Goal: Task Accomplishment & Management: Use online tool/utility

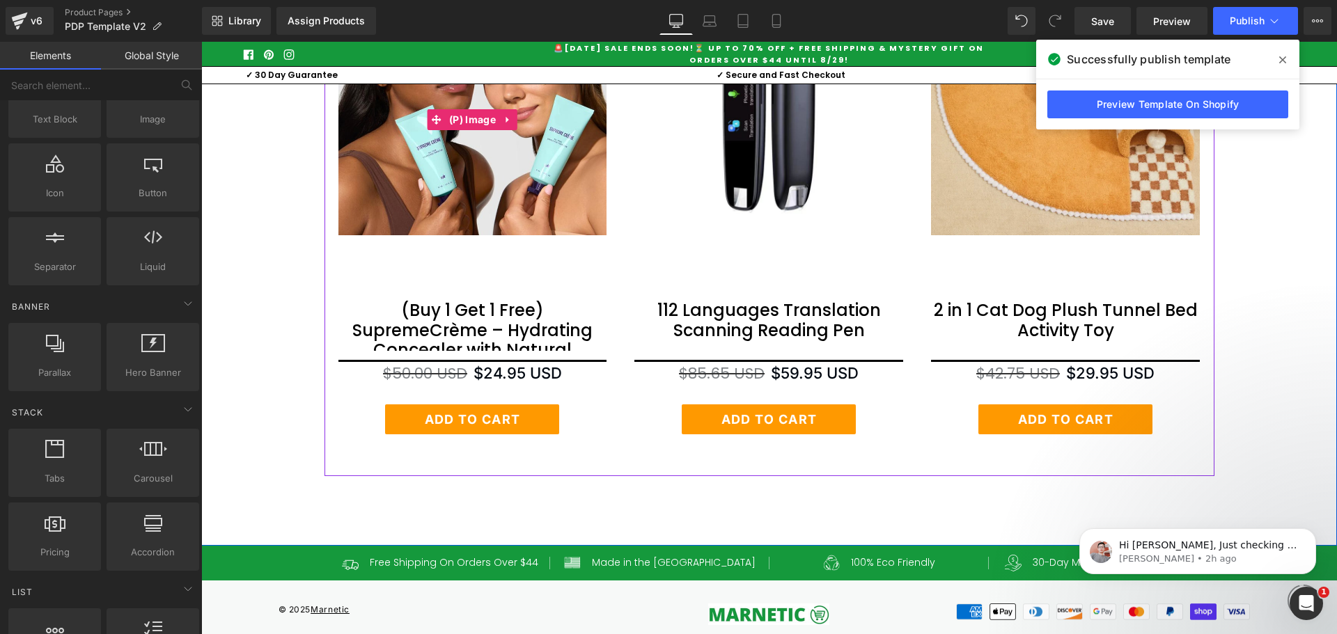
scroll to position [5758, 0]
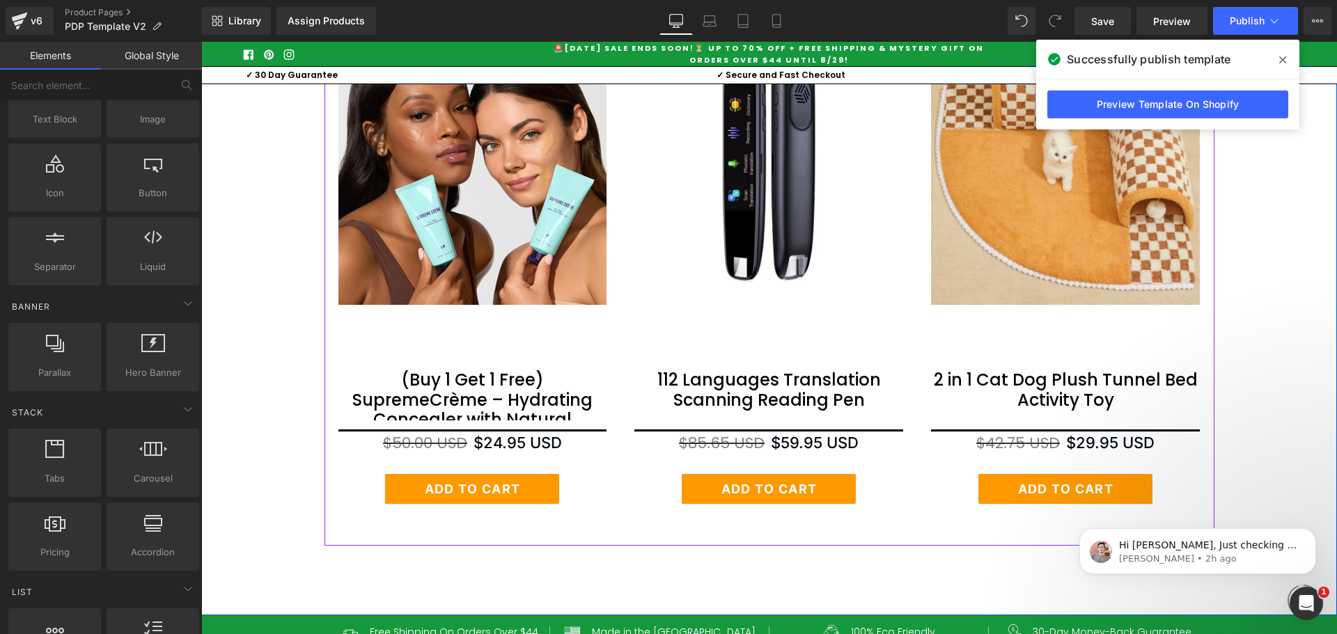
click at [612, 380] on div "Sale Off (P) Image (Buy 1 Get 1 Free) SupremeCrème – Hydrating Concealer with N…" at bounding box center [472, 270] width 297 height 496
click at [634, 504] on div "Add To Cart" at bounding box center [768, 489] width 269 height 30
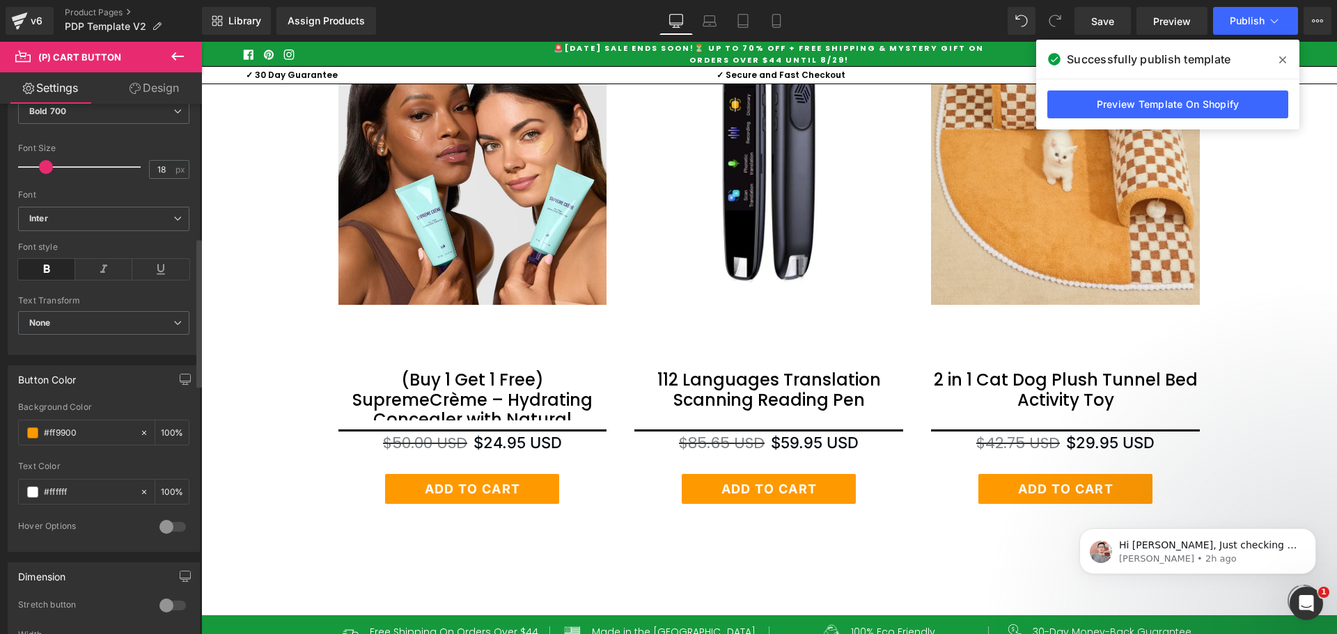
scroll to position [487, 0]
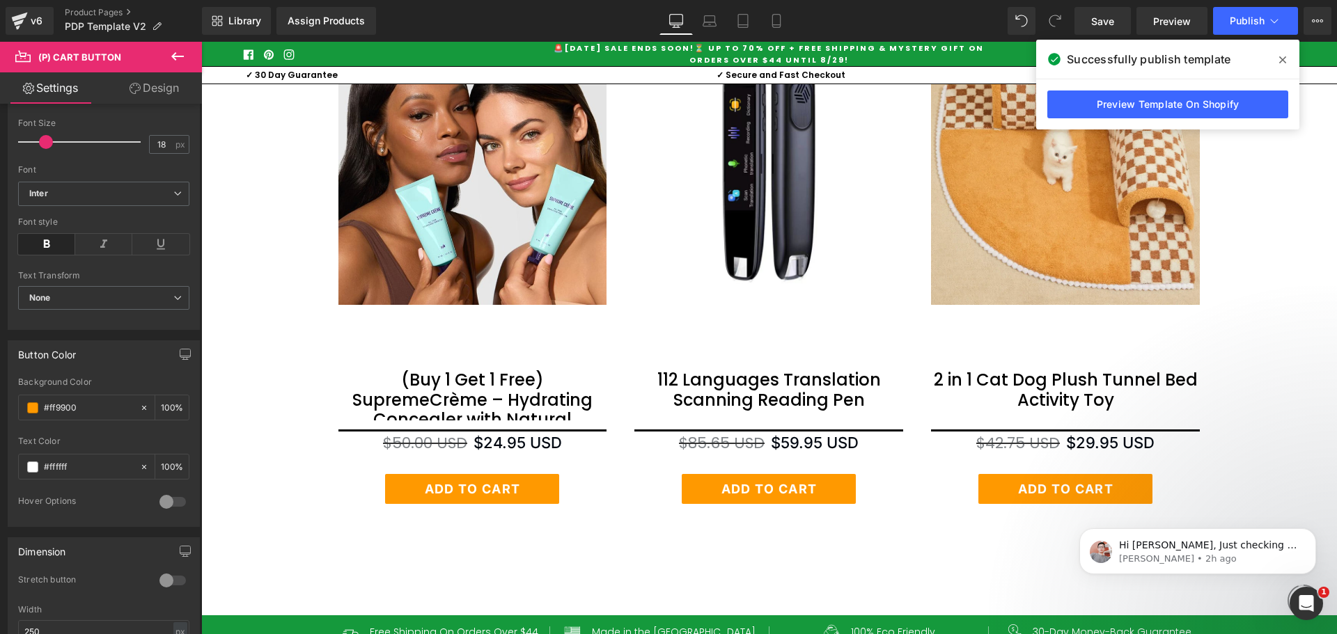
click at [620, 446] on div "Sale Off (P) Image 112 Languages Translation Scanning Reading Pen (P) Title $85…" at bounding box center [768, 270] width 297 height 496
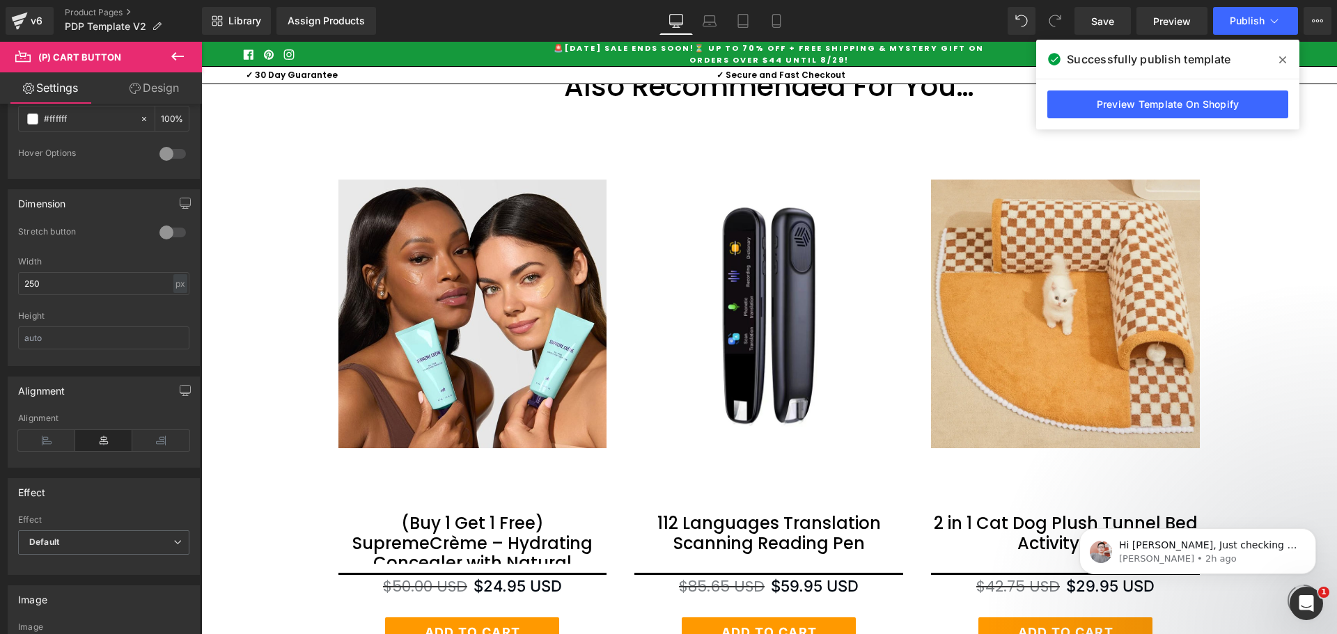
scroll to position [5549, 0]
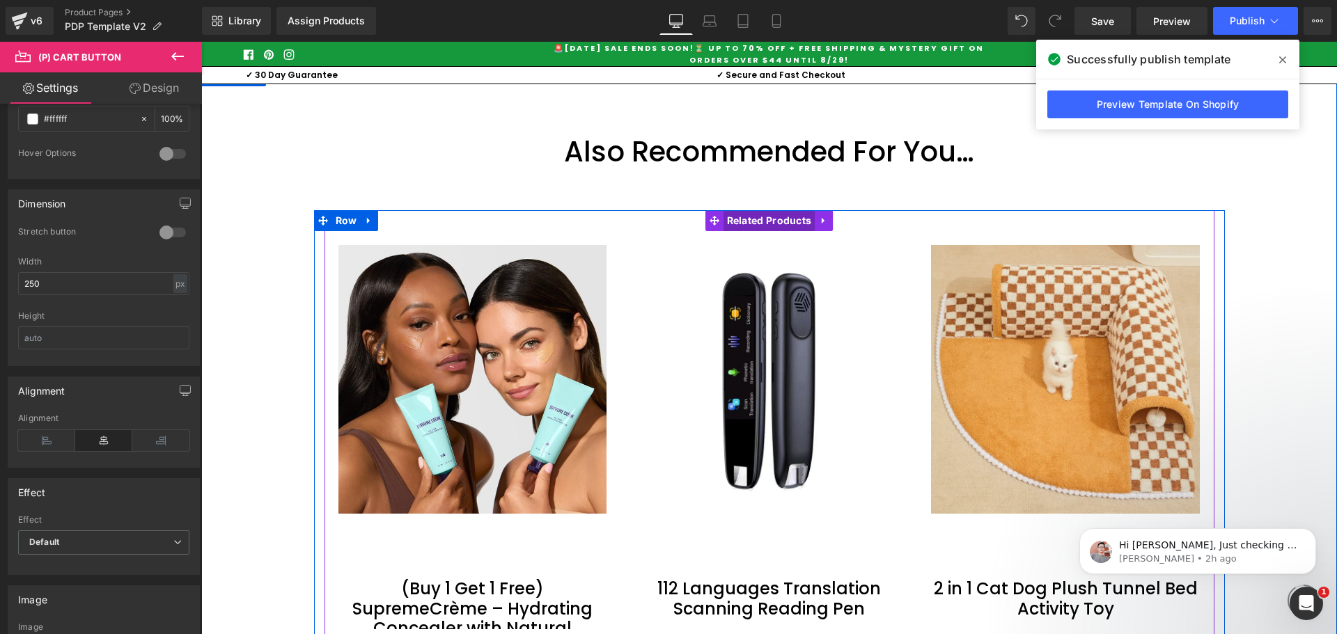
click at [734, 231] on span "Related Products" at bounding box center [769, 220] width 92 height 21
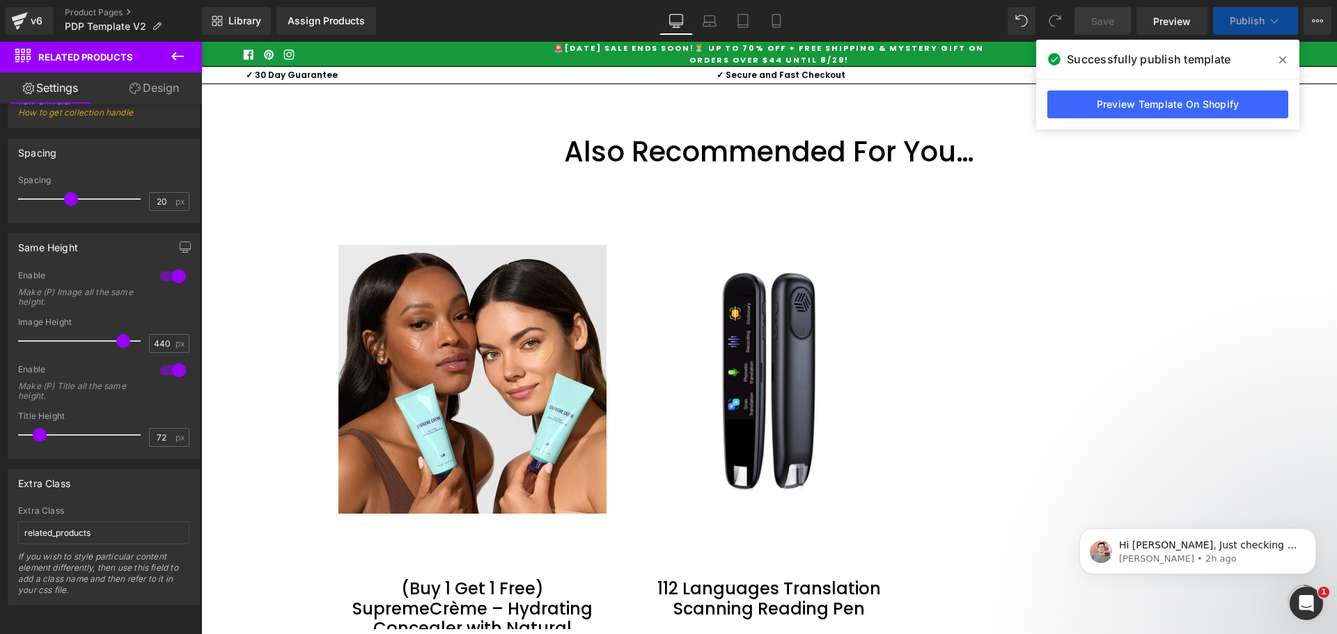
click at [1282, 60] on icon at bounding box center [1282, 59] width 7 height 7
click at [1282, 56] on div "Facebook Pinterest Instagram 🚨[DATE] Sale Ends Soon!⏳ Up to 70% OFF + Free Ship…" at bounding box center [769, 54] width 1136 height 24
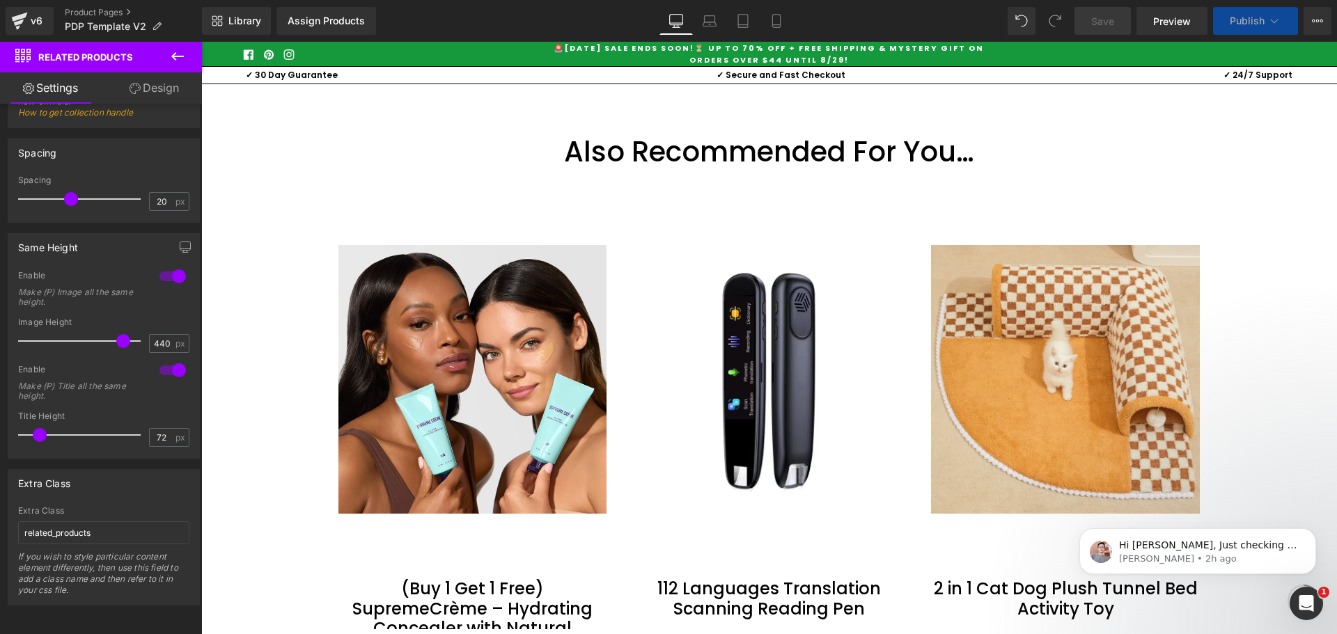
scroll to position [1532, 0]
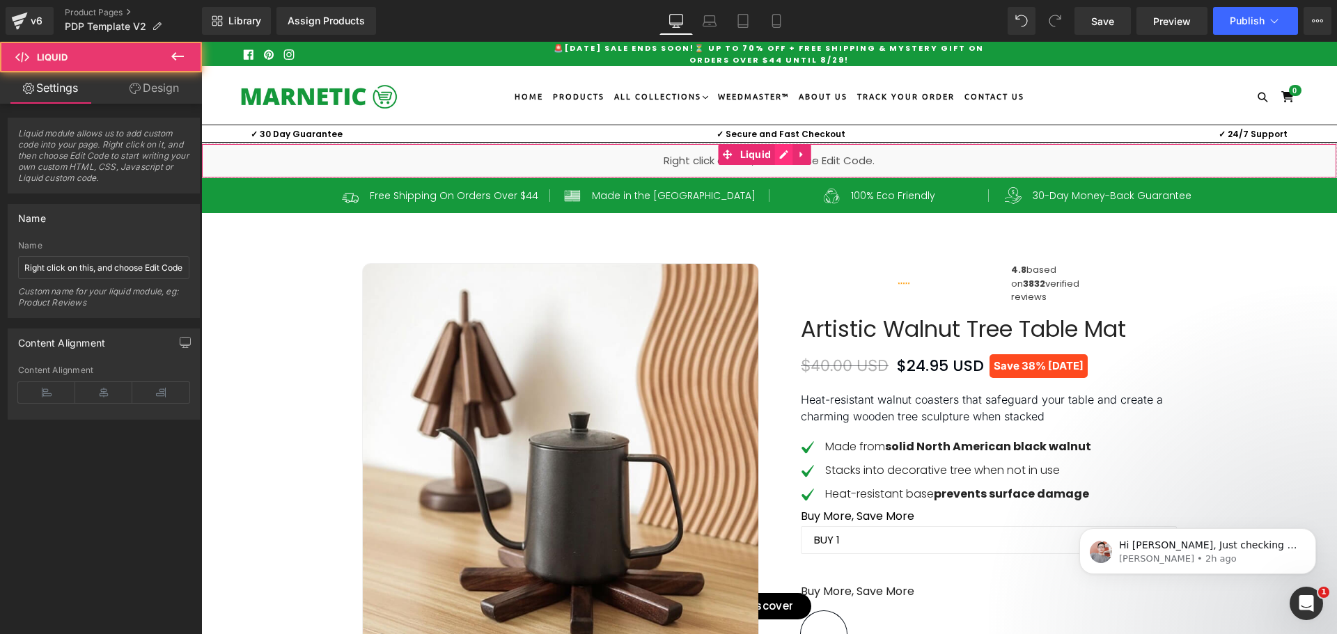
click at [776, 153] on div "Liquid" at bounding box center [769, 160] width 1136 height 35
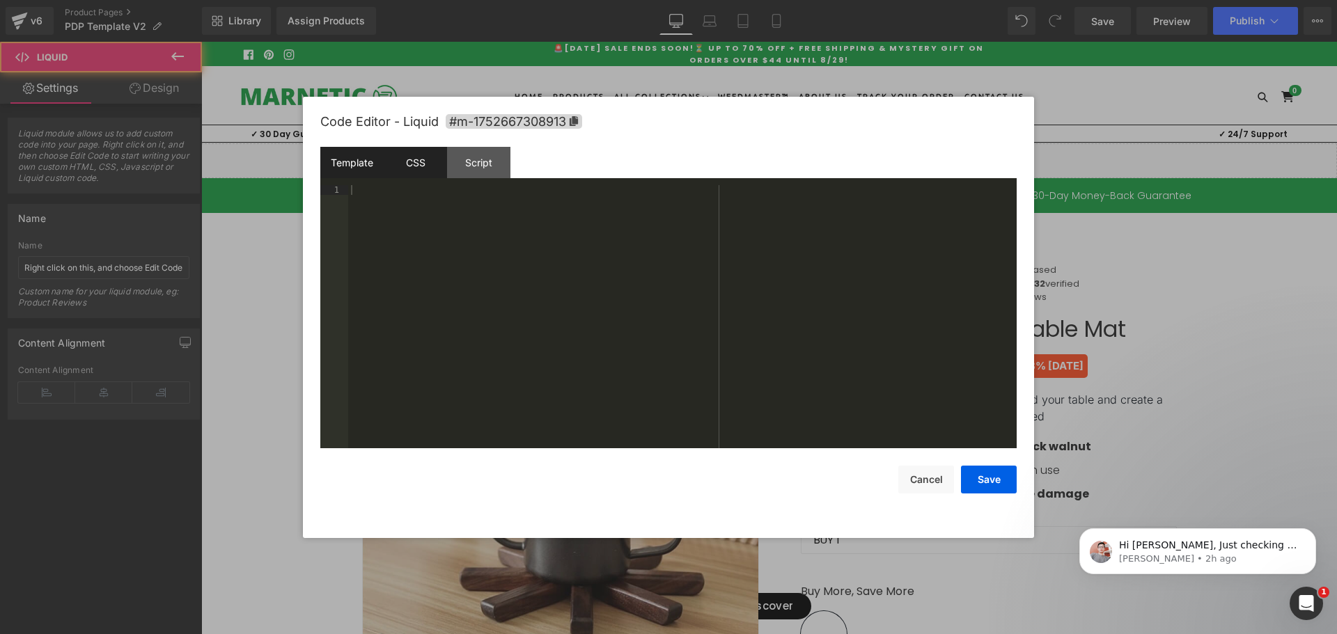
click at [404, 171] on div "CSS" at bounding box center [415, 162] width 63 height 31
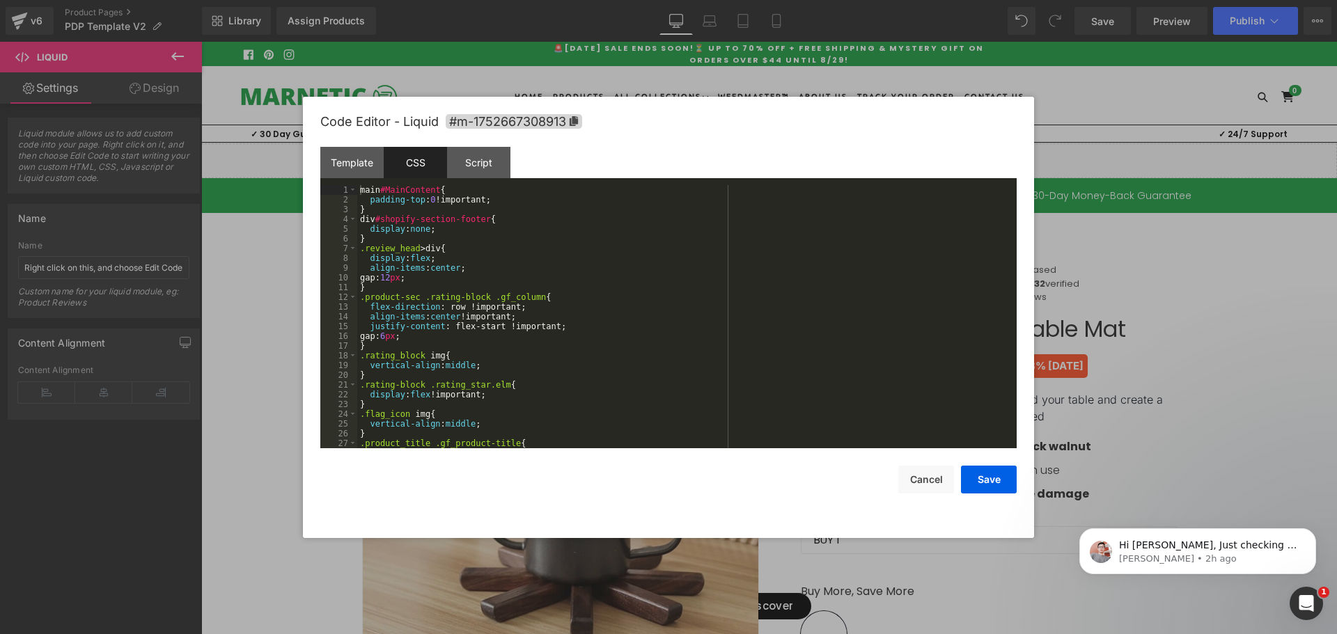
click at [485, 244] on div "main #MainContent { padding-top : 0 !important; } div #shopify-section-footer {…" at bounding box center [684, 326] width 654 height 283
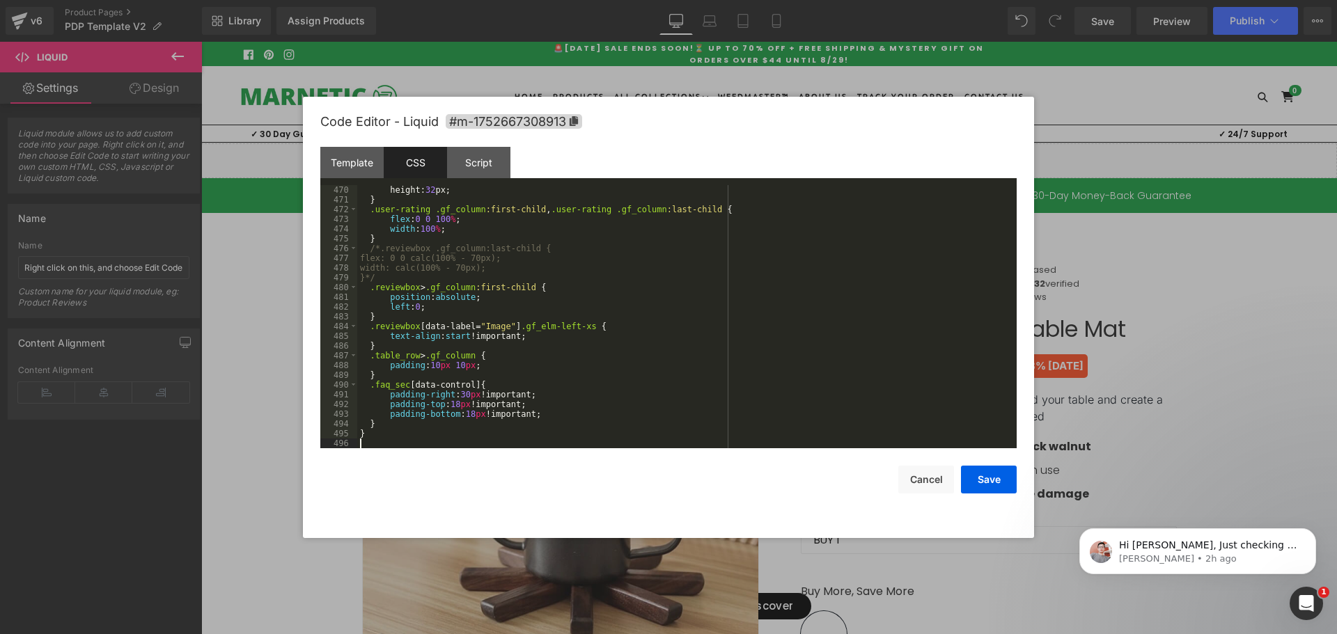
scroll to position [4571, 0]
drag, startPoint x: 997, startPoint y: 485, endPoint x: 776, endPoint y: 165, distance: 389.3
click at [997, 485] on button "Save" at bounding box center [989, 480] width 56 height 28
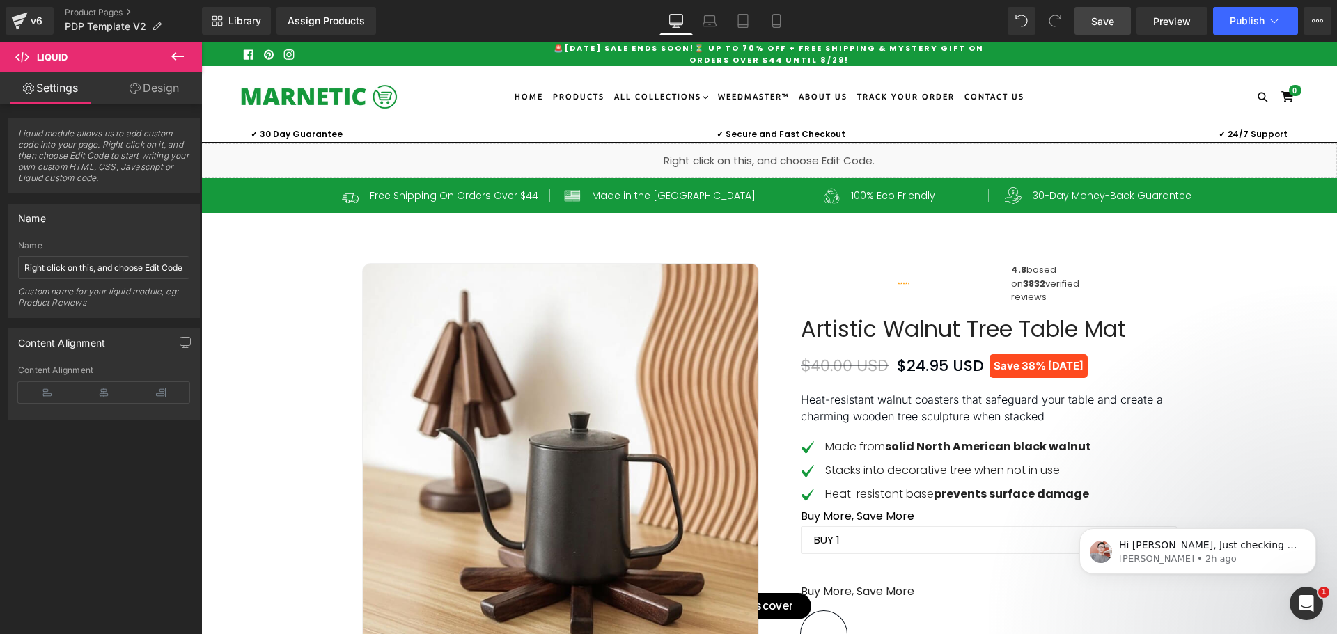
click at [1102, 22] on span "Save" at bounding box center [1102, 21] width 23 height 15
click at [1094, 27] on span "Save" at bounding box center [1102, 21] width 23 height 15
click at [1249, 15] on span "Publish" at bounding box center [1246, 20] width 35 height 11
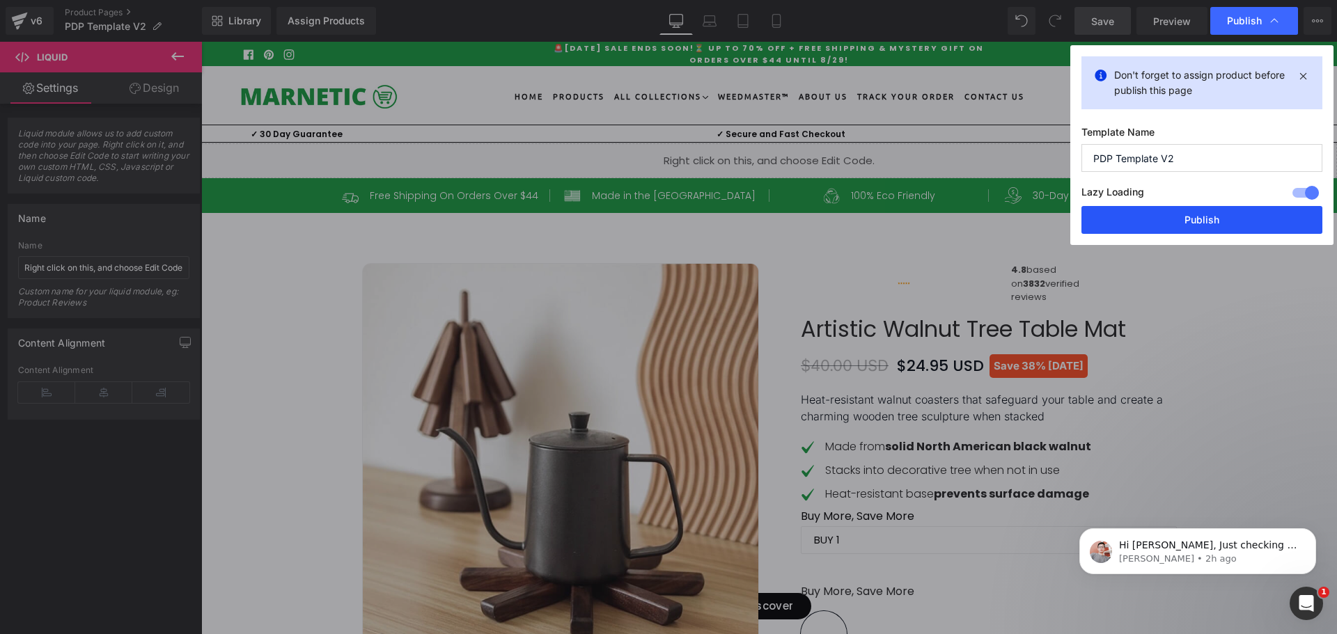
drag, startPoint x: 1217, startPoint y: 226, endPoint x: 574, endPoint y: 576, distance: 732.4
click at [1217, 226] on button "Publish" at bounding box center [1201, 220] width 241 height 28
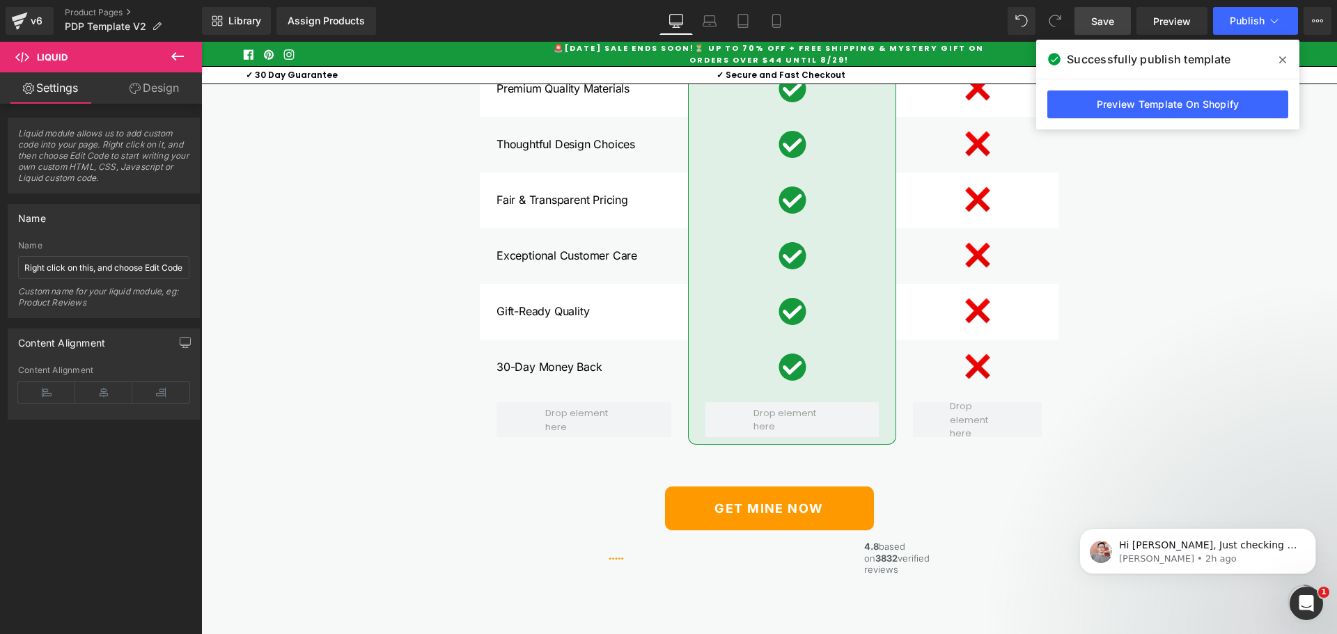
scroll to position [4038, 0]
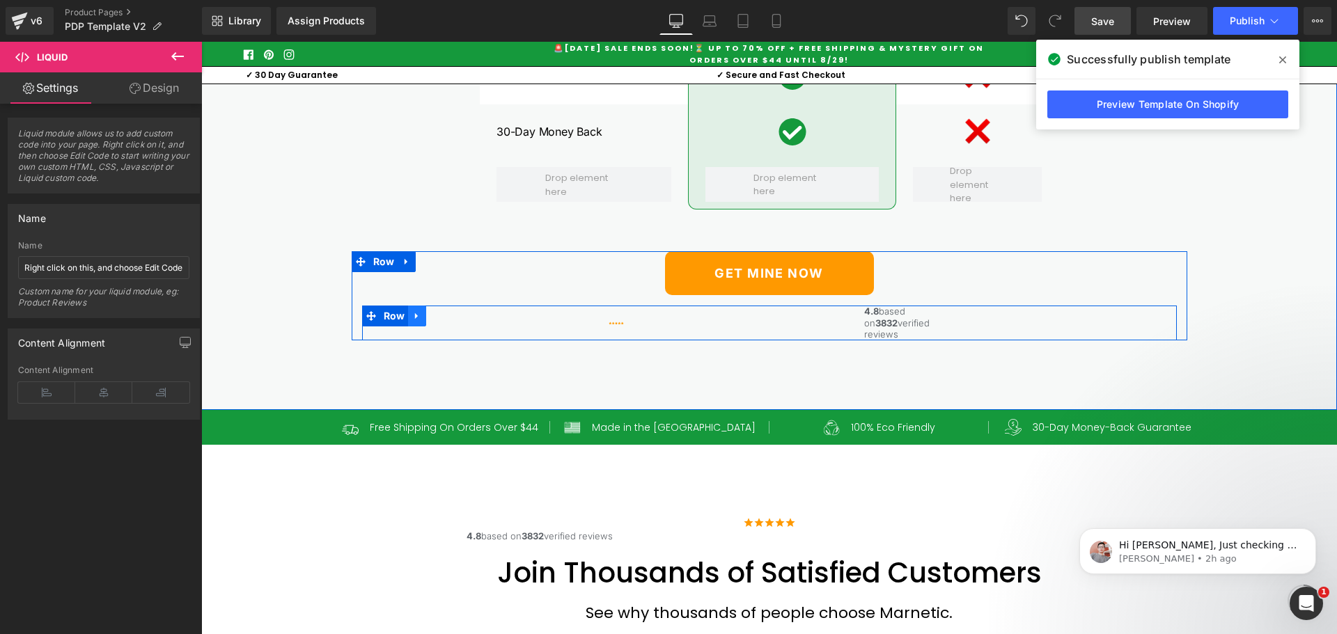
click at [415, 319] on icon at bounding box center [416, 316] width 3 height 6
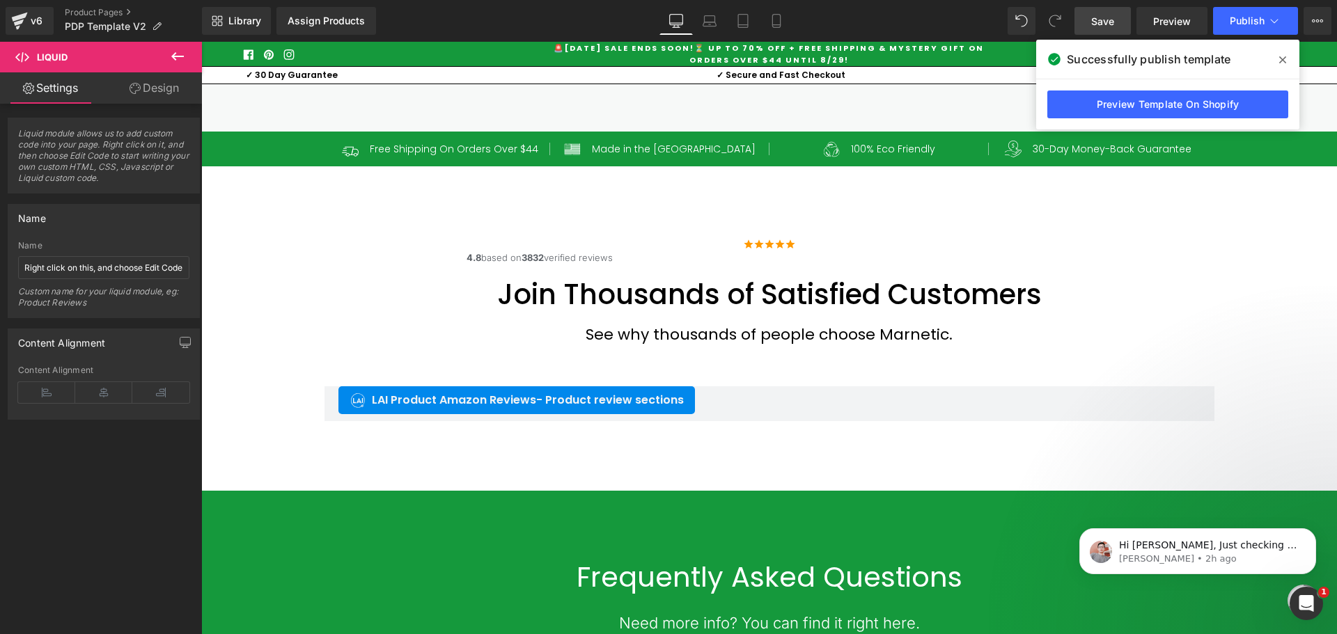
scroll to position [4177, 0]
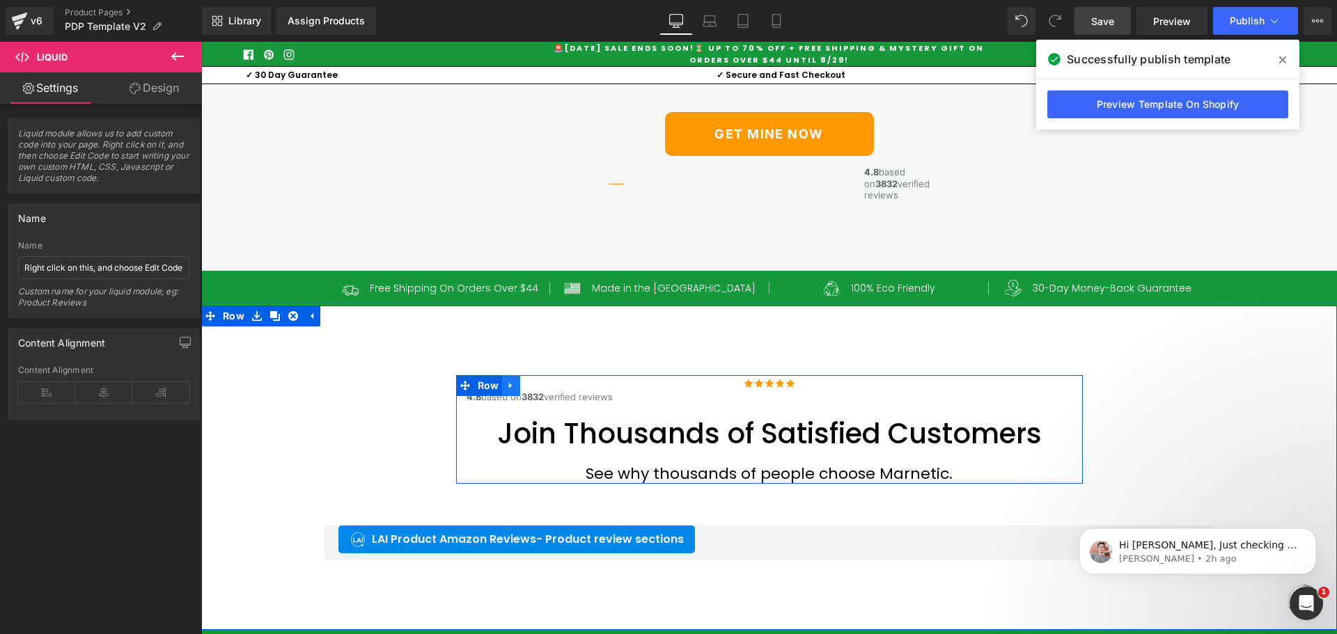
click at [506, 391] on icon at bounding box center [511, 386] width 10 height 10
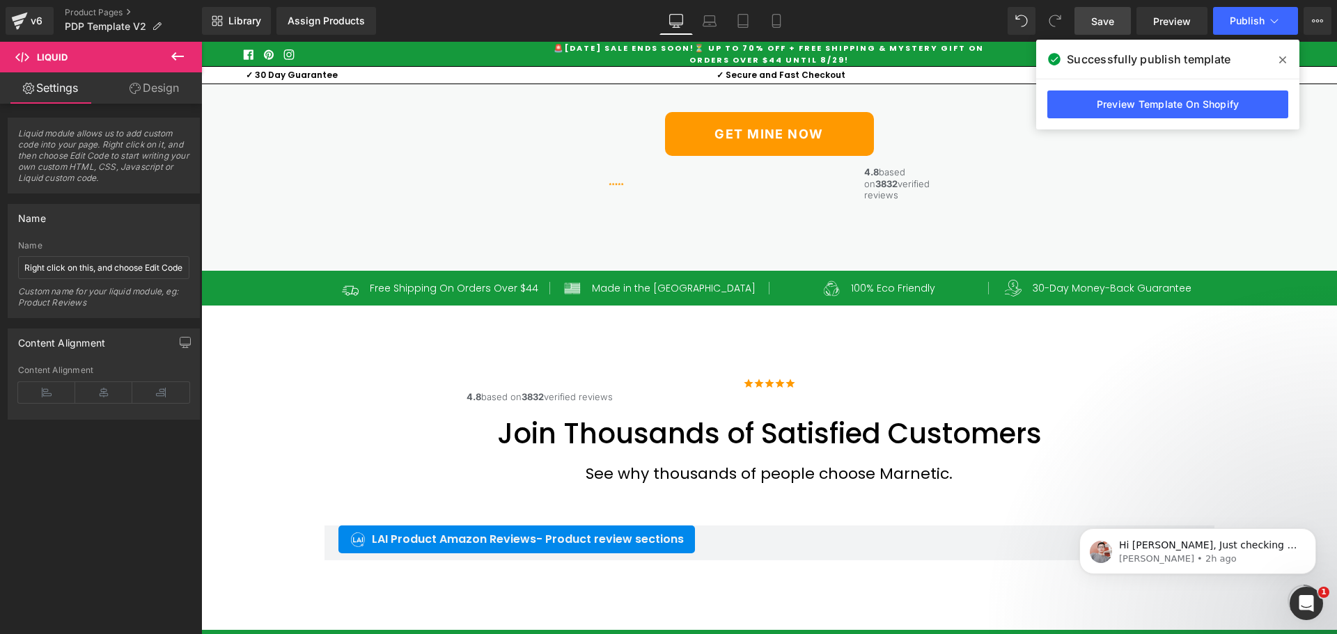
scroll to position [4038, 0]
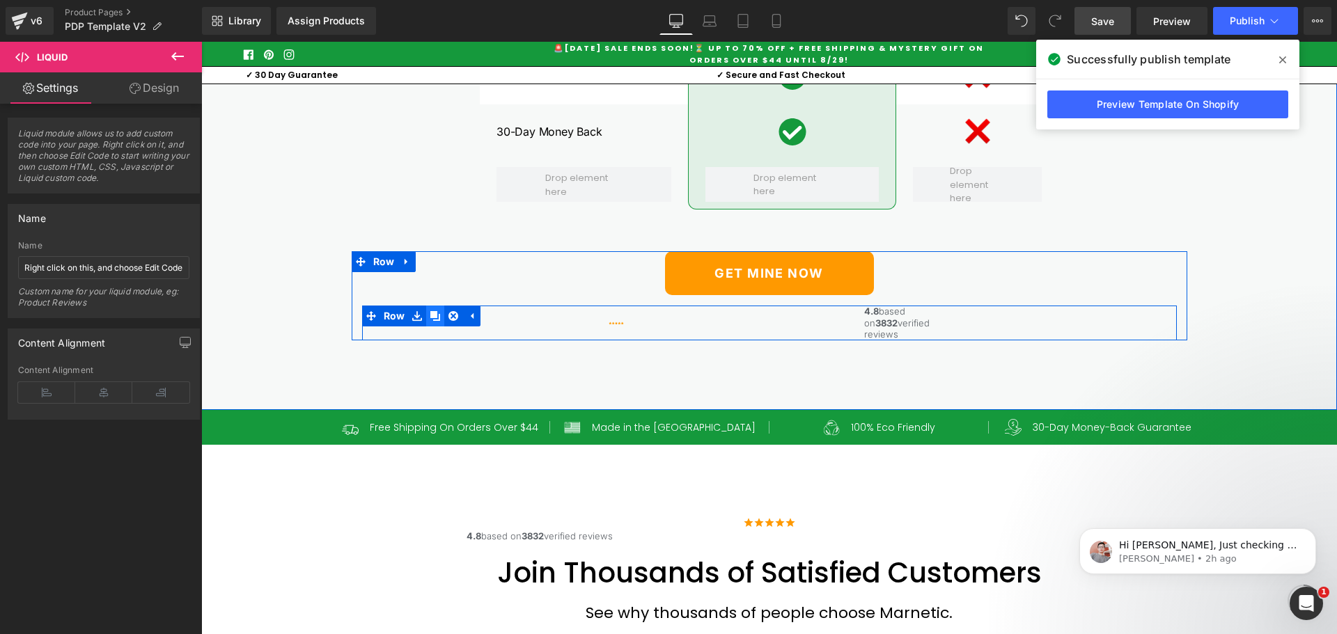
click at [430, 321] on icon at bounding box center [435, 316] width 10 height 10
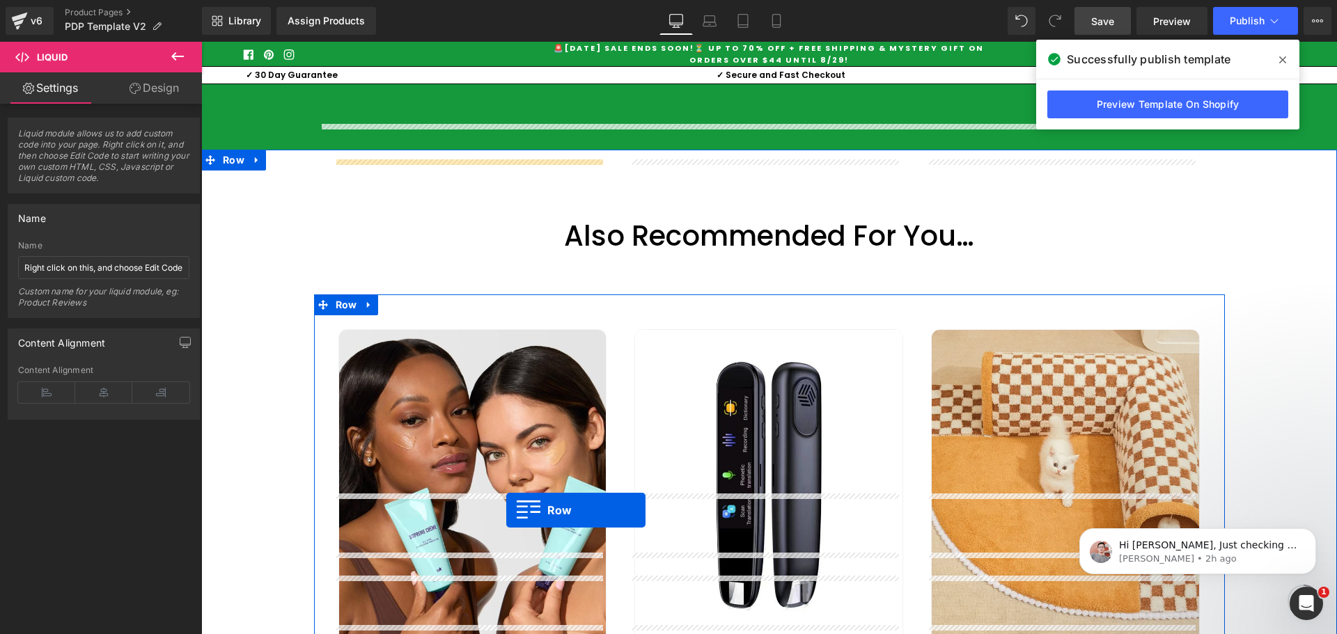
scroll to position [5709, 0]
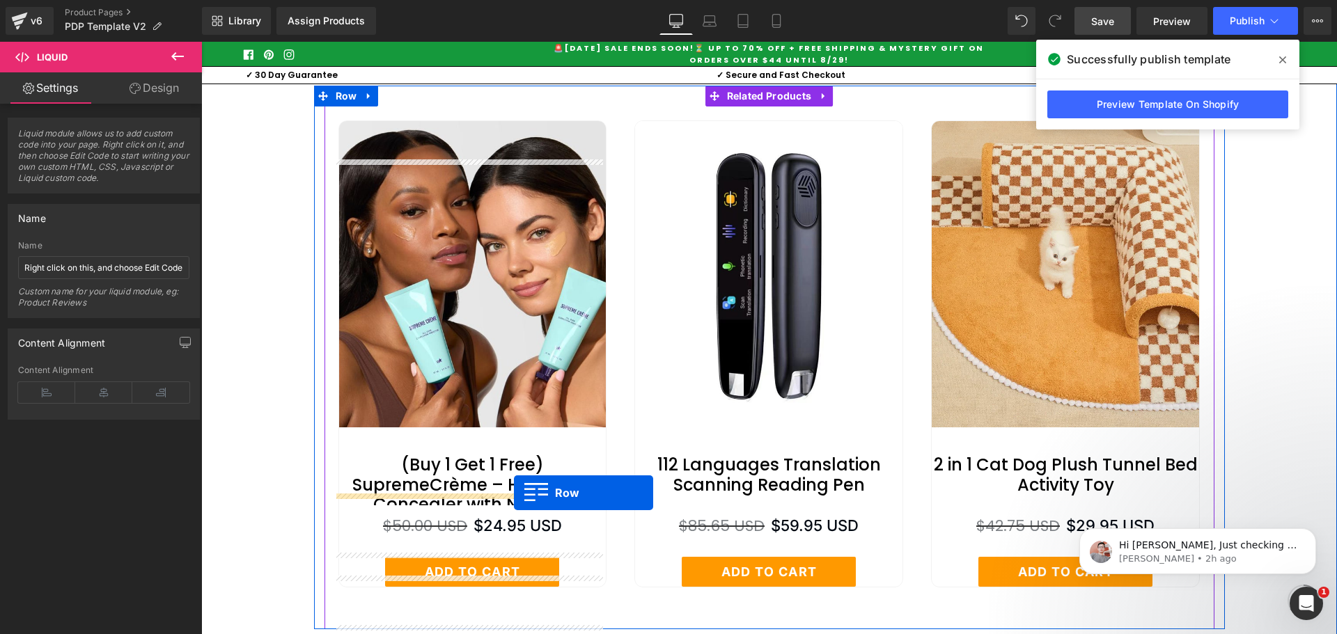
click at [1282, 61] on icon at bounding box center [1282, 59] width 7 height 7
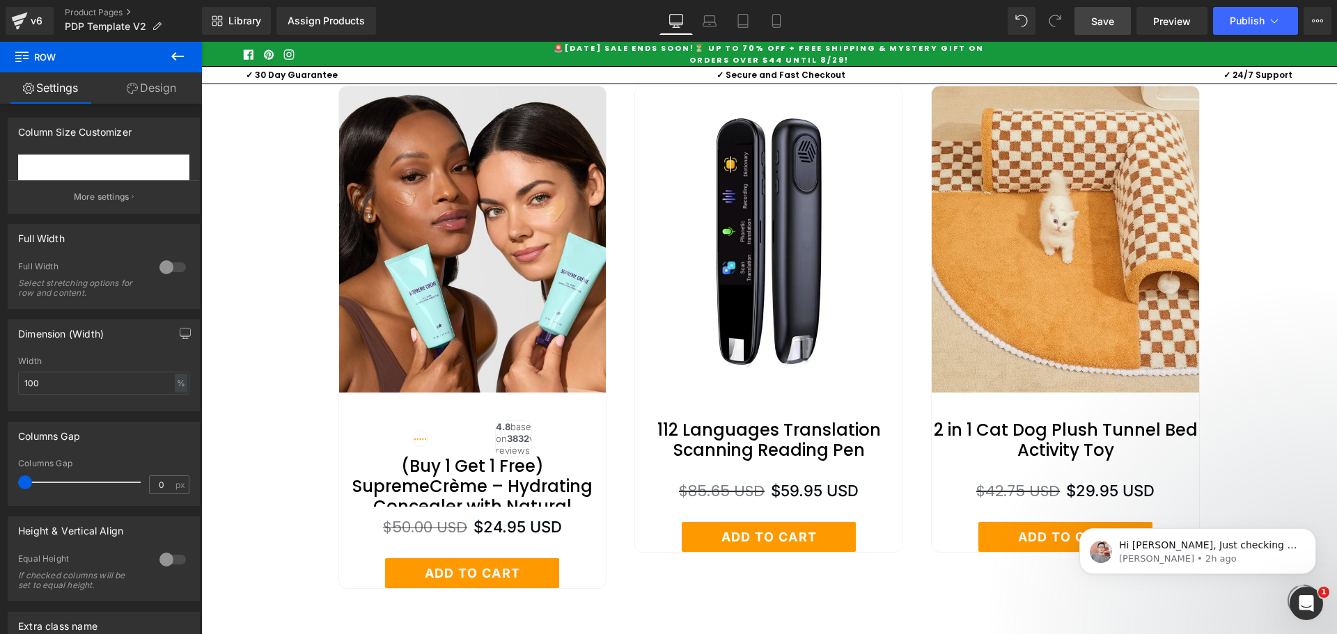
click at [1119, 21] on link "Save" at bounding box center [1102, 21] width 56 height 28
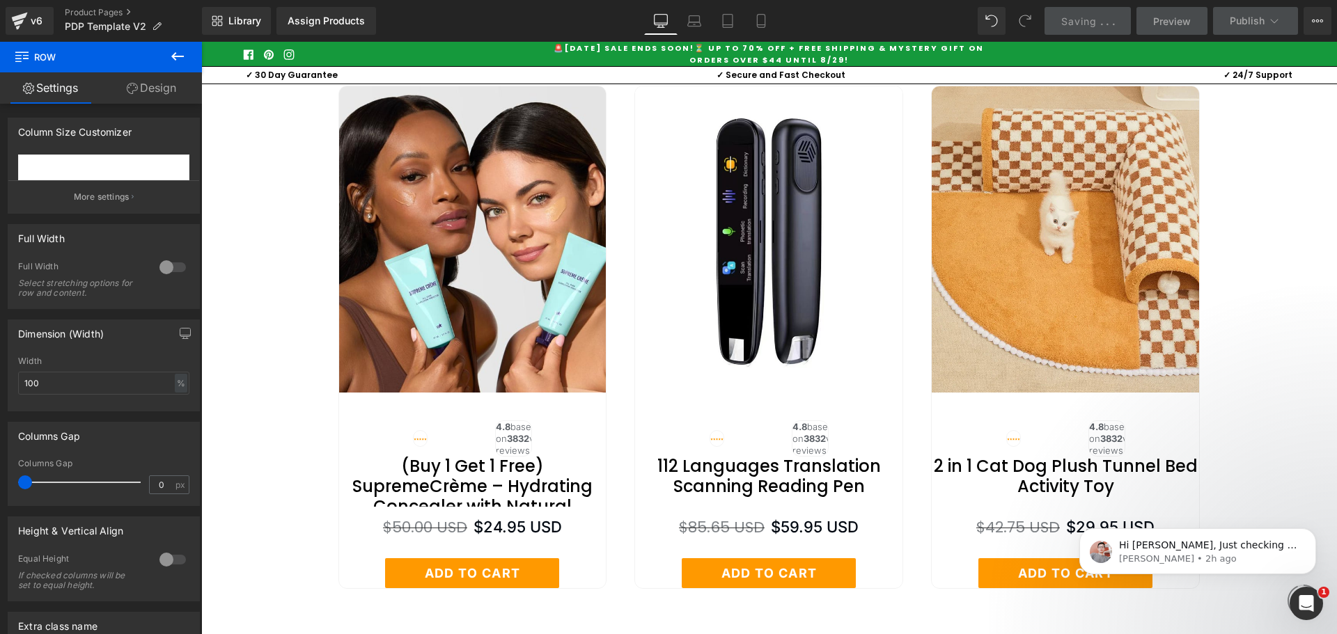
scroll to position [5778, 0]
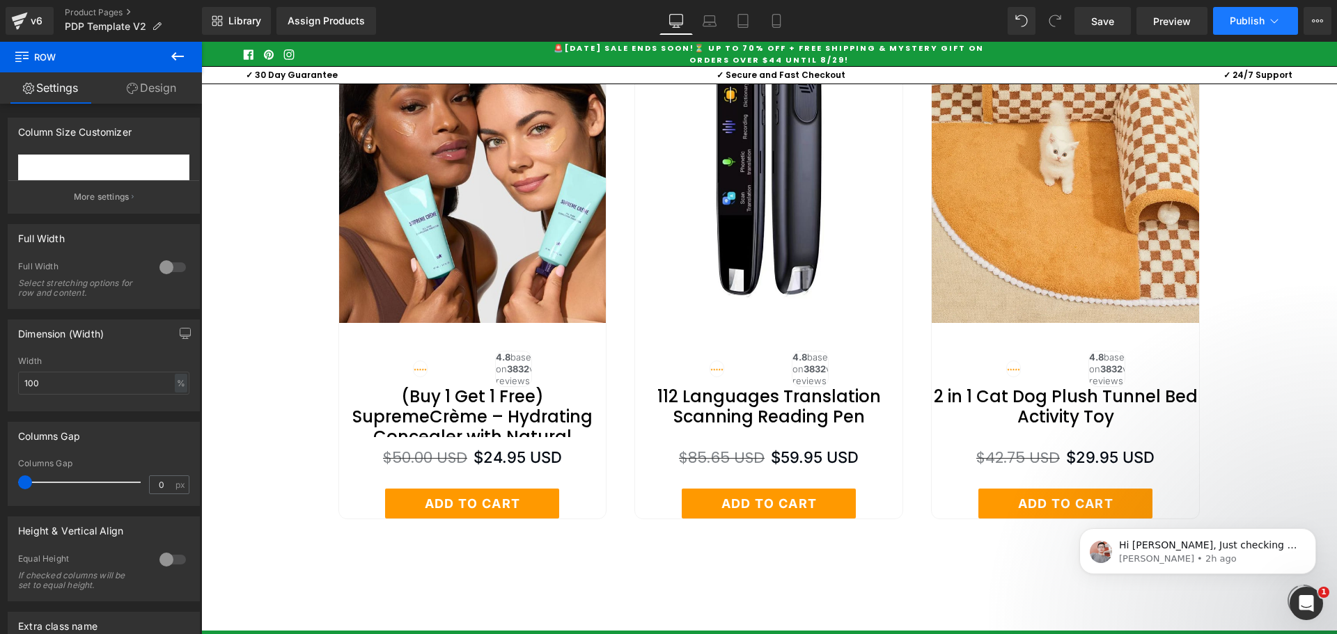
click at [1239, 13] on button "Publish" at bounding box center [1255, 21] width 85 height 28
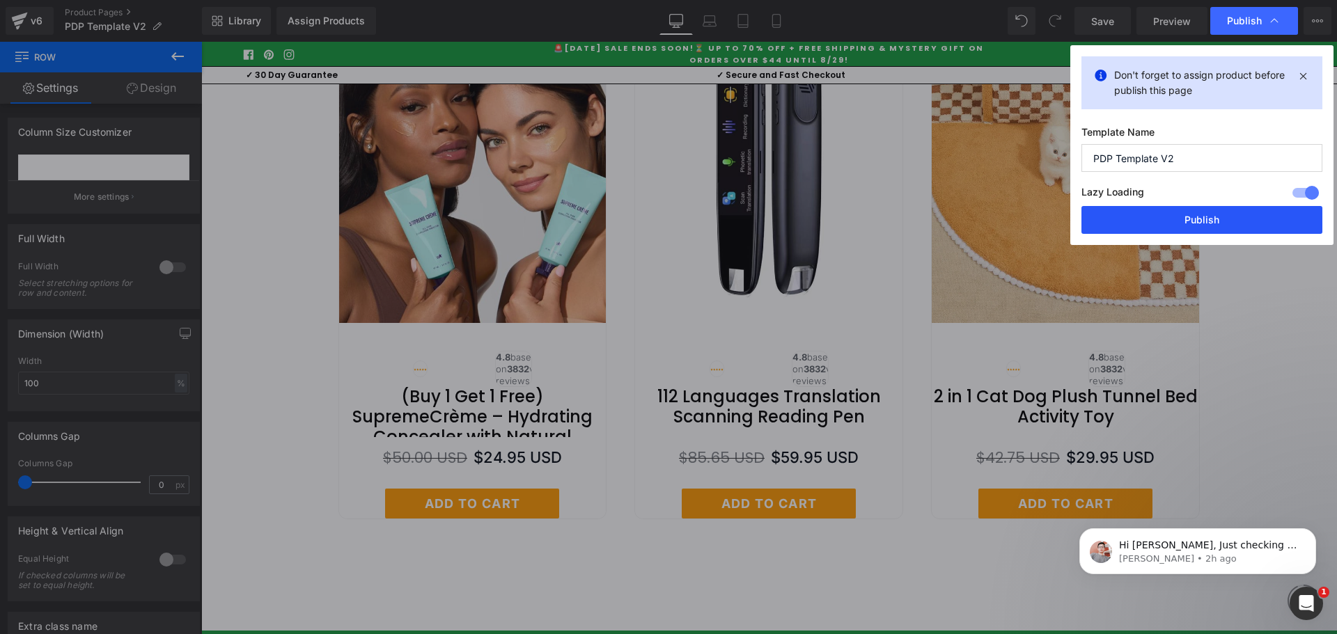
click at [1200, 219] on button "Publish" at bounding box center [1201, 220] width 241 height 28
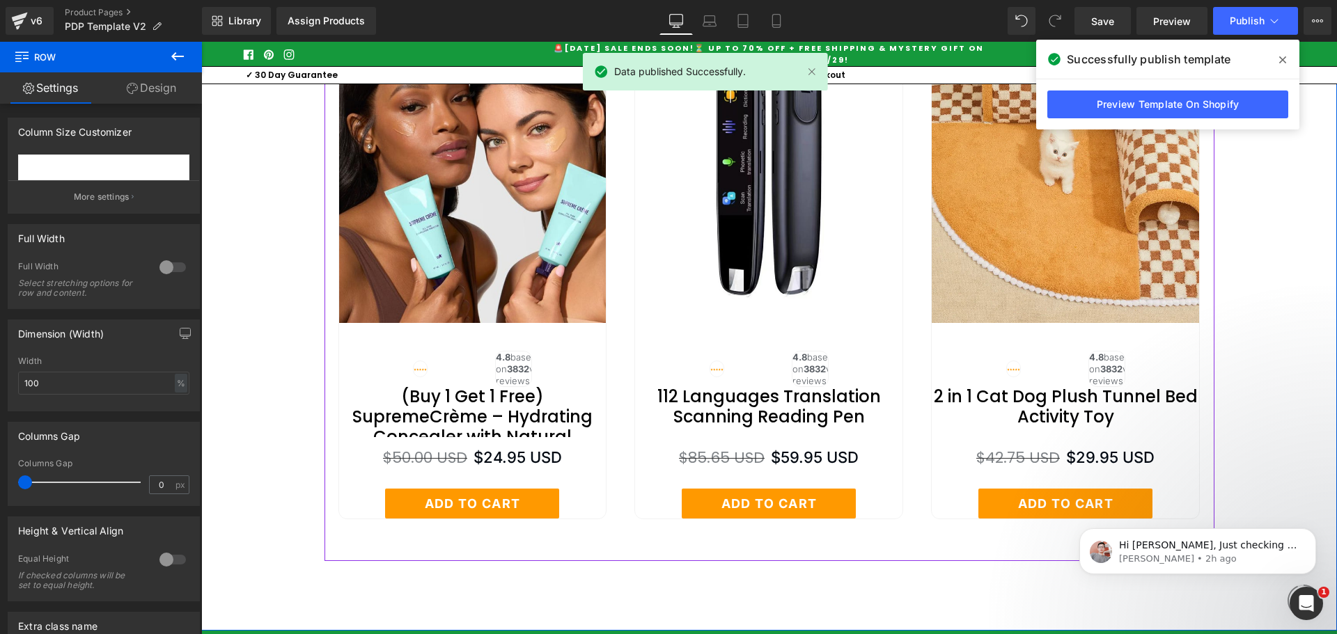
scroll to position [6202, 0]
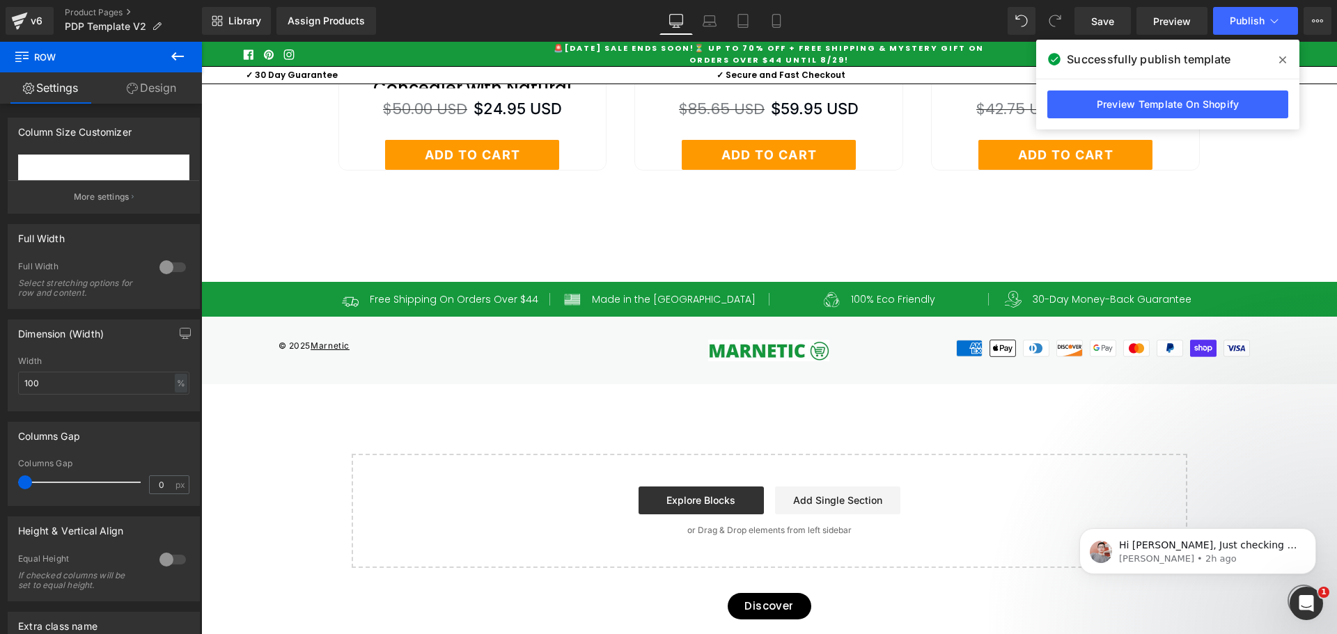
click at [1285, 56] on icon at bounding box center [1282, 59] width 7 height 11
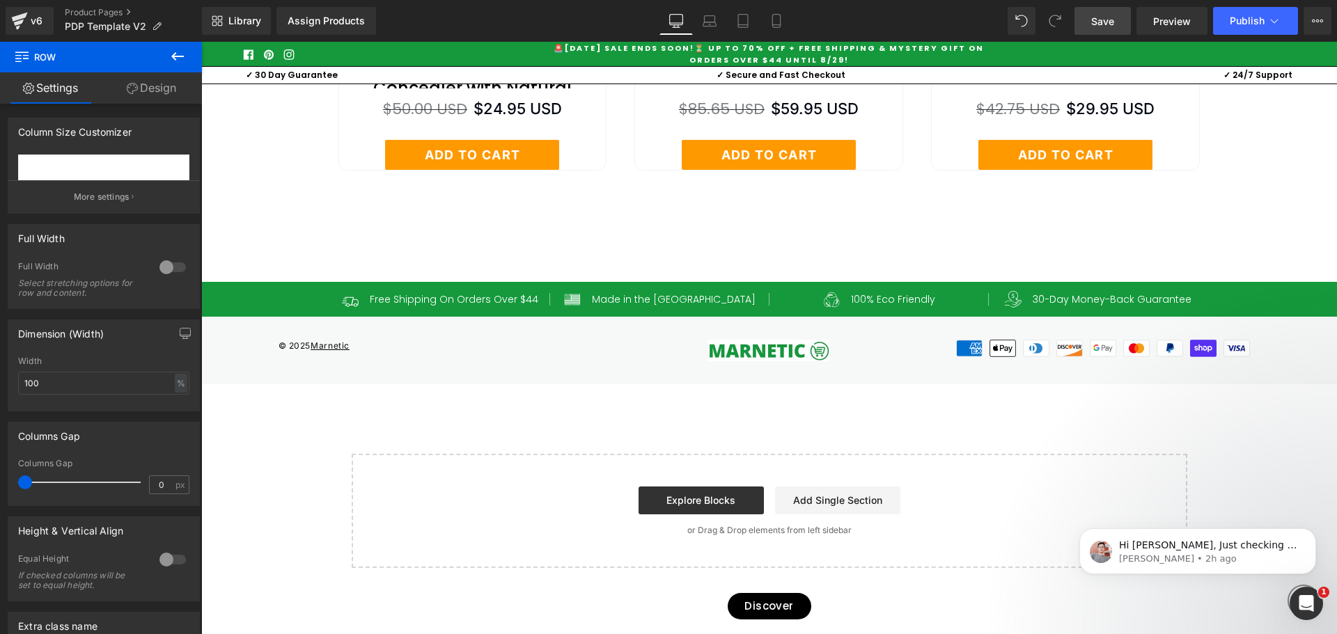
click at [1092, 20] on span "Save" at bounding box center [1102, 21] width 23 height 15
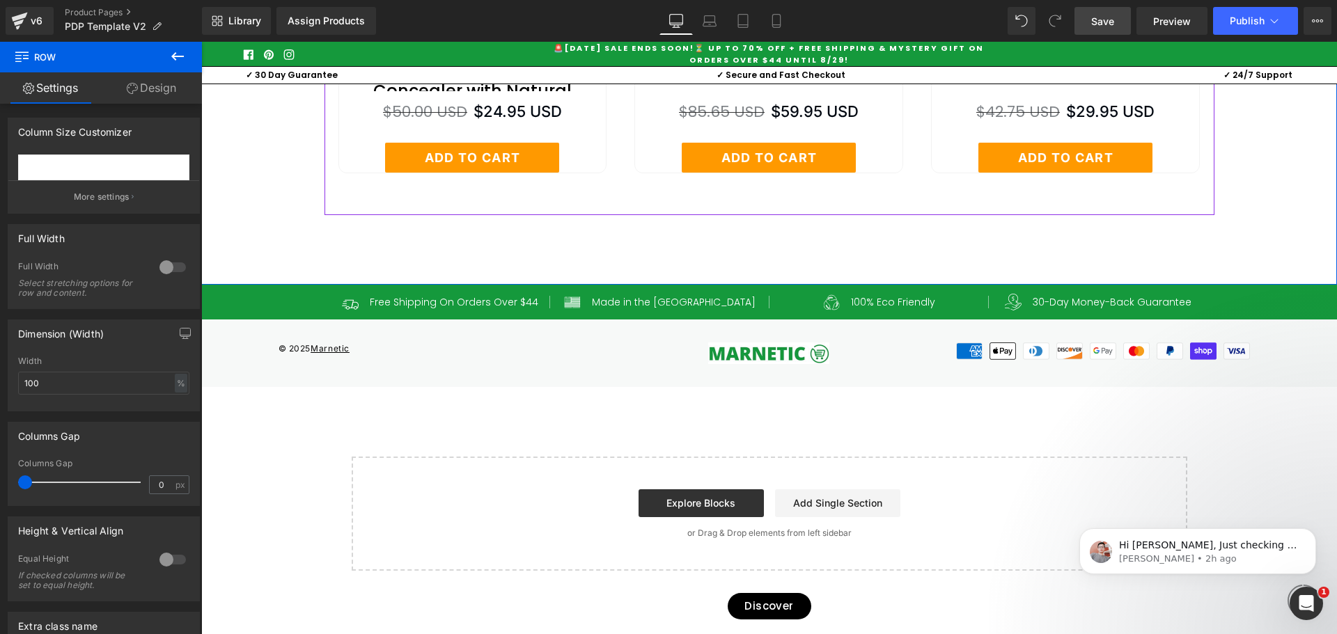
scroll to position [6063, 0]
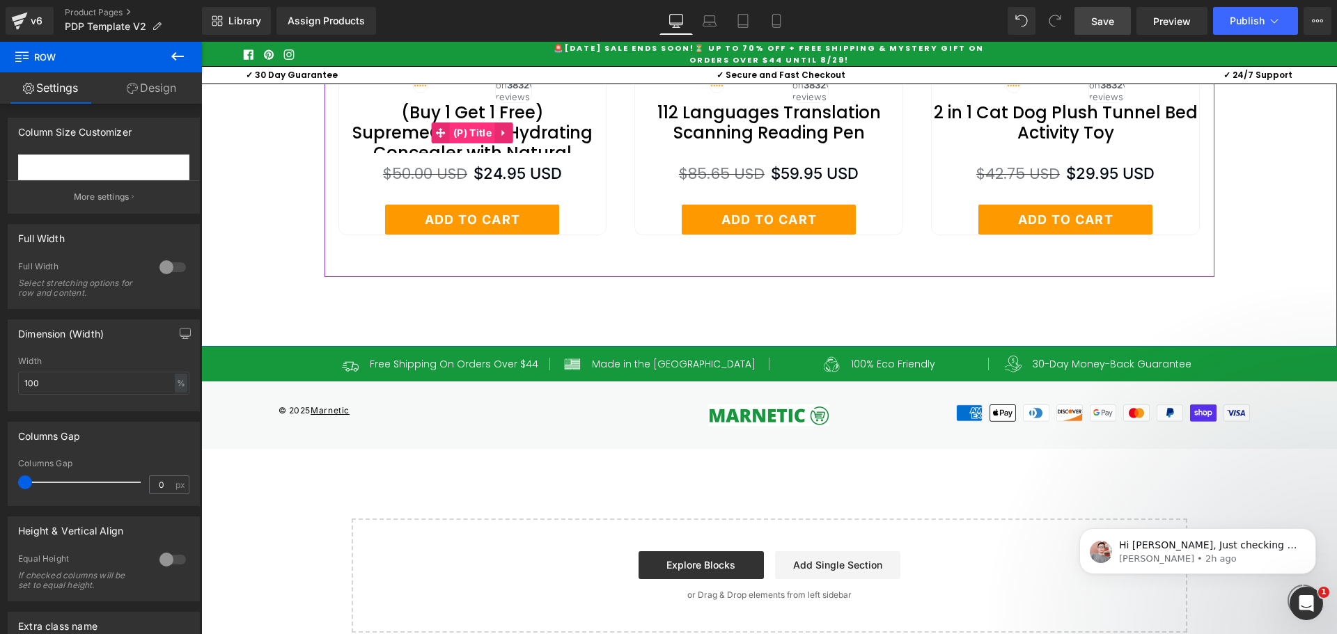
click at [464, 143] on span "(P) Title" at bounding box center [472, 133] width 45 height 21
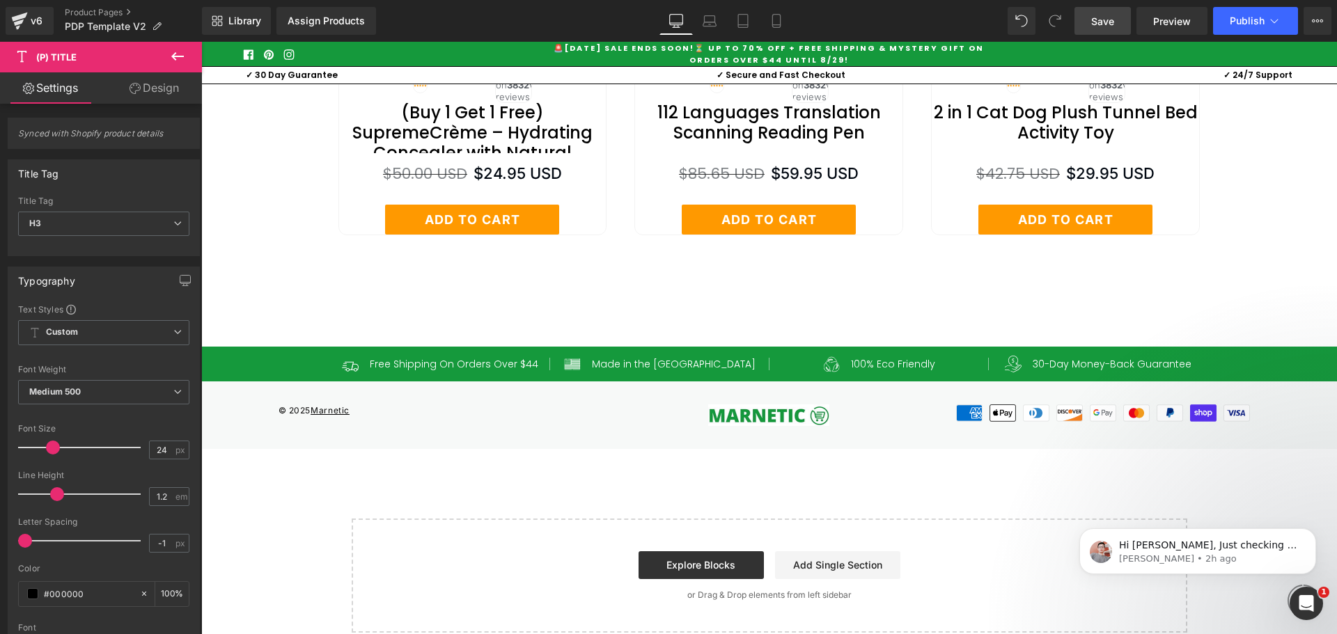
click at [159, 94] on link "Design" at bounding box center [154, 87] width 101 height 31
click at [0, 0] on div "Spacing" at bounding box center [0, 0] width 0 height 0
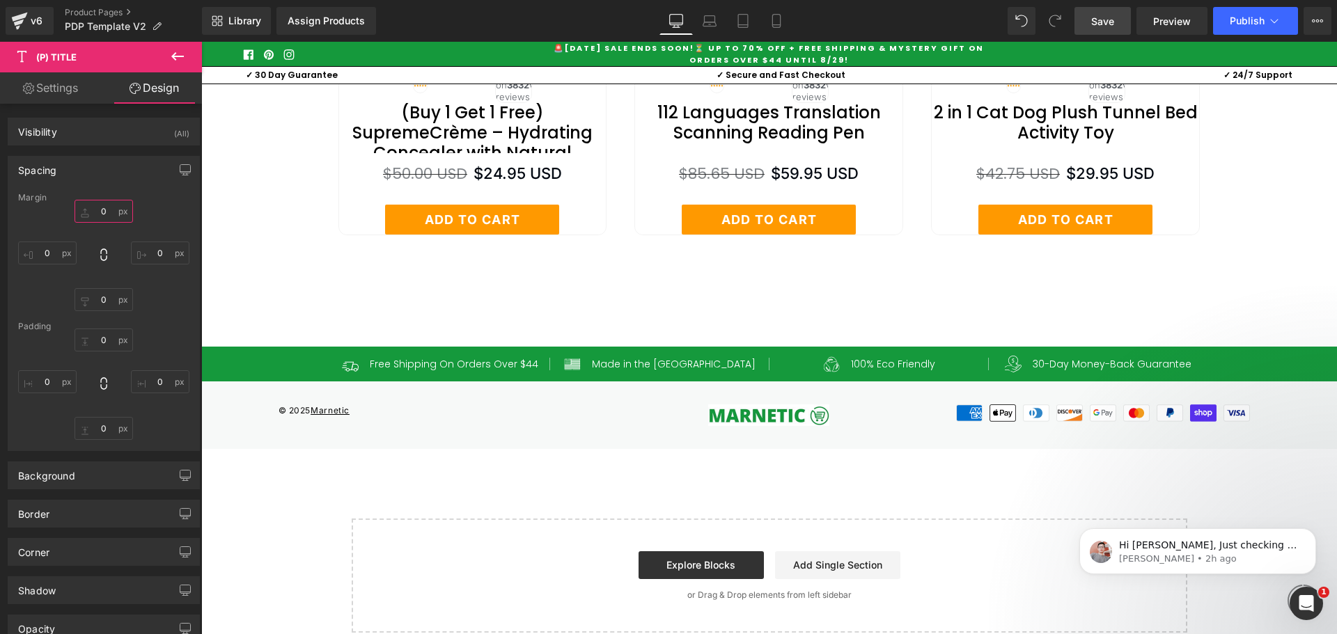
click at [100, 207] on input "text" at bounding box center [103, 211] width 58 height 23
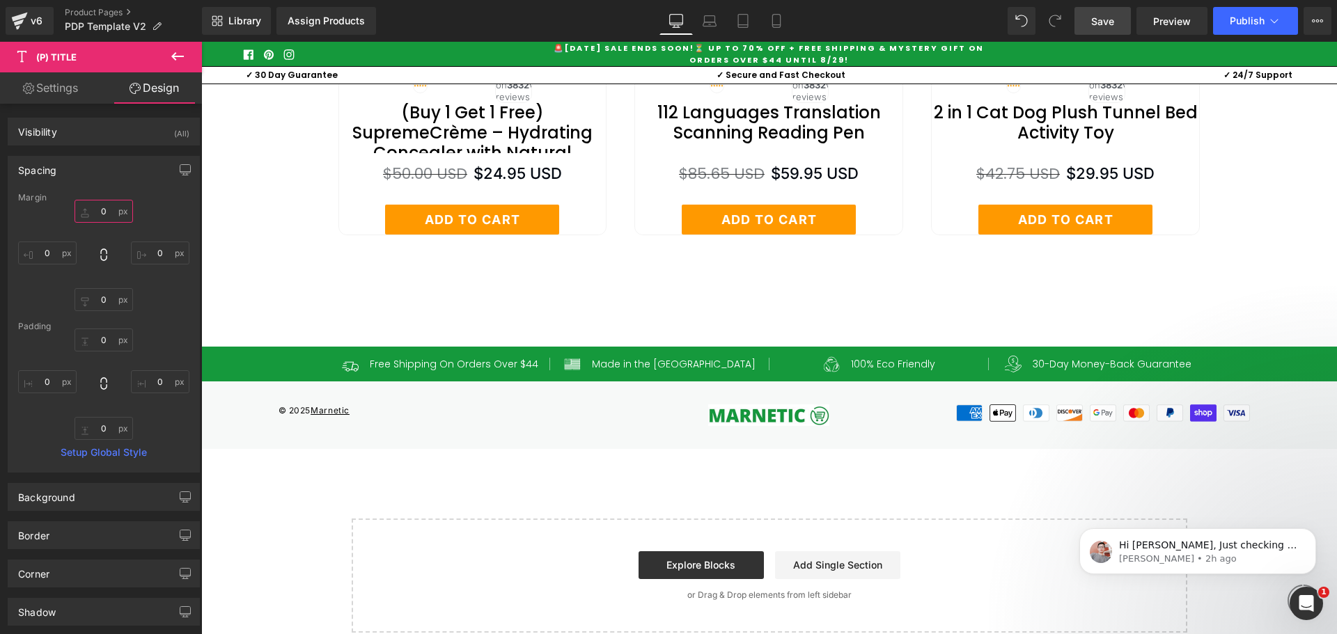
type input "0"
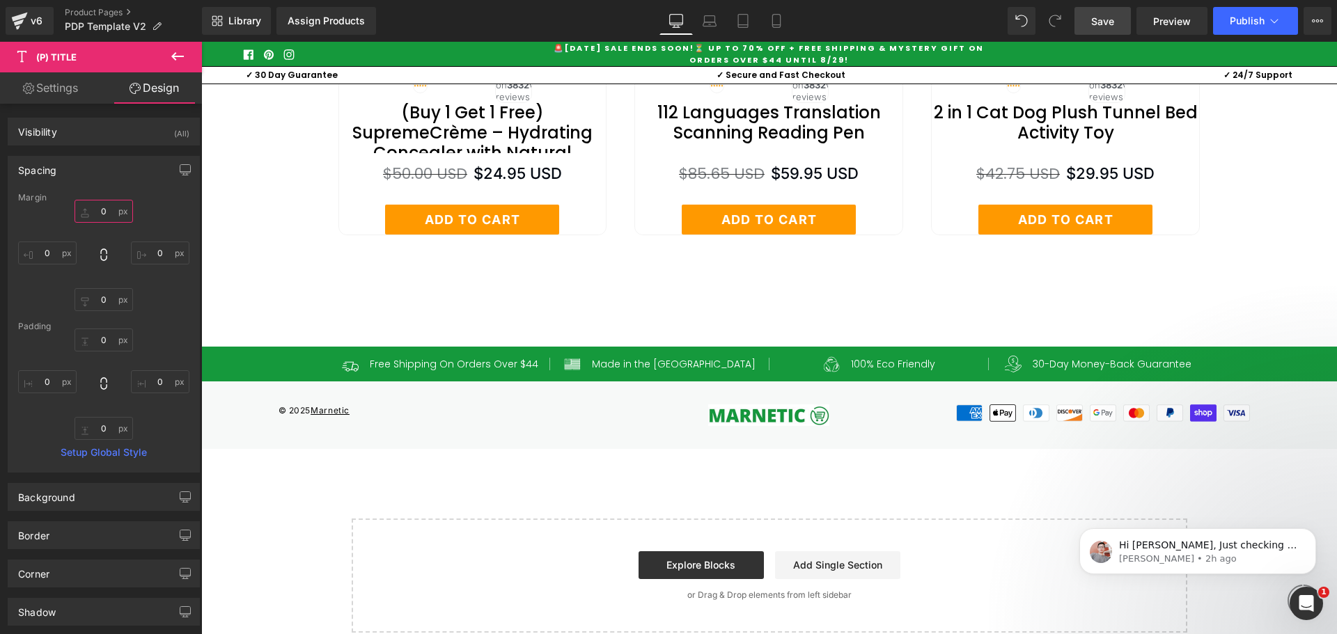
type input "0"
click at [104, 209] on input "10" at bounding box center [103, 211] width 58 height 23
drag, startPoint x: 164, startPoint y: 316, endPoint x: 1135, endPoint y: 3, distance: 1019.8
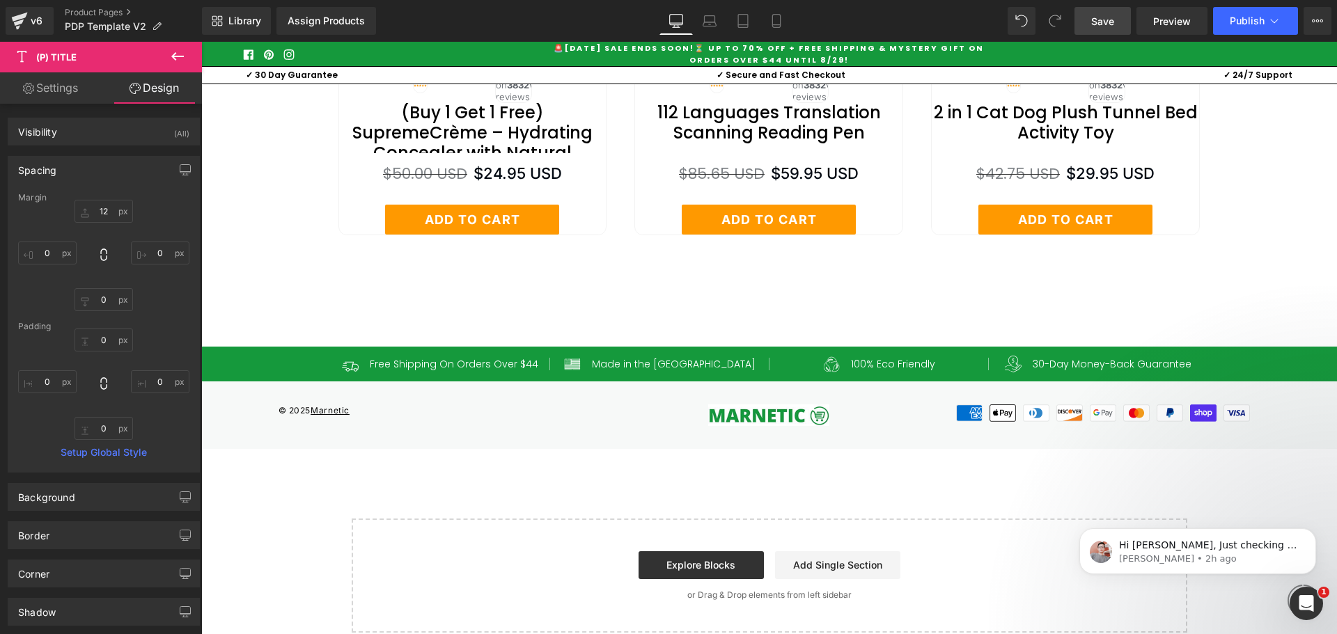
click at [164, 316] on div "Margin 0px 12 0px 0 0px 0 0px 0 [GEOGRAPHIC_DATA] 0px 0 0px 0 0px 0 0px 0 Setup…" at bounding box center [103, 332] width 191 height 279
click at [1106, 22] on span "Save" at bounding box center [1102, 21] width 23 height 15
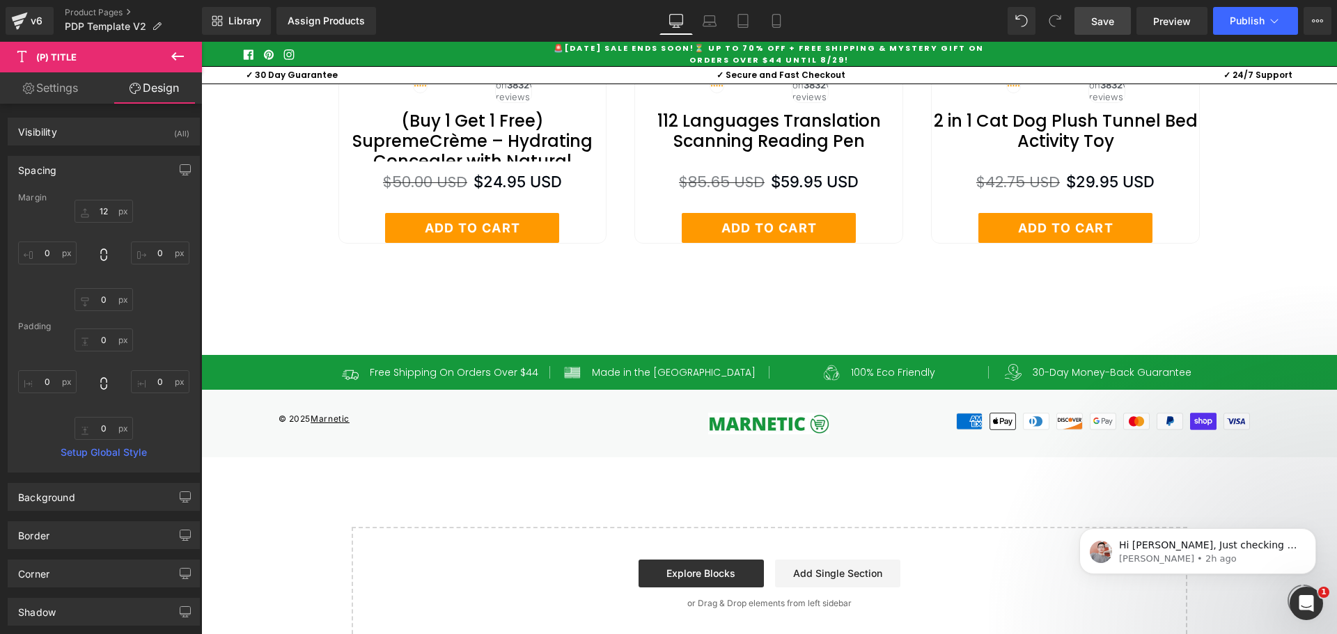
scroll to position [5993, 0]
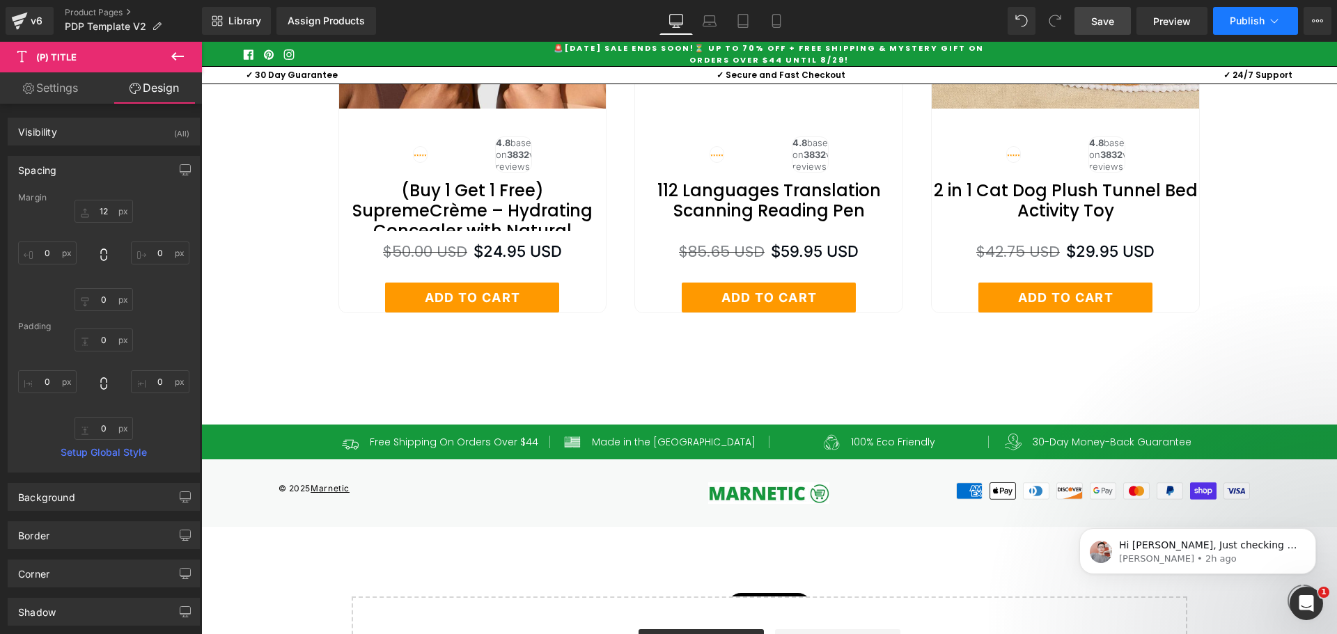
click at [1232, 15] on span "Publish" at bounding box center [1246, 20] width 35 height 11
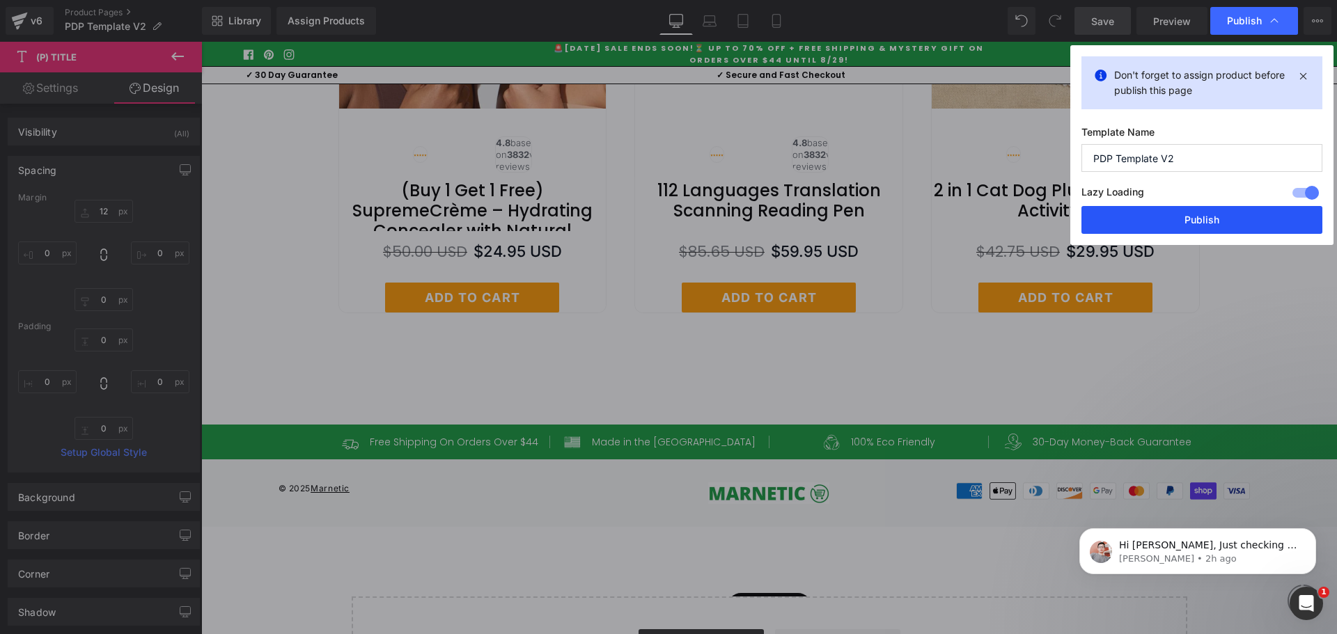
click at [1145, 230] on button "Publish" at bounding box center [1201, 220] width 241 height 28
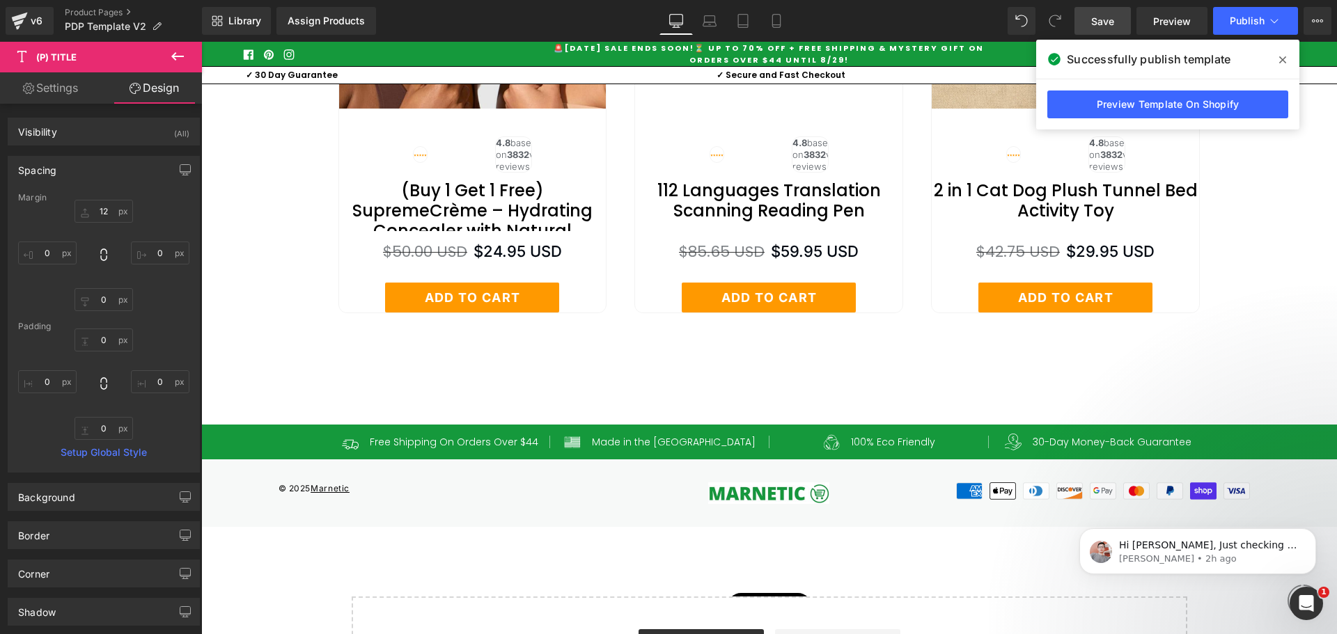
click at [1280, 59] on icon at bounding box center [1282, 59] width 7 height 11
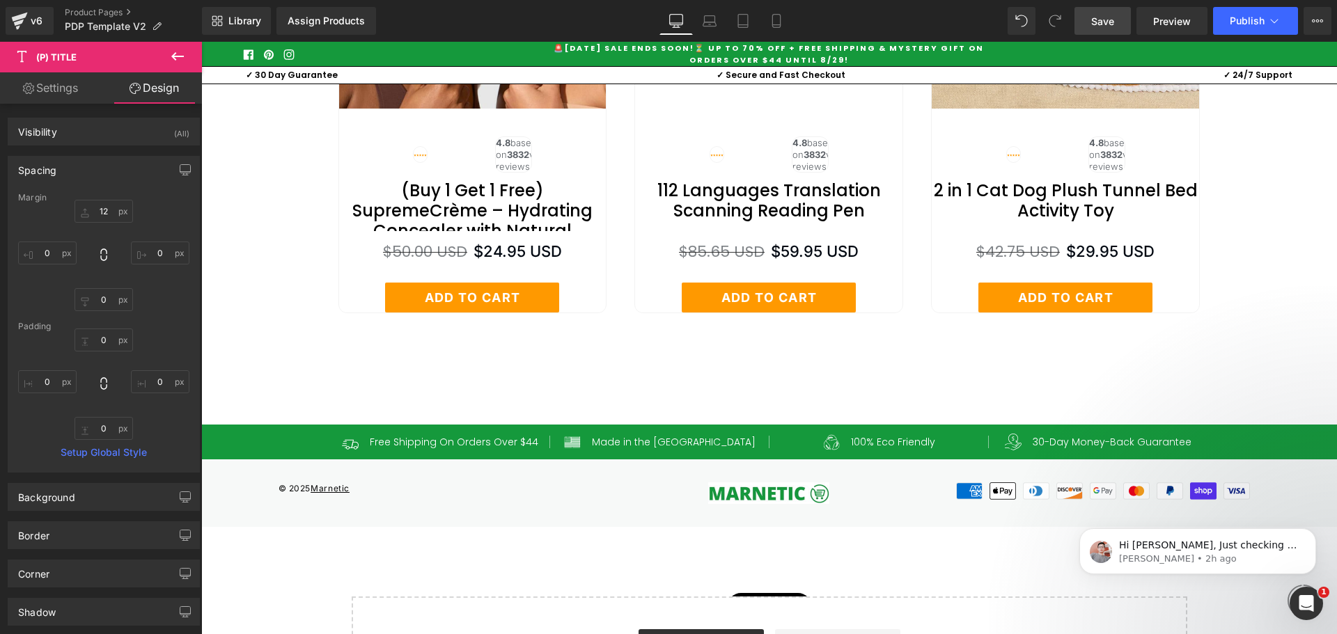
scroll to position [6132, 0]
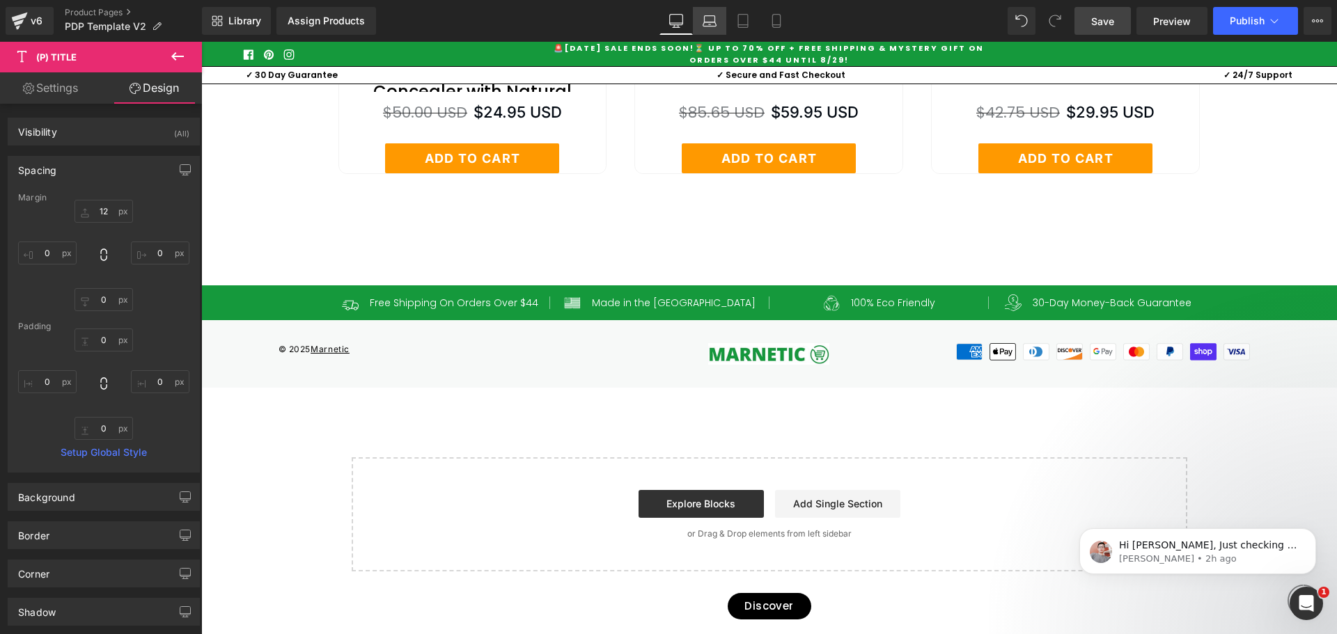
drag, startPoint x: 707, startPoint y: 19, endPoint x: 211, endPoint y: 230, distance: 538.7
click at [707, 19] on icon at bounding box center [709, 21] width 14 height 14
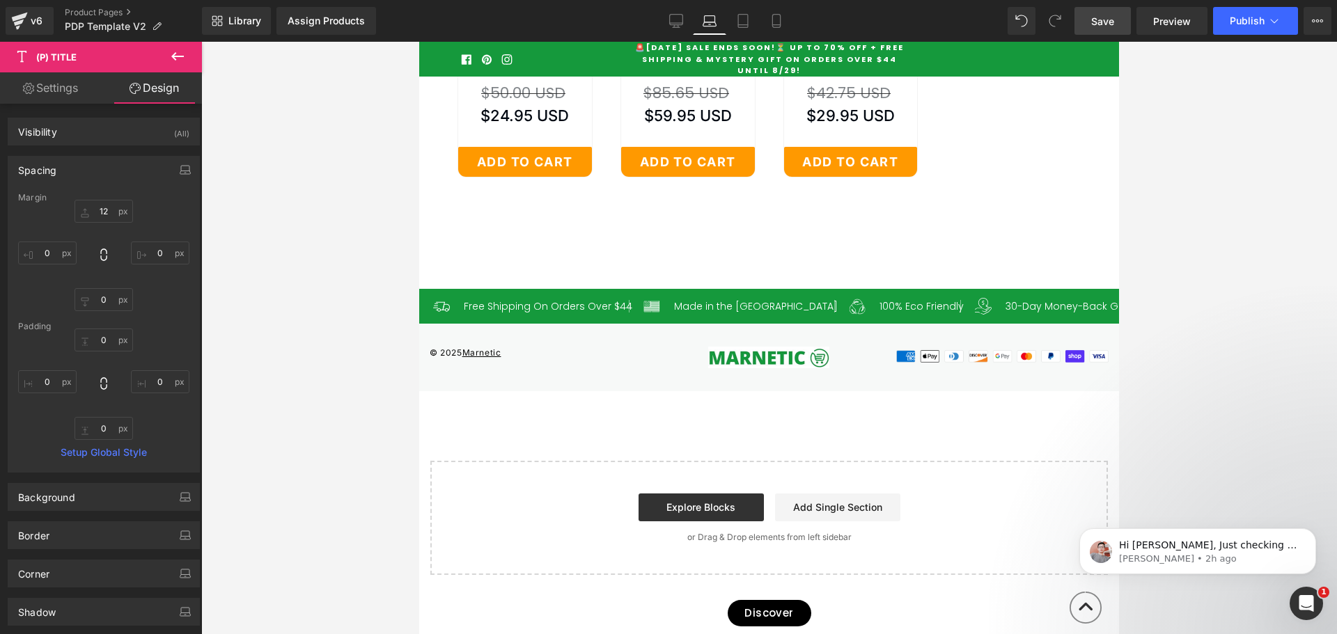
type input "12"
type input "0"
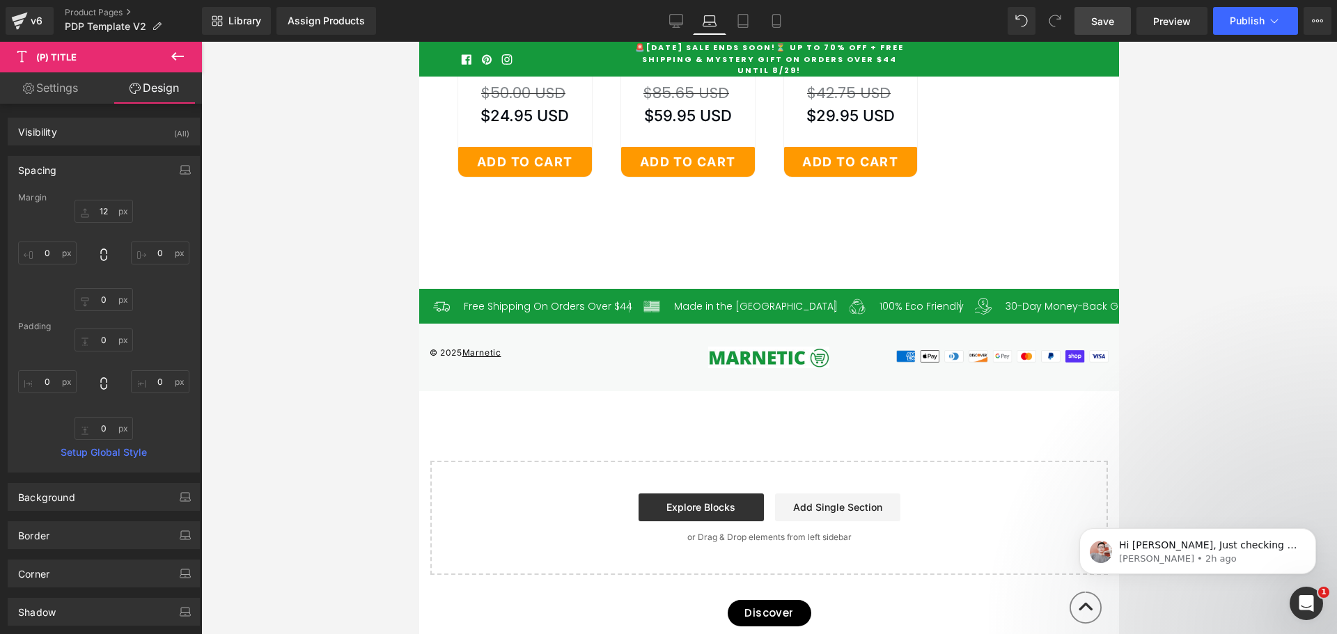
type input "0"
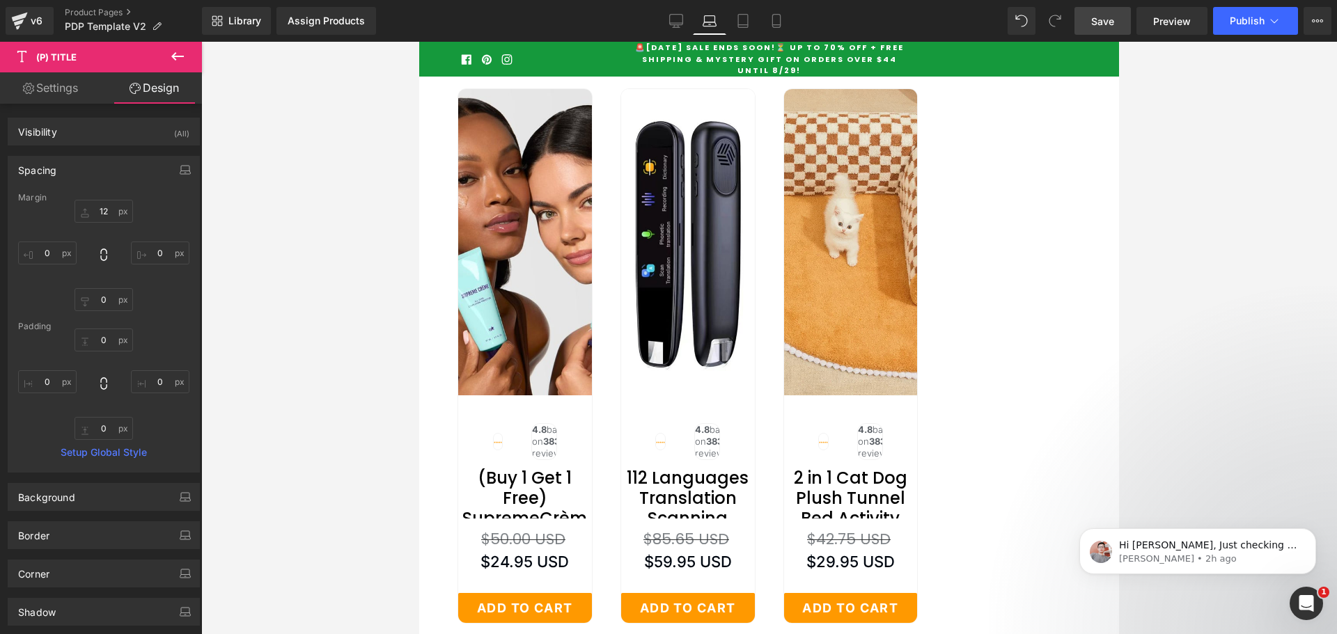
scroll to position [5526, 0]
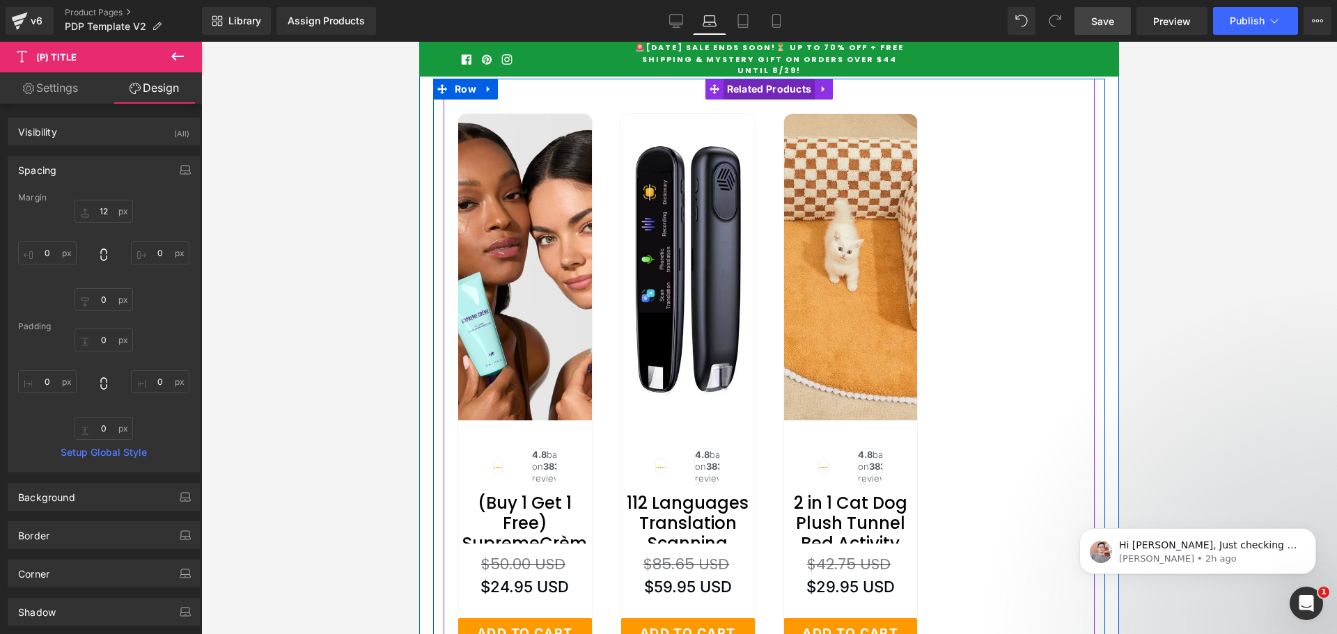
click at [762, 100] on span "Related Products" at bounding box center [769, 89] width 92 height 21
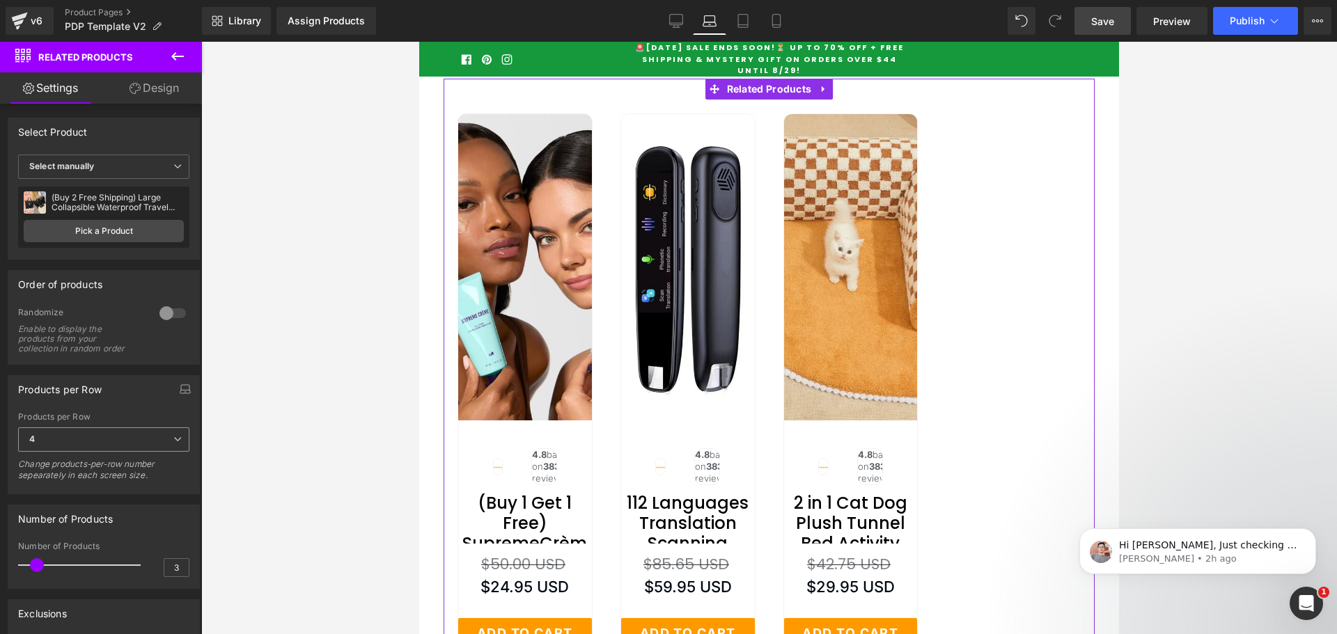
click at [42, 437] on span "4" at bounding box center [103, 439] width 171 height 24
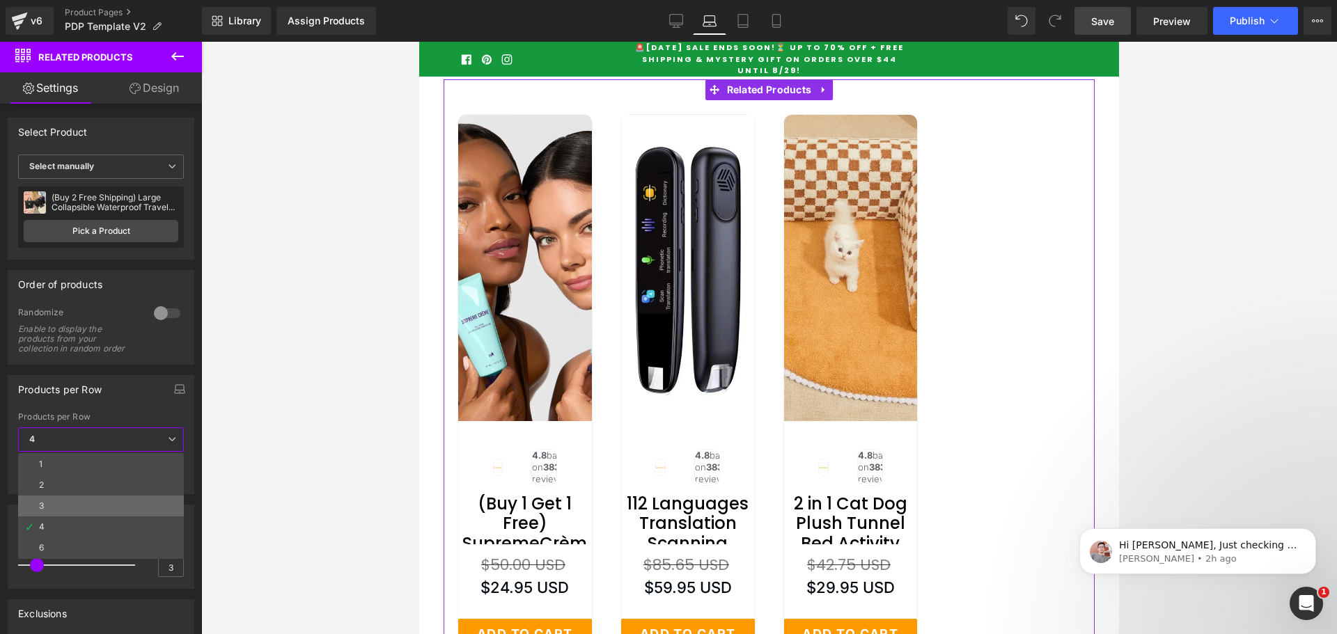
click at [42, 505] on div "3" at bounding box center [41, 506] width 5 height 10
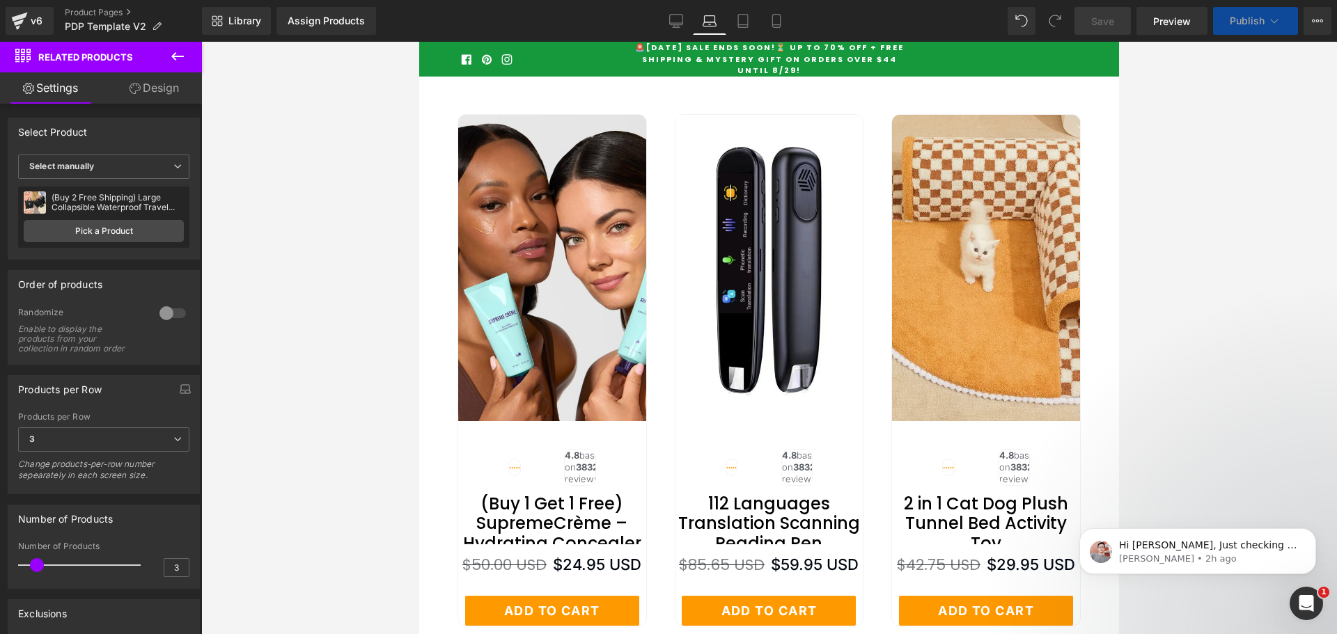
scroll to position [5595, 0]
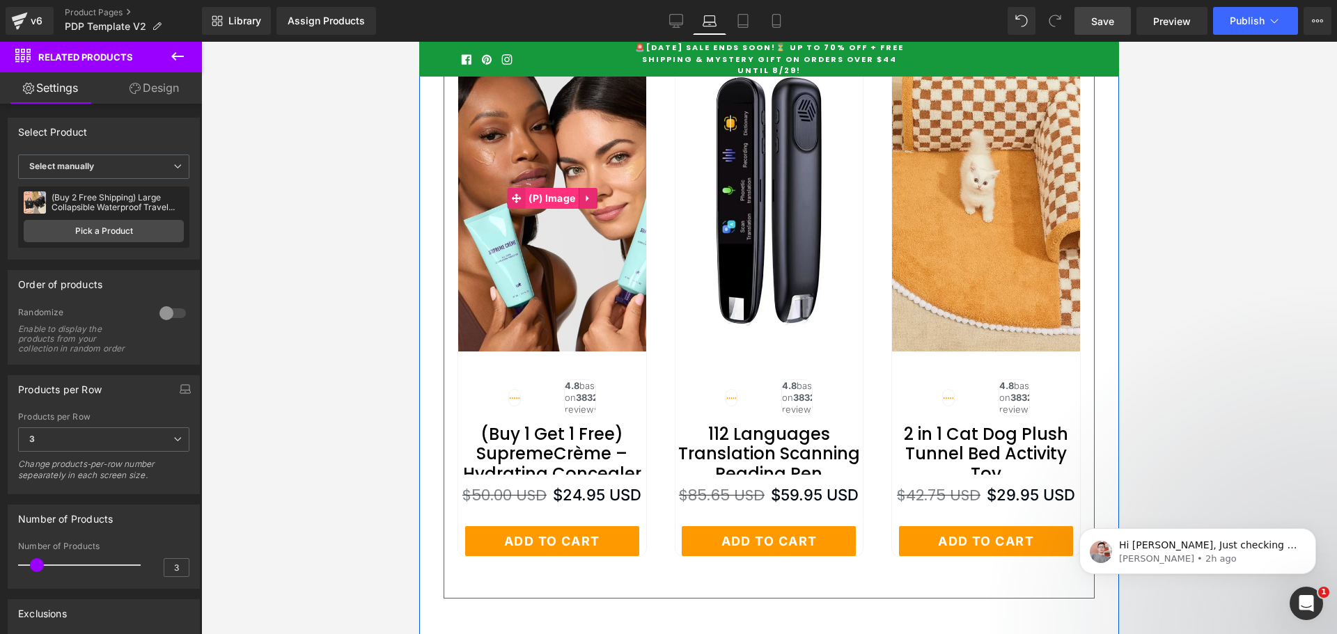
click at [546, 209] on span "(P) Image" at bounding box center [552, 198] width 54 height 21
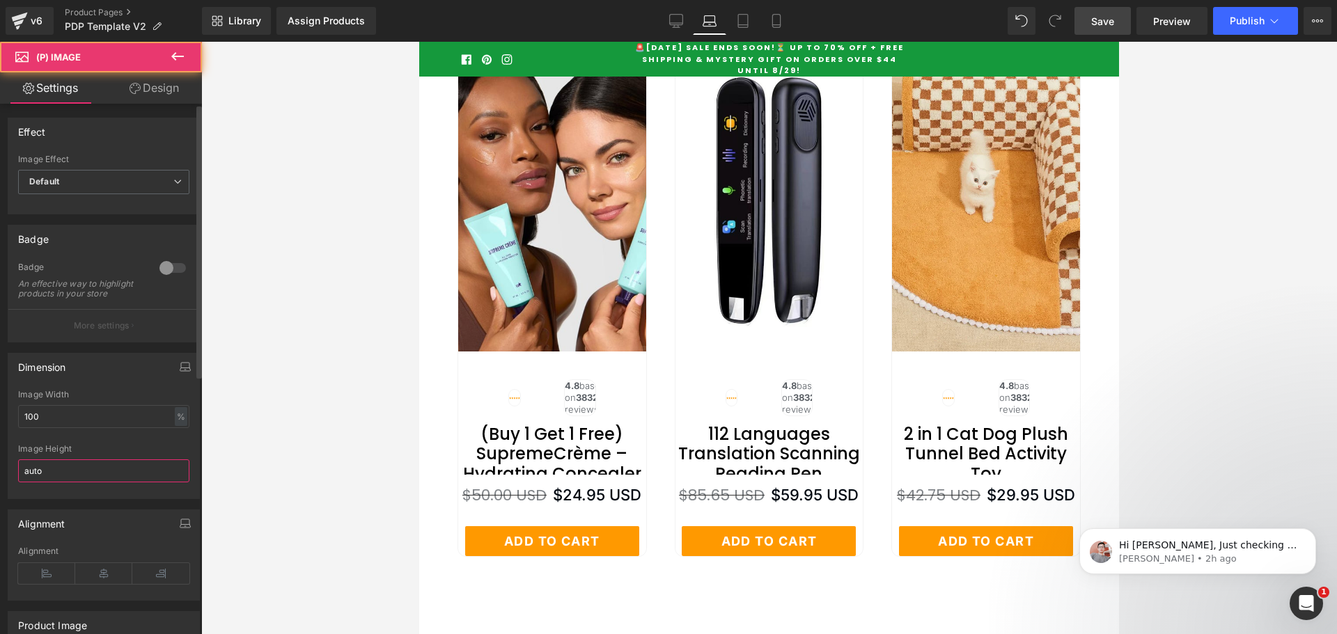
click at [38, 481] on input "auto" at bounding box center [103, 470] width 171 height 23
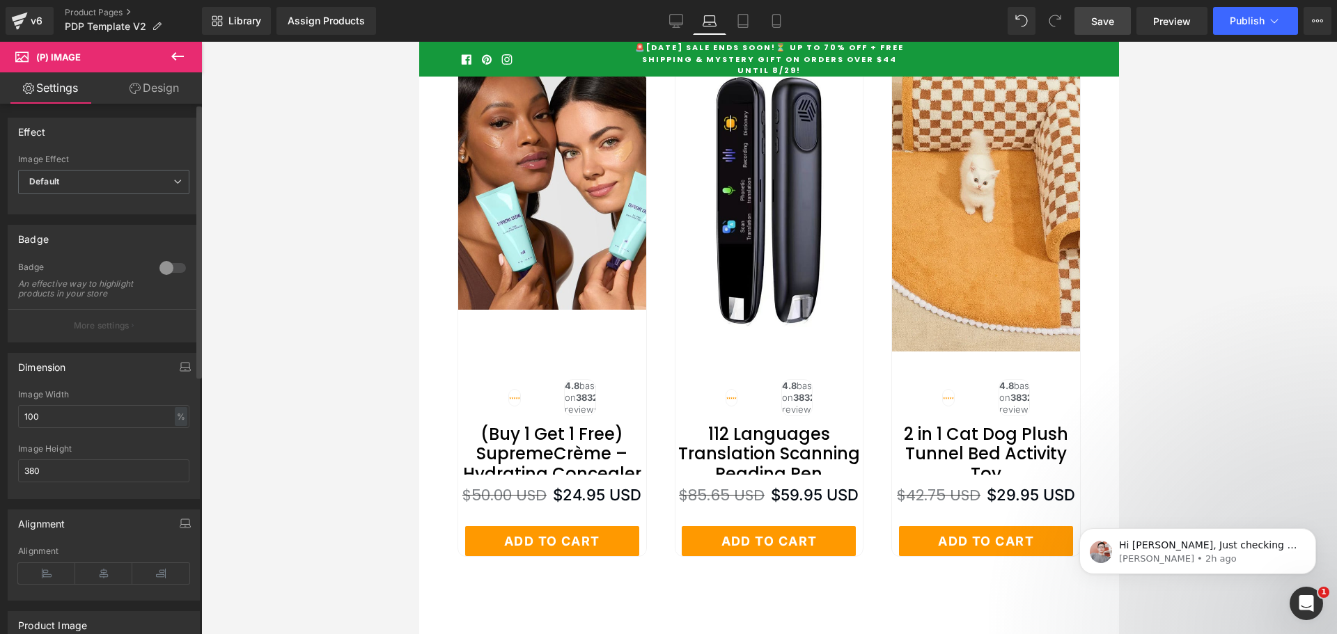
click at [89, 510] on div "Alignment Left Center Right Alignment" at bounding box center [104, 550] width 208 height 102
click at [45, 482] on input "380" at bounding box center [103, 470] width 171 height 23
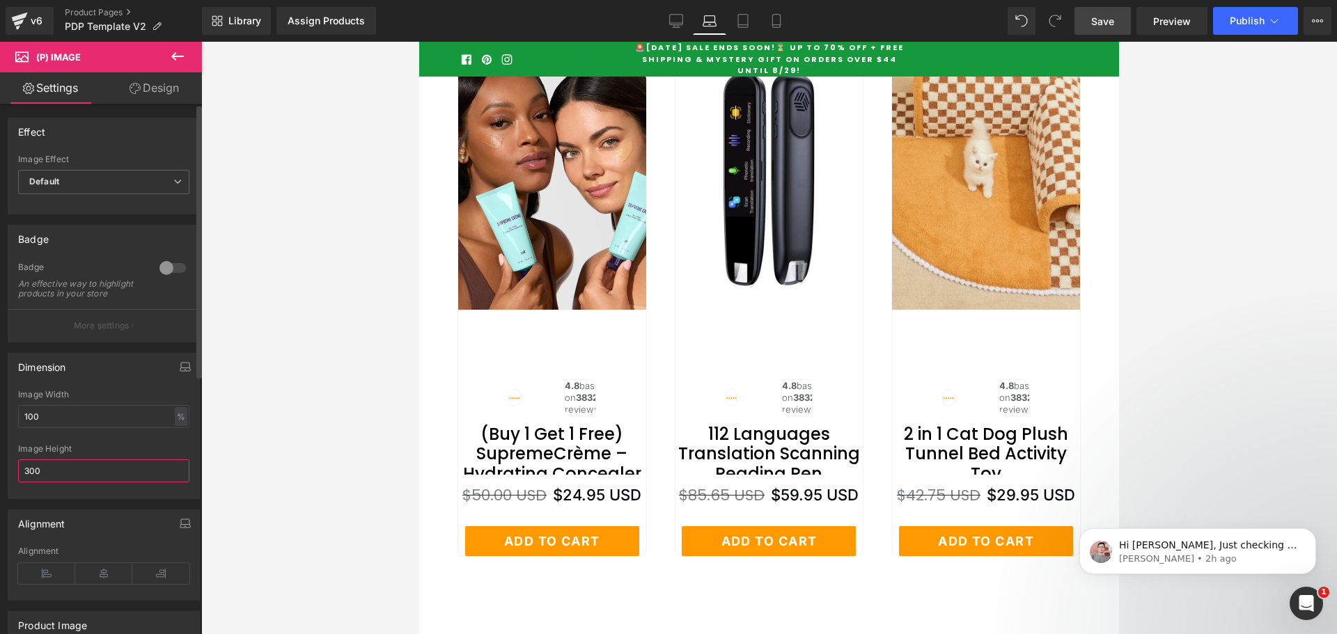
type input "300"
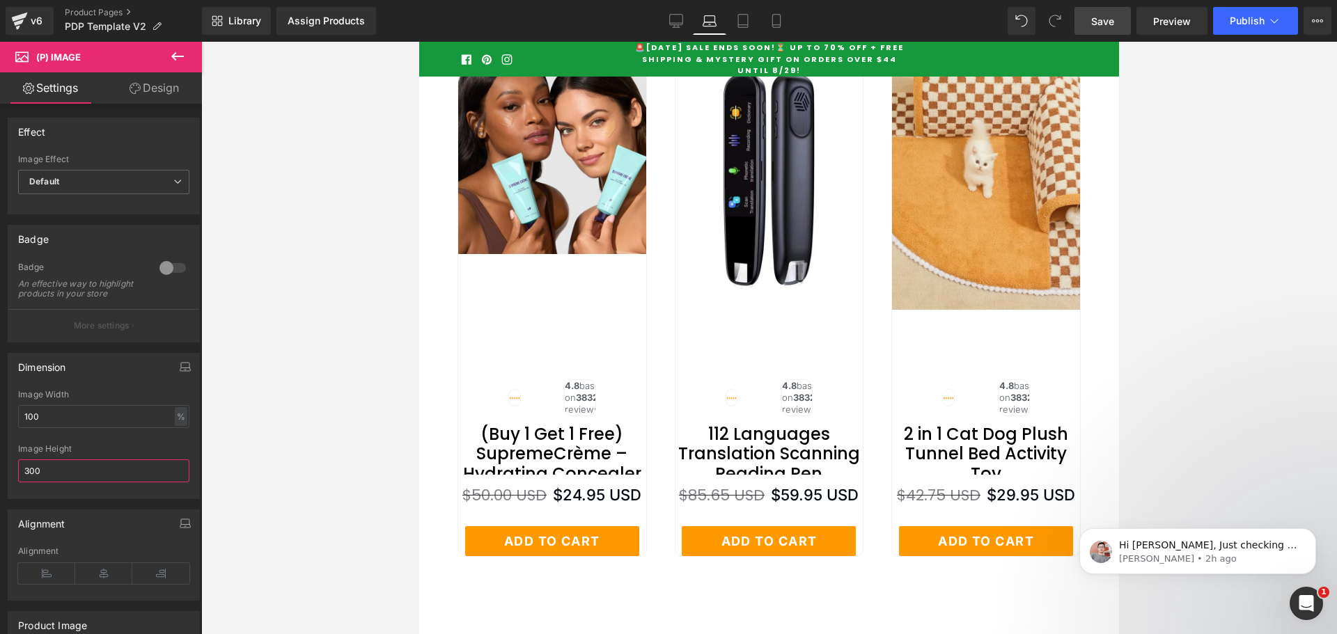
scroll to position [5665, 0]
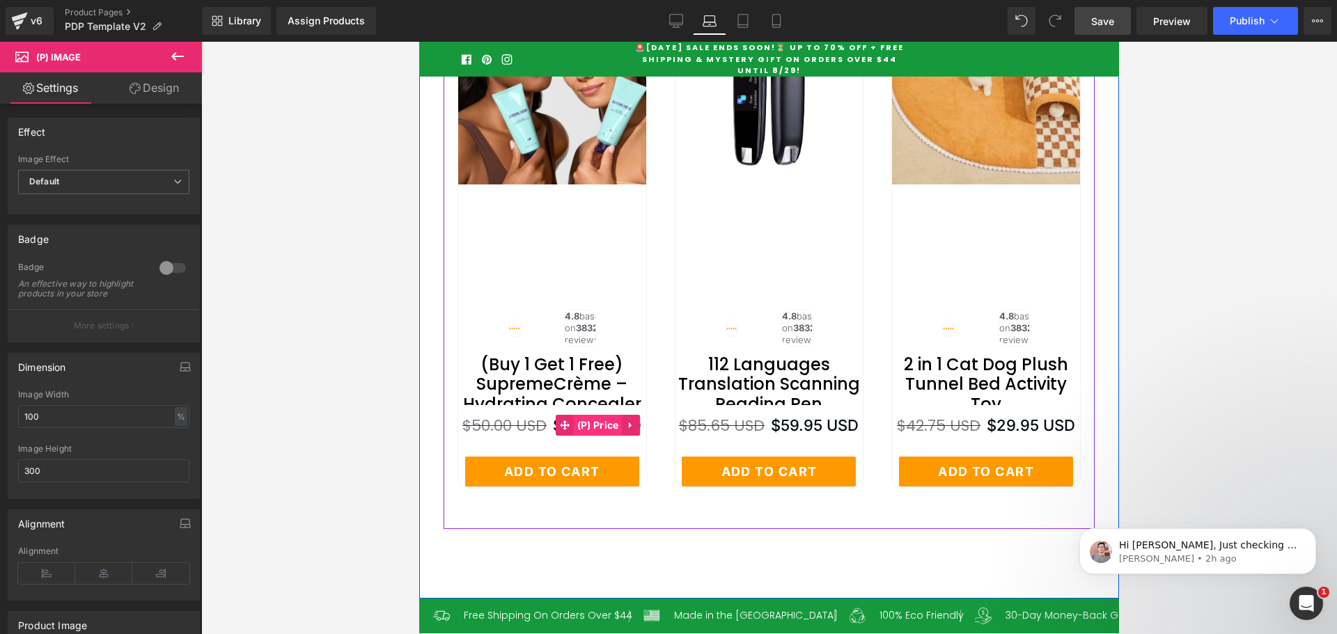
click at [595, 436] on span "(P) Price" at bounding box center [598, 425] width 49 height 21
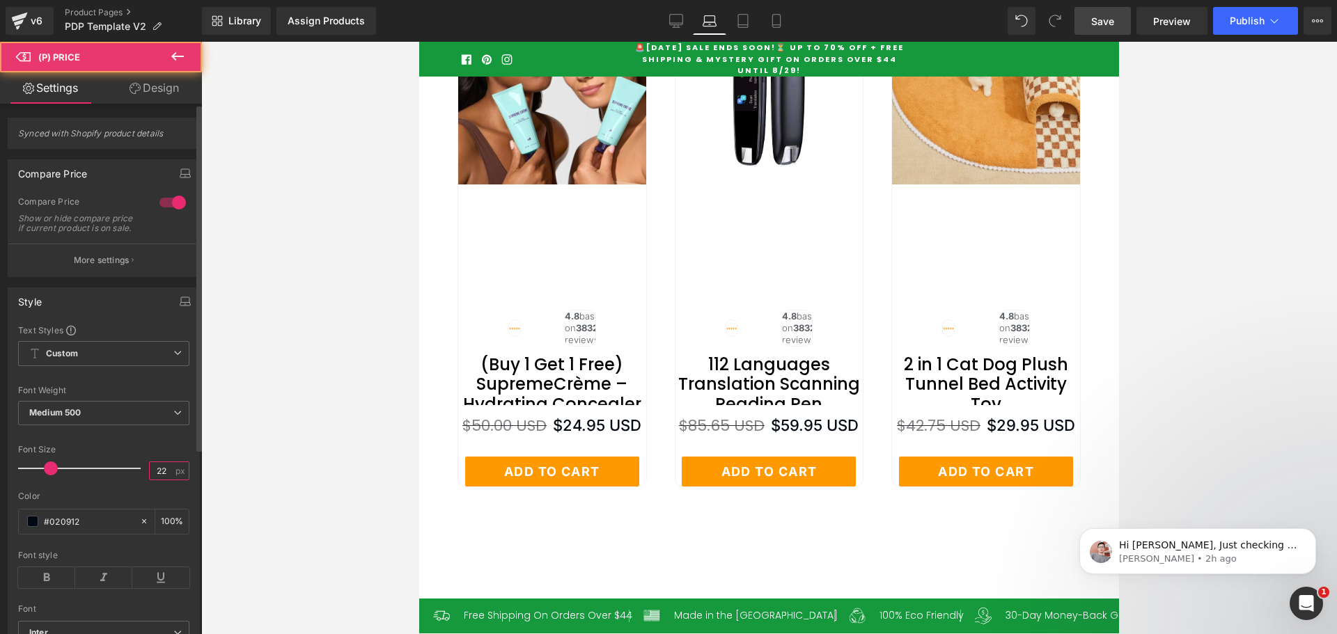
click at [156, 476] on input "22" at bounding box center [162, 470] width 24 height 17
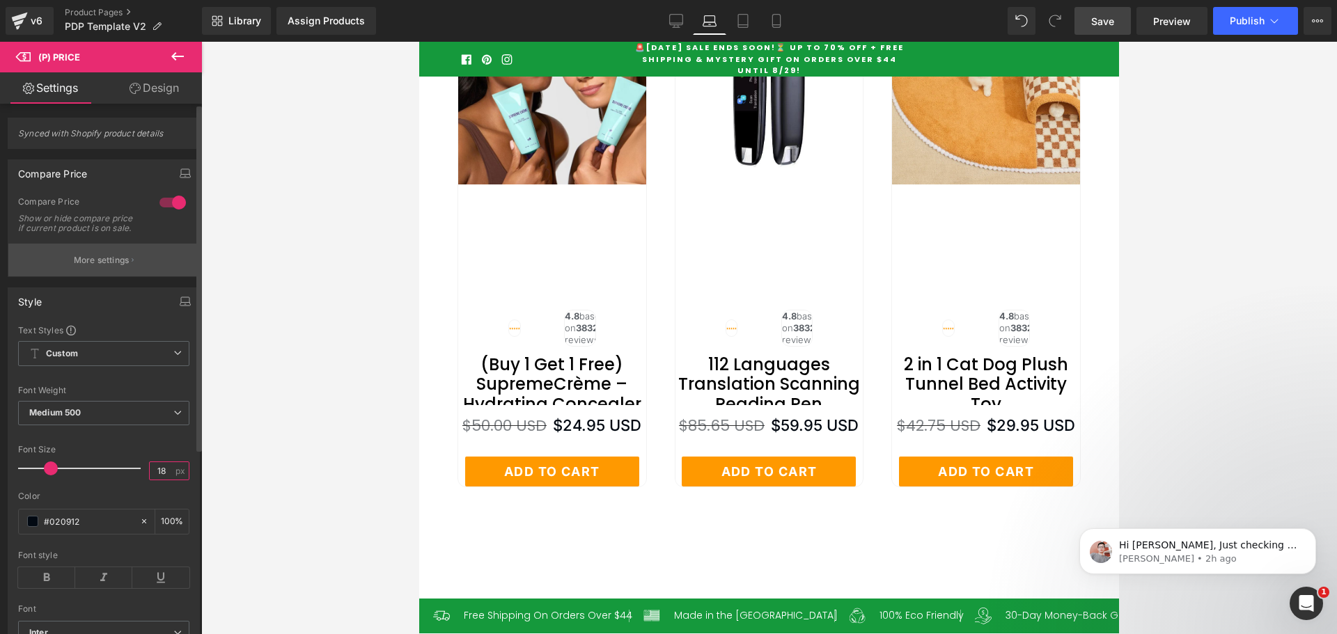
type input "18"
click at [107, 492] on div at bounding box center [103, 486] width 171 height 9
click at [86, 267] on p "More settings" at bounding box center [102, 260] width 56 height 13
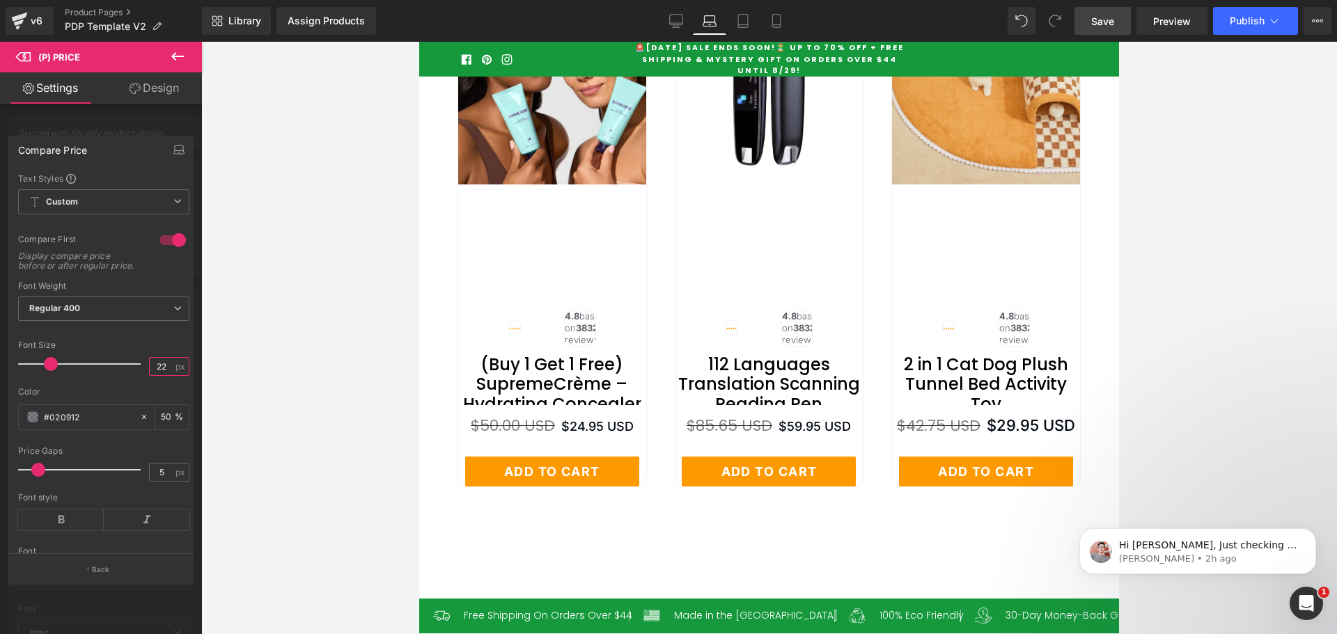
click at [157, 375] on input "22" at bounding box center [162, 366] width 24 height 17
type input "18"
click at [152, 337] on div at bounding box center [103, 332] width 171 height 9
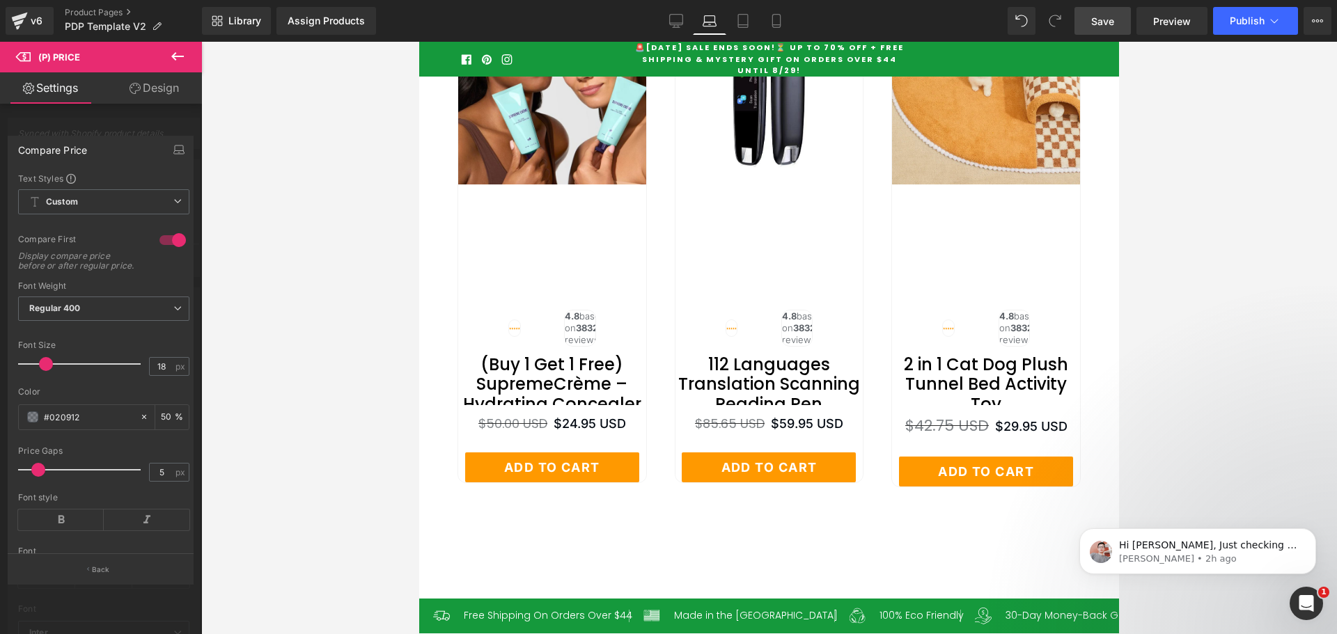
scroll to position [5456, 0]
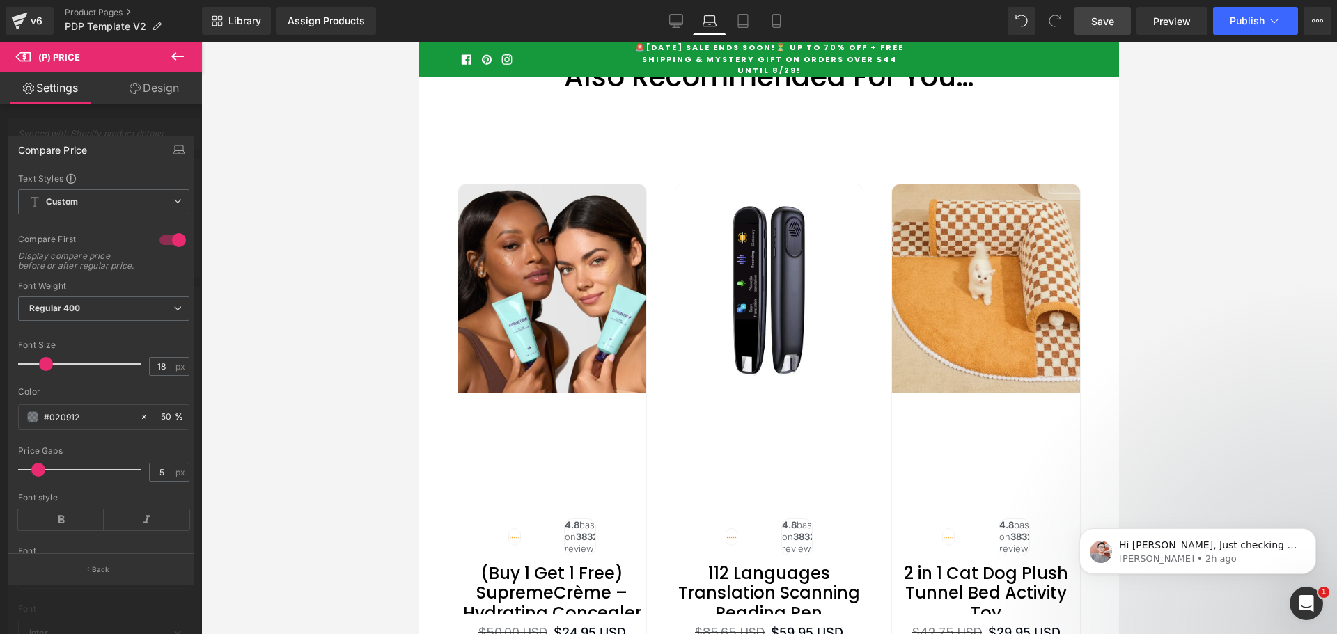
click at [652, 264] on div at bounding box center [769, 338] width 700 height 592
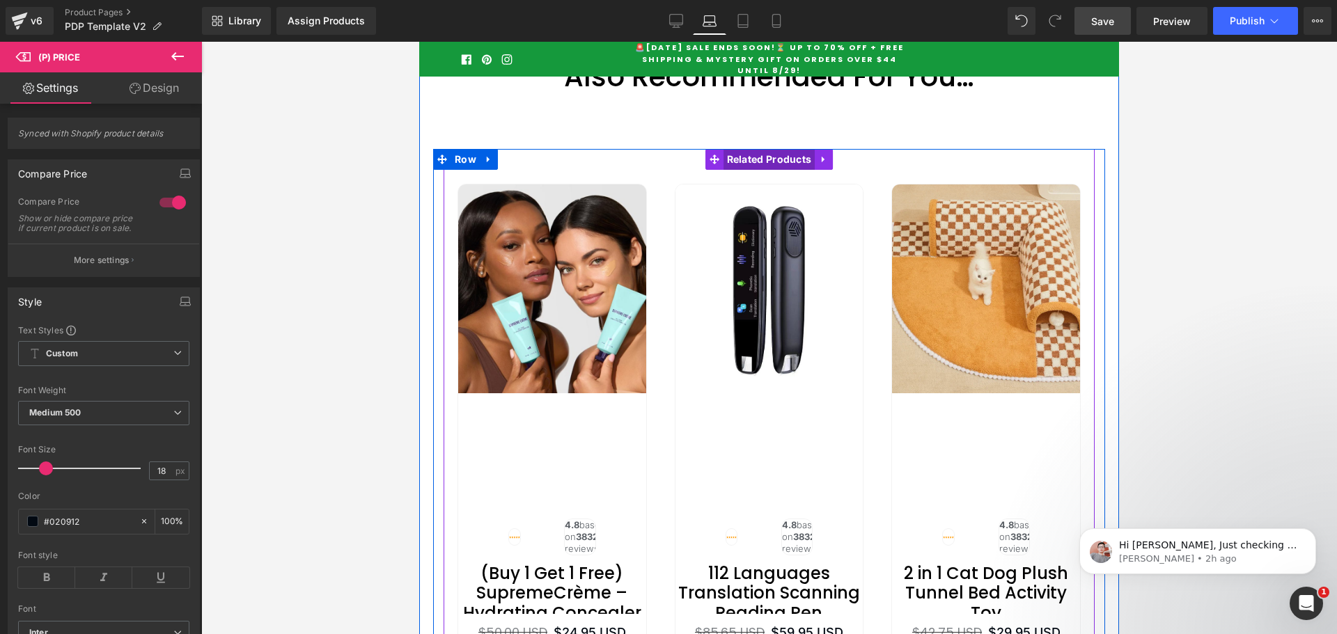
click at [753, 170] on span "Related Products" at bounding box center [769, 159] width 92 height 21
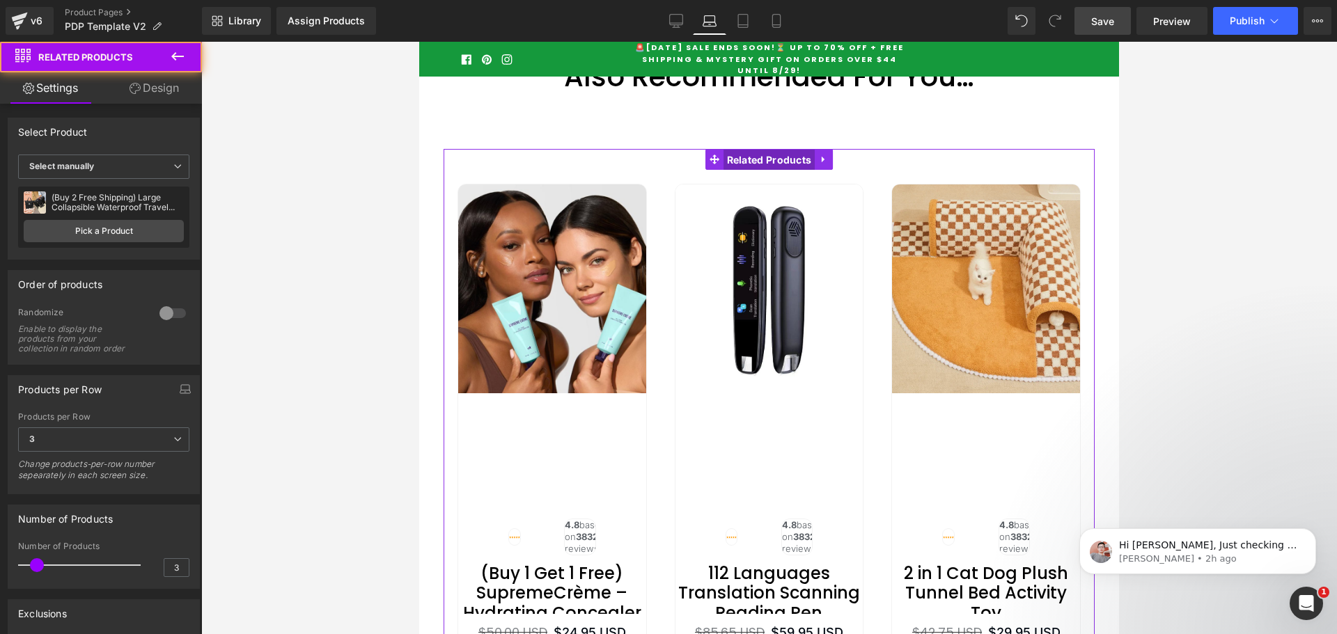
click at [142, 95] on link "Design" at bounding box center [154, 87] width 101 height 31
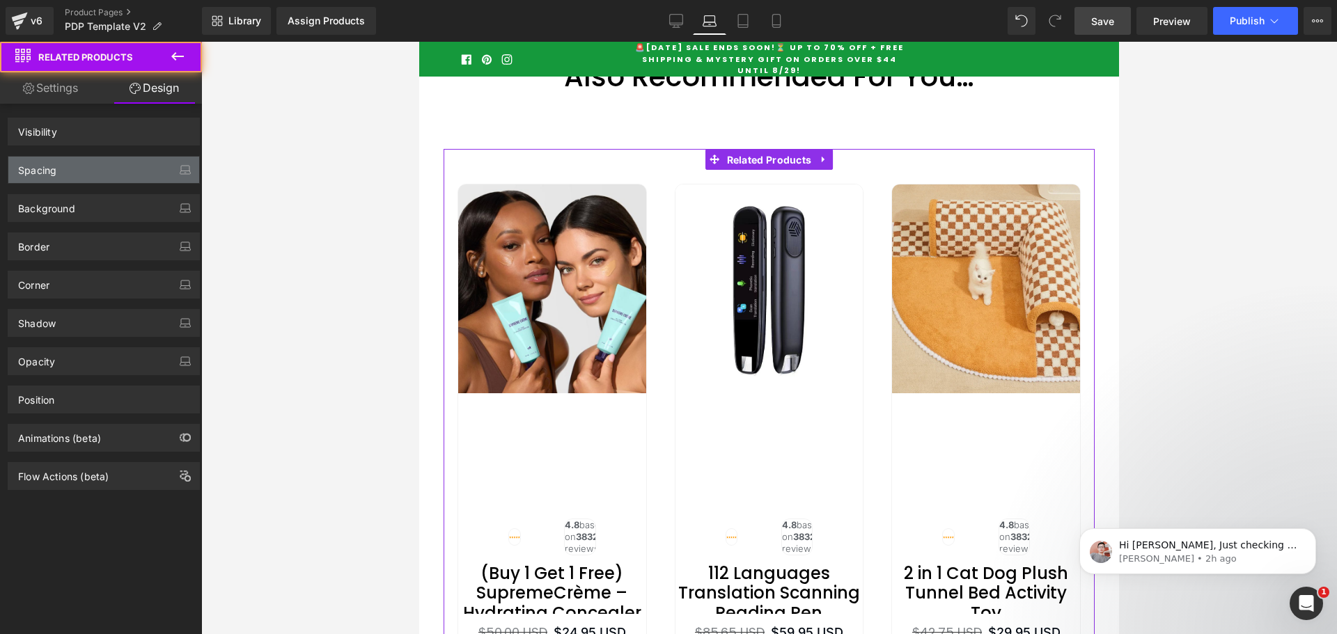
click at [80, 175] on div "Spacing" at bounding box center [103, 170] width 191 height 26
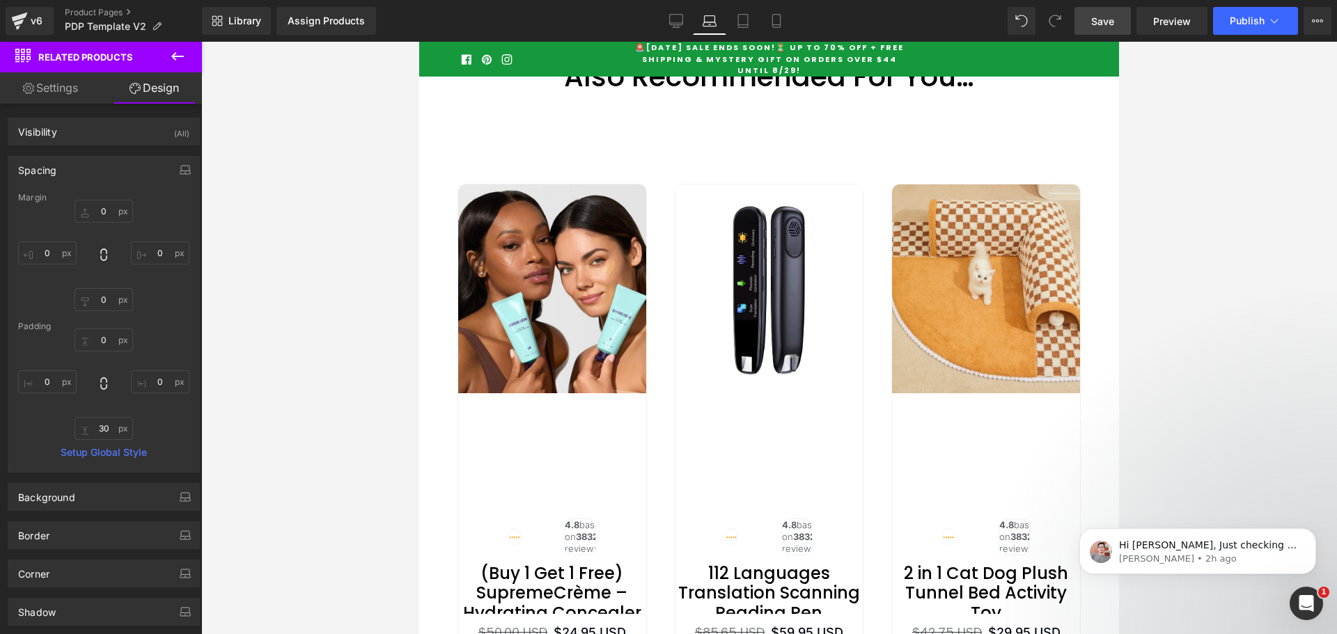
type input "0"
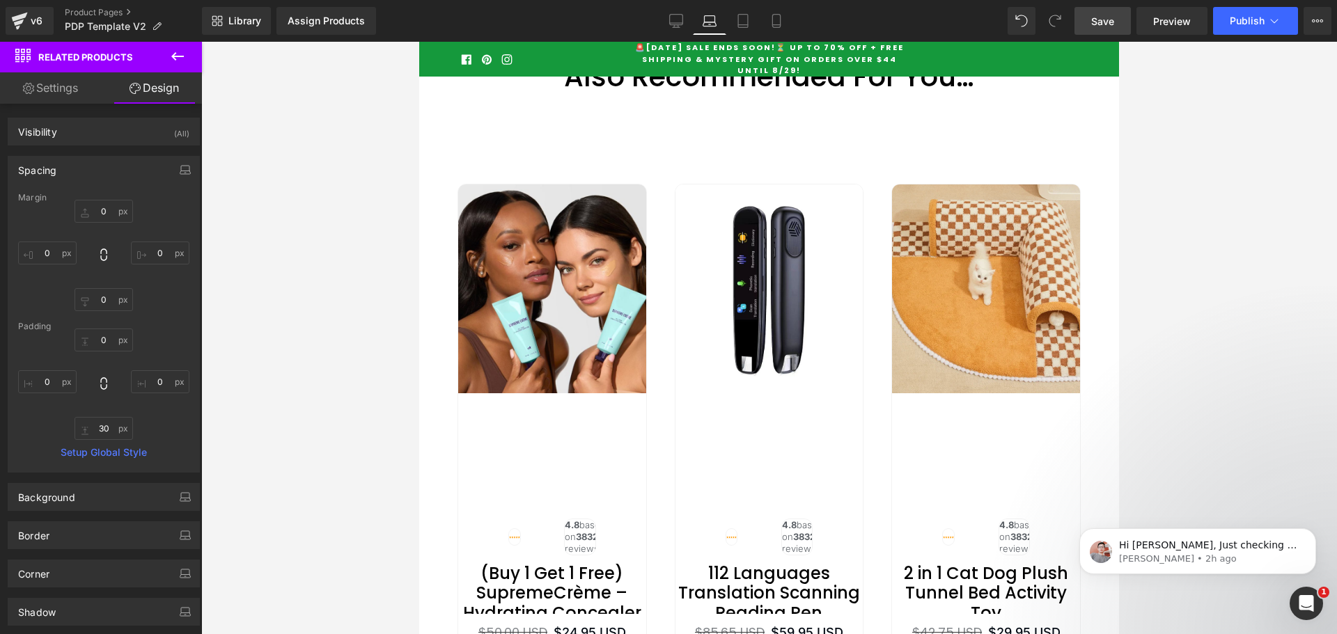
type input "0"
type input "30"
type input "0"
click at [630, 189] on div "Also Recommended For You… Heading Row Sale Off (P) Image" at bounding box center [769, 397] width 672 height 674
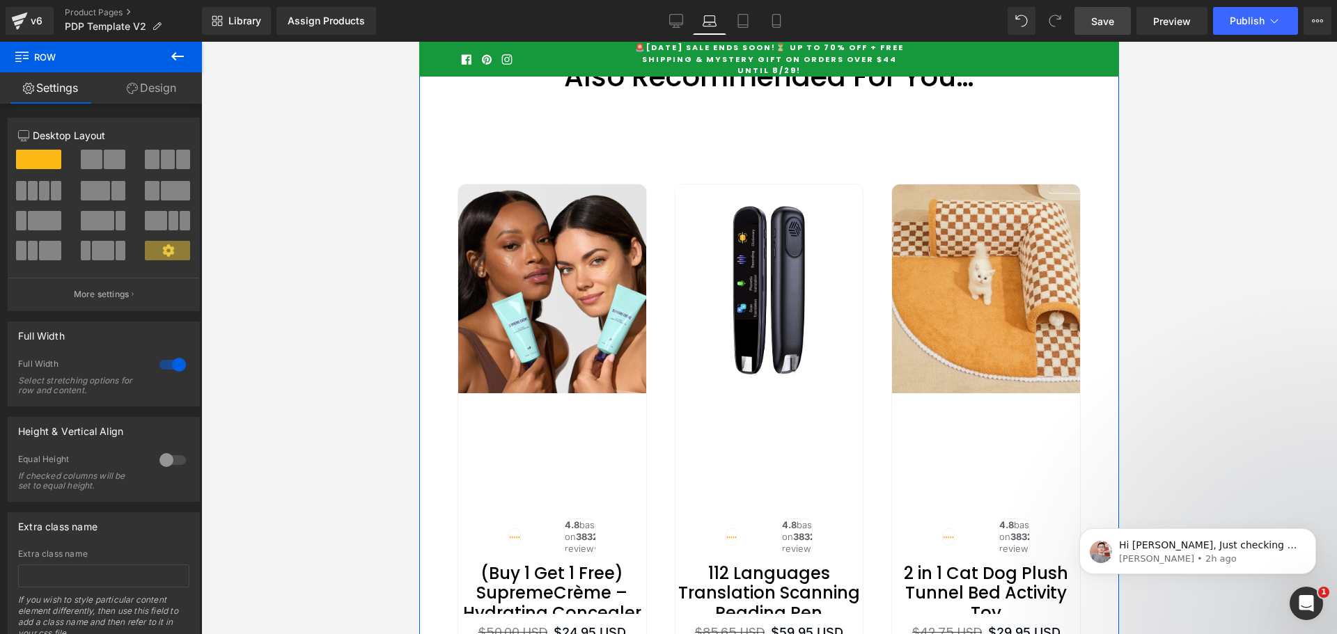
scroll to position [5387, 0]
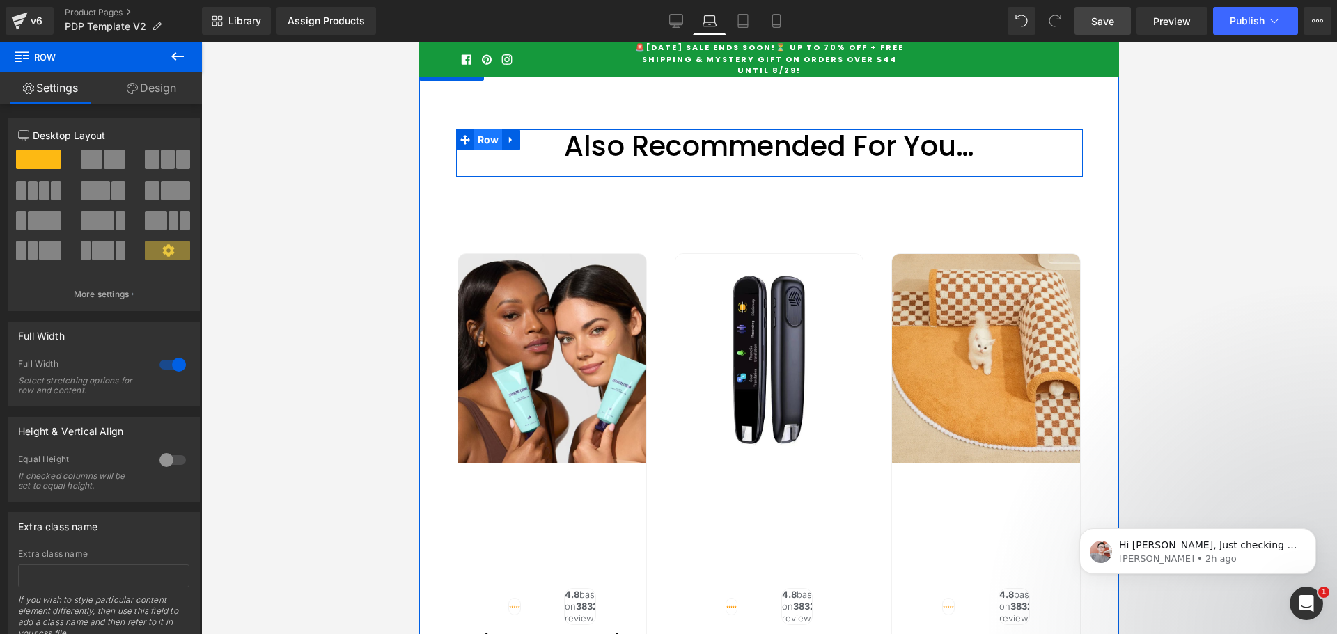
click at [474, 150] on span "Row" at bounding box center [488, 139] width 29 height 21
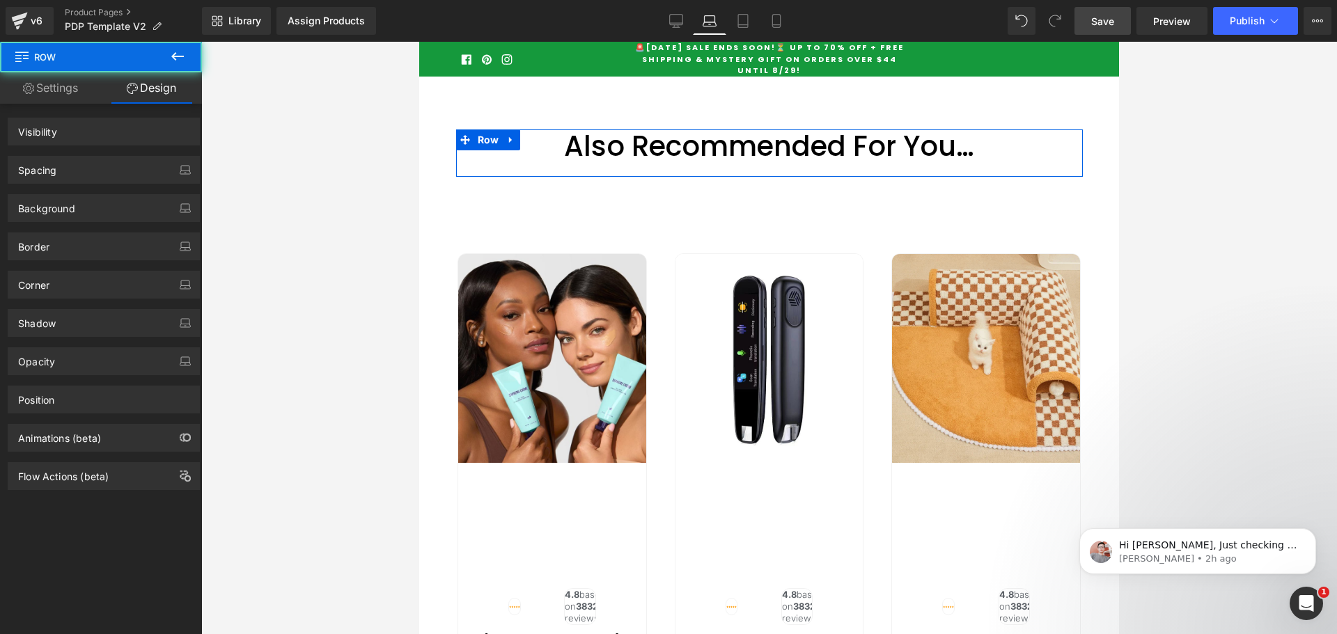
click at [57, 175] on div "Spacing" at bounding box center [103, 170] width 191 height 26
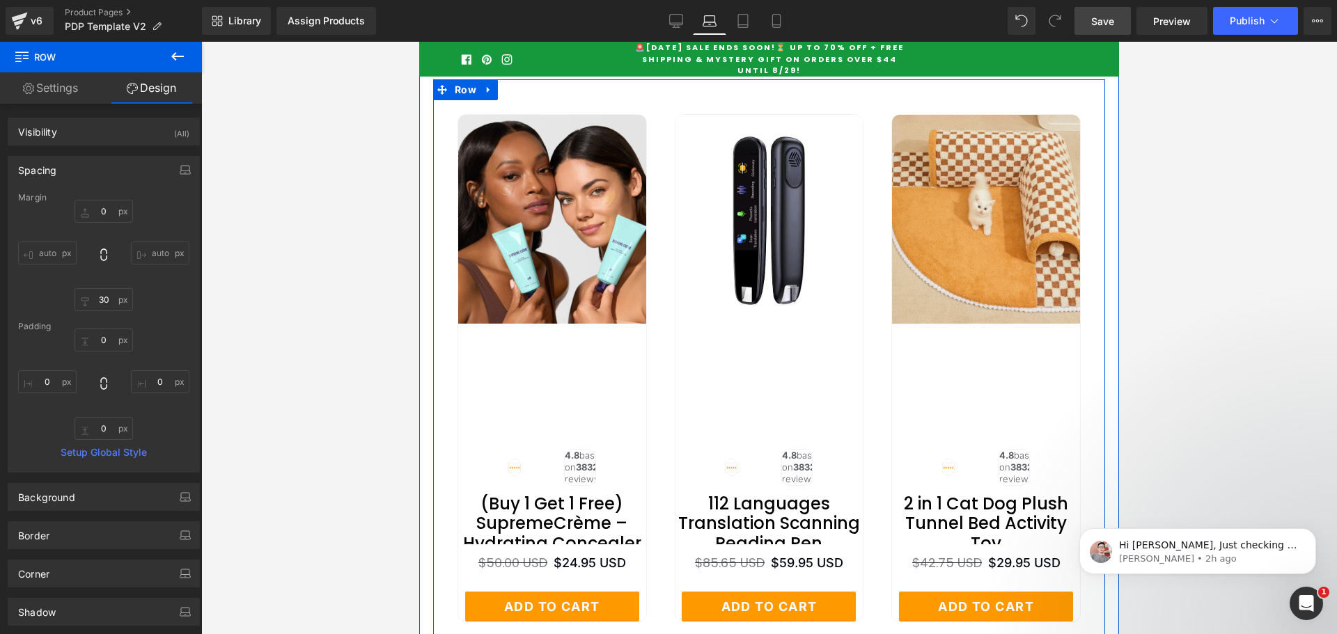
scroll to position [5595, 0]
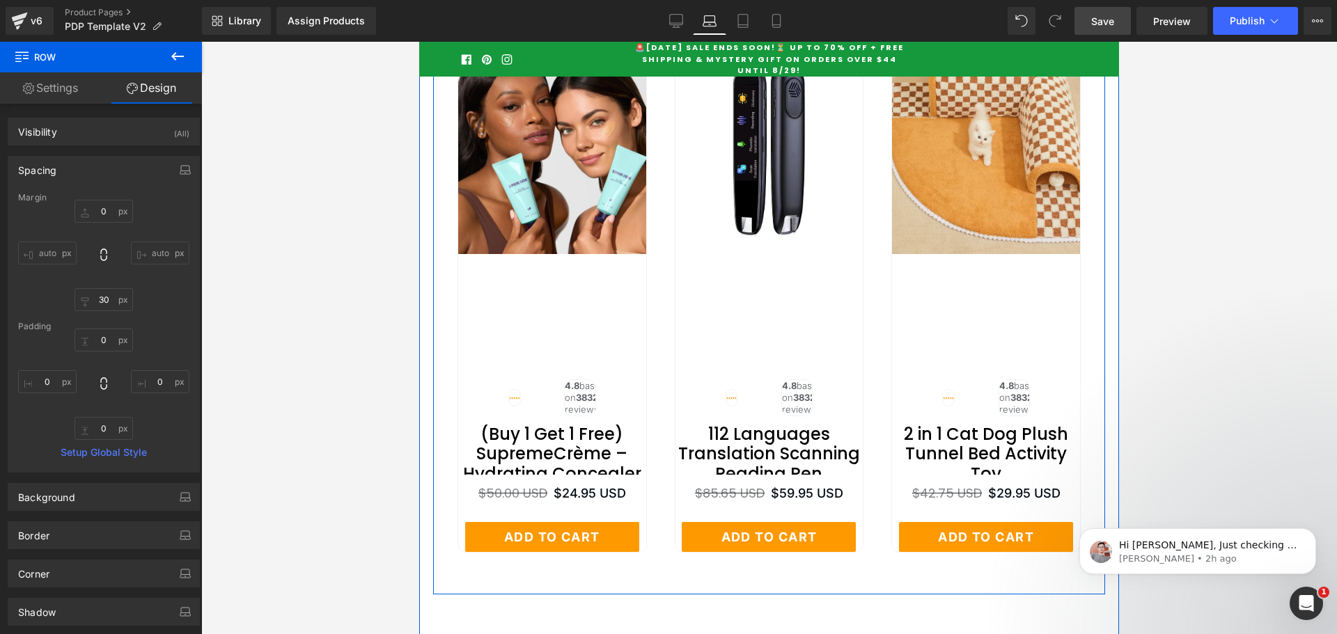
click at [457, 31] on span "Row" at bounding box center [465, 20] width 29 height 21
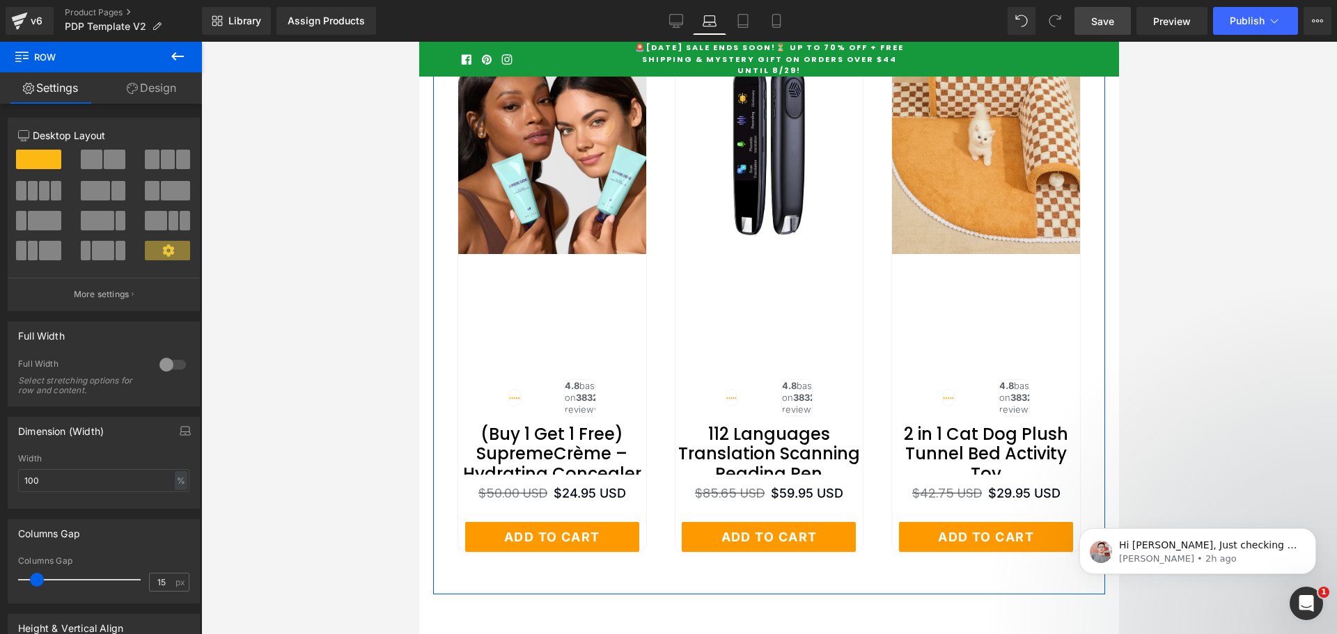
click at [147, 86] on link "Design" at bounding box center [151, 87] width 101 height 31
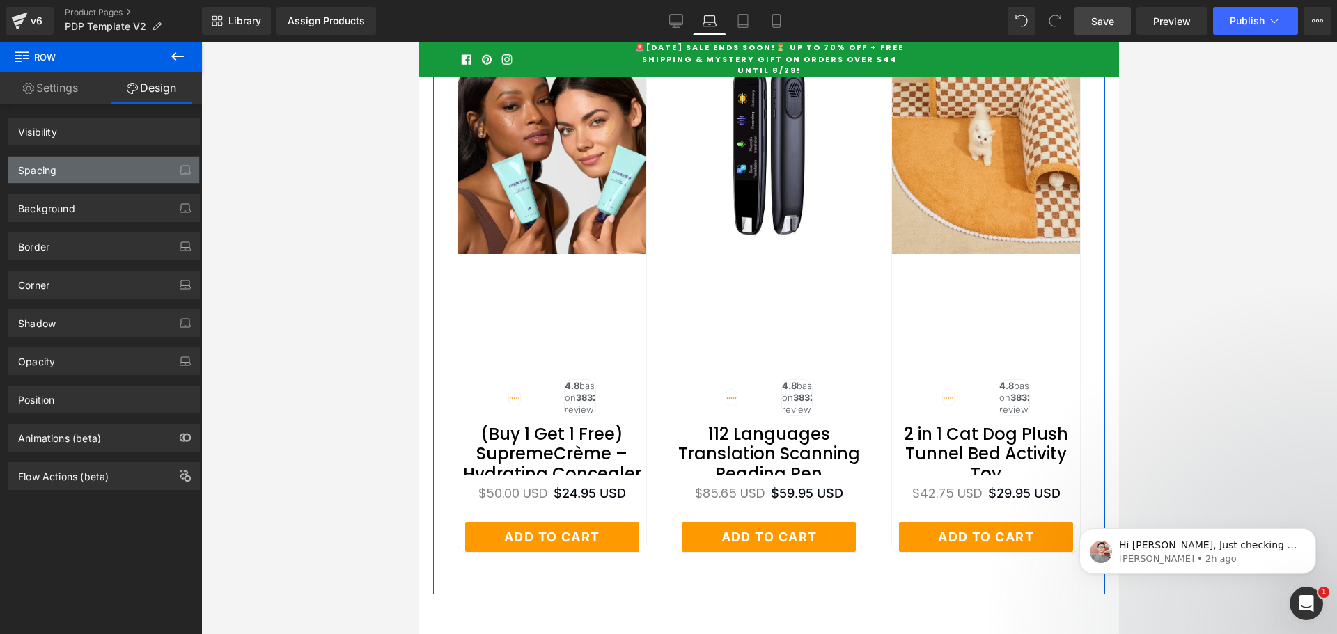
click at [50, 166] on div "Spacing" at bounding box center [37, 166] width 38 height 19
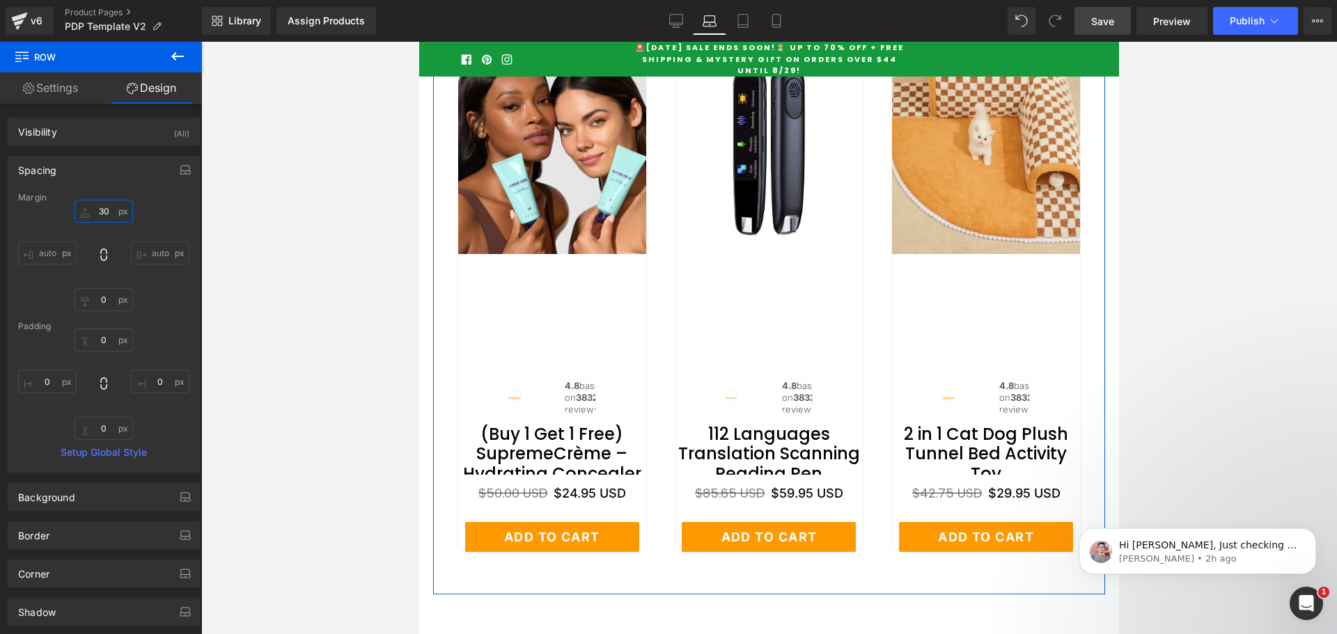
click at [100, 210] on input "30" at bounding box center [103, 211] width 58 height 23
type input "0"
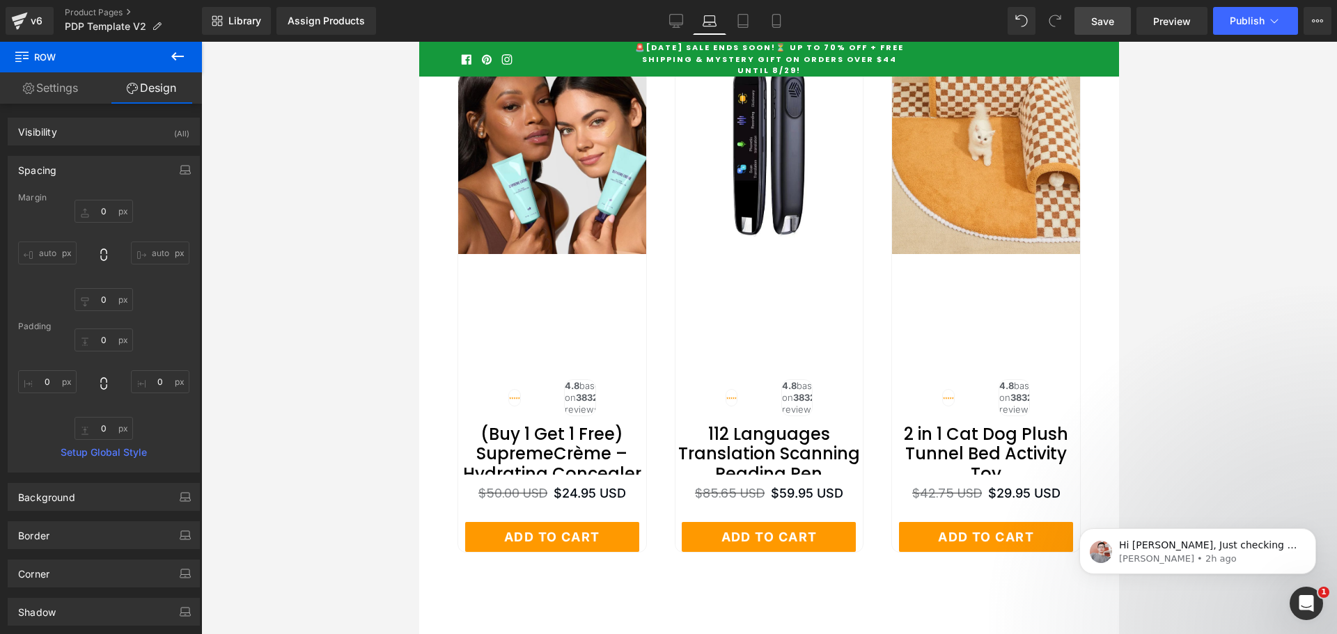
scroll to position [5387, 0]
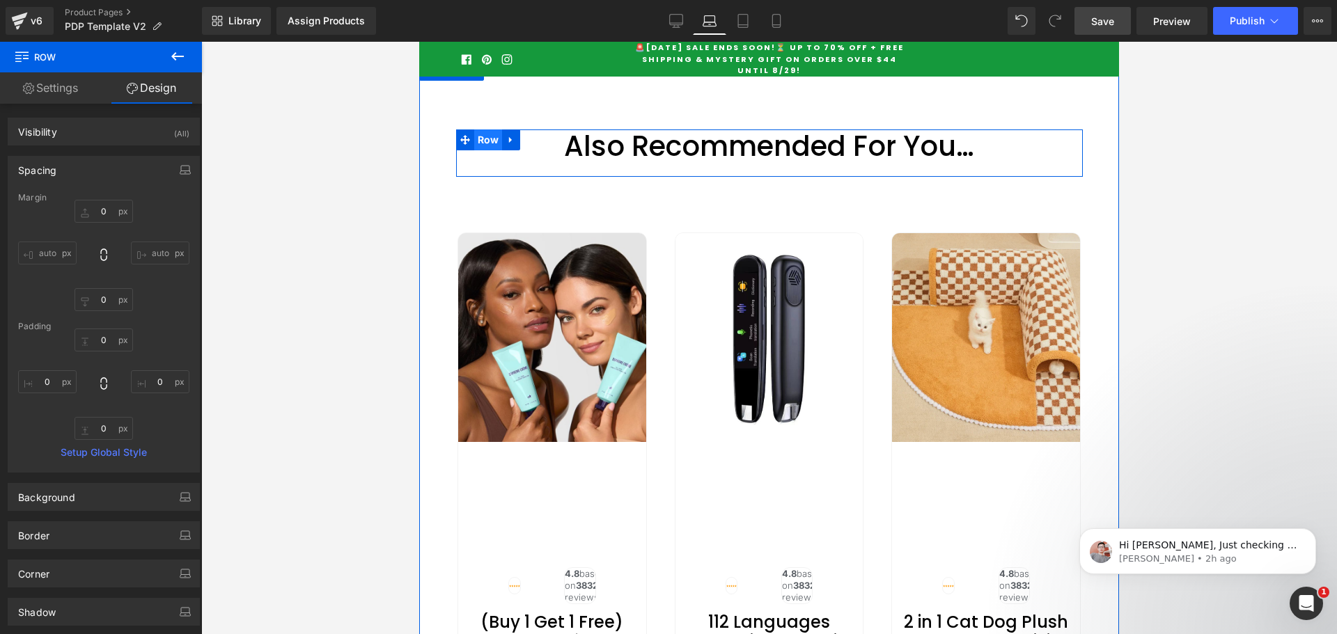
click at [479, 150] on span "Row" at bounding box center [488, 139] width 29 height 21
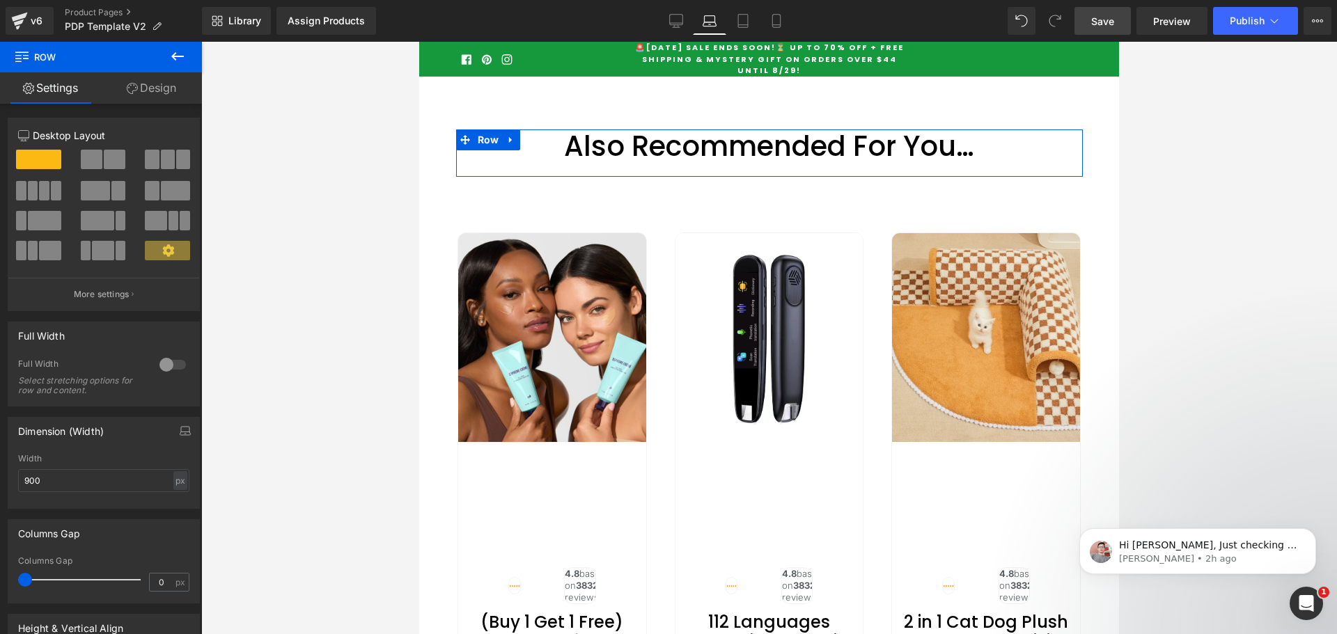
click at [127, 87] on icon at bounding box center [132, 88] width 11 height 11
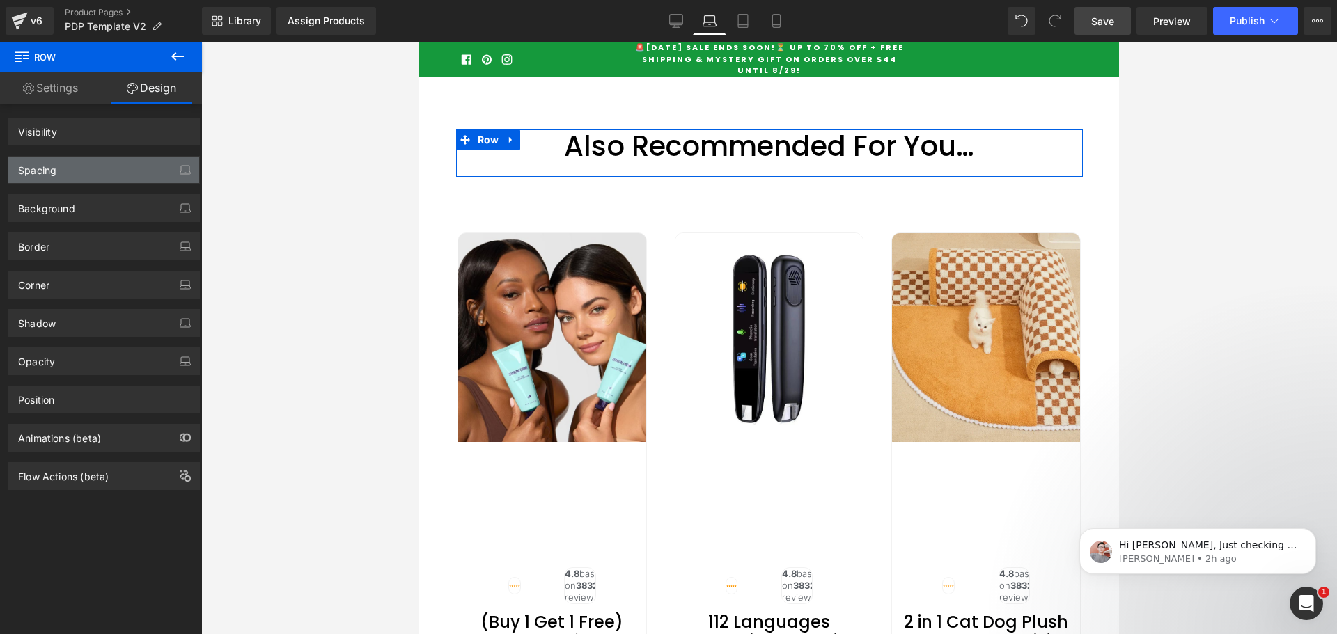
click at [41, 168] on div "Spacing" at bounding box center [37, 166] width 38 height 19
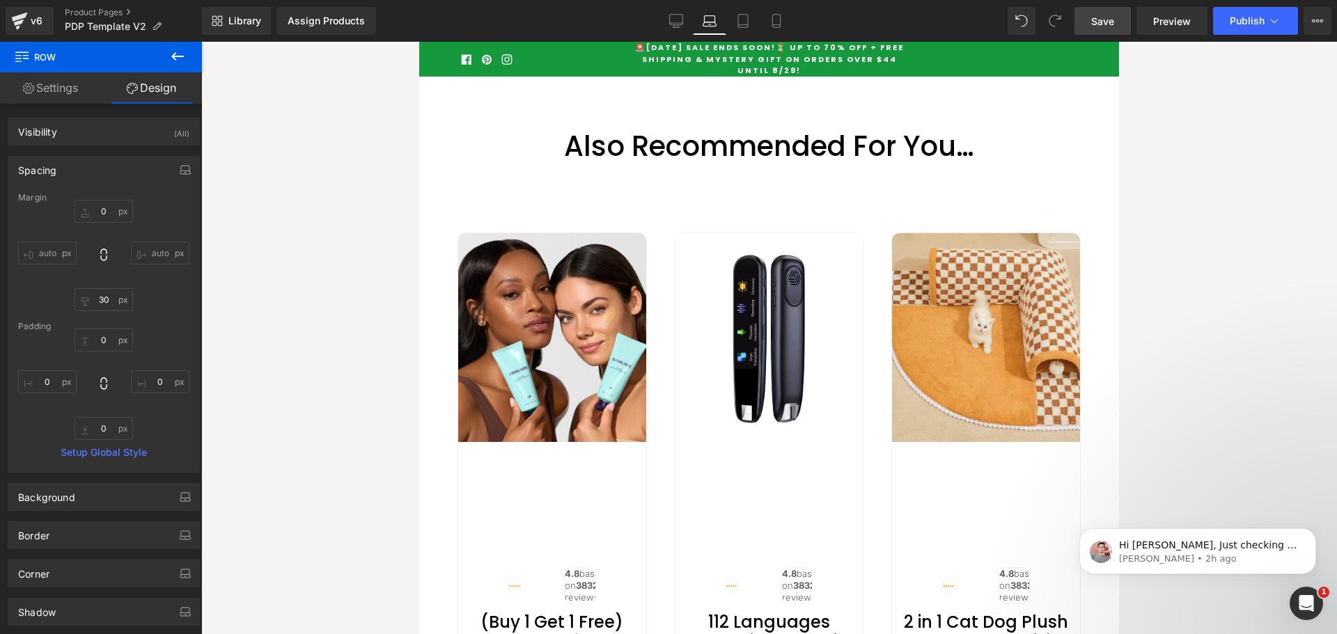
type input "0"
type input "30"
type input "0"
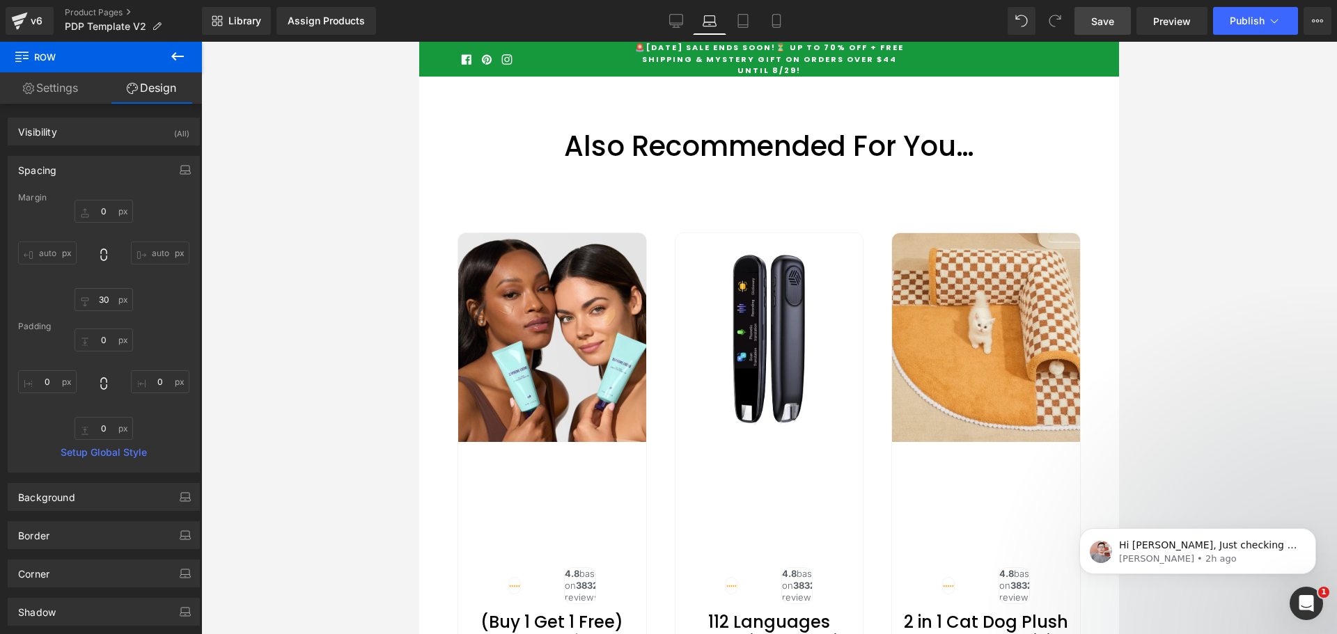
type input "0"
click at [101, 297] on input "30" at bounding box center [103, 299] width 58 height 23
type input "0"
drag, startPoint x: 129, startPoint y: 281, endPoint x: 352, endPoint y: 178, distance: 245.2
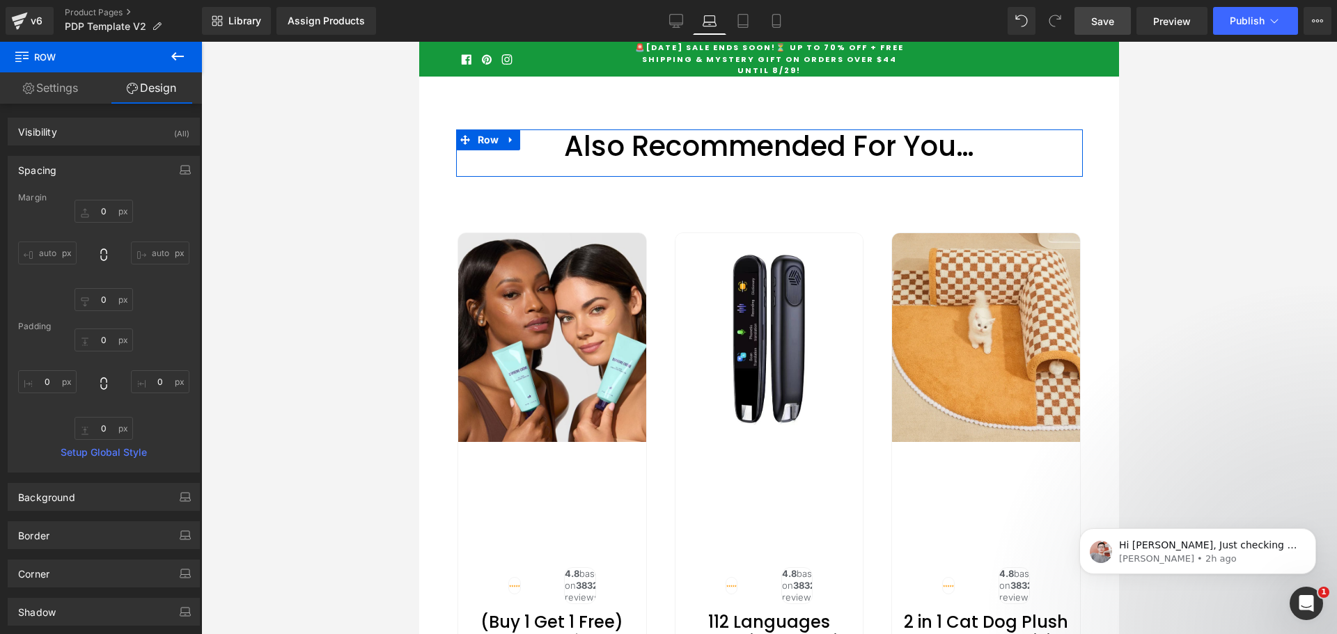
click at [129, 281] on div "0px 0 auto auto 30px 0 auto auto" at bounding box center [103, 255] width 171 height 111
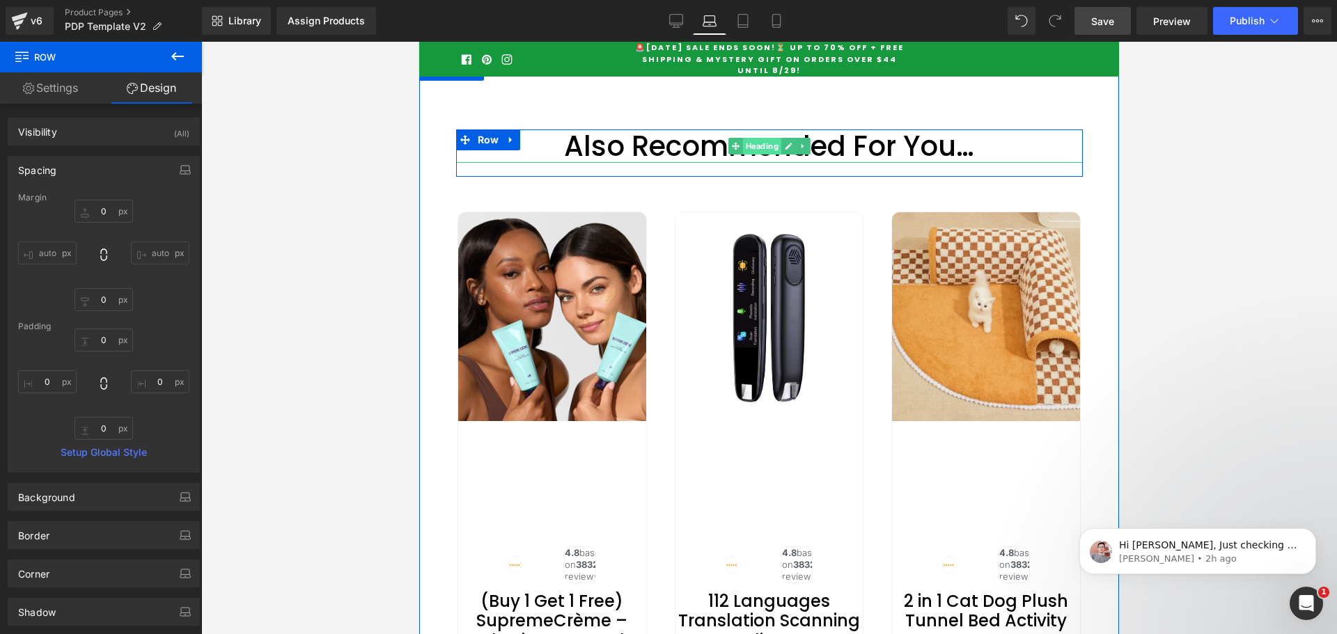
click at [757, 155] on span "Heading" at bounding box center [761, 146] width 38 height 17
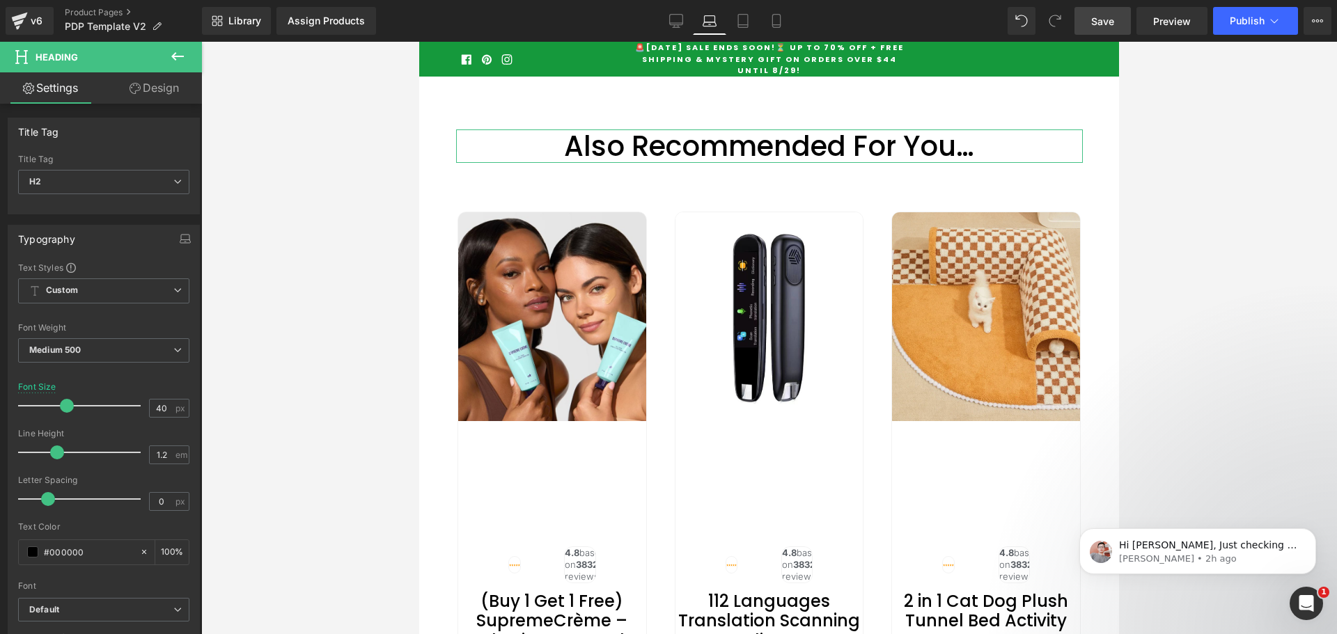
click at [143, 85] on link "Design" at bounding box center [154, 87] width 101 height 31
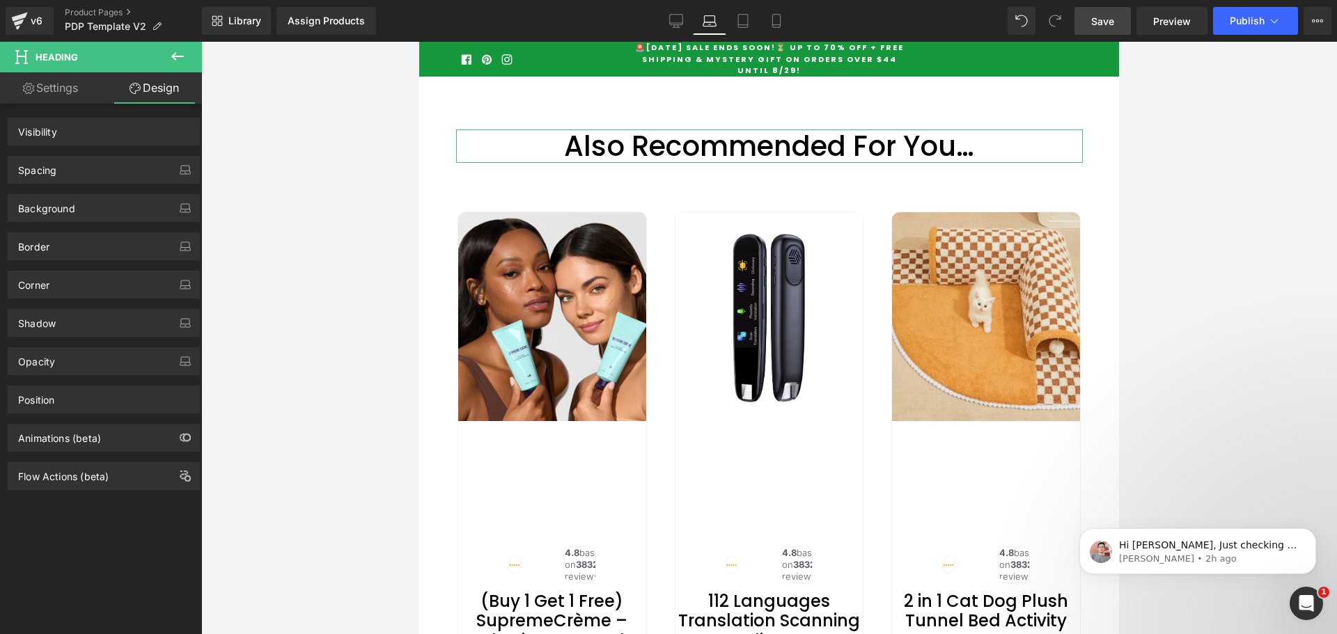
click at [33, 166] on div "Spacing" at bounding box center [37, 166] width 38 height 19
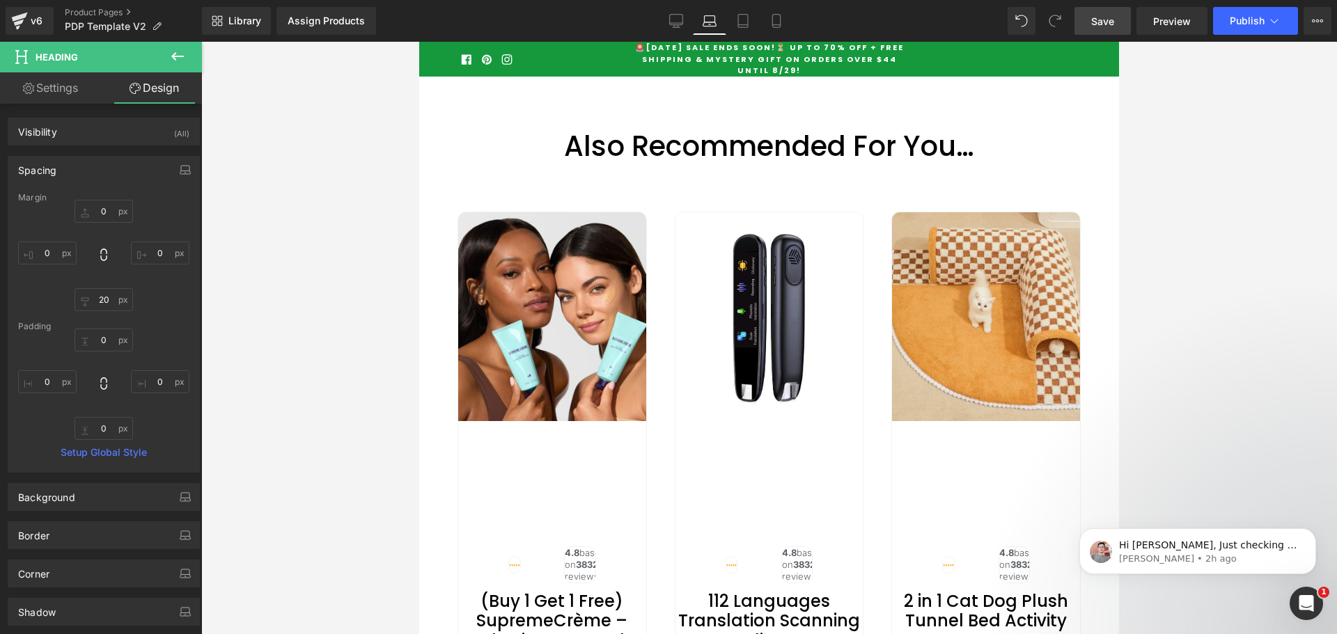
type input "0"
type input "20"
type input "0"
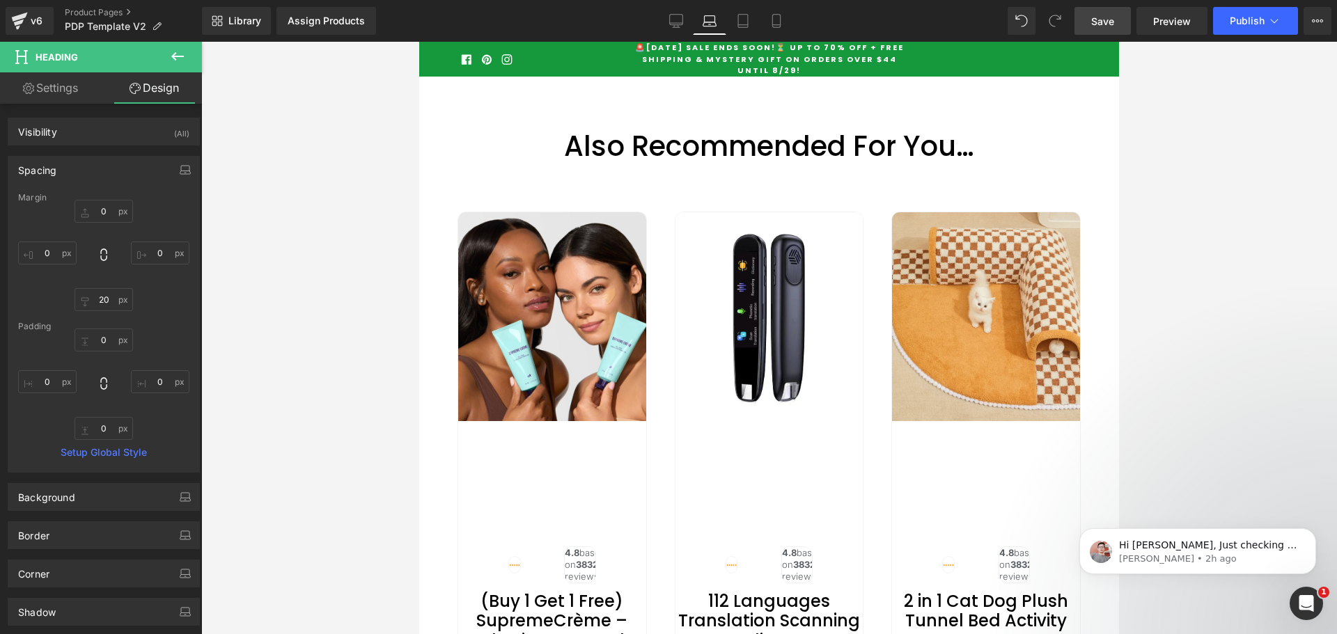
type input "0"
drag, startPoint x: 748, startPoint y: 23, endPoint x: 363, endPoint y: 242, distance: 442.7
click at [748, 23] on icon at bounding box center [743, 21] width 10 height 13
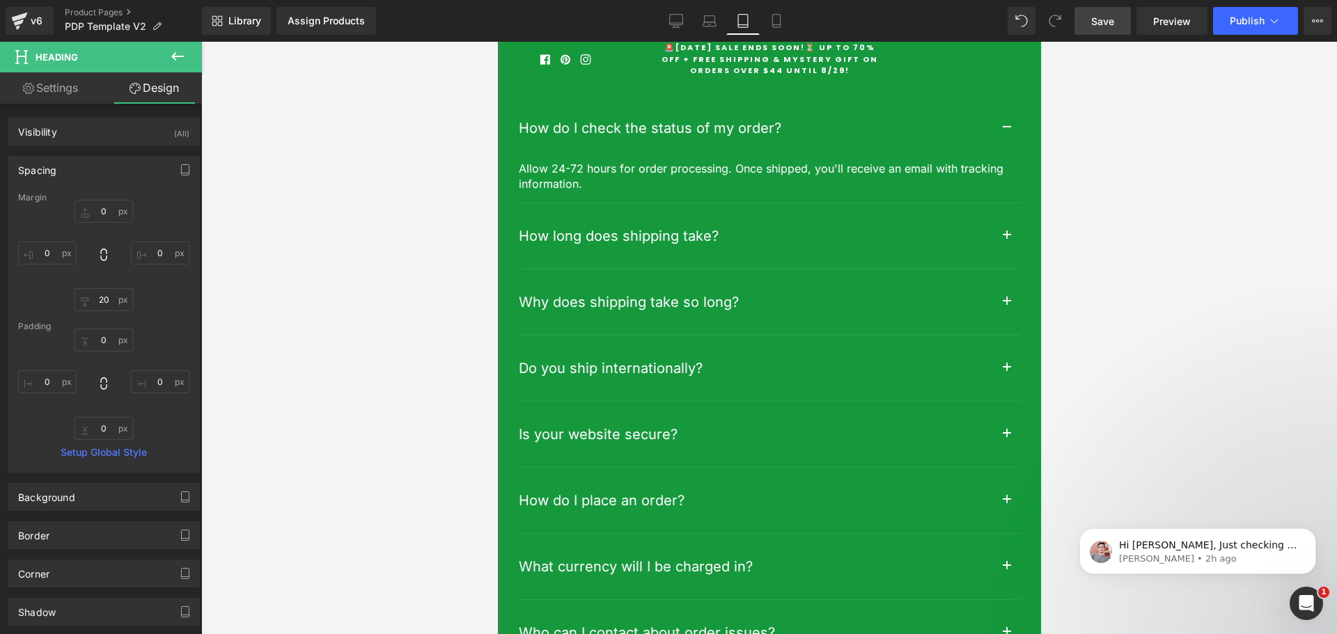
type input "0"
type input "10"
type input "0"
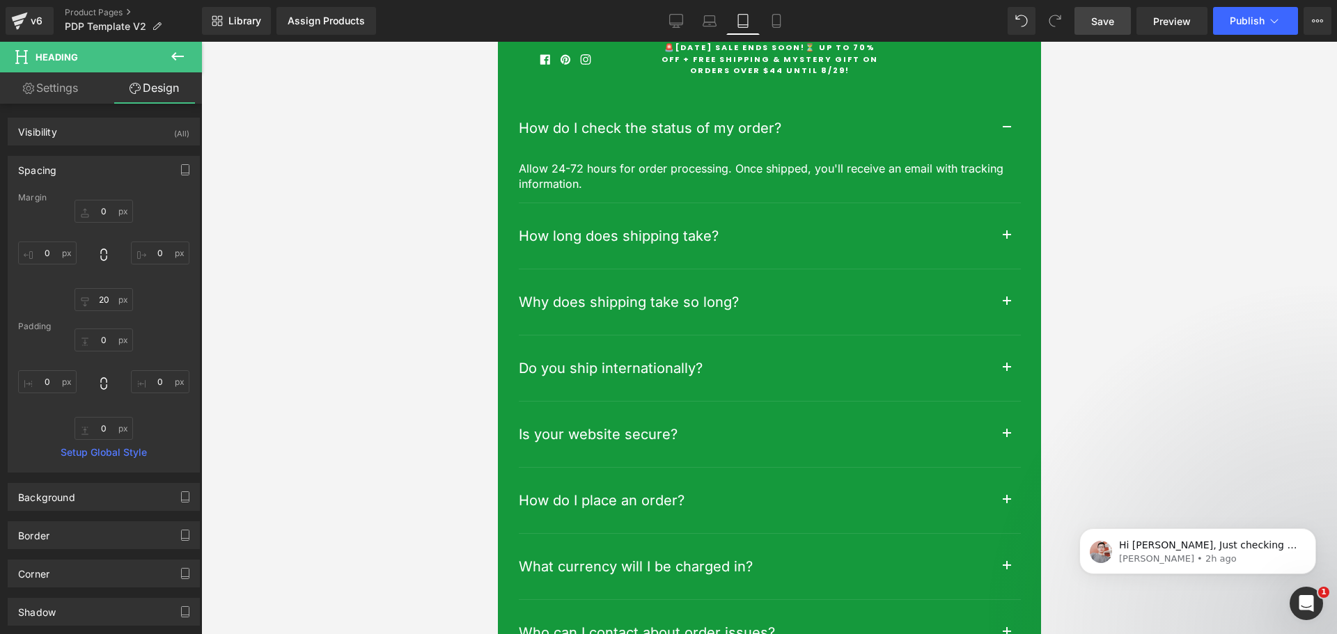
type input "0"
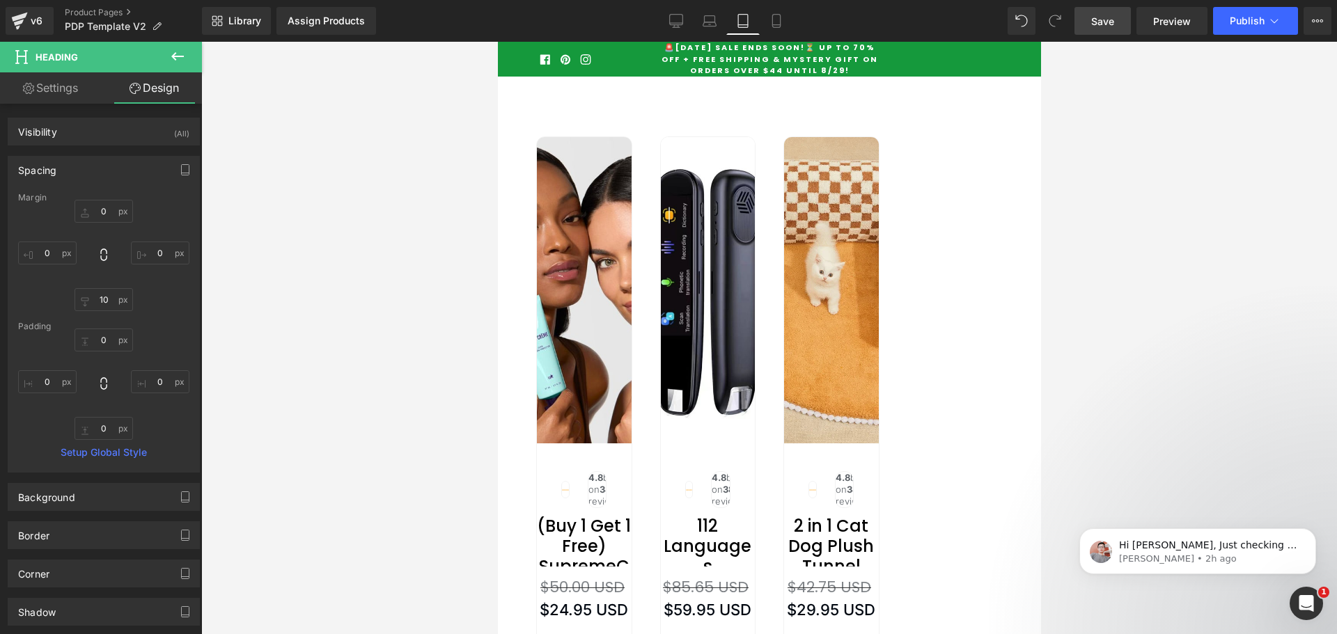
scroll to position [6140, 0]
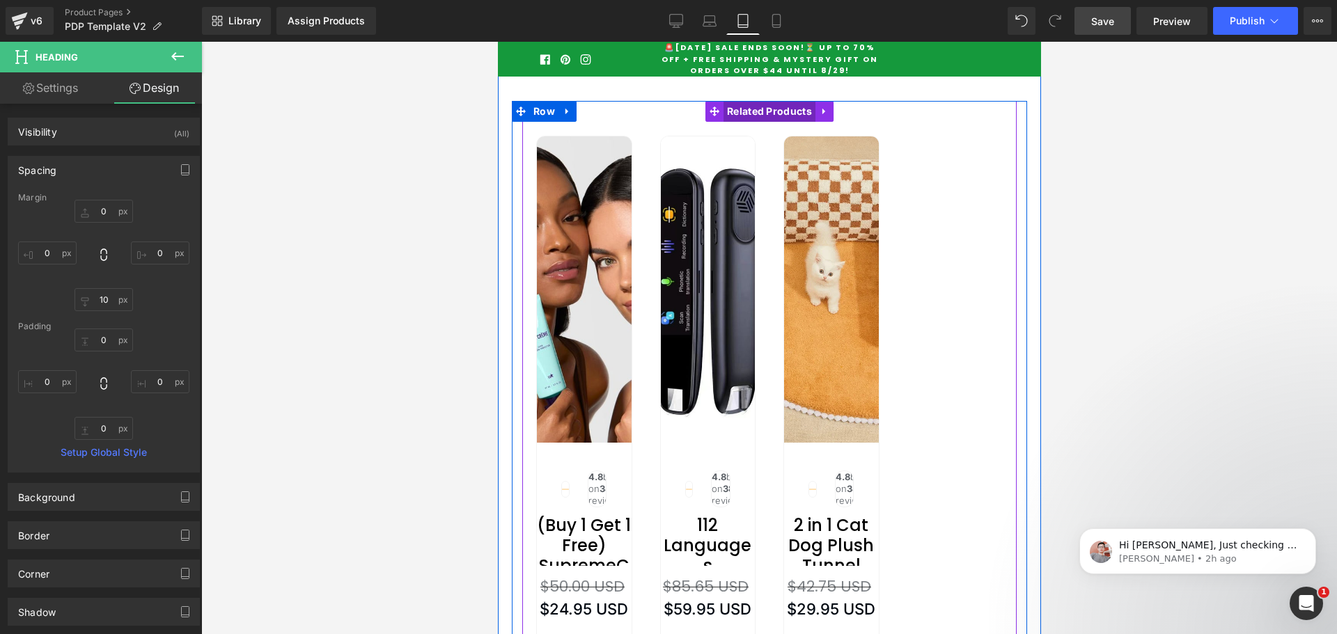
click at [768, 122] on span "Related Products" at bounding box center [769, 111] width 92 height 21
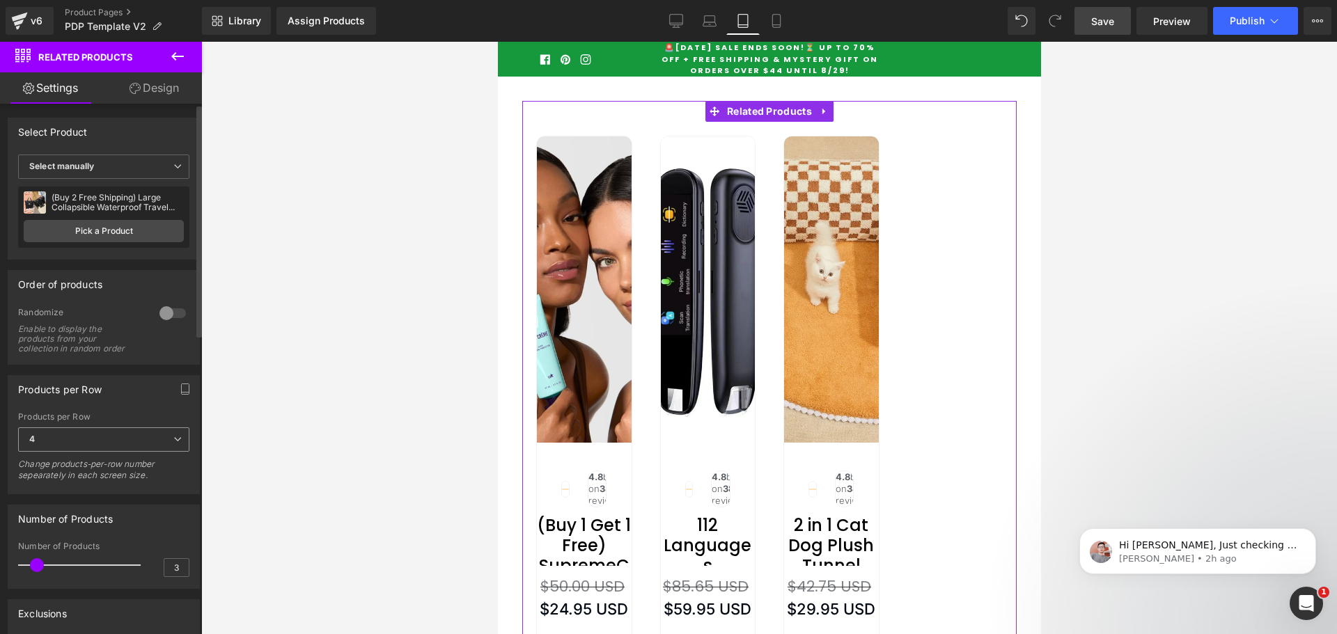
click at [104, 434] on span "4" at bounding box center [103, 439] width 171 height 24
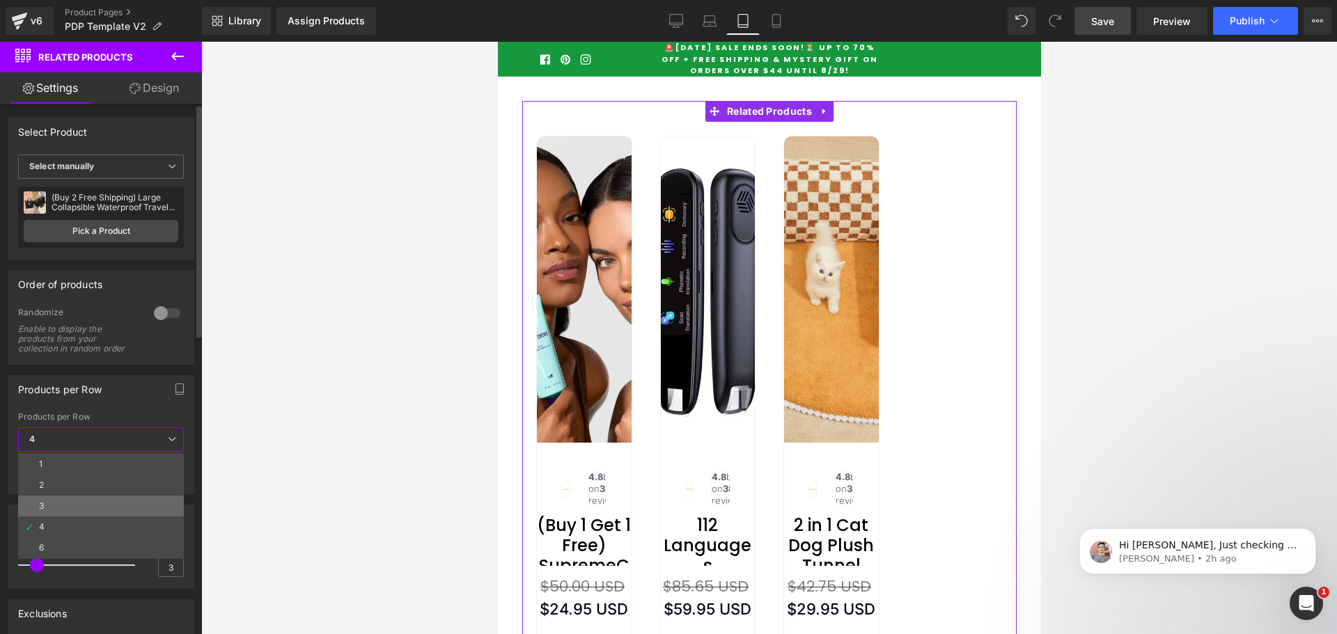
click at [46, 501] on li "3" at bounding box center [101, 506] width 166 height 21
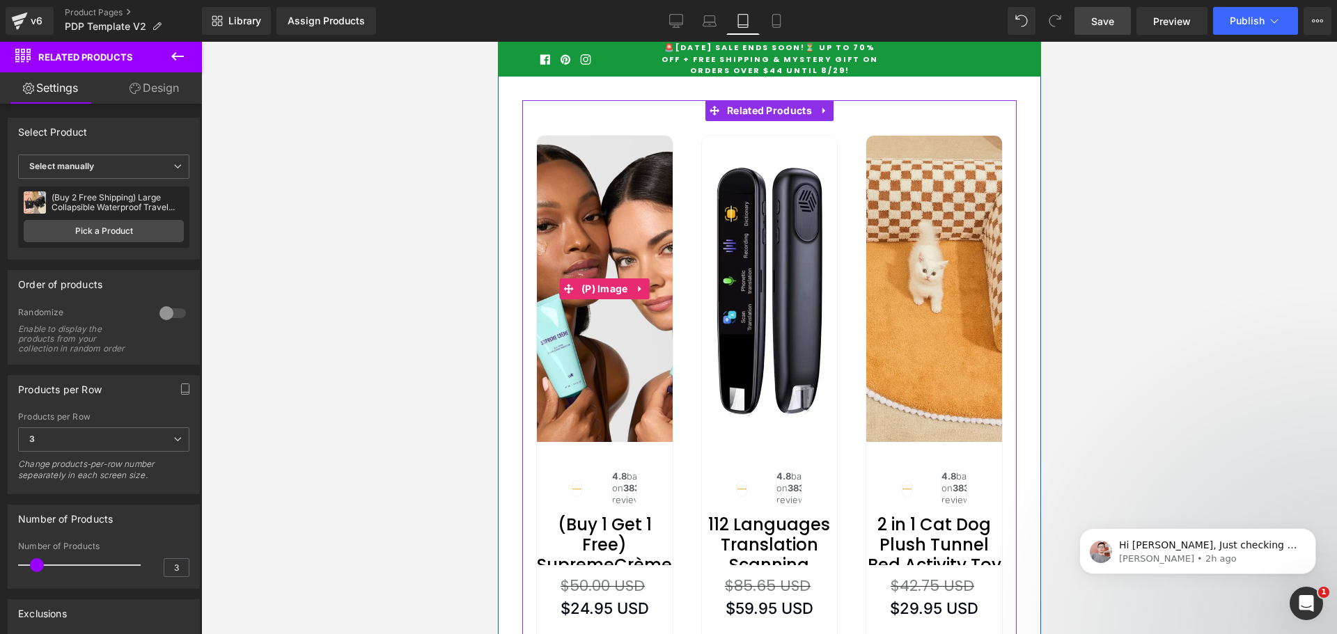
scroll to position [6279, 0]
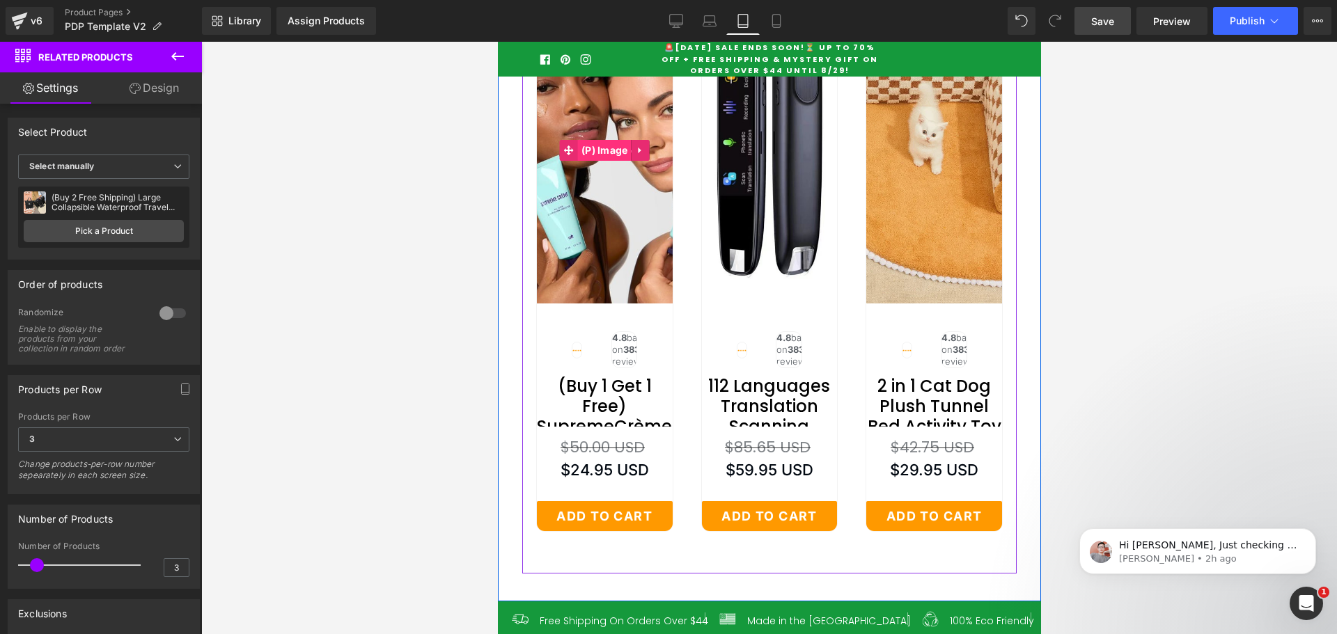
click at [602, 161] on span "(P) Image" at bounding box center [604, 150] width 54 height 21
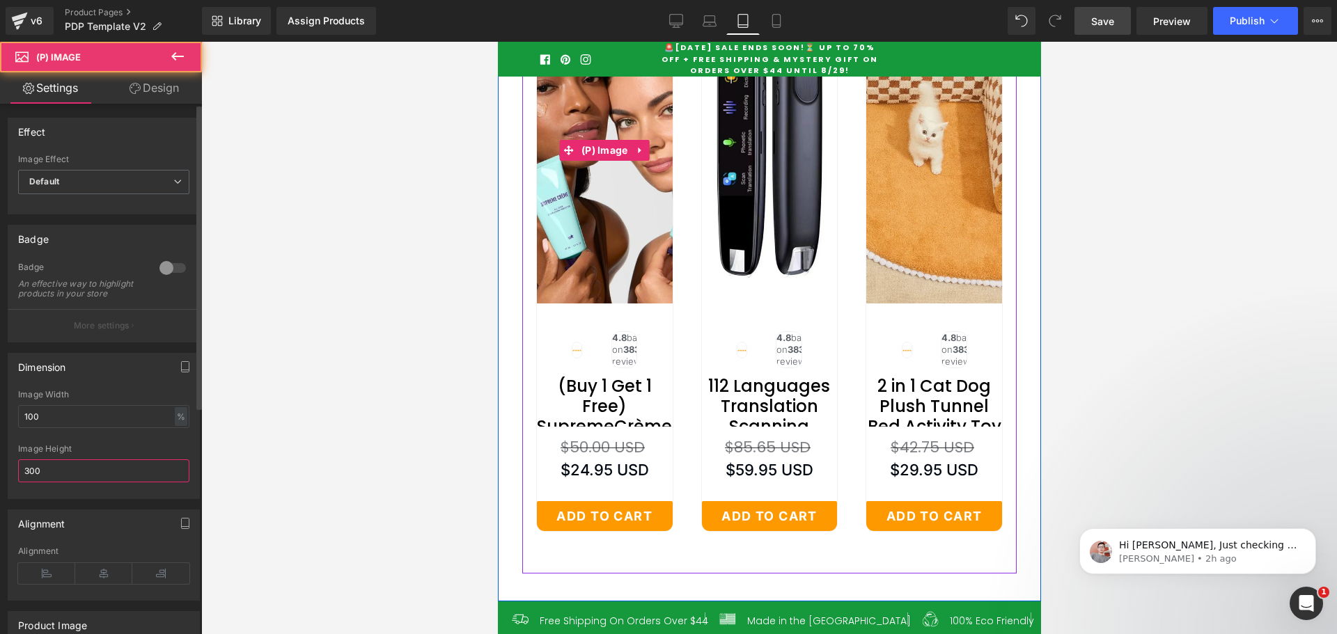
click at [29, 478] on input "300" at bounding box center [103, 470] width 171 height 23
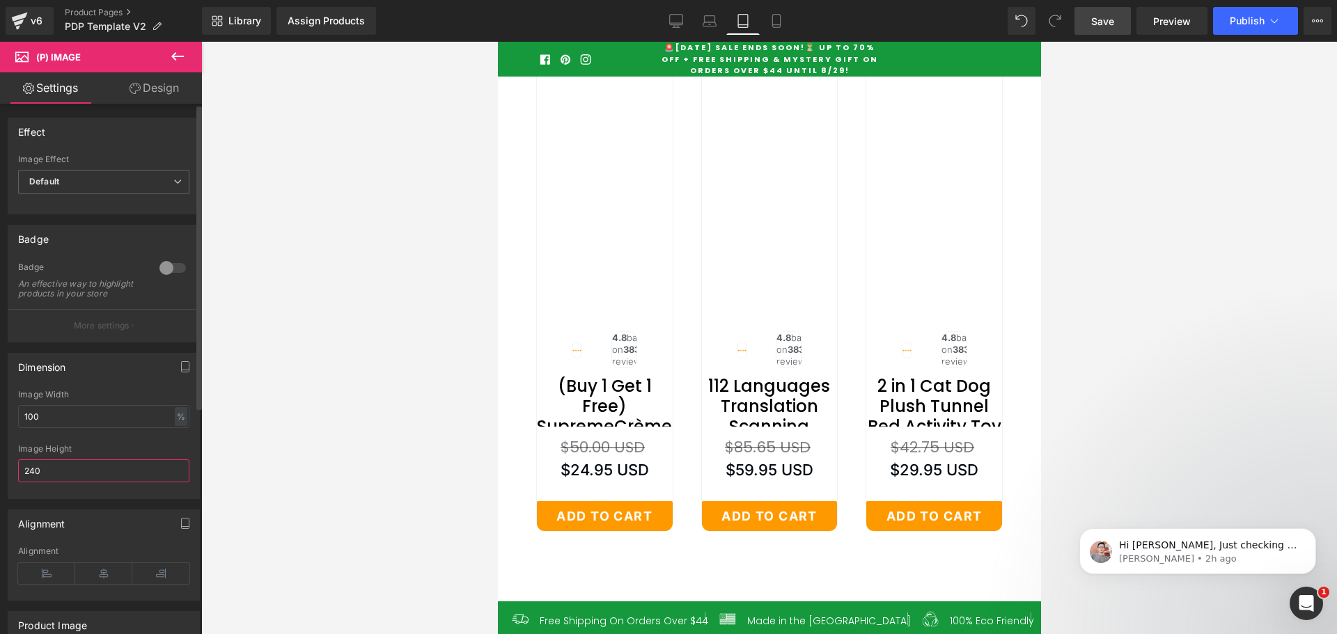
type input "240"
click at [102, 454] on div "Image Height" at bounding box center [103, 449] width 171 height 10
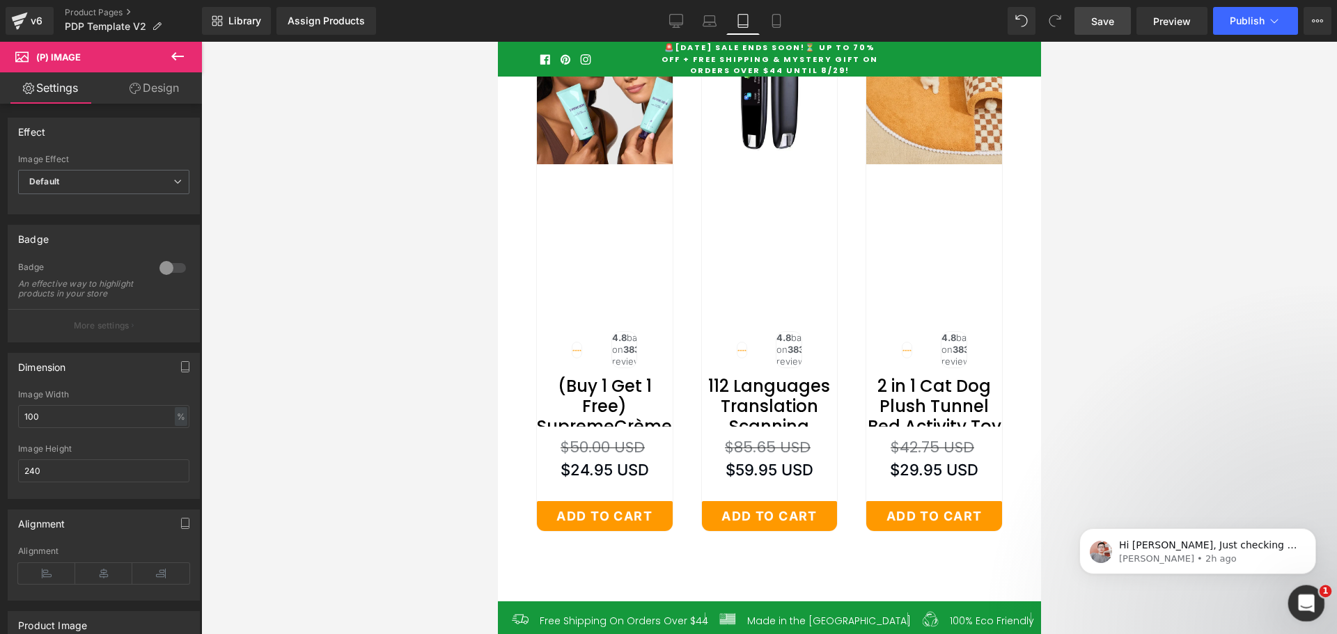
click at [1207, 533] on div "Hi [PERSON_NAME], Just checking in to see if the information I shared earlier r…" at bounding box center [1197, 551] width 237 height 46
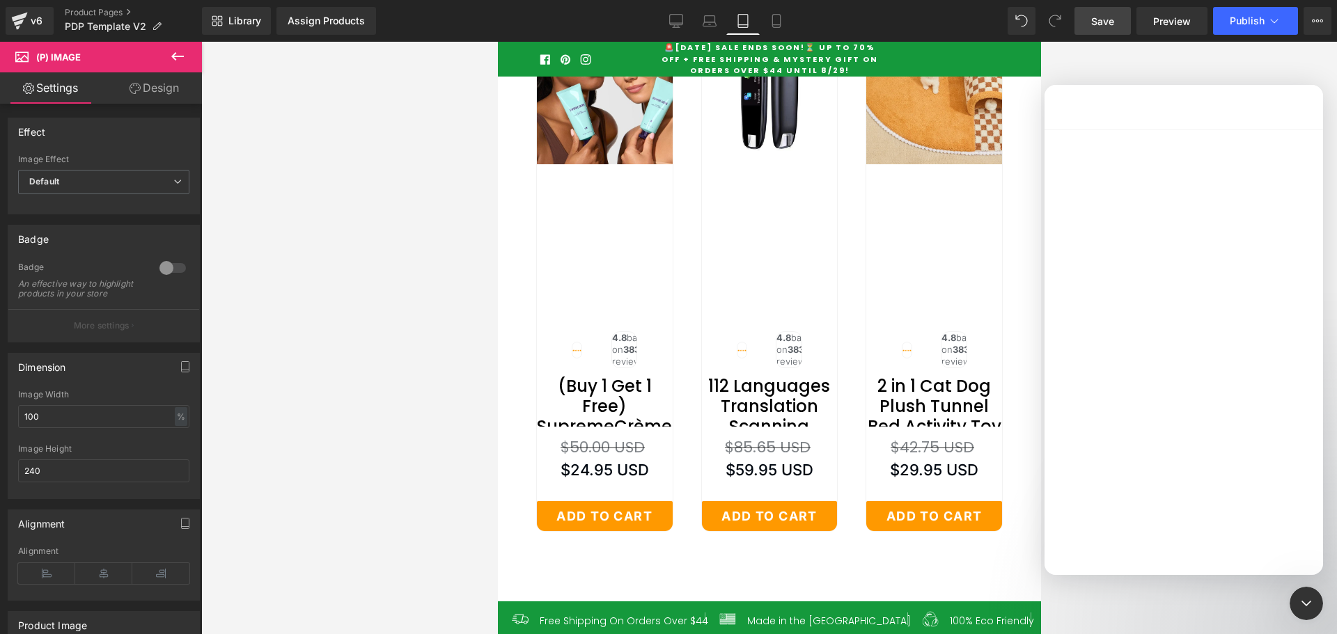
scroll to position [6418, 0]
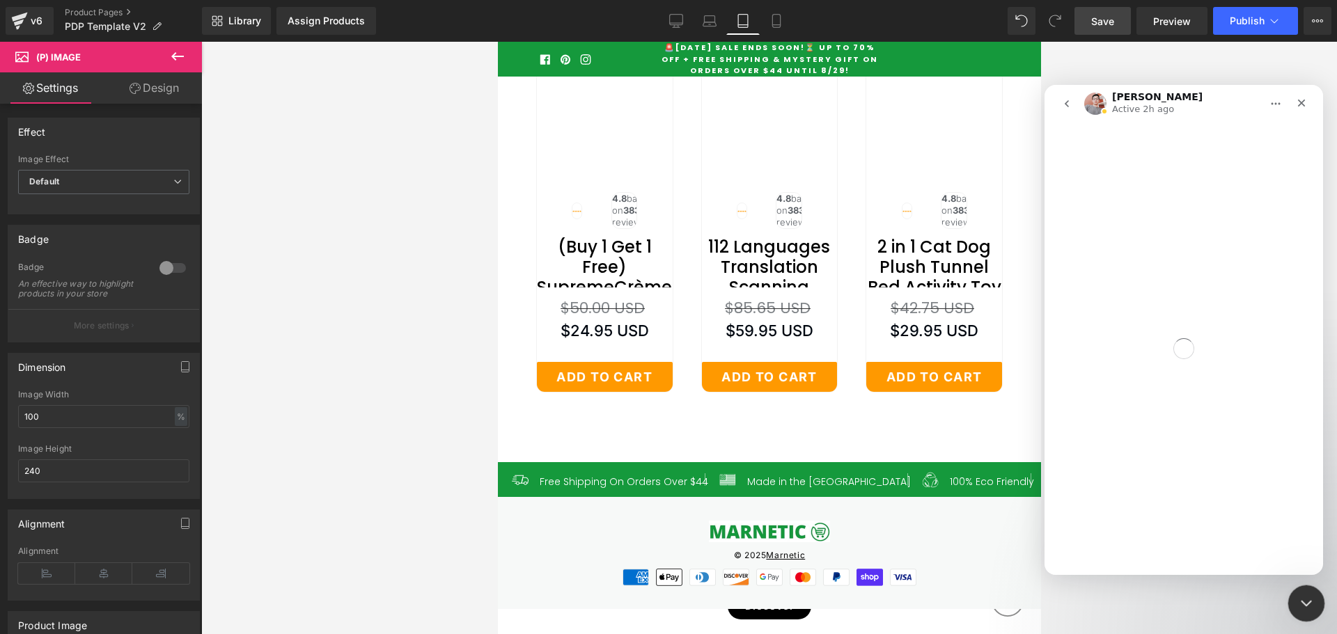
click at [1305, 600] on icon "Close Intercom Messenger" at bounding box center [1304, 601] width 17 height 17
click at [851, 407] on div "Sale Off (P) Image Image 4.8 based on 3832 verified reviews Text Block Row 2 in…" at bounding box center [933, 124] width 165 height 563
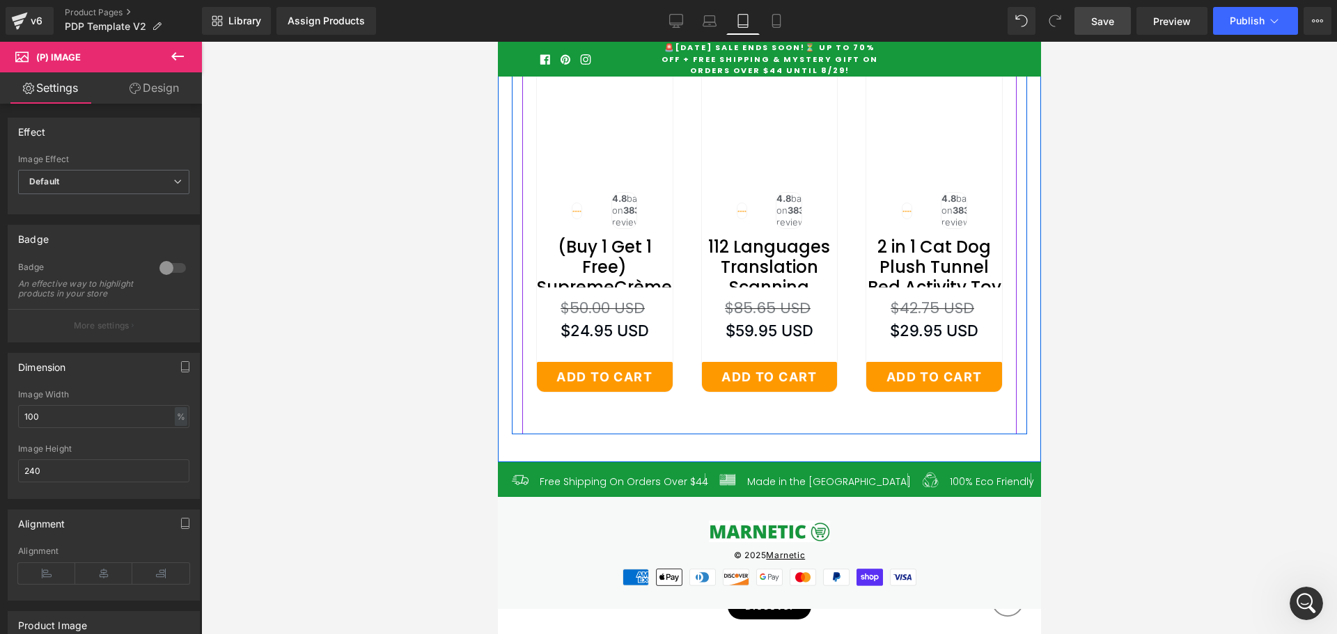
scroll to position [9028, 0]
click at [840, 394] on div "Sale Off (P) Image Image 4.8 based on 3832 verified reviews Text Block Row 112 …" at bounding box center [768, 124] width 165 height 563
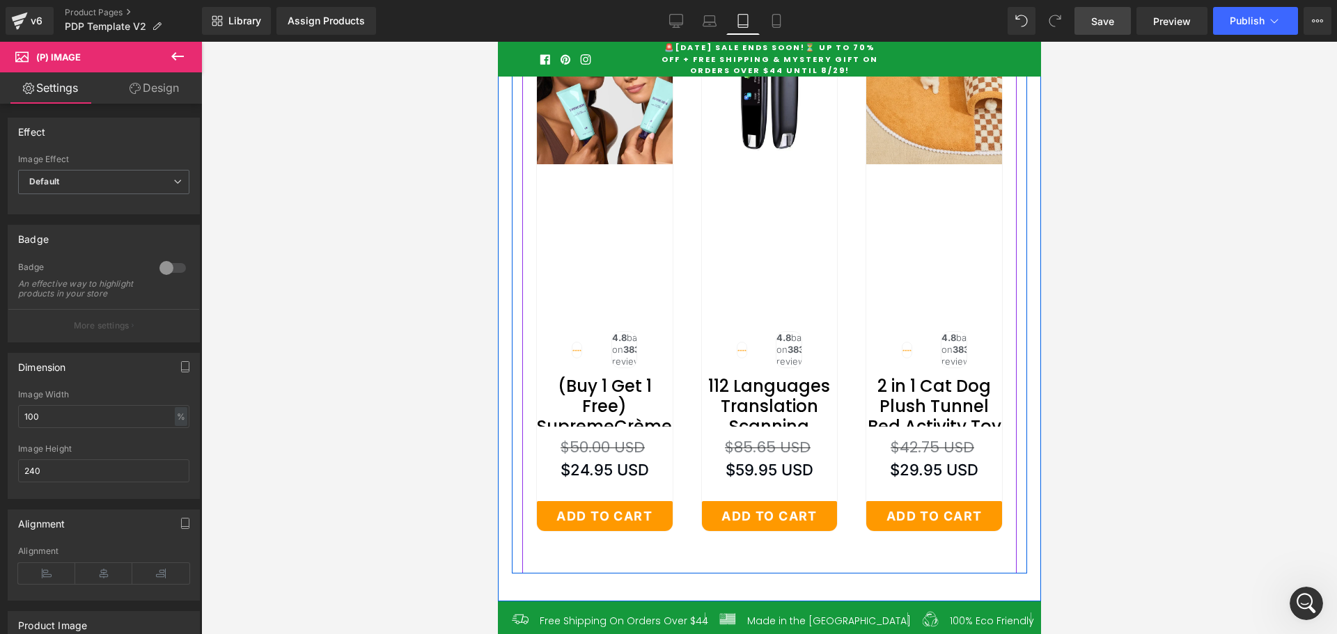
scroll to position [6140, 0]
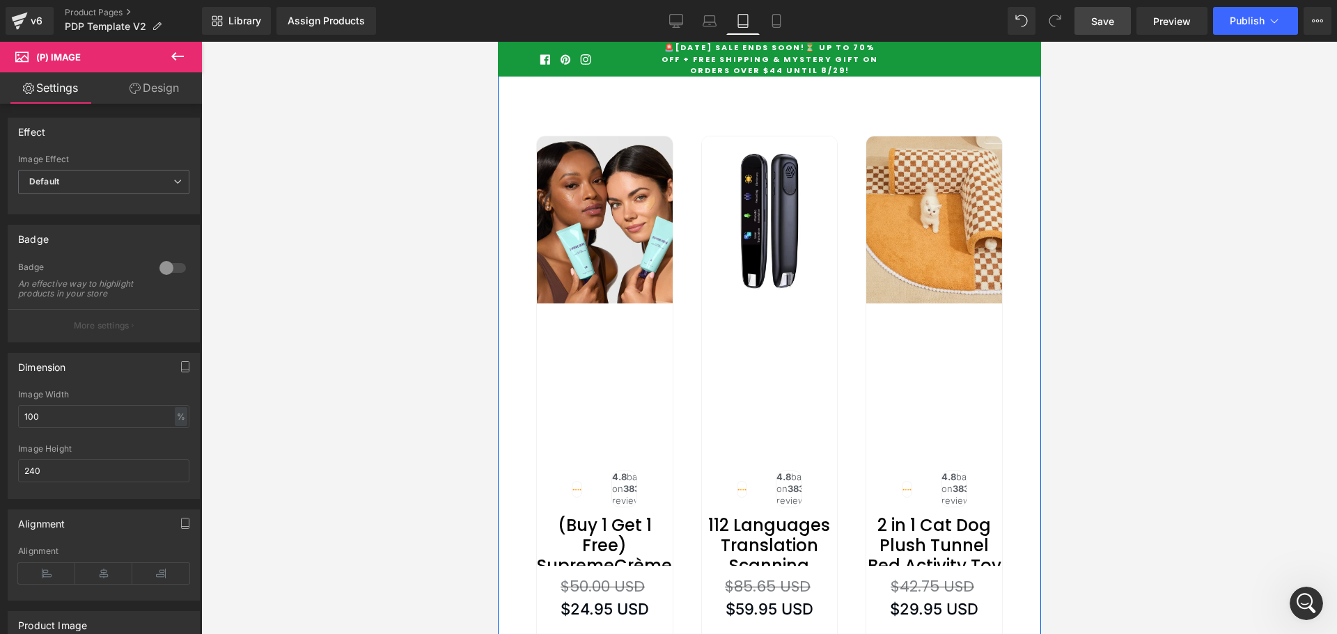
click at [744, 120] on span "Related Products" at bounding box center [768, 111] width 73 height 17
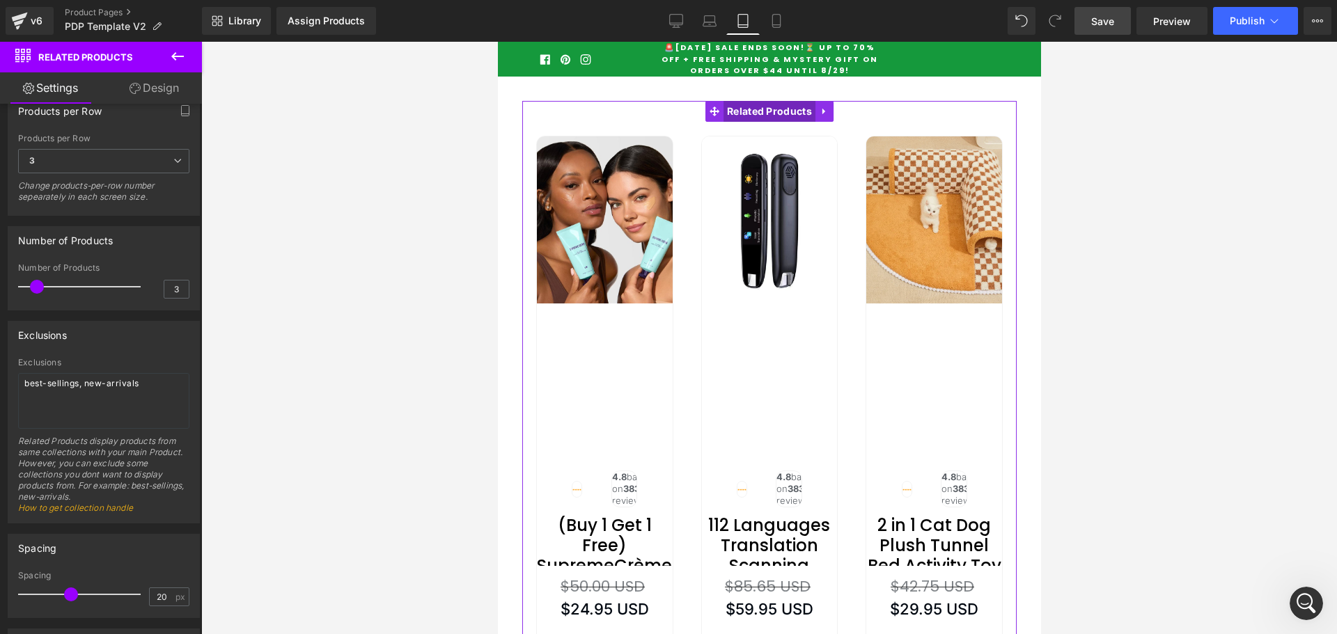
scroll to position [418, 0]
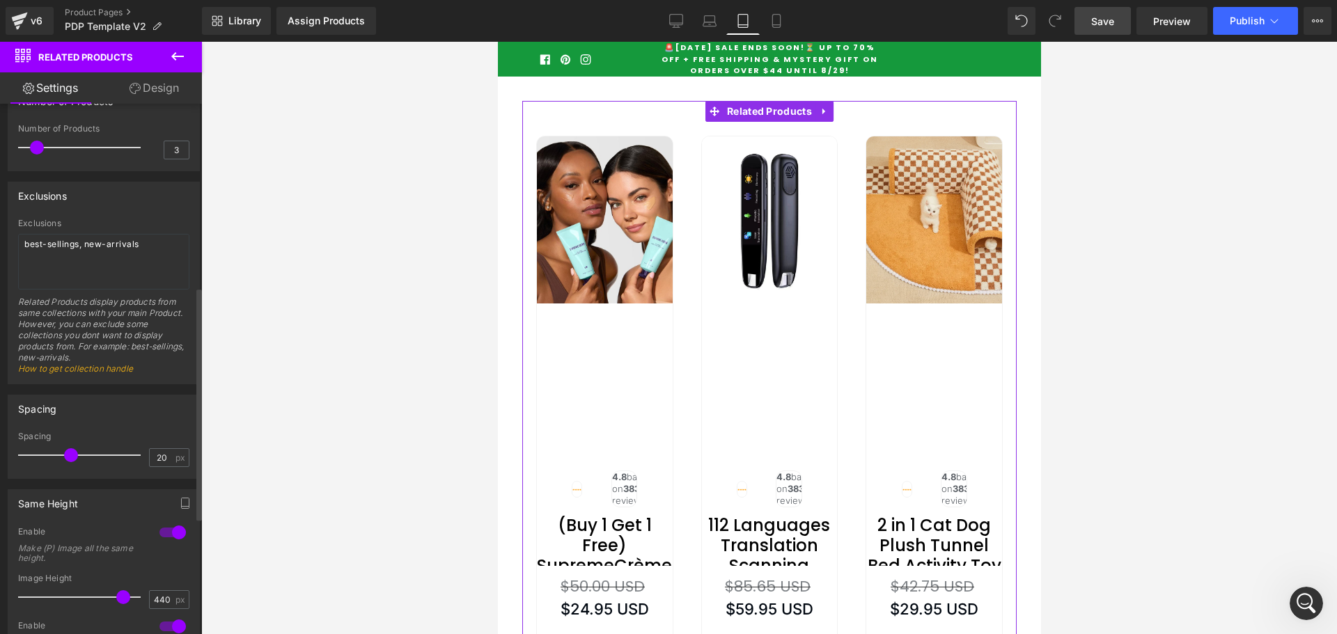
click at [135, 486] on div "Same Height 1 Enable Make (P) Image all the same height. 440px Image Height 440…" at bounding box center [104, 597] width 208 height 236
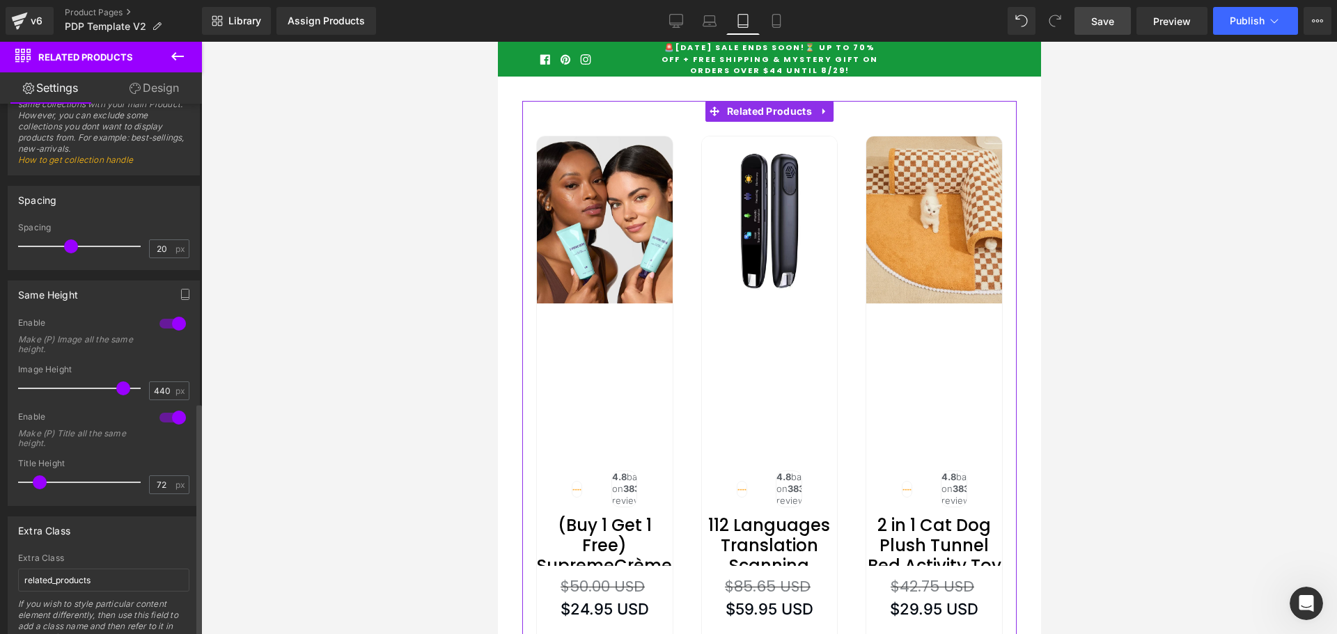
scroll to position [684, 0]
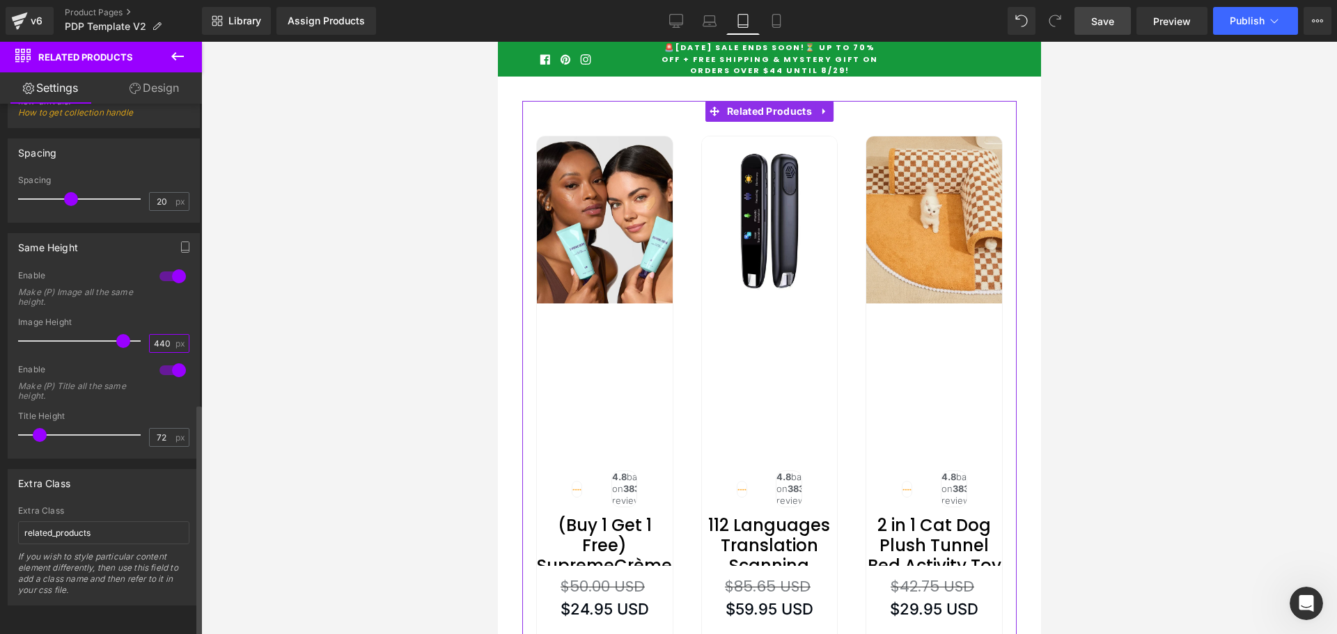
click at [157, 335] on input "440" at bounding box center [162, 343] width 24 height 17
type input "230"
click at [194, 331] on div "Same Height 1 Enable Make (P) Image all the same height. 440px Image Height 230…" at bounding box center [104, 346] width 192 height 226
click at [157, 335] on input "230" at bounding box center [162, 343] width 24 height 17
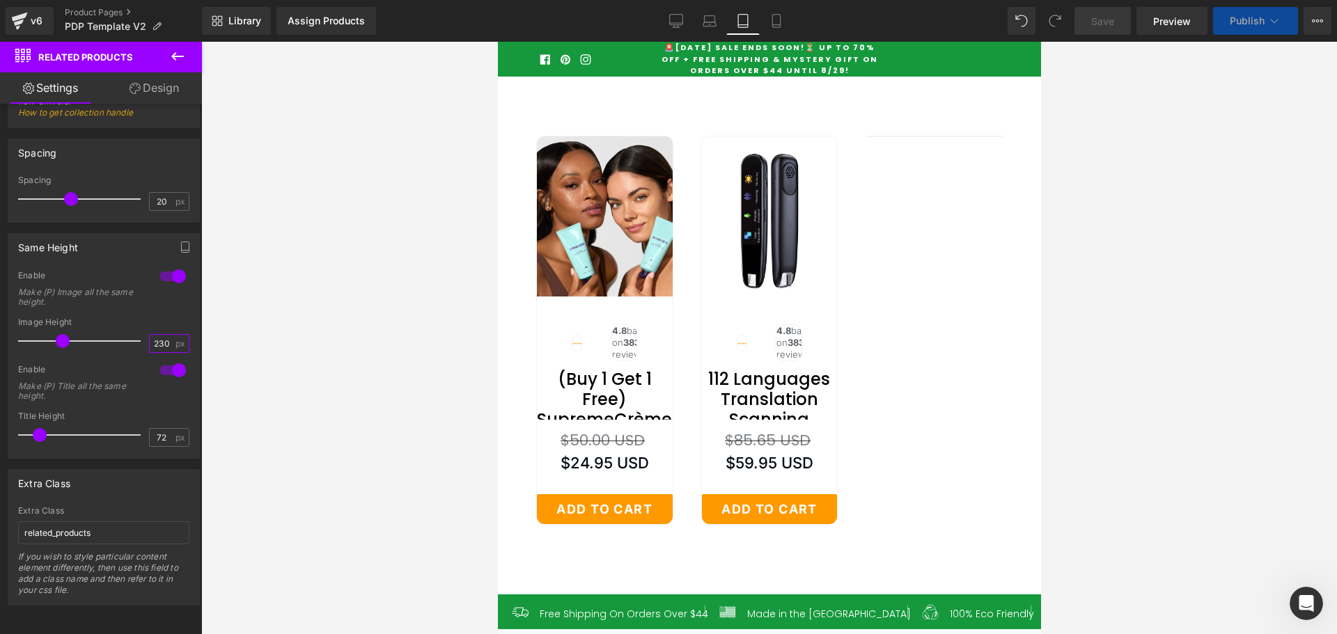
scroll to position [6169, 0]
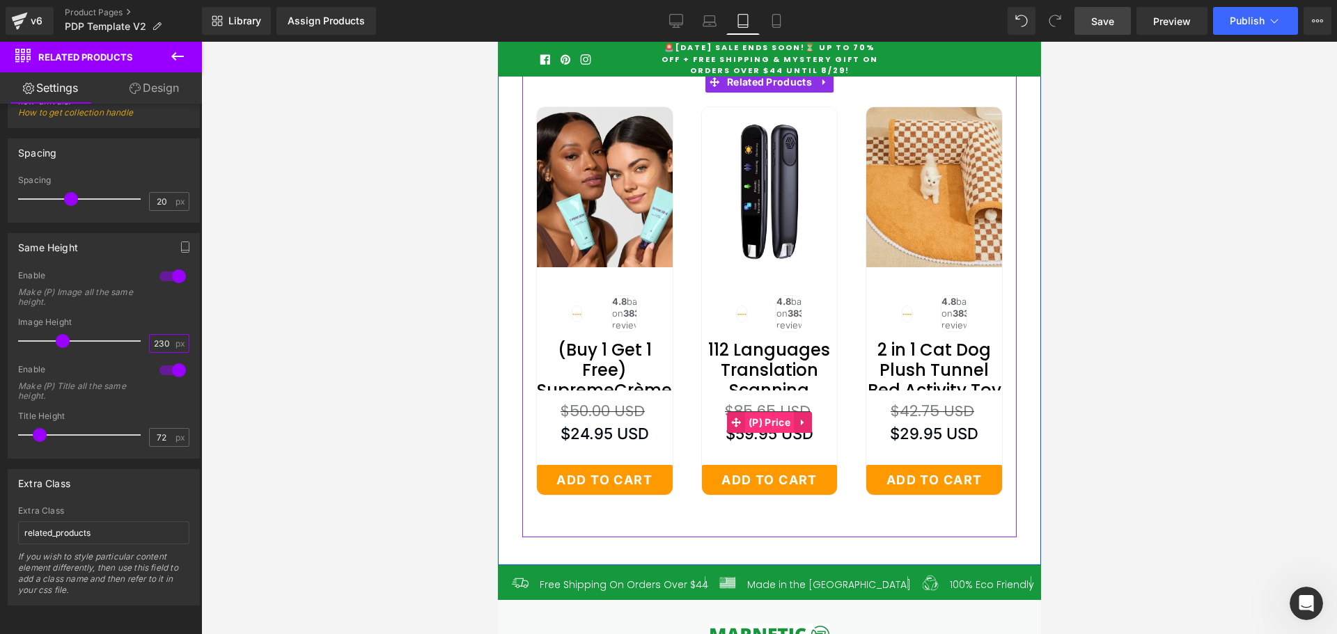
drag, startPoint x: 640, startPoint y: 524, endPoint x: 758, endPoint y: 558, distance: 123.2
click at [758, 433] on span "(P) Price" at bounding box center [768, 422] width 49 height 21
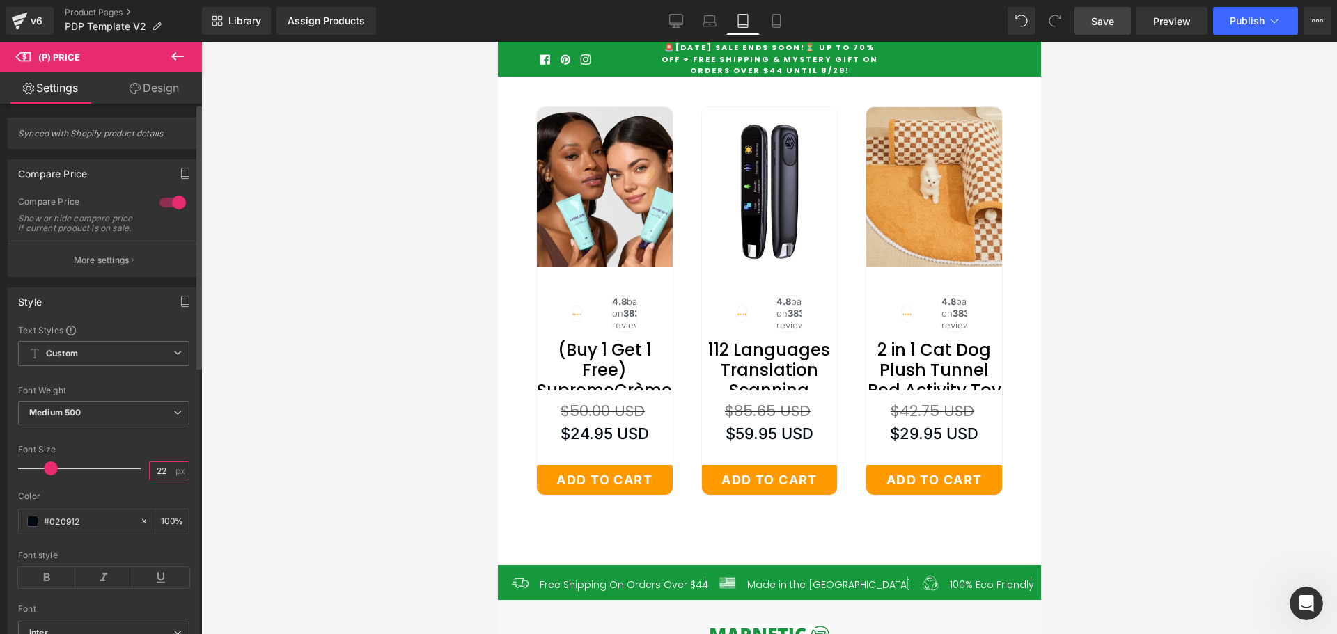
click at [155, 479] on input "22" at bounding box center [162, 470] width 24 height 17
type input "16"
click at [110, 267] on p "More settings" at bounding box center [102, 260] width 56 height 13
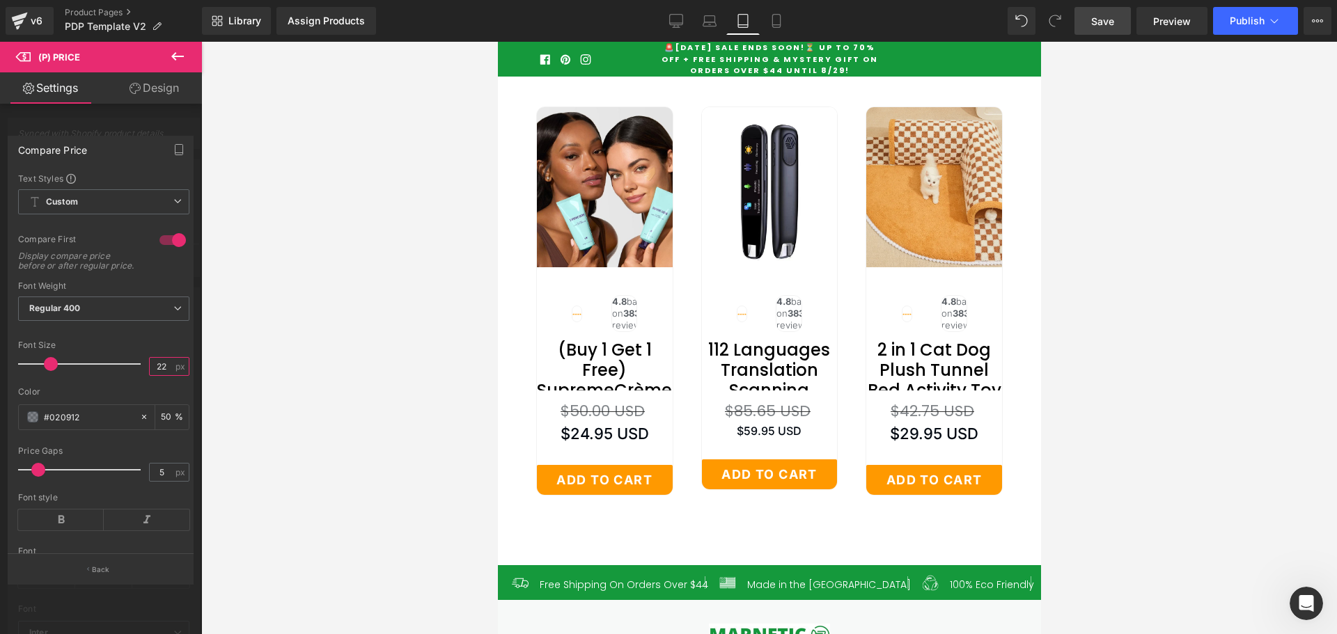
click at [155, 375] on input "22" at bounding box center [162, 366] width 24 height 17
type input "16"
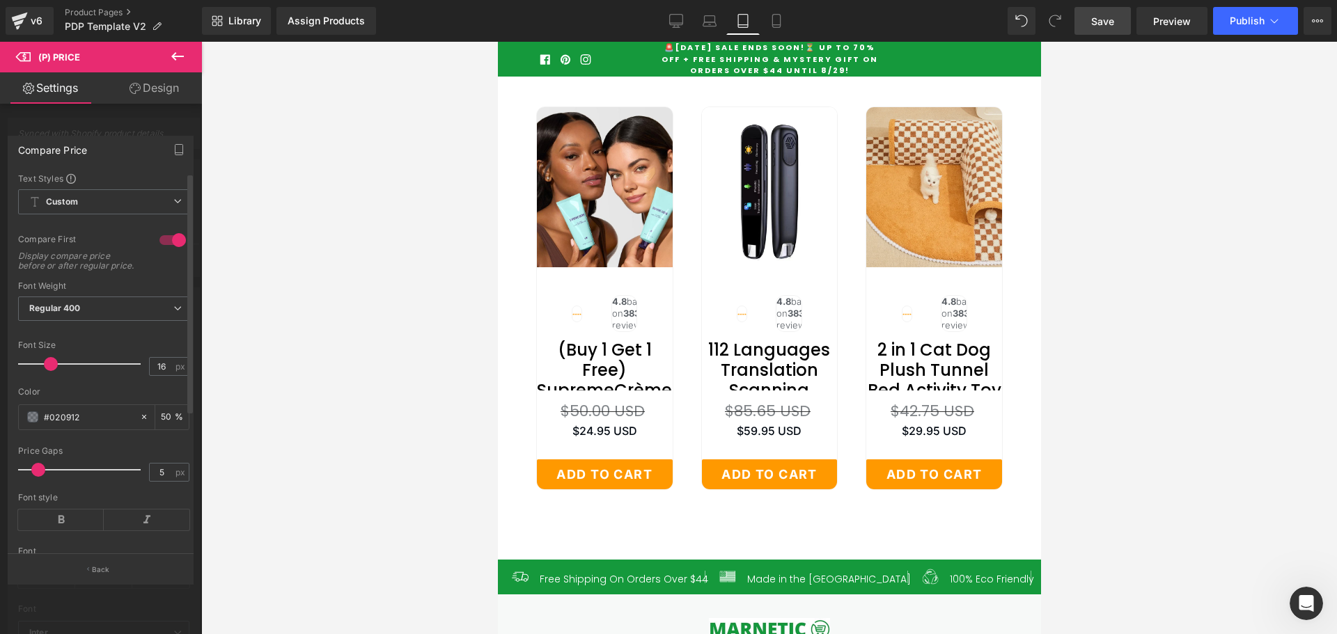
click at [156, 387] on div at bounding box center [103, 382] width 171 height 9
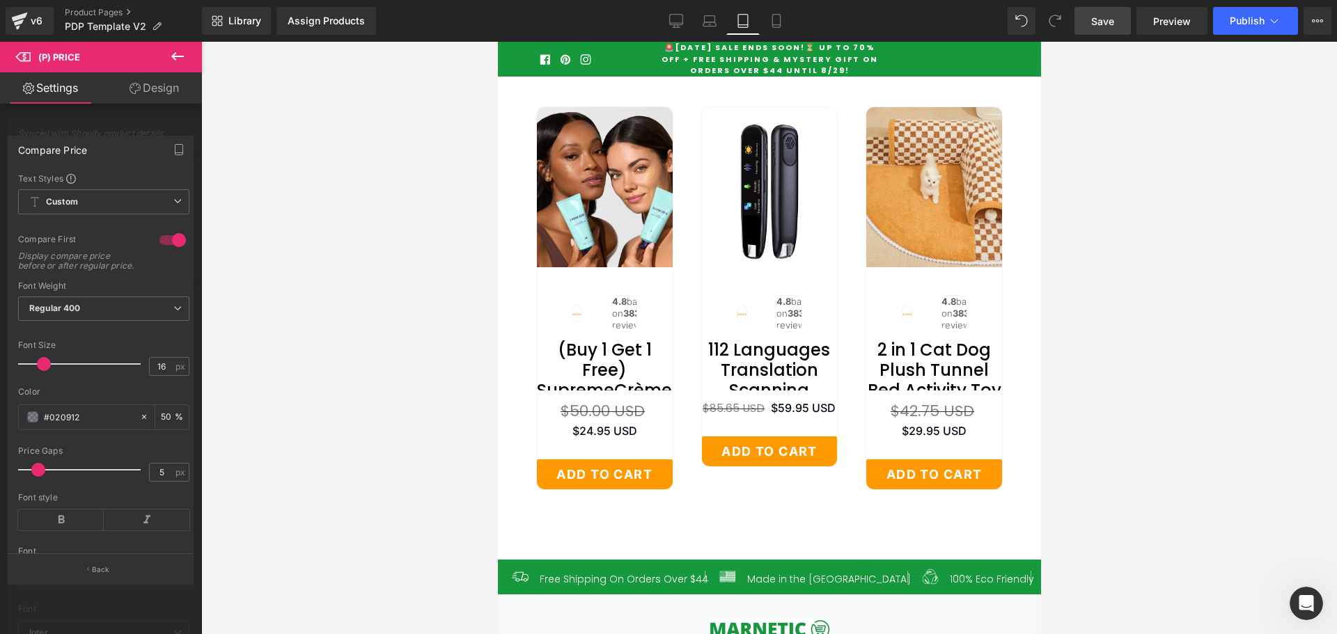
click at [96, 599] on div at bounding box center [101, 341] width 202 height 599
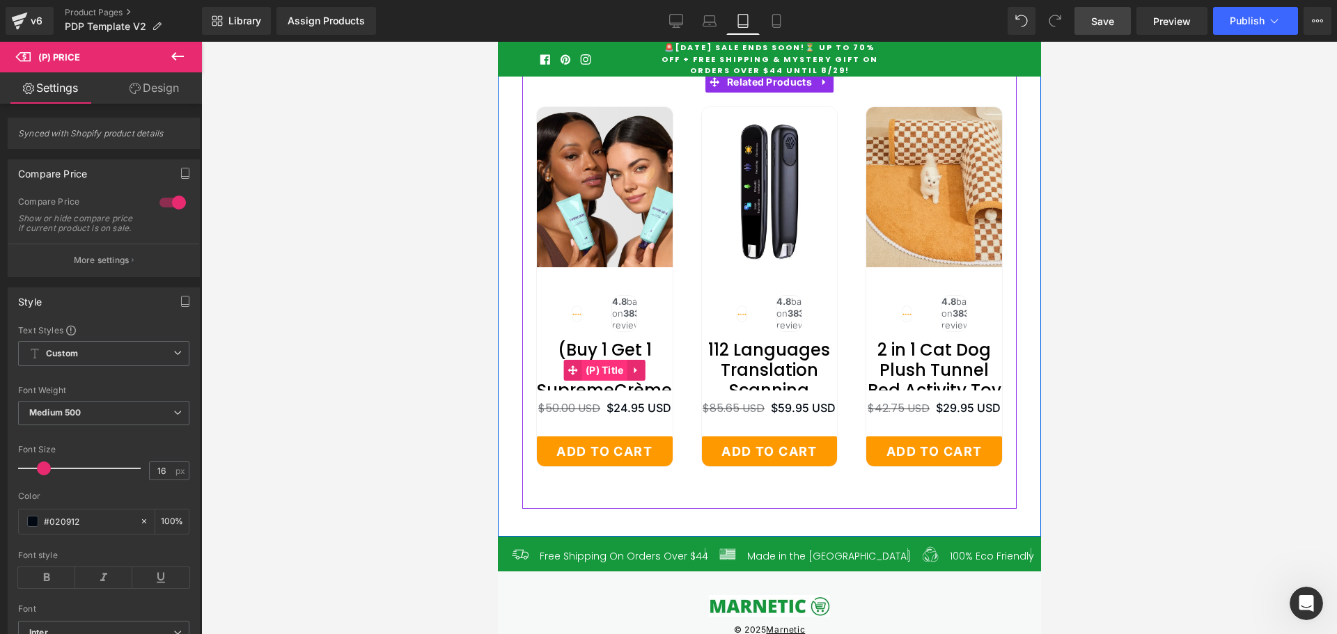
click at [604, 381] on span "(P) Title" at bounding box center [603, 370] width 45 height 21
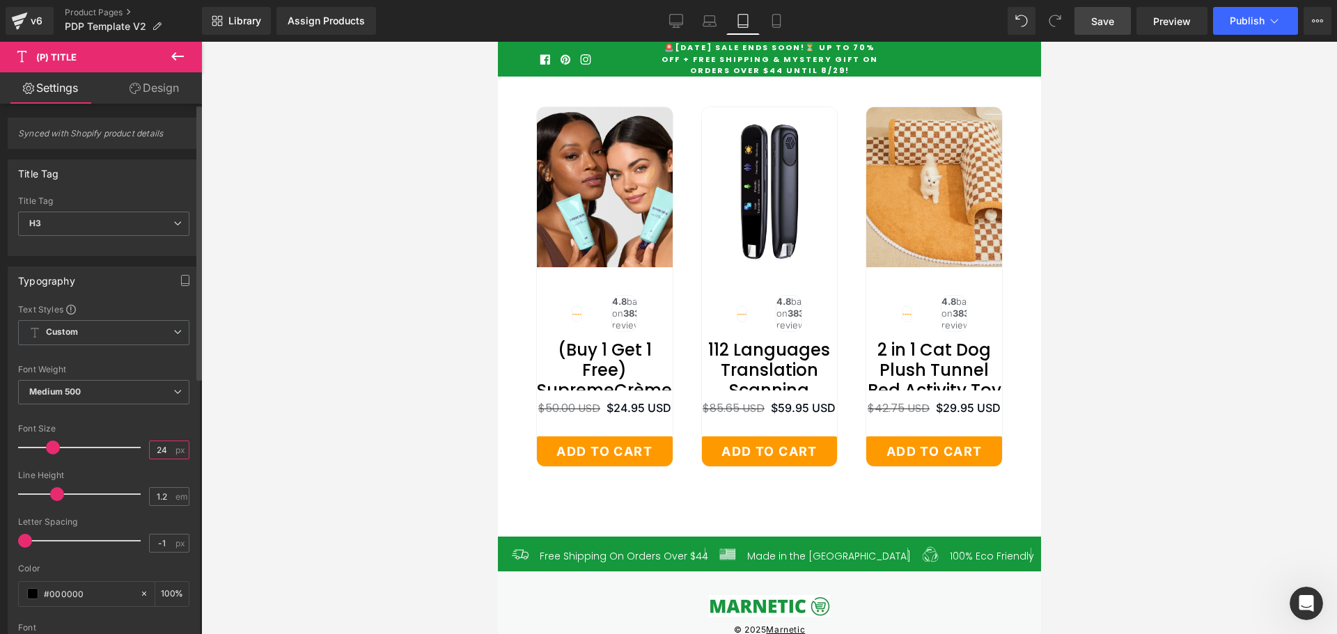
click at [155, 446] on input "24" at bounding box center [162, 449] width 24 height 17
type input "16"
click at [98, 471] on div "Line Height" at bounding box center [103, 476] width 171 height 10
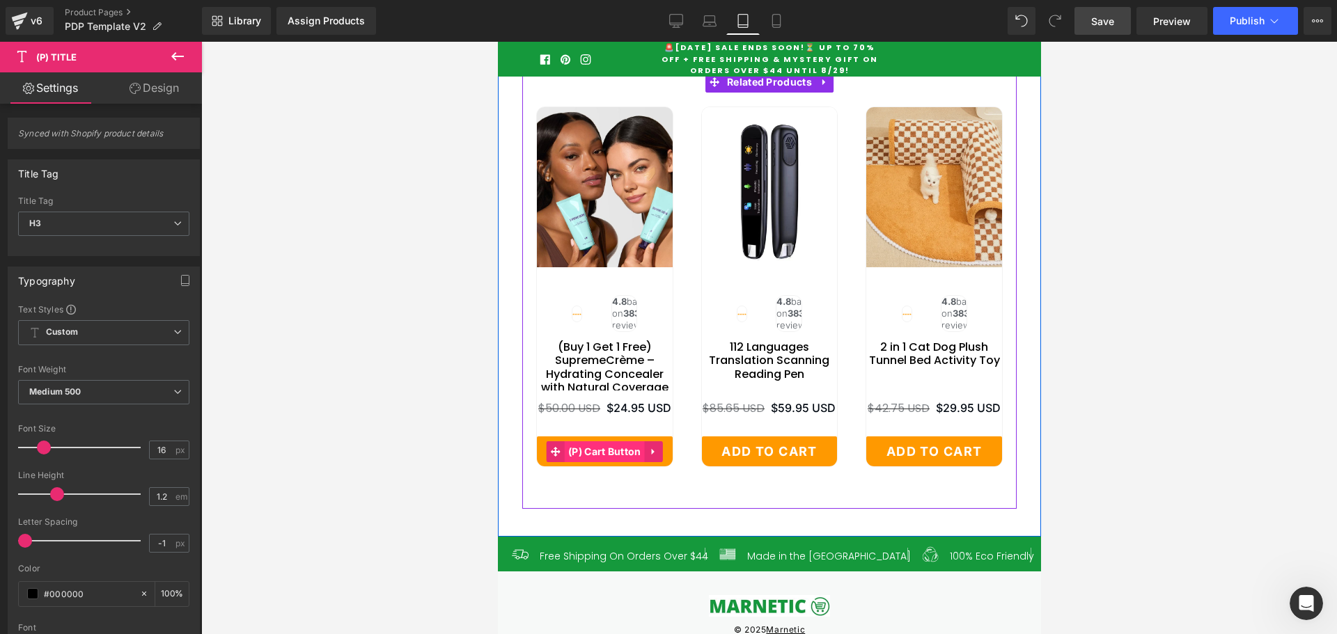
click at [595, 462] on span "(P) Cart Button" at bounding box center [604, 451] width 80 height 21
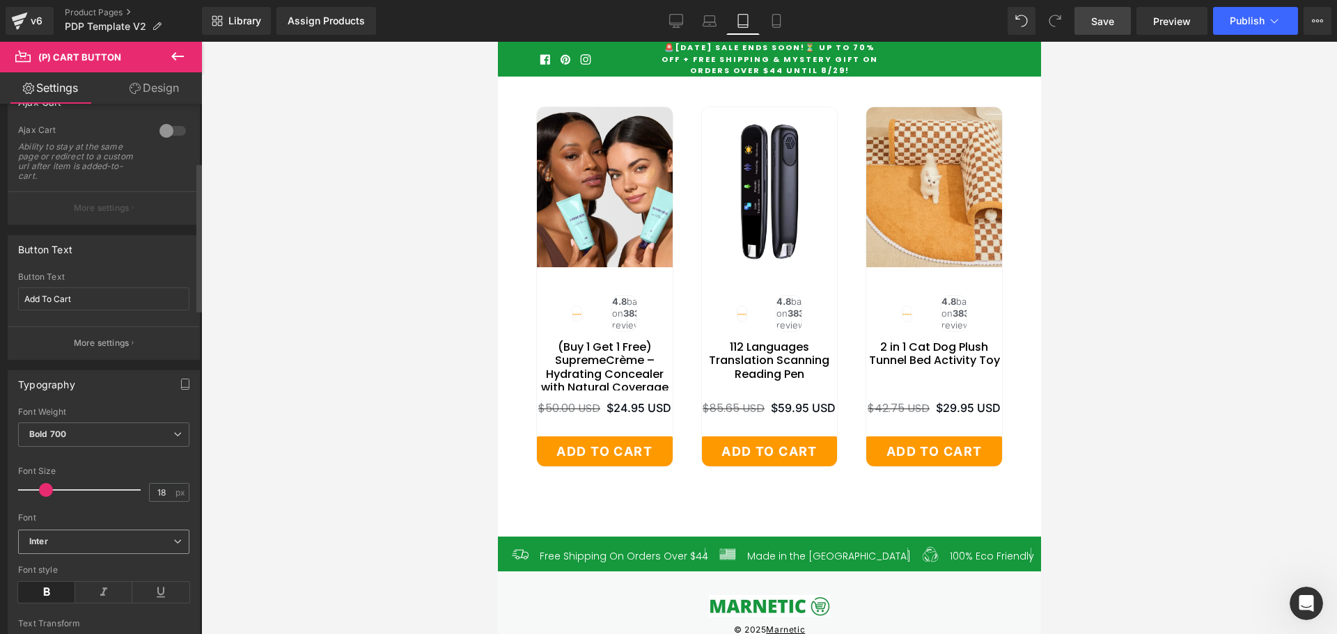
scroll to position [209, 0]
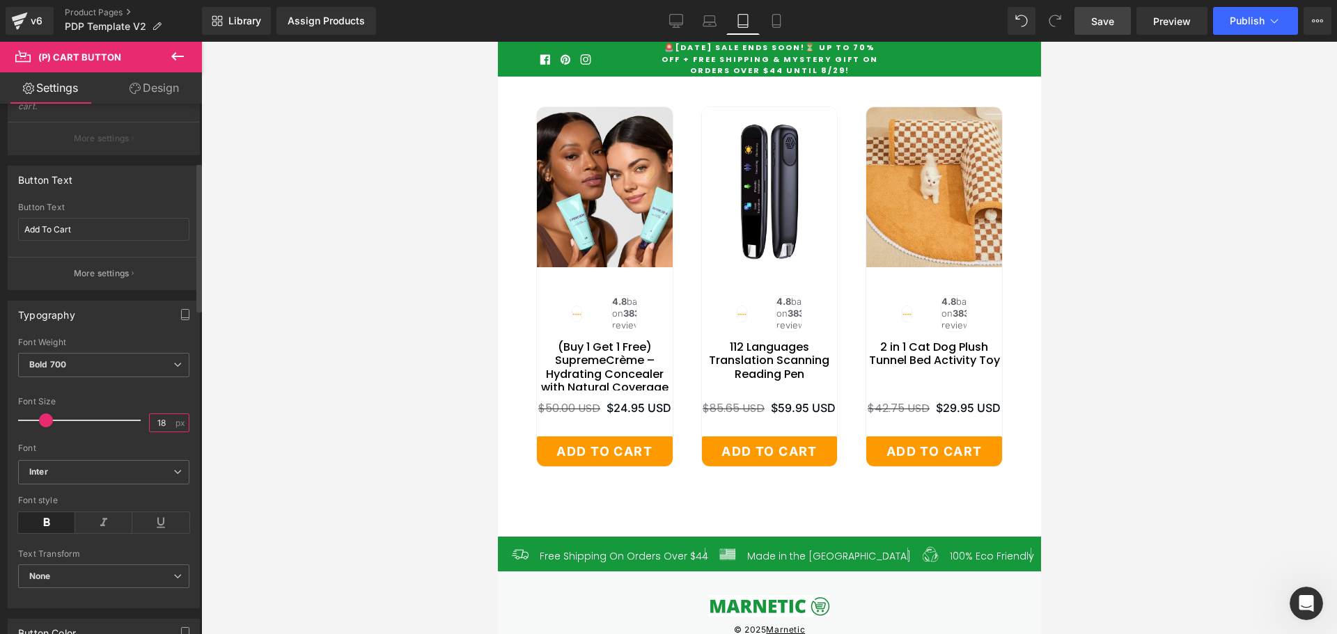
click at [159, 423] on input "18" at bounding box center [162, 422] width 24 height 17
type input "14"
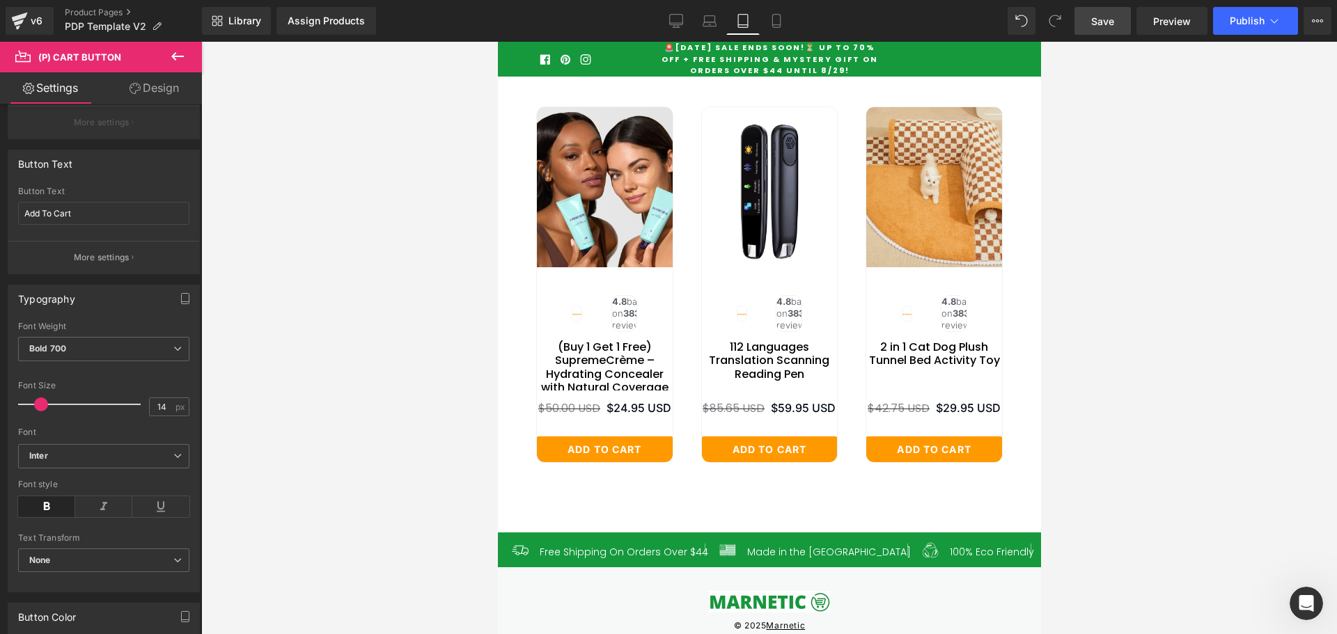
scroll to position [0, 0]
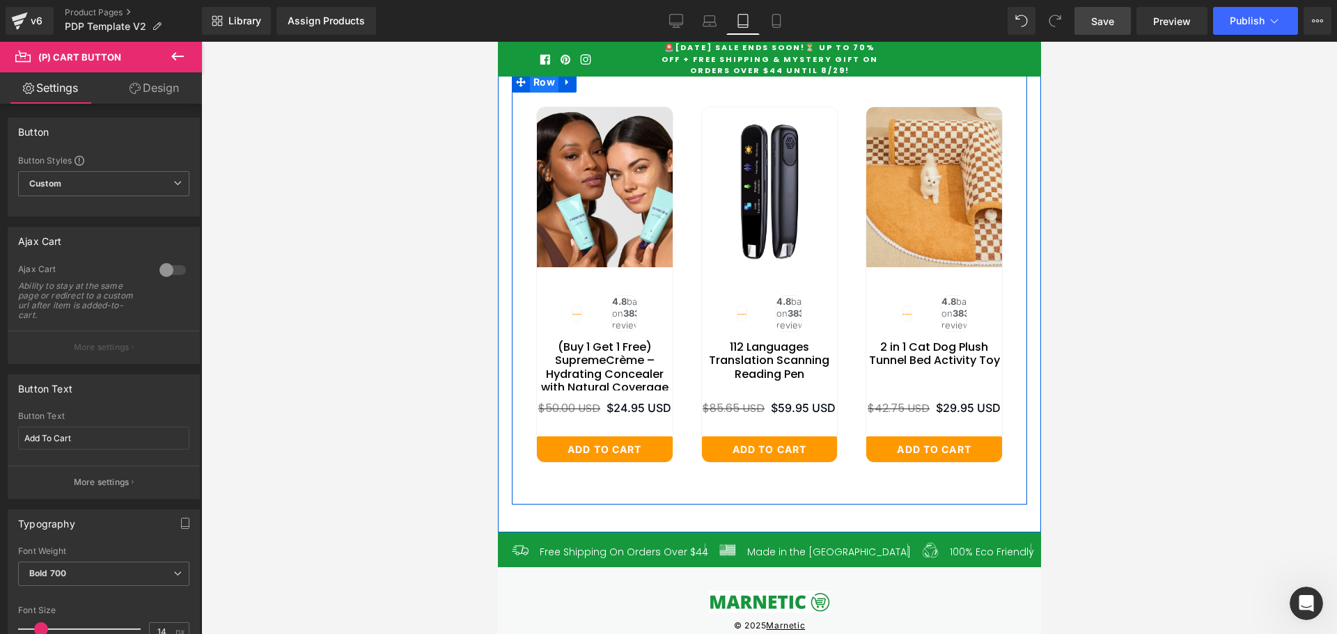
click at [540, 93] on span "Row" at bounding box center [543, 82] width 29 height 21
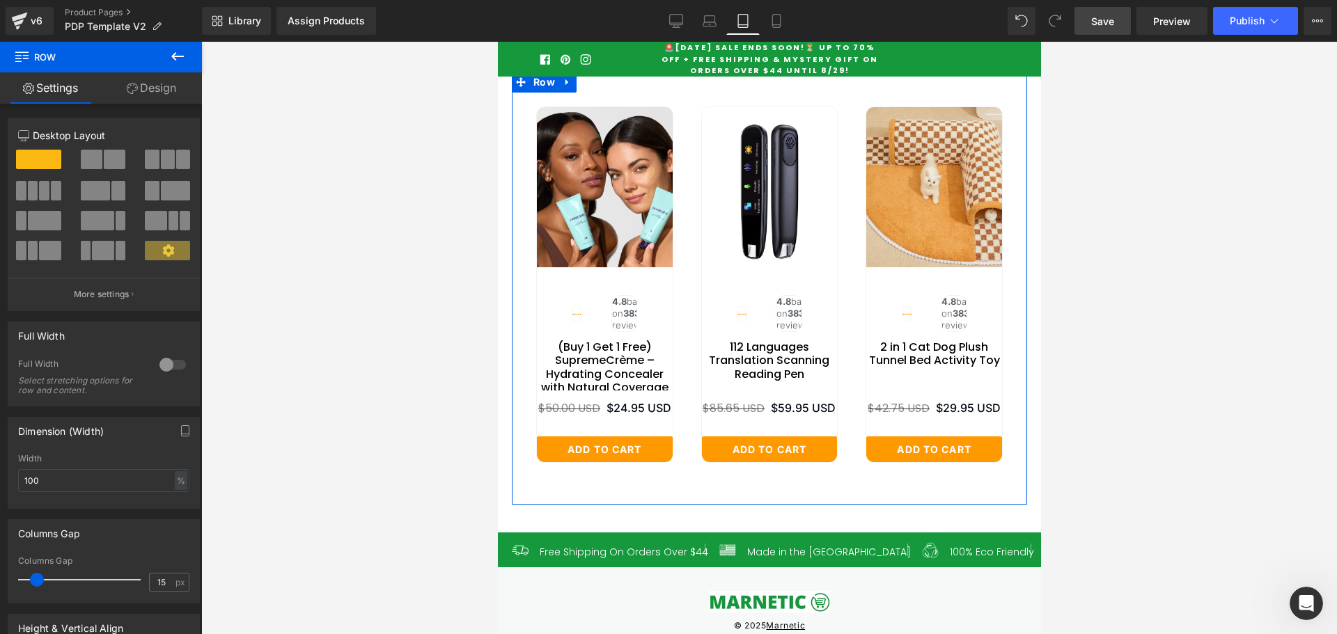
click at [152, 87] on link "Design" at bounding box center [151, 87] width 101 height 31
click at [0, 0] on div "Spacing" at bounding box center [0, 0] width 0 height 0
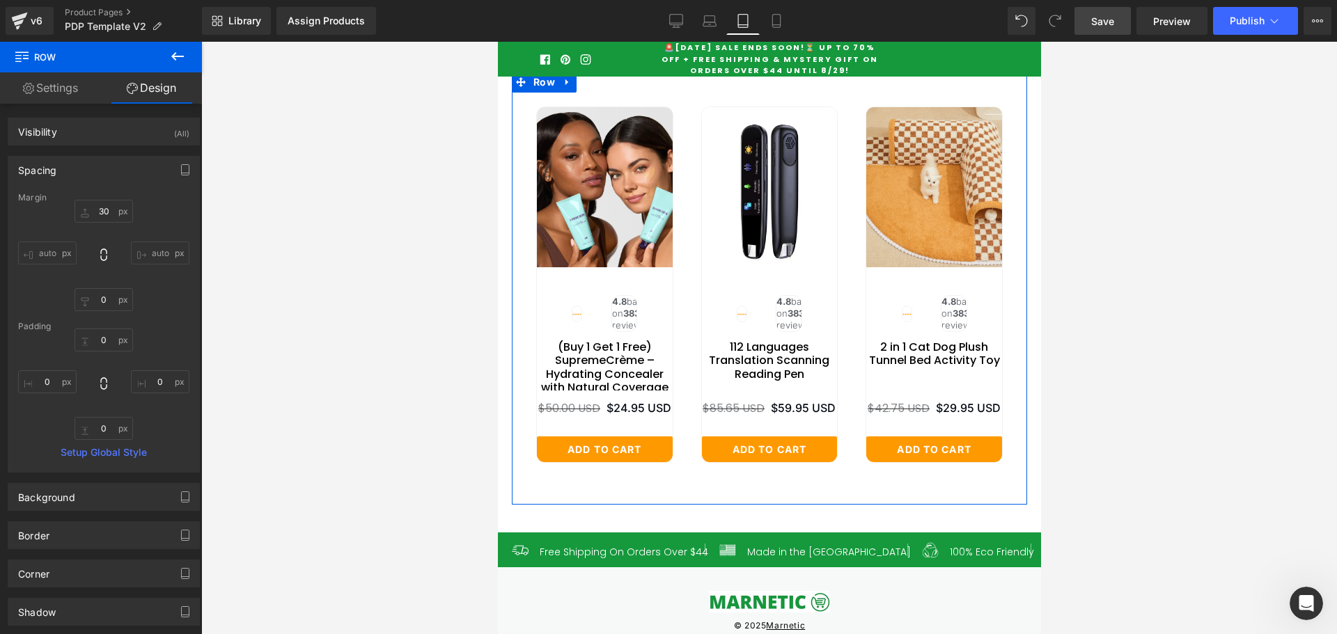
type input "30"
type input "0"
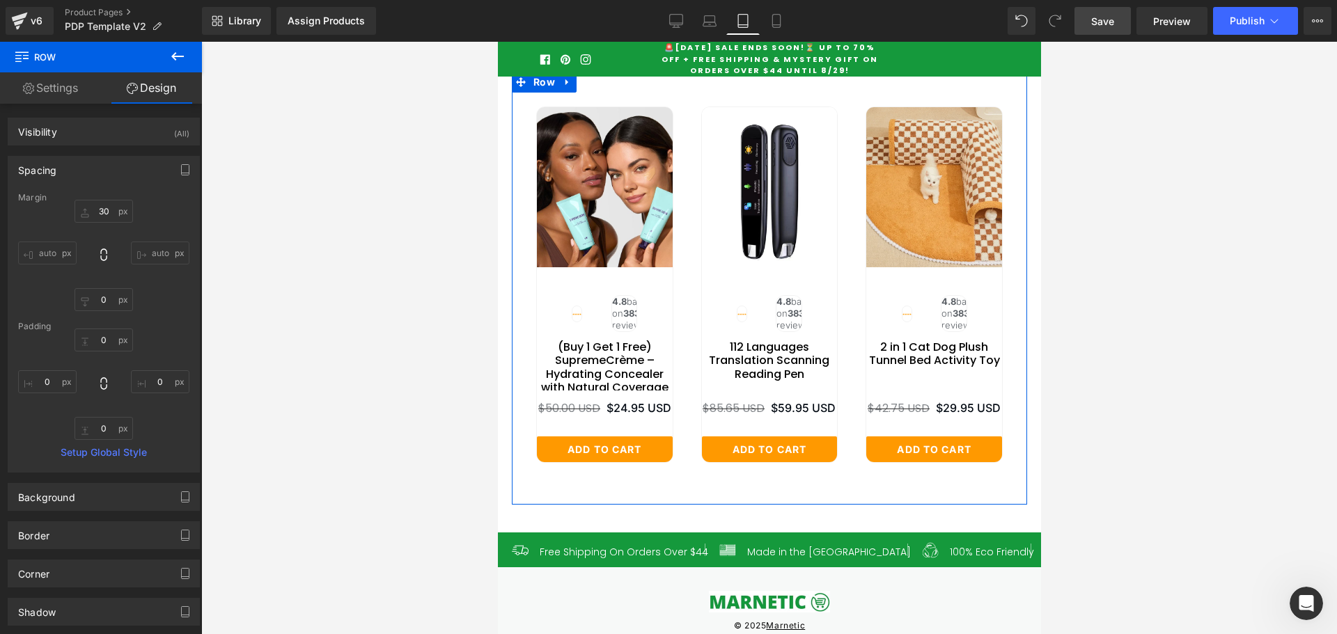
type input "0"
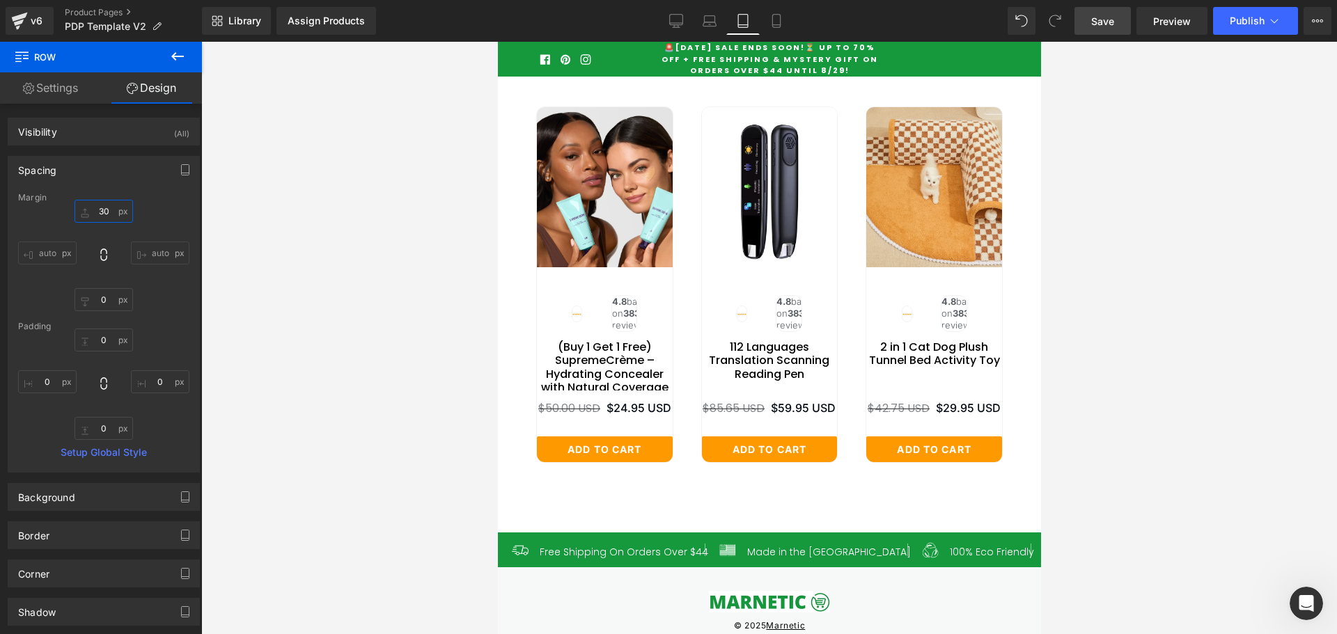
click at [100, 211] on input "30" at bounding box center [103, 211] width 58 height 23
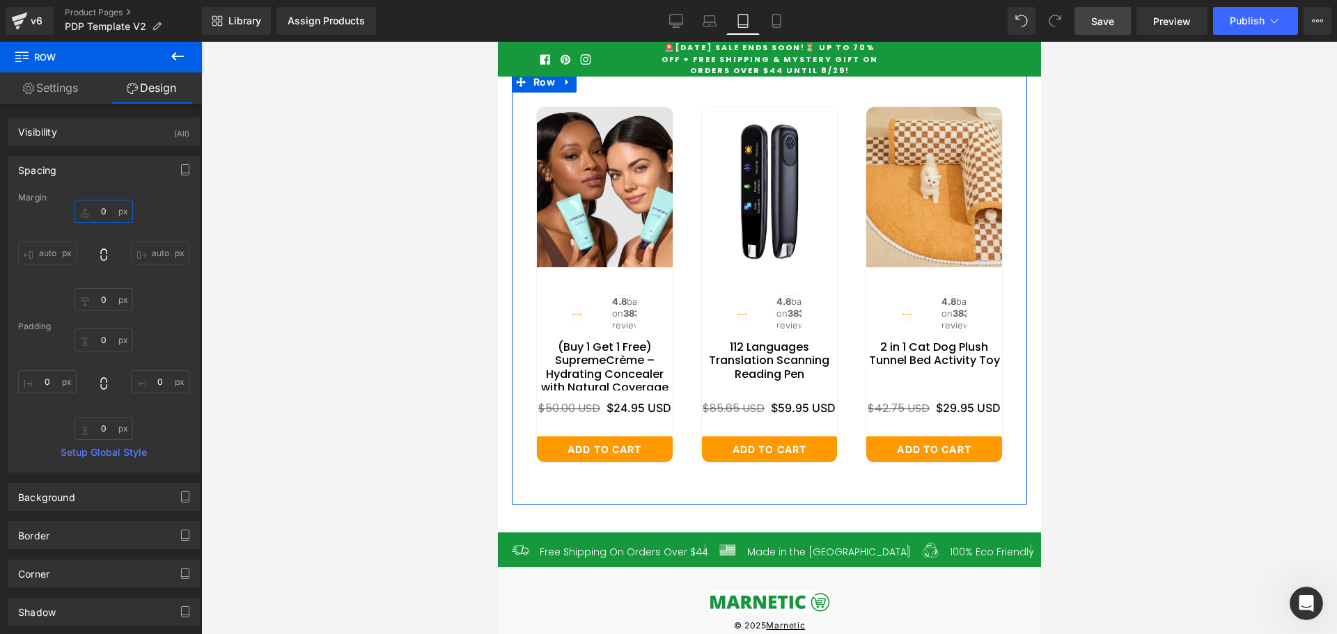
type input "0"
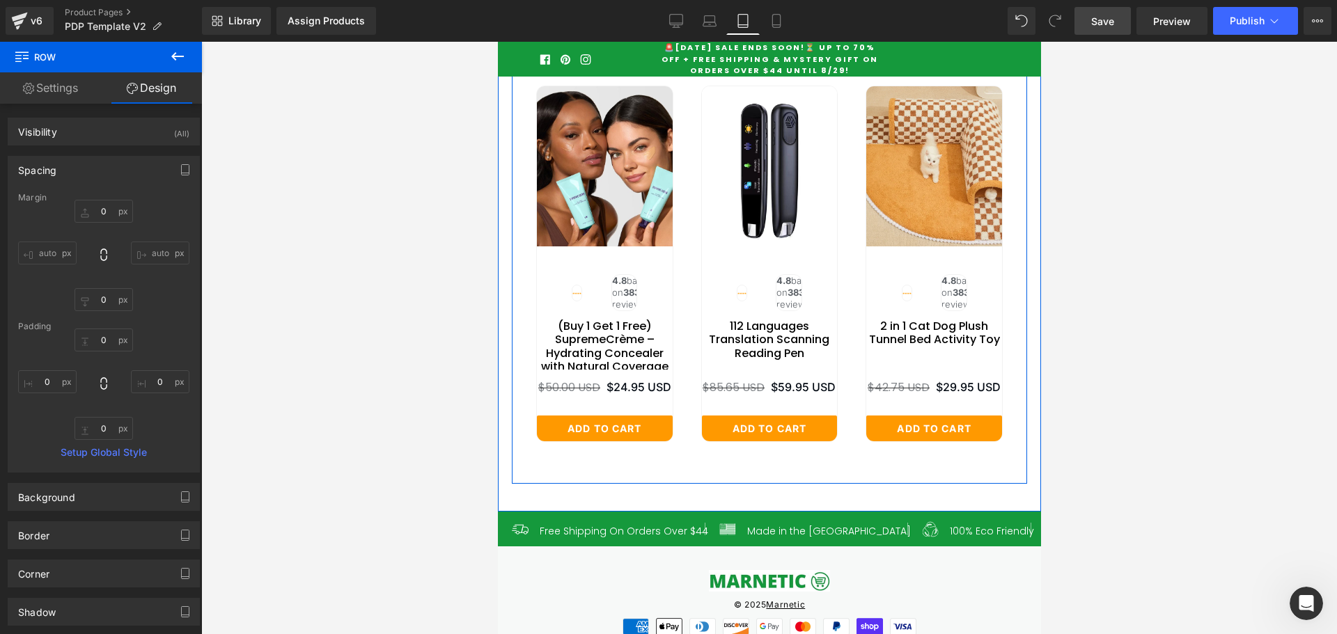
click at [756, 54] on div at bounding box center [768, 52] width 515 height 3
click at [750, 162] on div "Sale Off Image" at bounding box center [768, 257] width 494 height 412
click at [747, 72] on span "Related Products" at bounding box center [769, 61] width 92 height 21
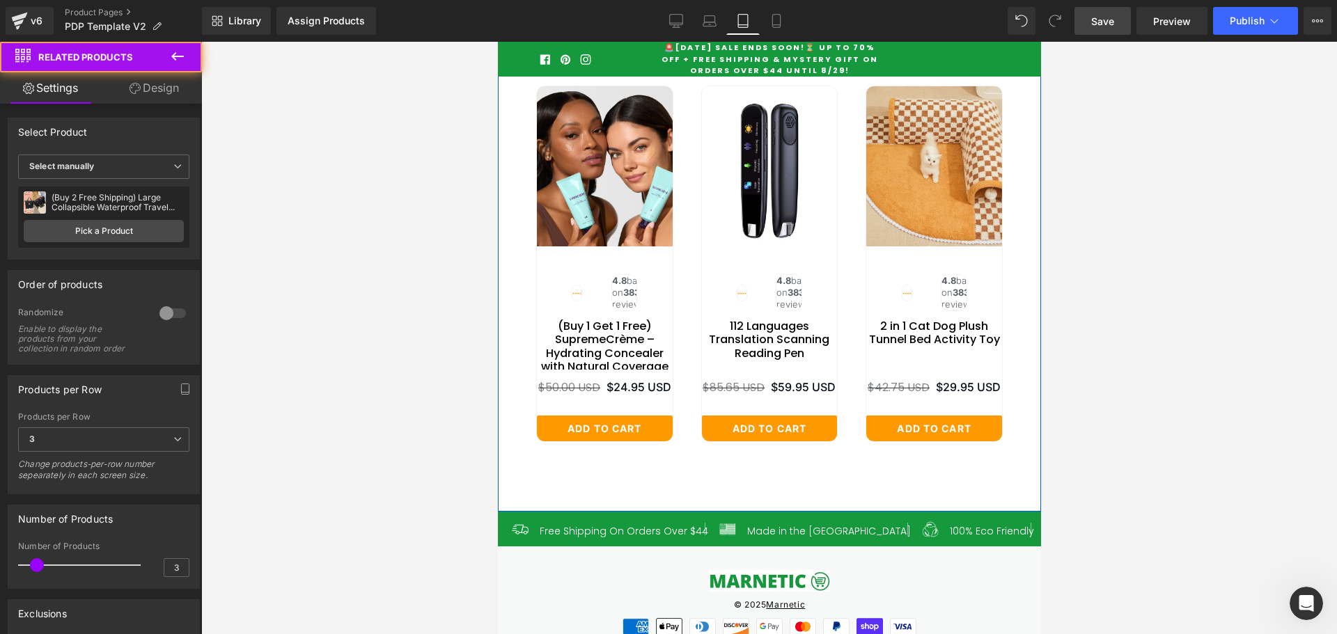
scroll to position [6099, 0]
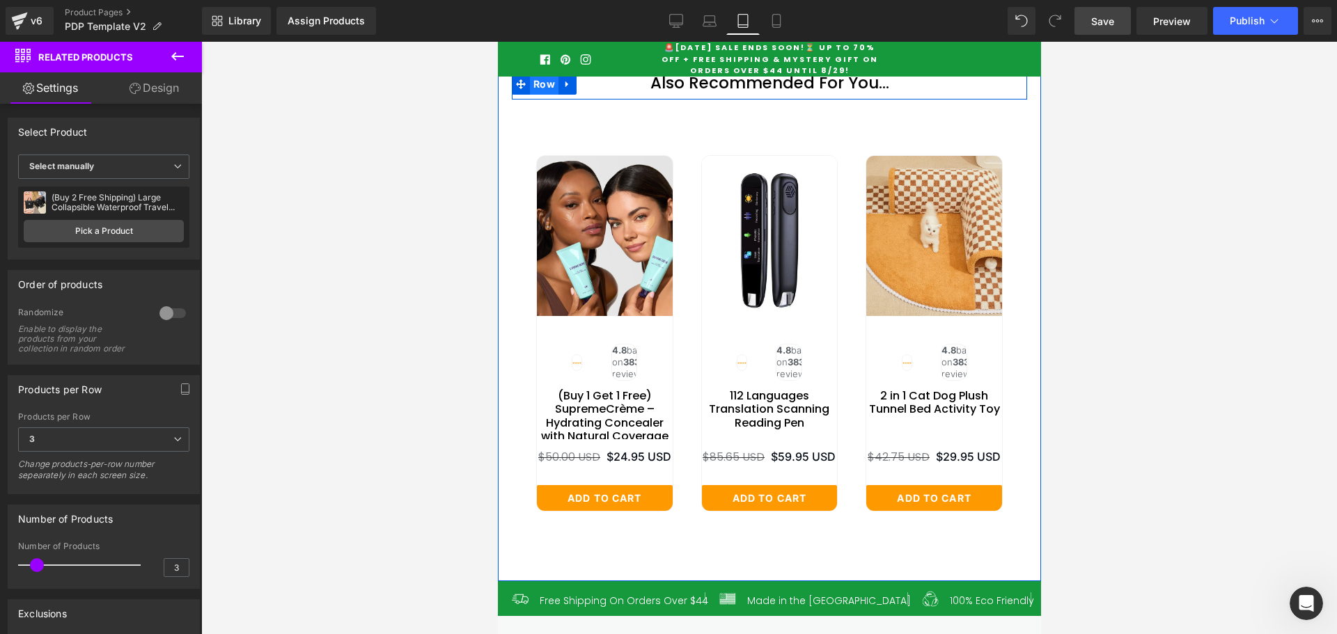
click at [537, 95] on span "Row" at bounding box center [543, 84] width 29 height 21
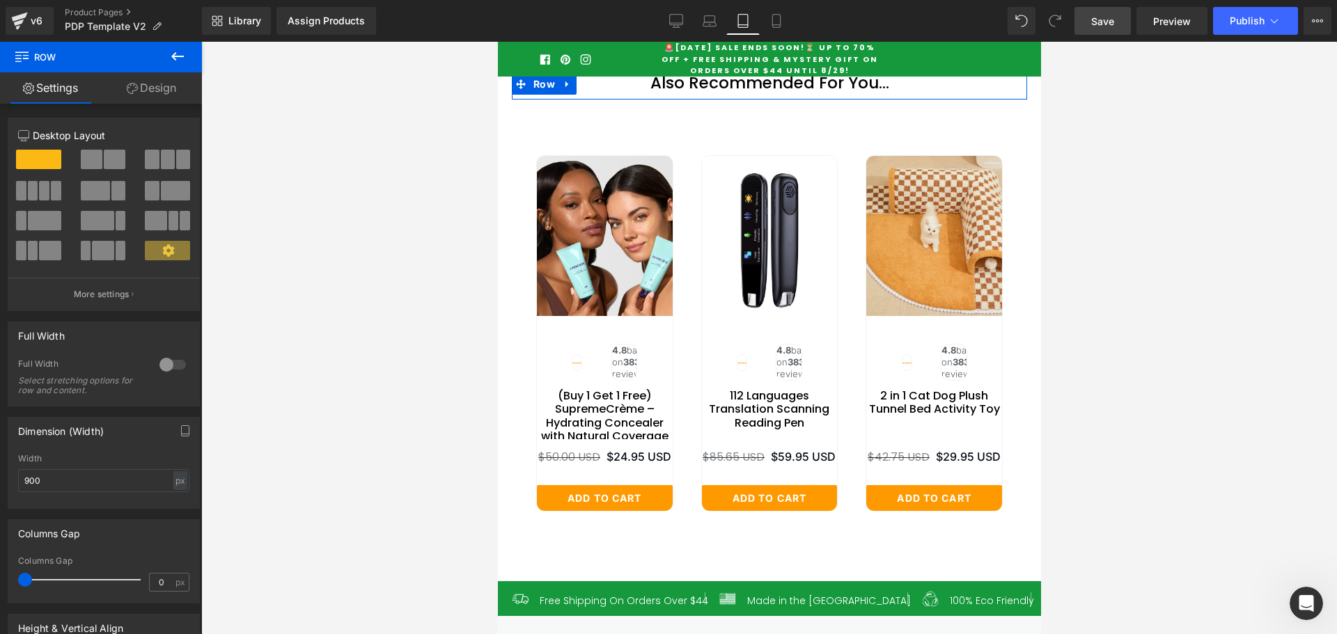
click at [138, 97] on link "Design" at bounding box center [151, 87] width 101 height 31
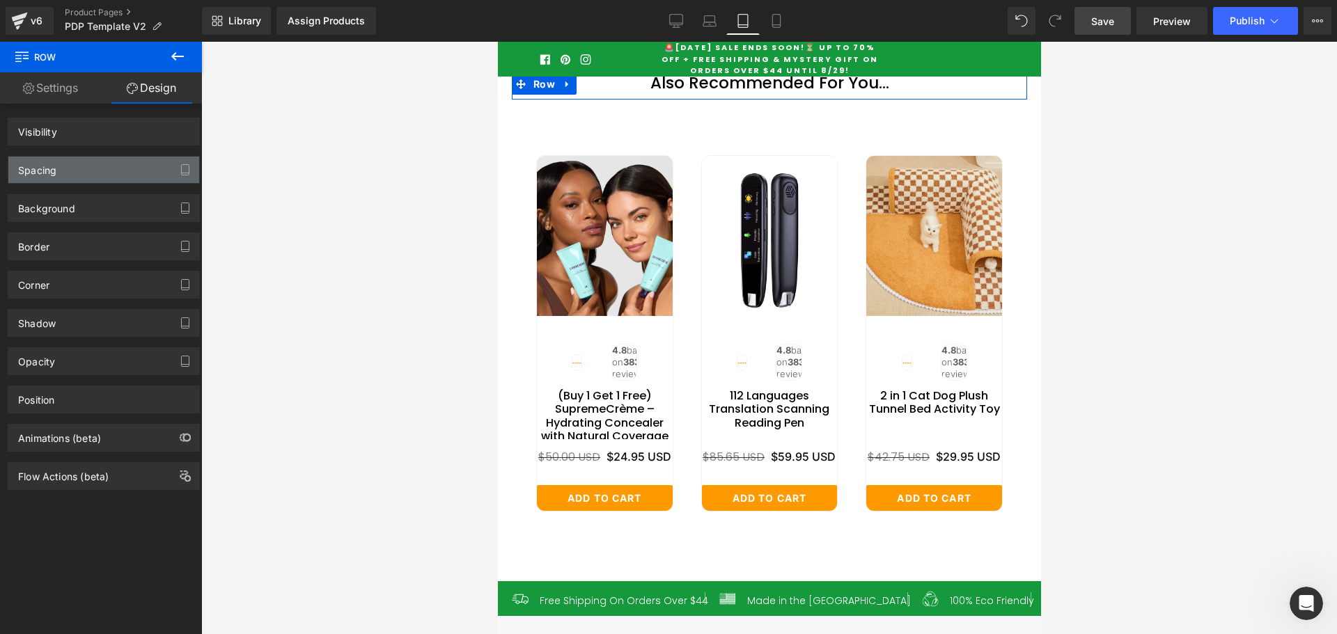
click at [76, 172] on div "Spacing" at bounding box center [103, 170] width 191 height 26
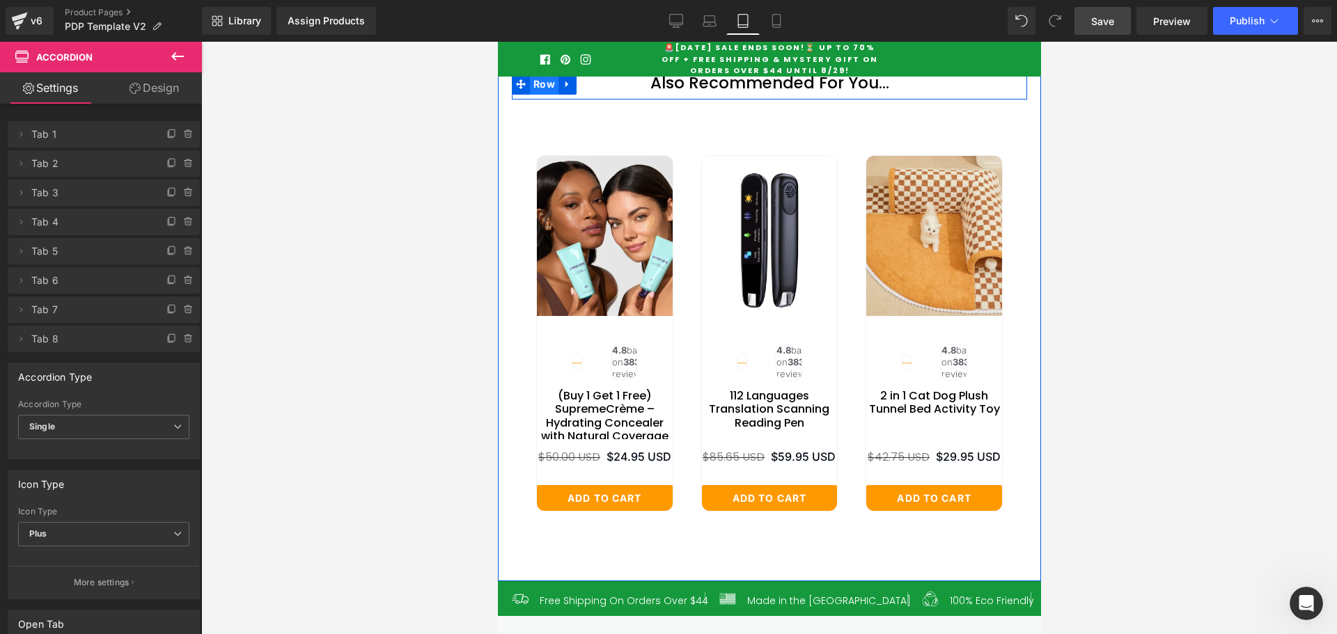
click at [535, 95] on span "Row" at bounding box center [543, 84] width 29 height 21
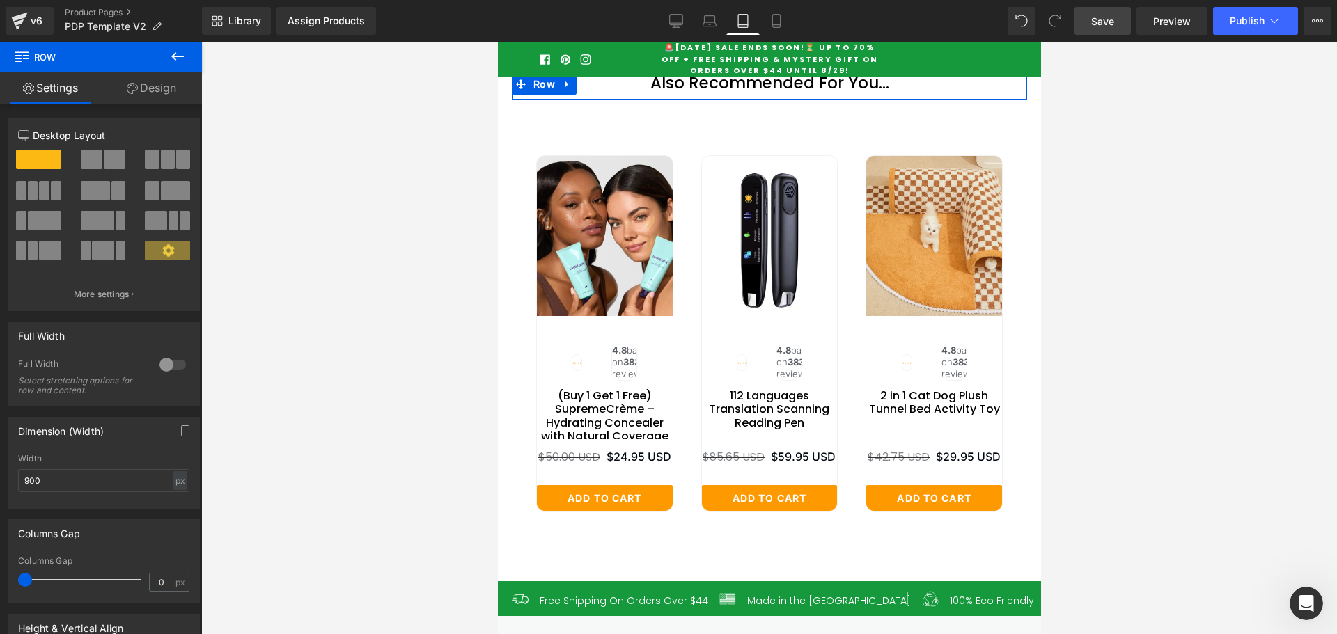
click at [157, 87] on link "Design" at bounding box center [151, 87] width 101 height 31
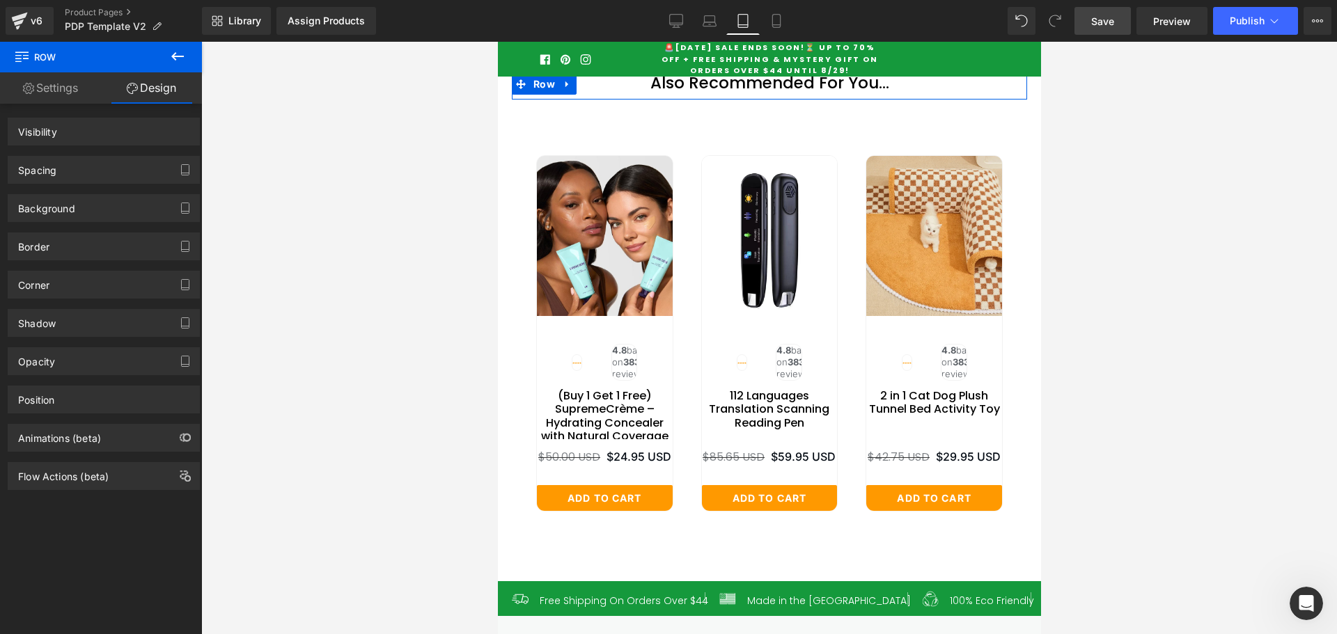
click at [88, 164] on div "Spacing" at bounding box center [103, 170] width 191 height 26
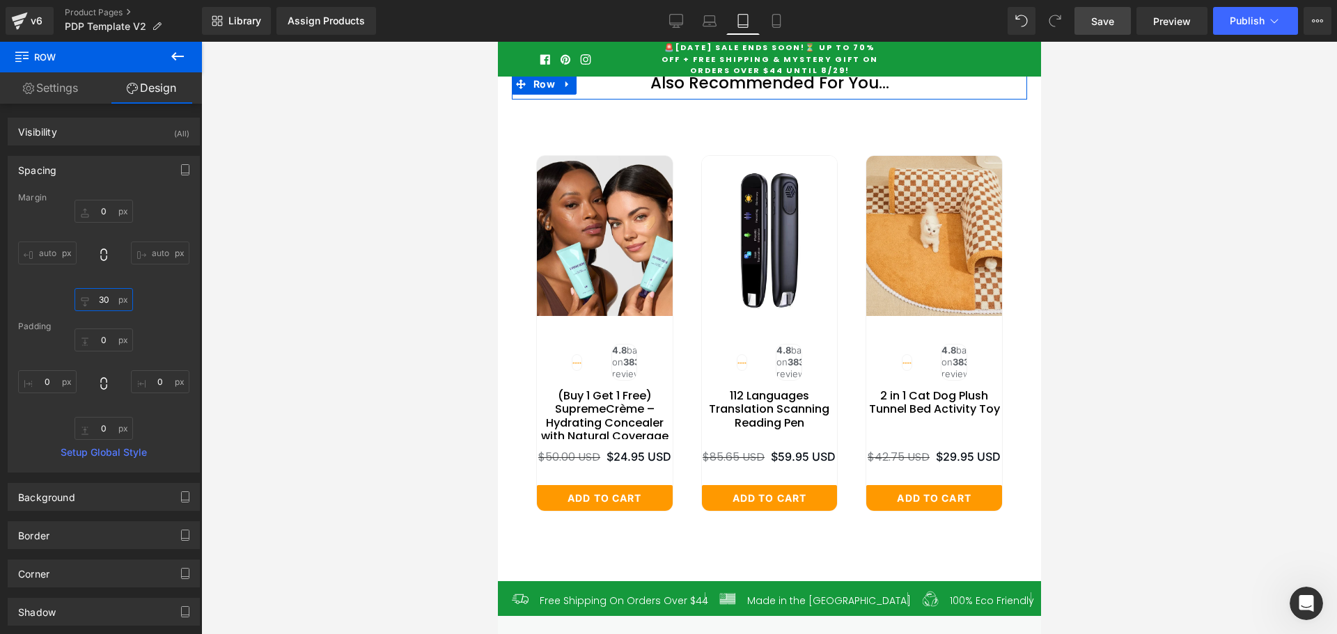
click at [107, 294] on input "30" at bounding box center [103, 299] width 58 height 23
type input "0"
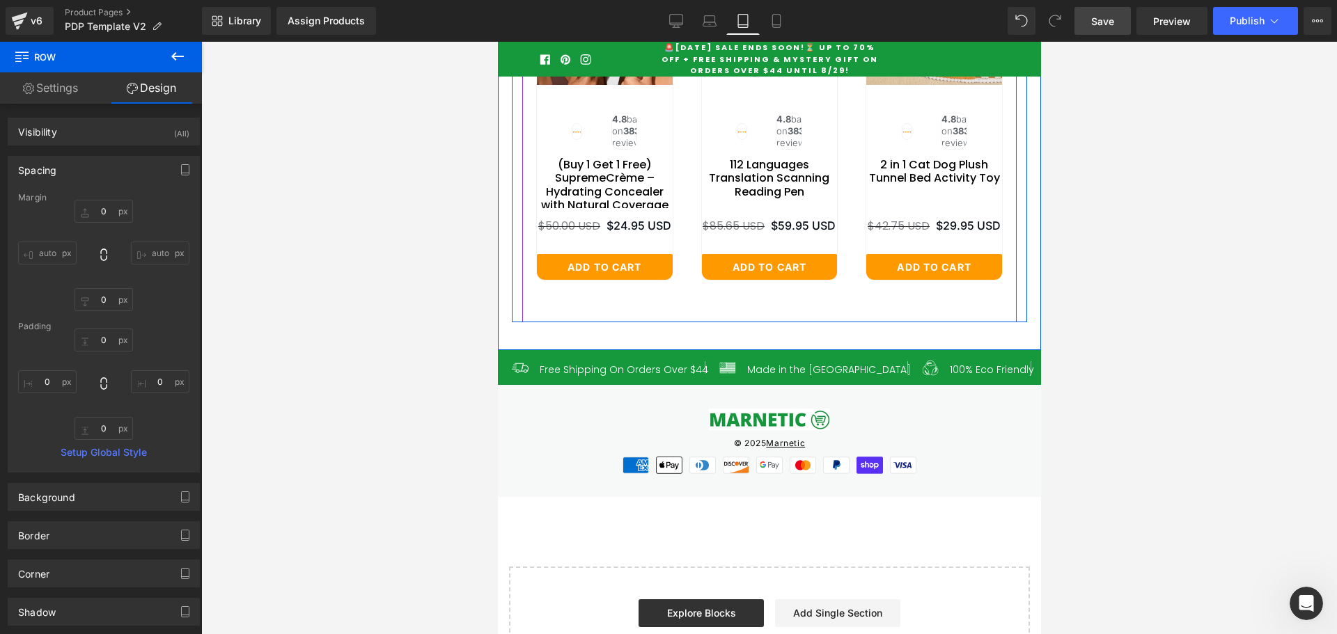
scroll to position [6378, 0]
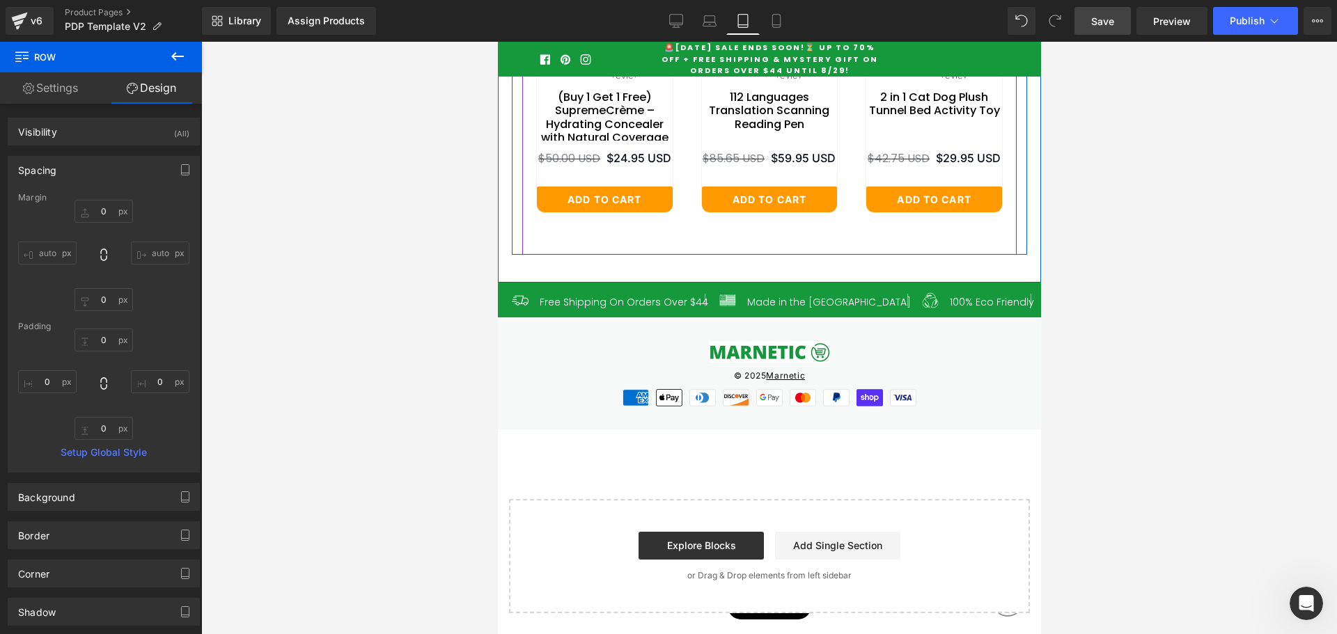
click at [674, 234] on div "Sale Off Image" at bounding box center [768, 28] width 494 height 412
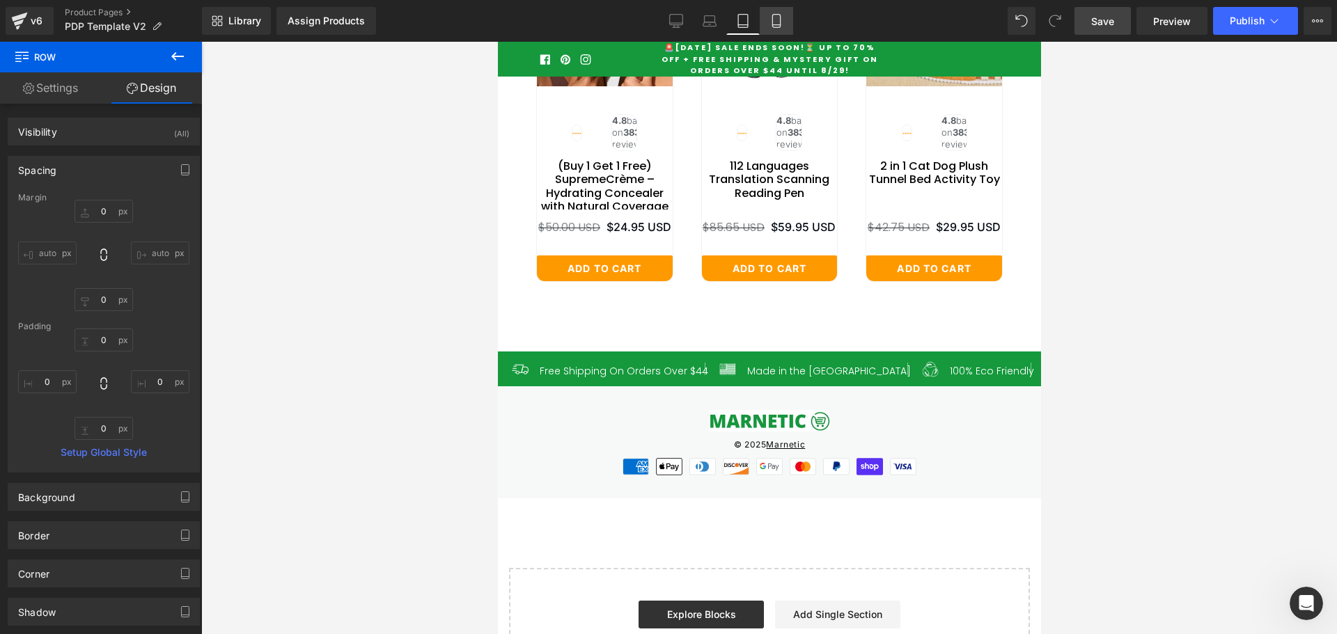
click at [774, 23] on icon at bounding box center [776, 21] width 14 height 14
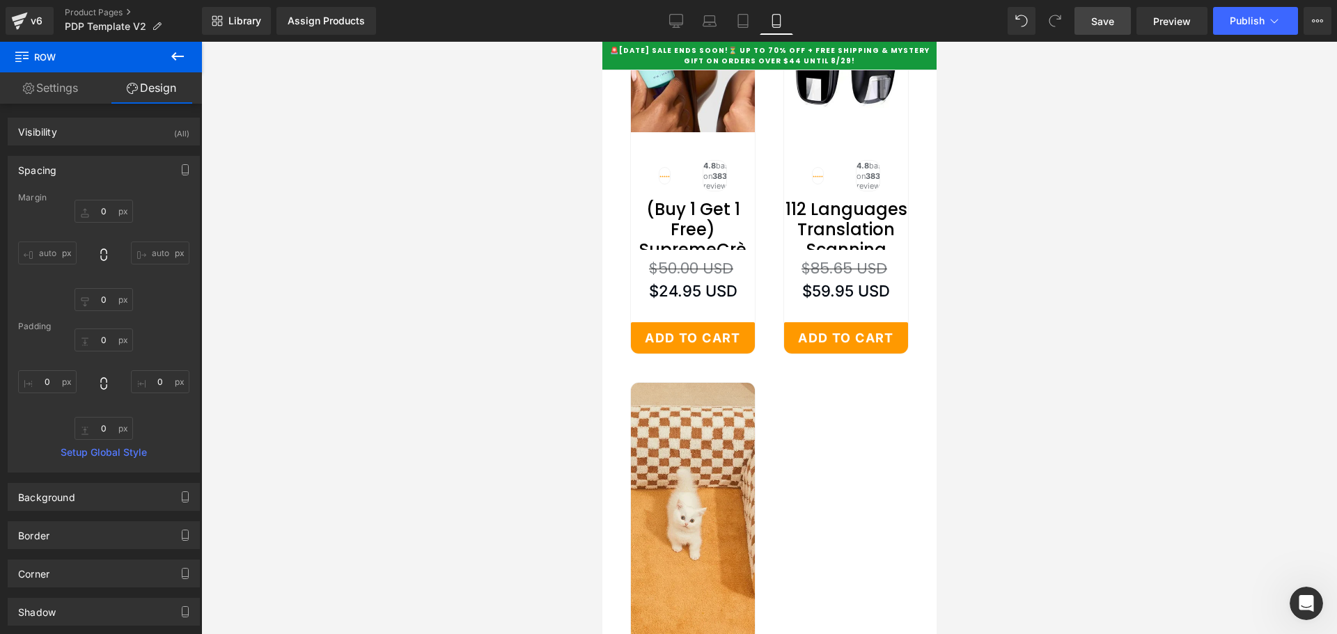
type input "0"
type input "30"
type input "0"
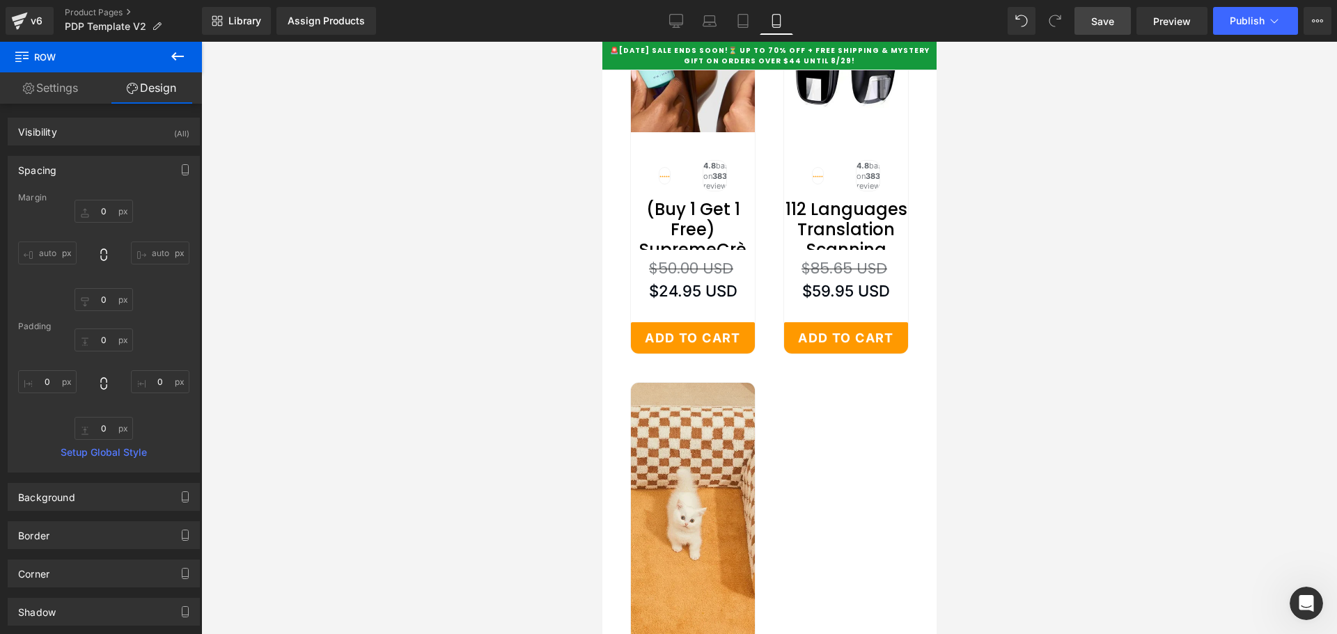
type input "0"
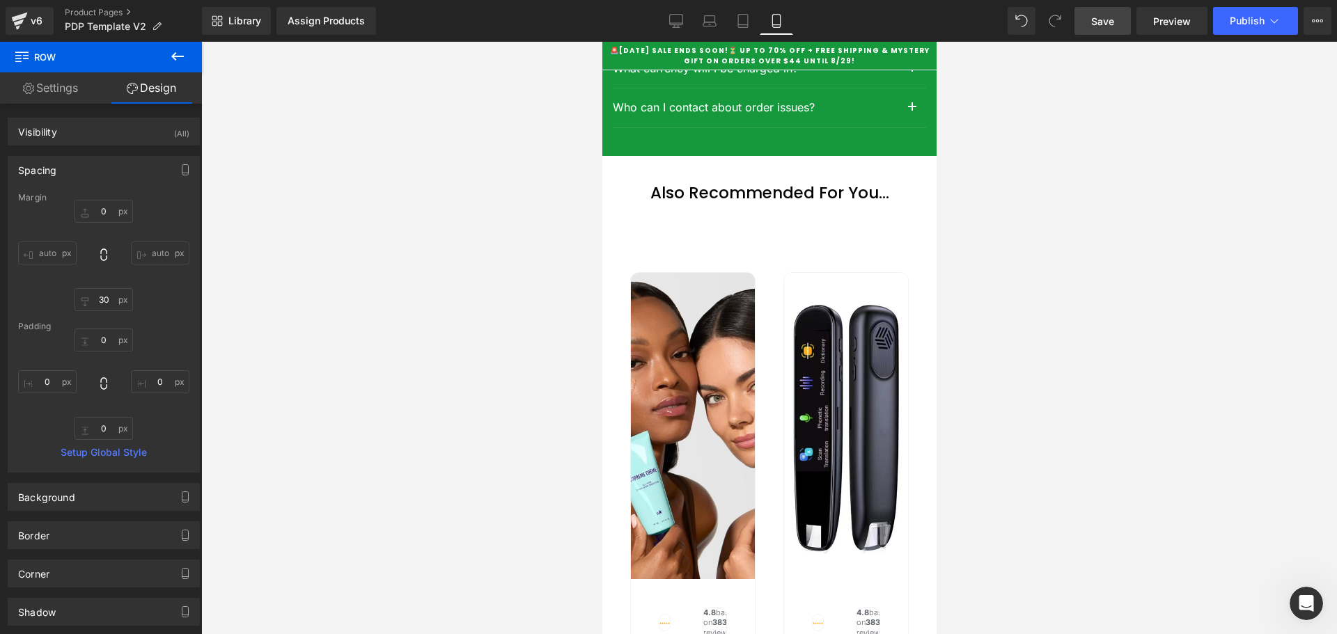
scroll to position [5903, 0]
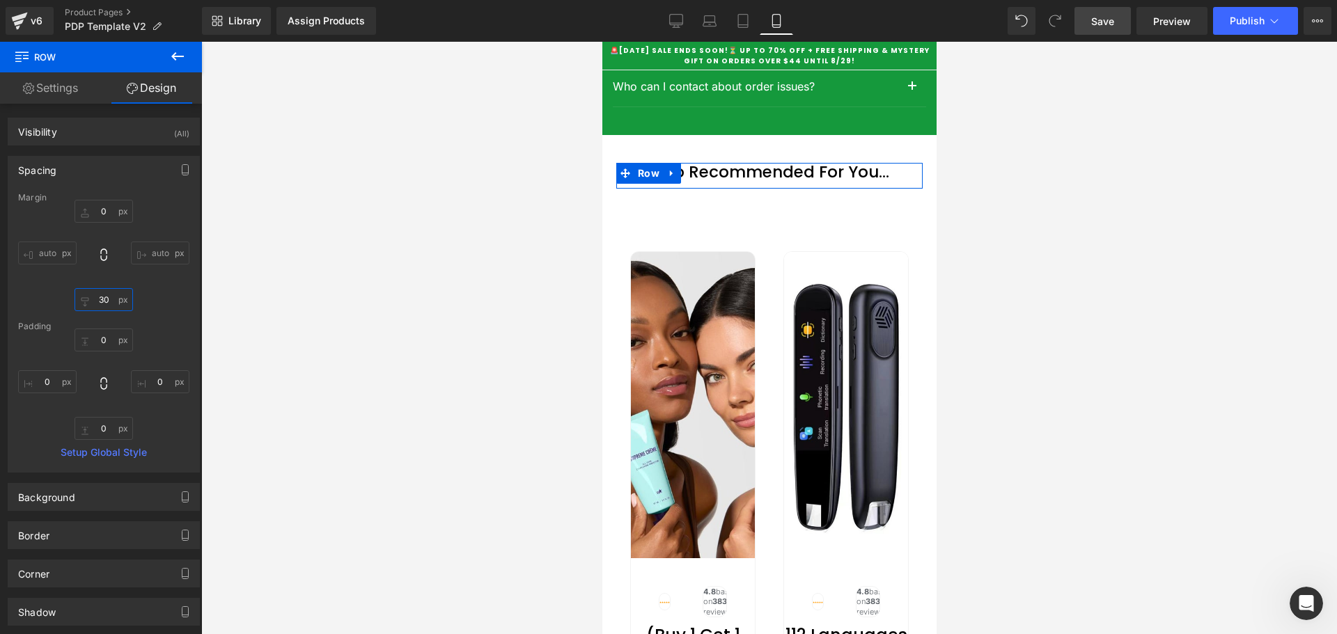
click at [103, 299] on input "30" at bounding box center [103, 299] width 58 height 23
type input "0"
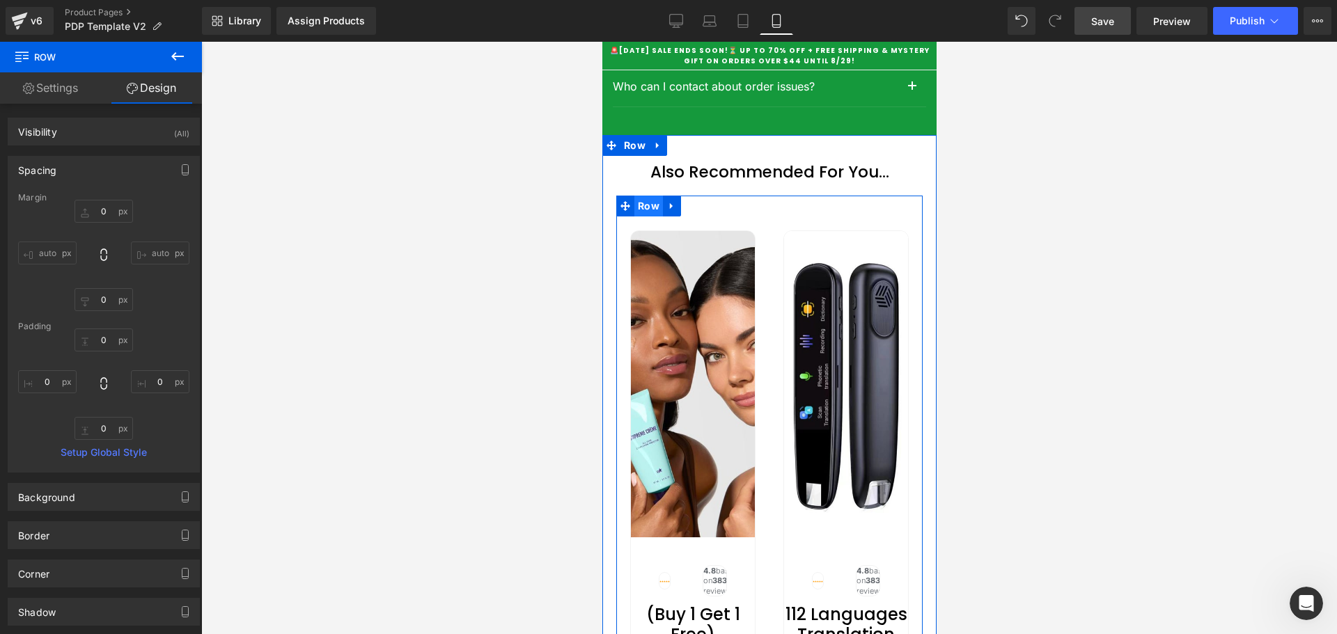
click at [640, 217] on span "Row" at bounding box center [648, 206] width 29 height 21
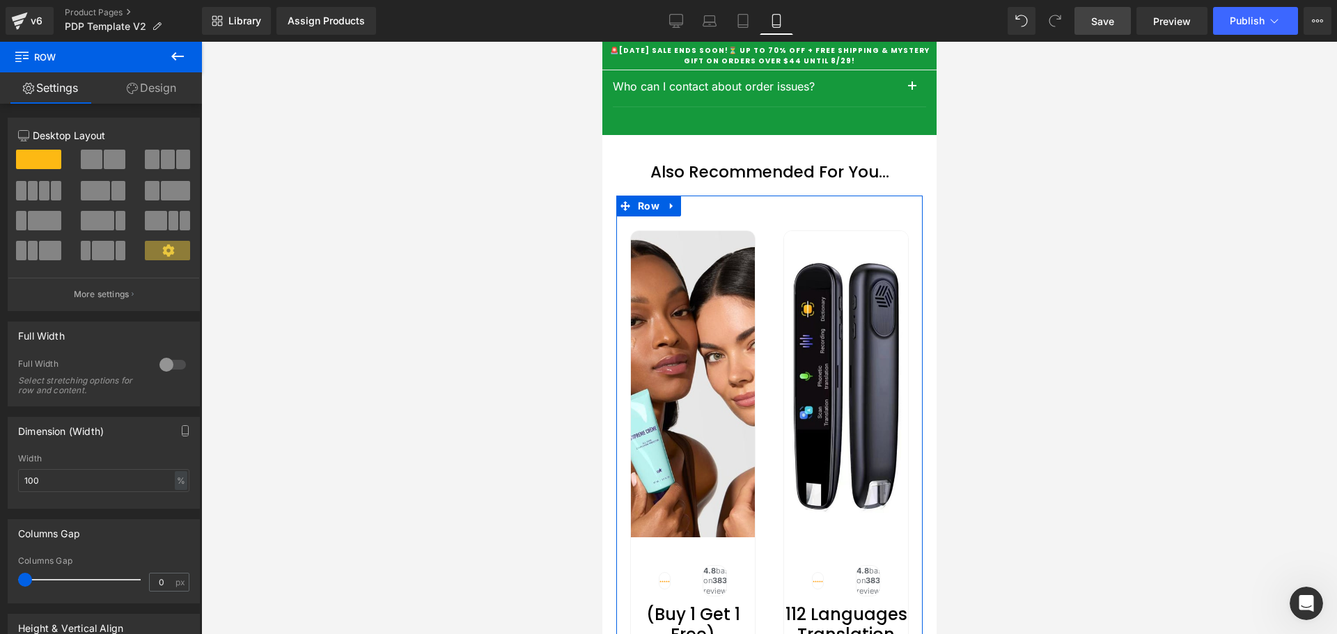
drag, startPoint x: 143, startPoint y: 104, endPoint x: 145, endPoint y: 95, distance: 8.5
click at [143, 104] on div "12 12 12 Column Size Customizer 12 Desktop Layout Laptop Layout Tablet Layout M…" at bounding box center [104, 475] width 208 height 742
click at [145, 95] on link "Design" at bounding box center [151, 87] width 101 height 31
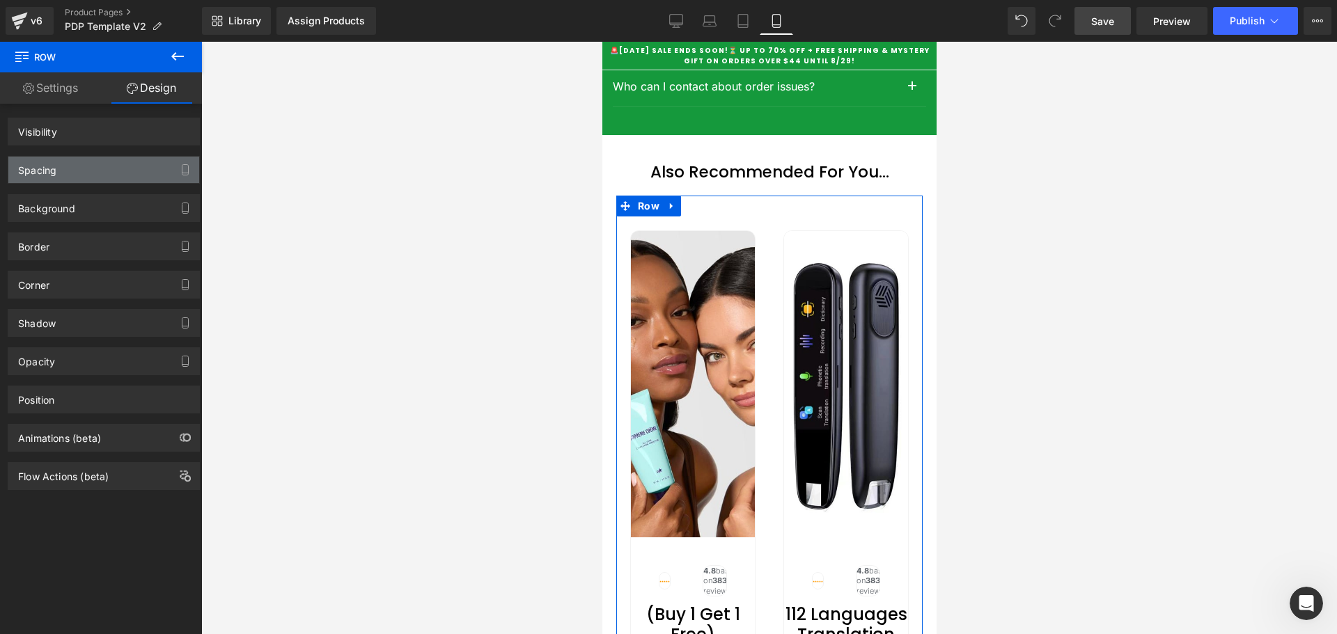
click at [68, 162] on div "Spacing" at bounding box center [103, 170] width 191 height 26
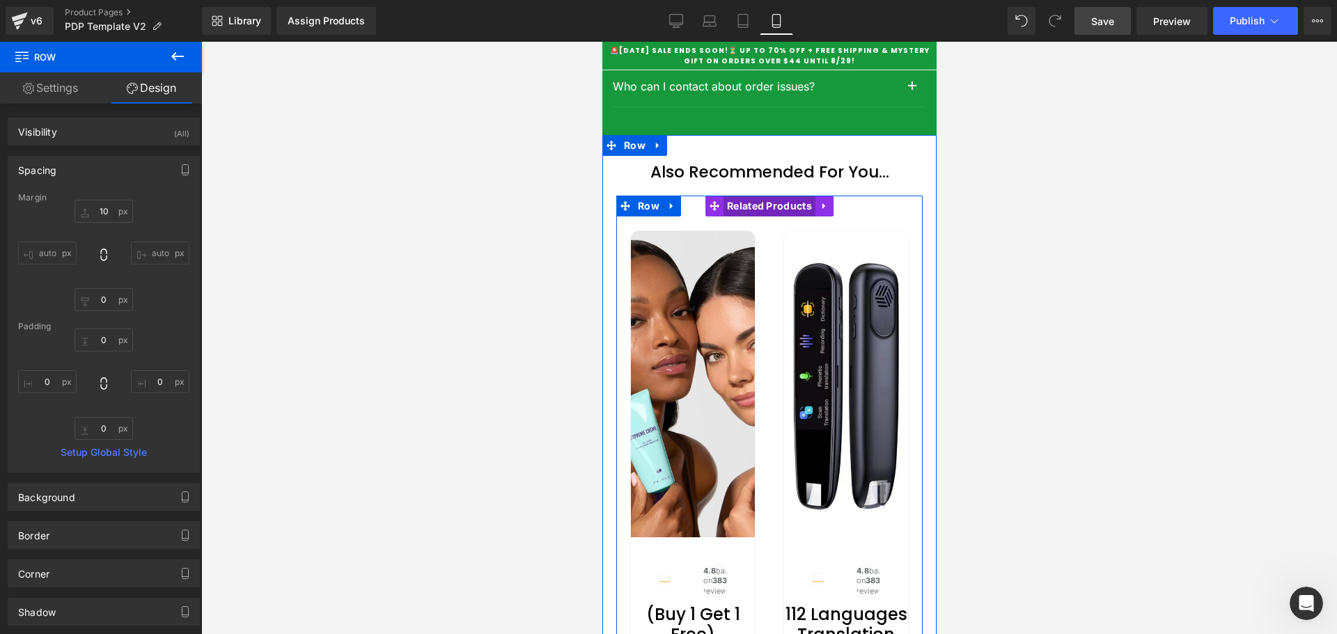
click at [768, 217] on span "Related Products" at bounding box center [769, 206] width 92 height 21
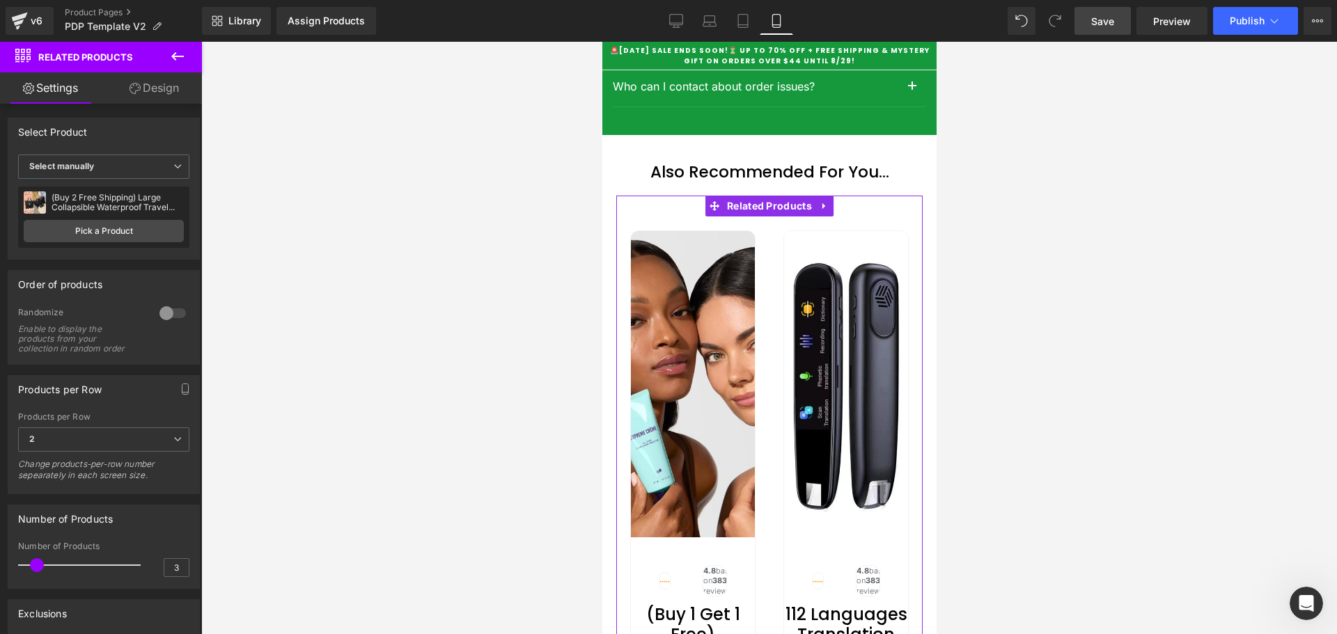
click at [152, 98] on link "Design" at bounding box center [154, 87] width 101 height 31
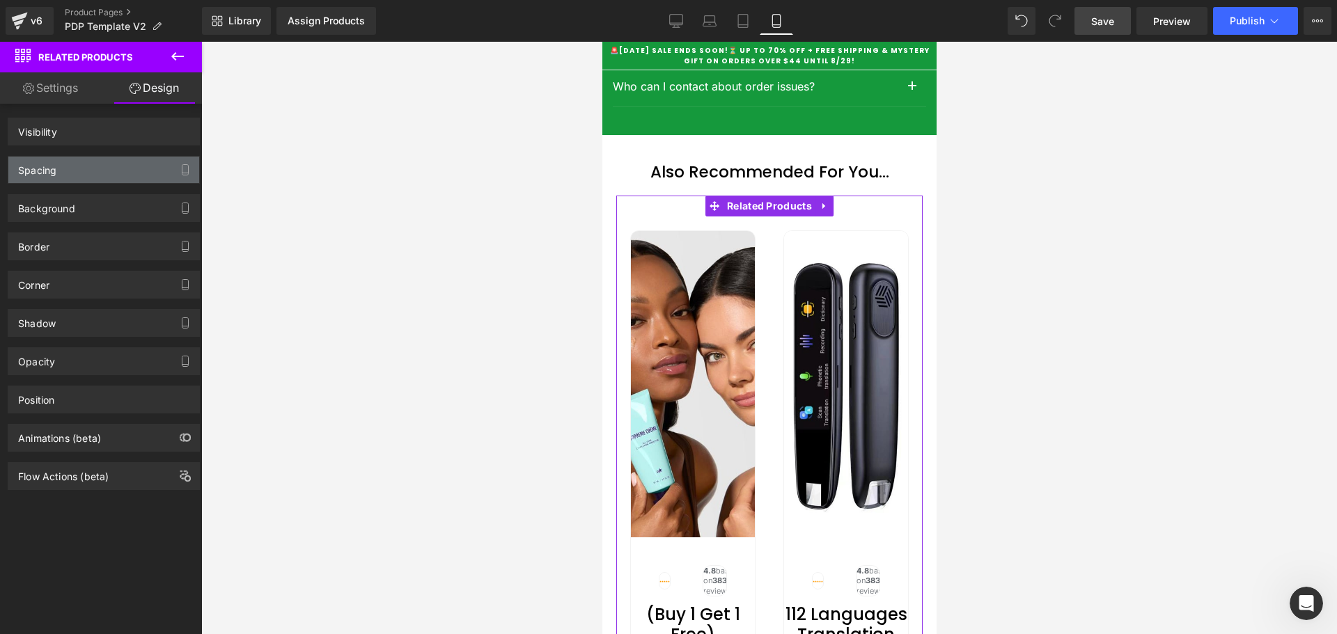
click at [99, 164] on div "Spacing" at bounding box center [103, 170] width 191 height 26
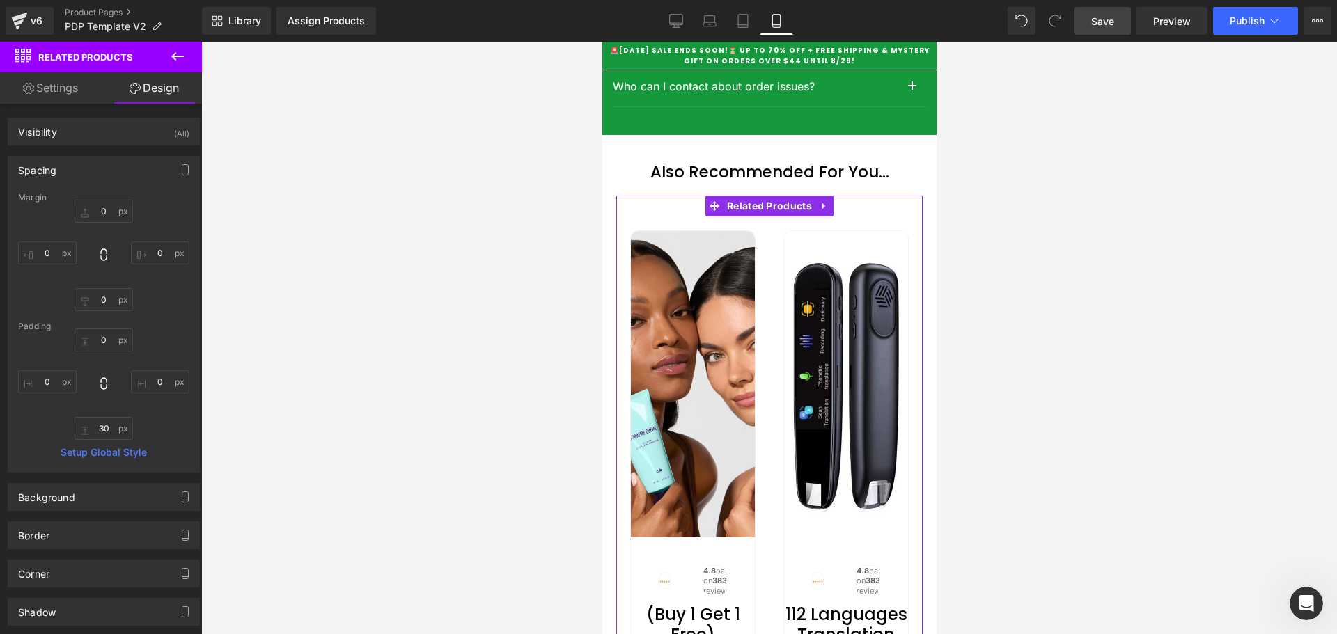
click at [61, 91] on link "Settings" at bounding box center [50, 87] width 101 height 31
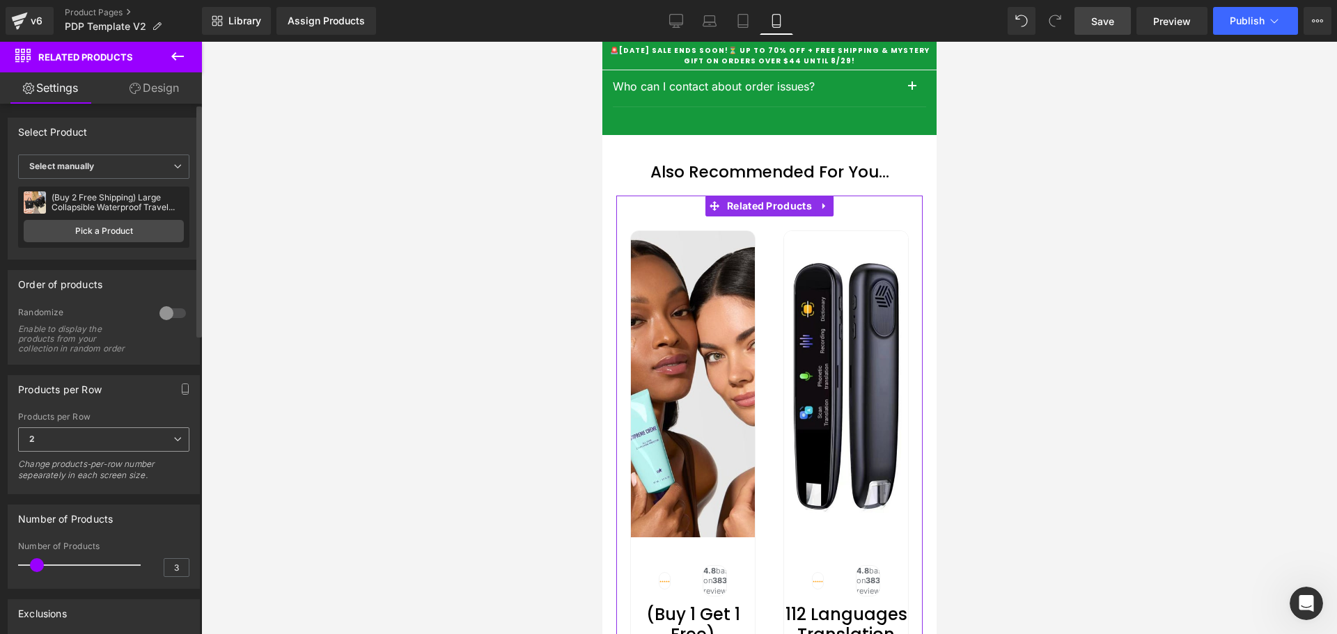
click at [47, 441] on span "2" at bounding box center [103, 439] width 171 height 24
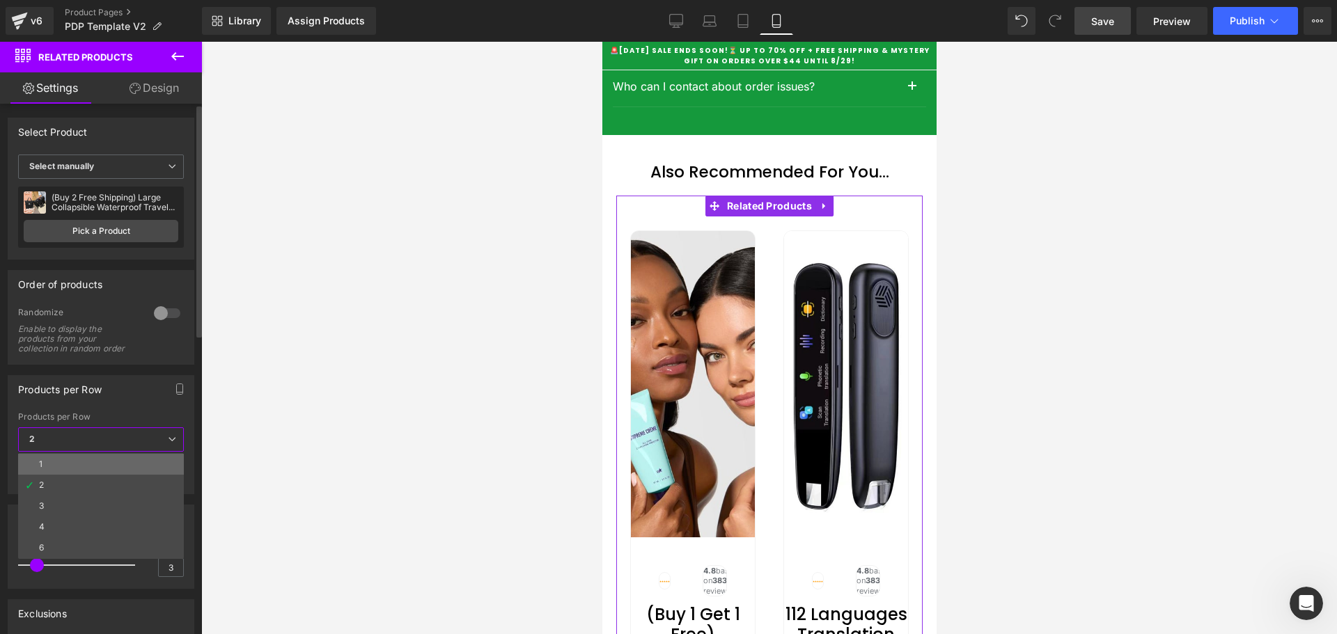
click at [52, 459] on li "1" at bounding box center [101, 464] width 166 height 21
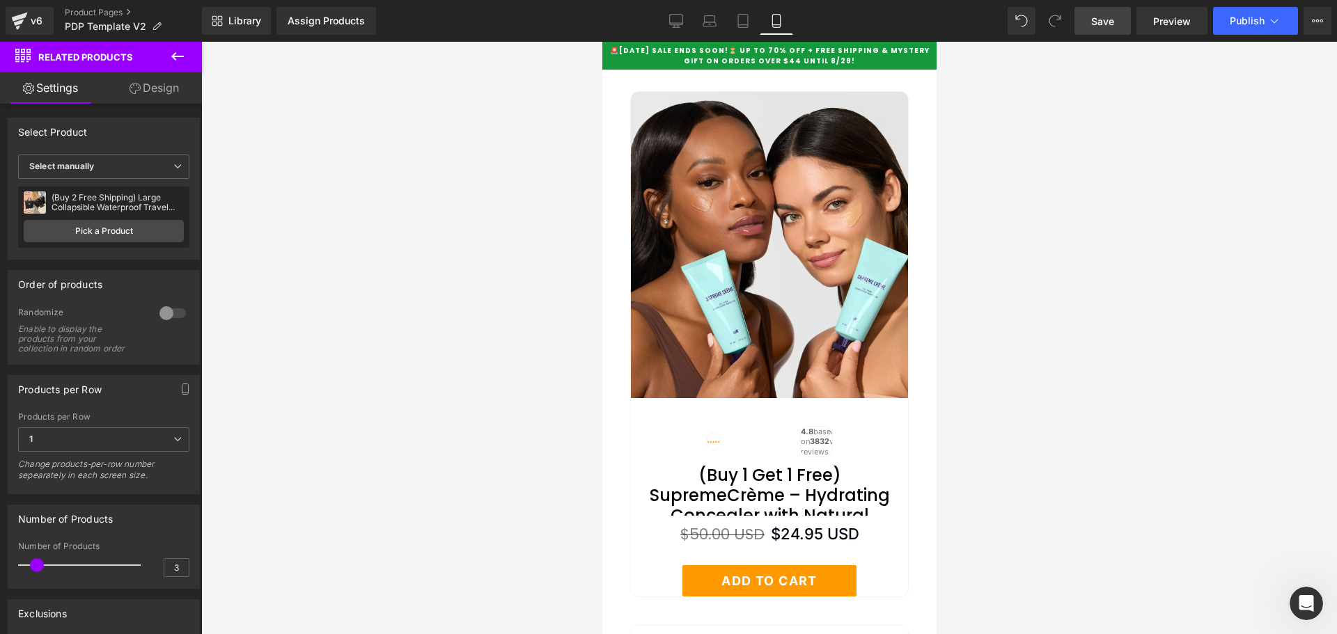
scroll to position [6112, 0]
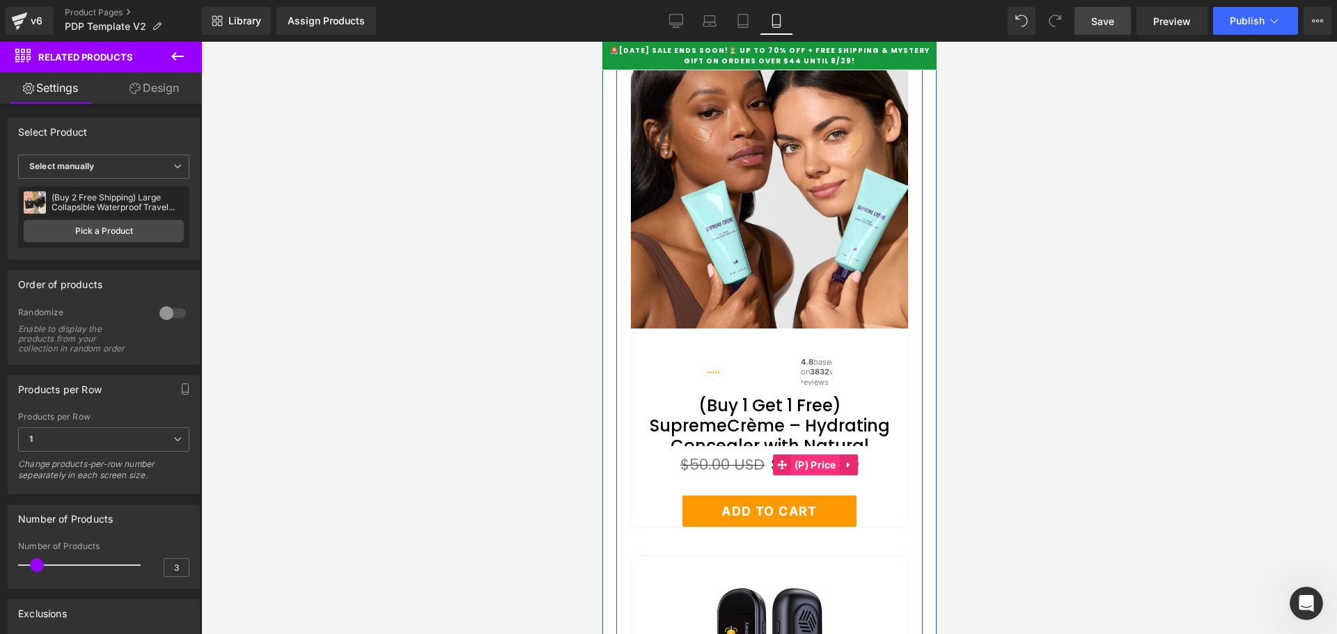
click at [823, 476] on span "(P) Price" at bounding box center [814, 465] width 49 height 21
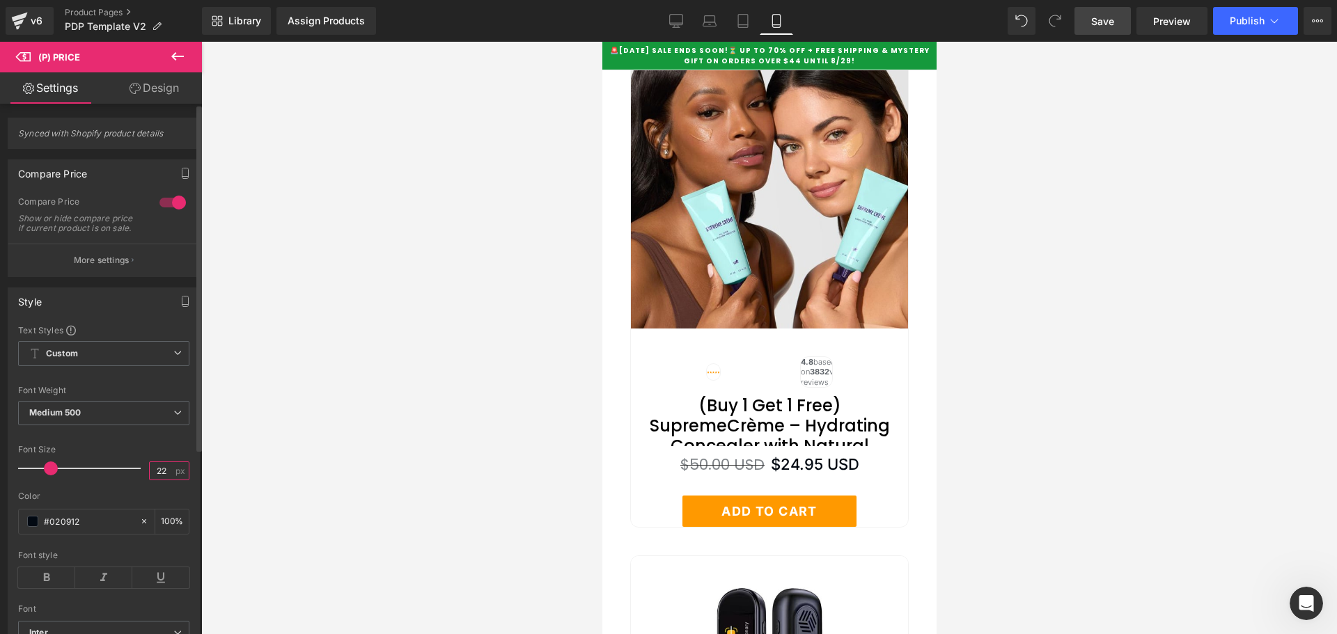
click at [153, 480] on input "22" at bounding box center [162, 470] width 24 height 17
type input "16"
click at [93, 267] on p "More settings" at bounding box center [102, 260] width 56 height 13
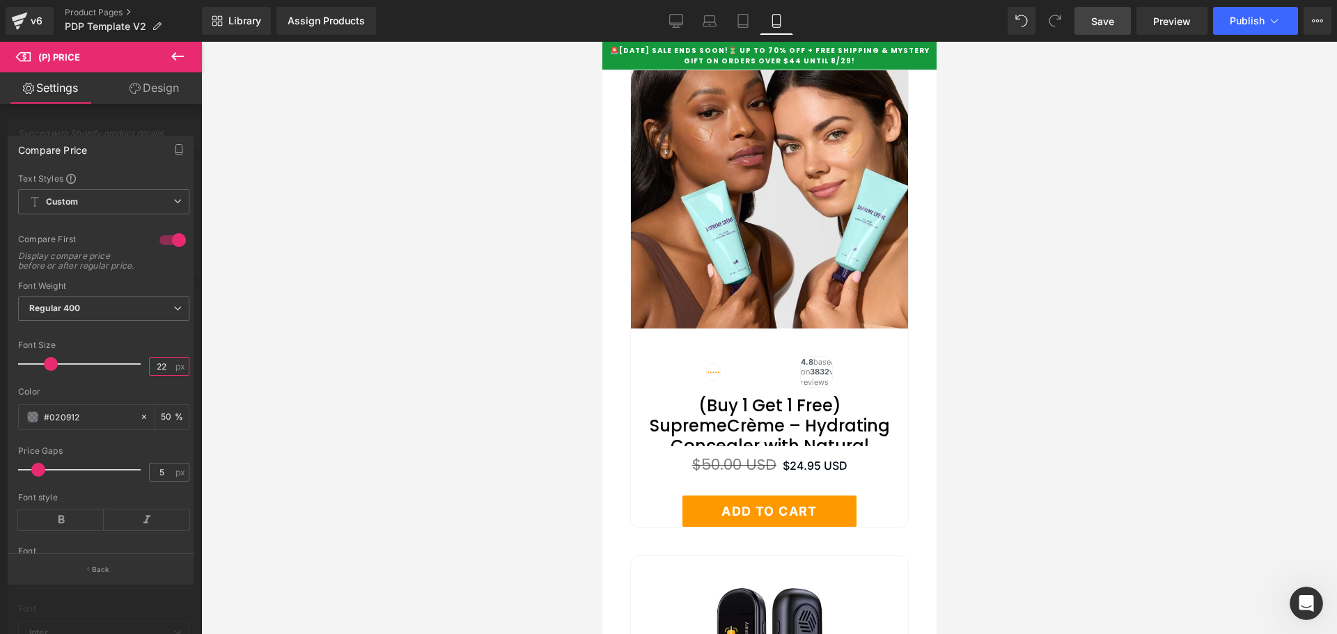
click at [158, 375] on input "22" at bounding box center [162, 366] width 24 height 17
type input "16"
click at [102, 601] on div at bounding box center [101, 341] width 202 height 599
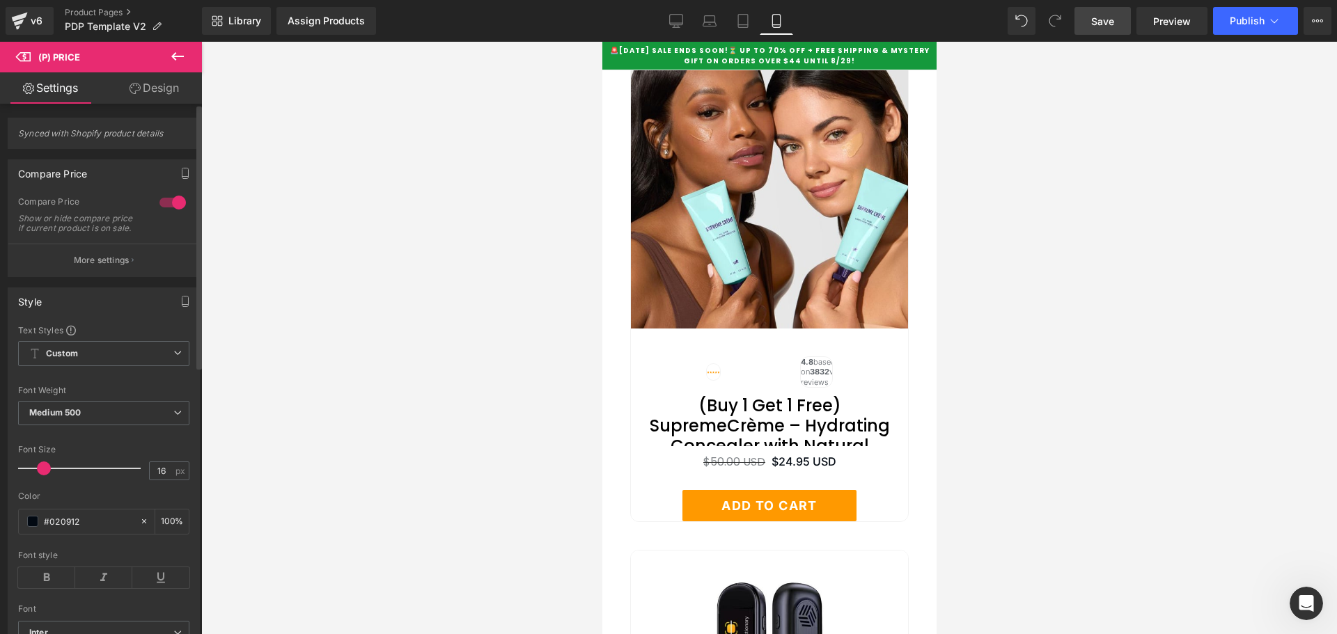
click at [100, 313] on div "Style" at bounding box center [103, 301] width 191 height 26
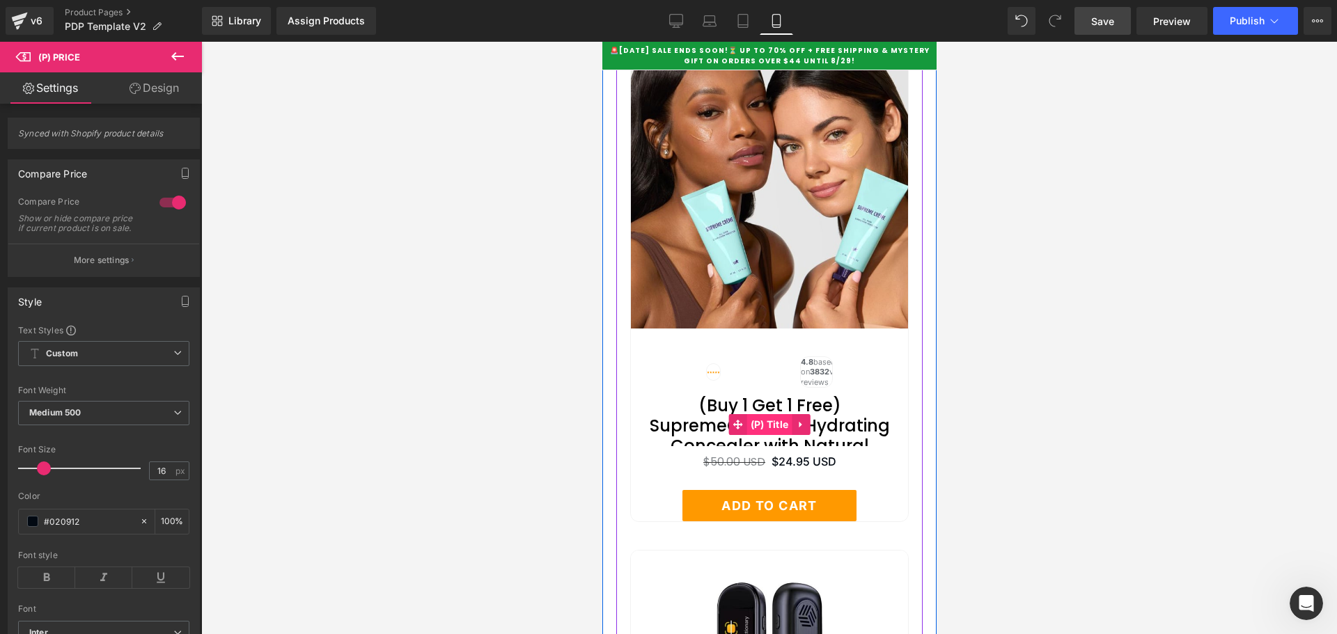
click at [771, 435] on span "(P) Title" at bounding box center [768, 424] width 45 height 21
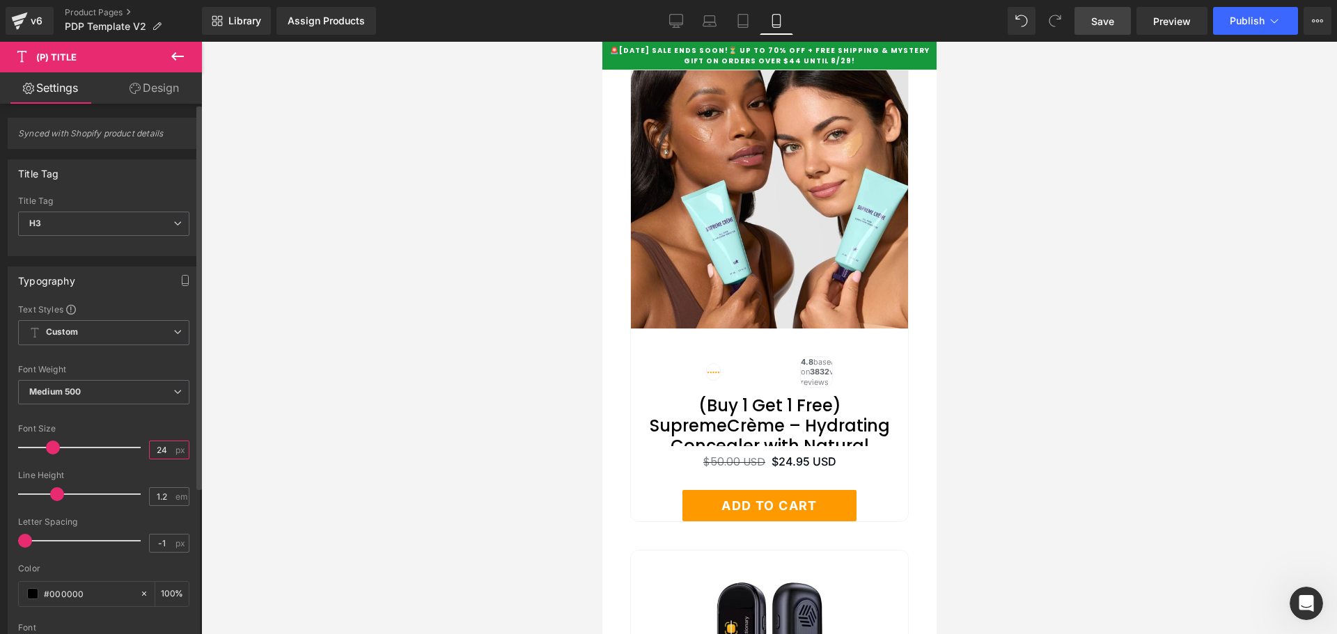
click at [156, 448] on input "24" at bounding box center [162, 449] width 24 height 17
type input "18"
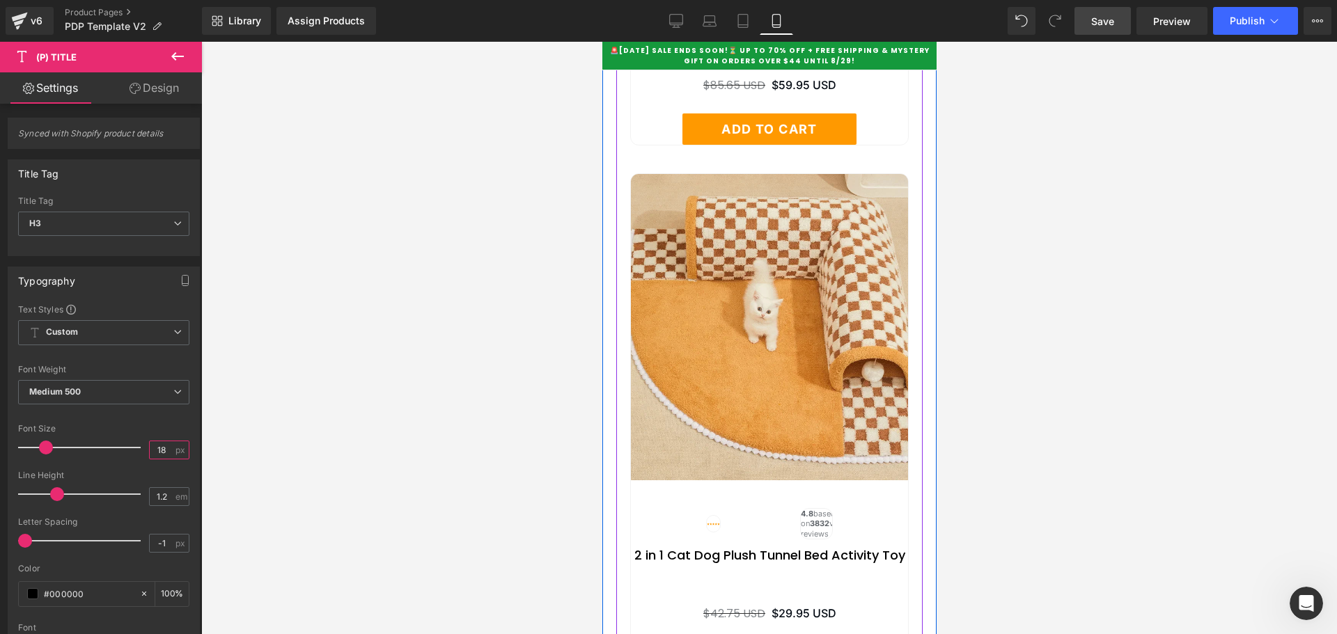
scroll to position [6947, 0]
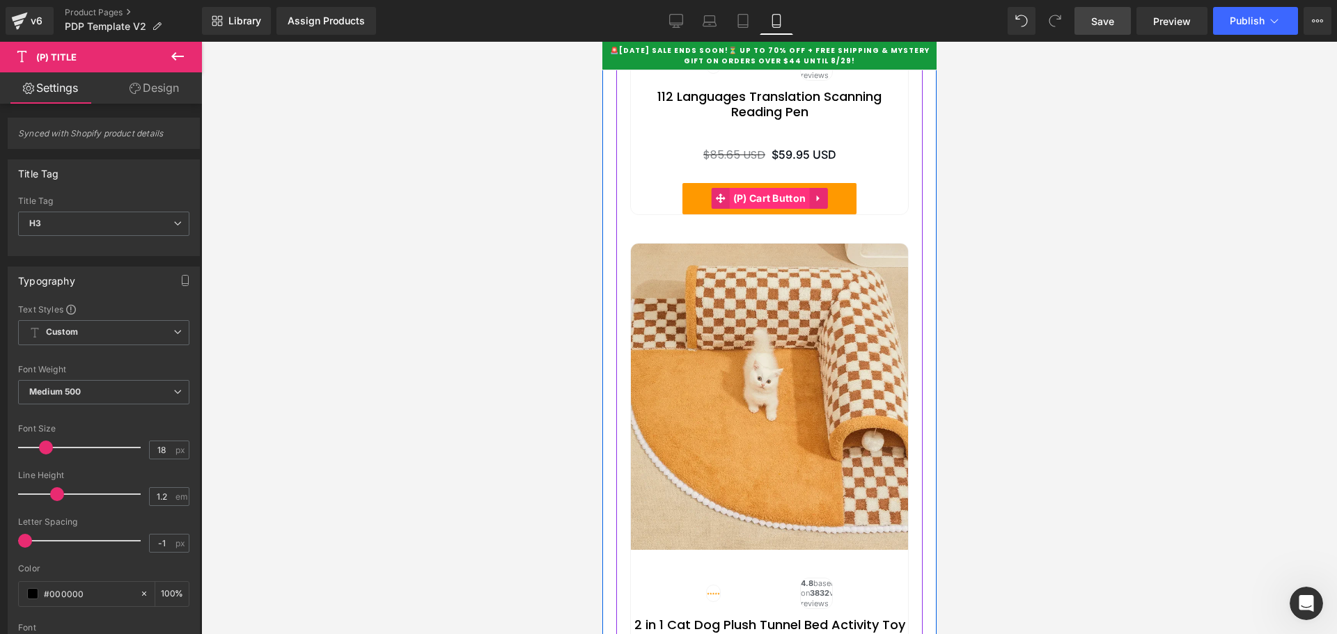
click at [762, 209] on span "(P) Cart Button" at bounding box center [769, 198] width 80 height 21
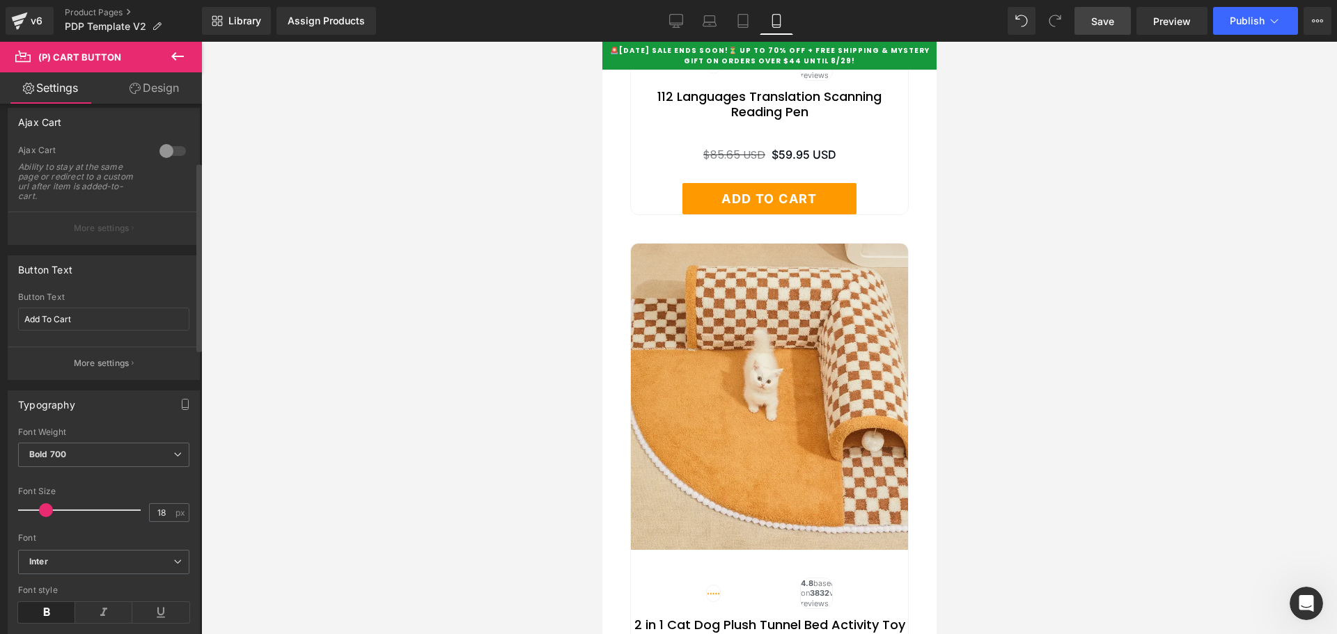
scroll to position [209, 0]
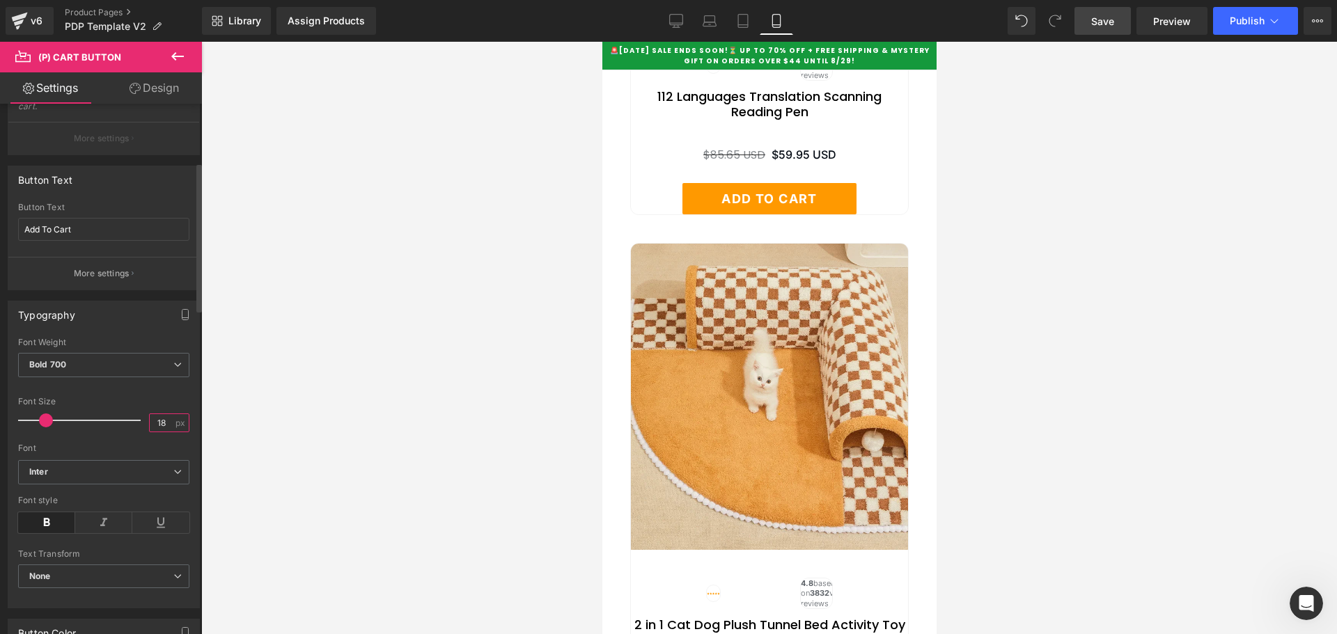
click at [155, 421] on input "18" at bounding box center [162, 422] width 24 height 17
click at [160, 391] on div at bounding box center [103, 388] width 171 height 9
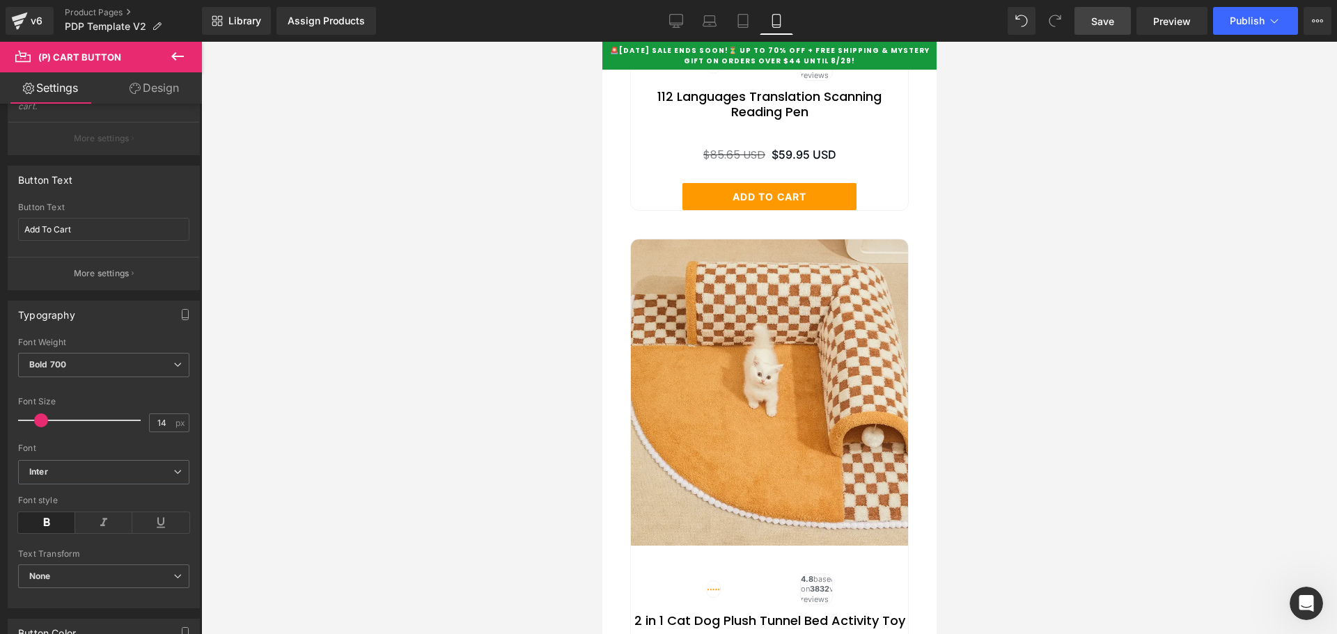
click at [1101, 22] on span "Save" at bounding box center [1102, 21] width 23 height 15
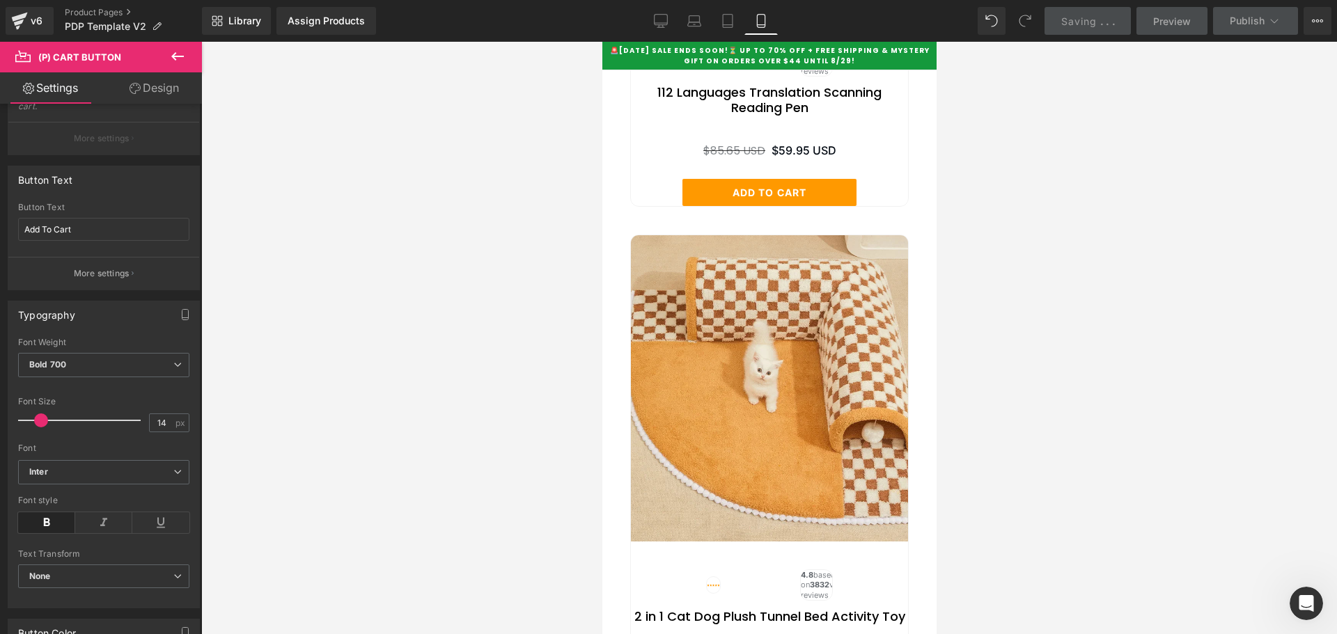
scroll to position [6943, 0]
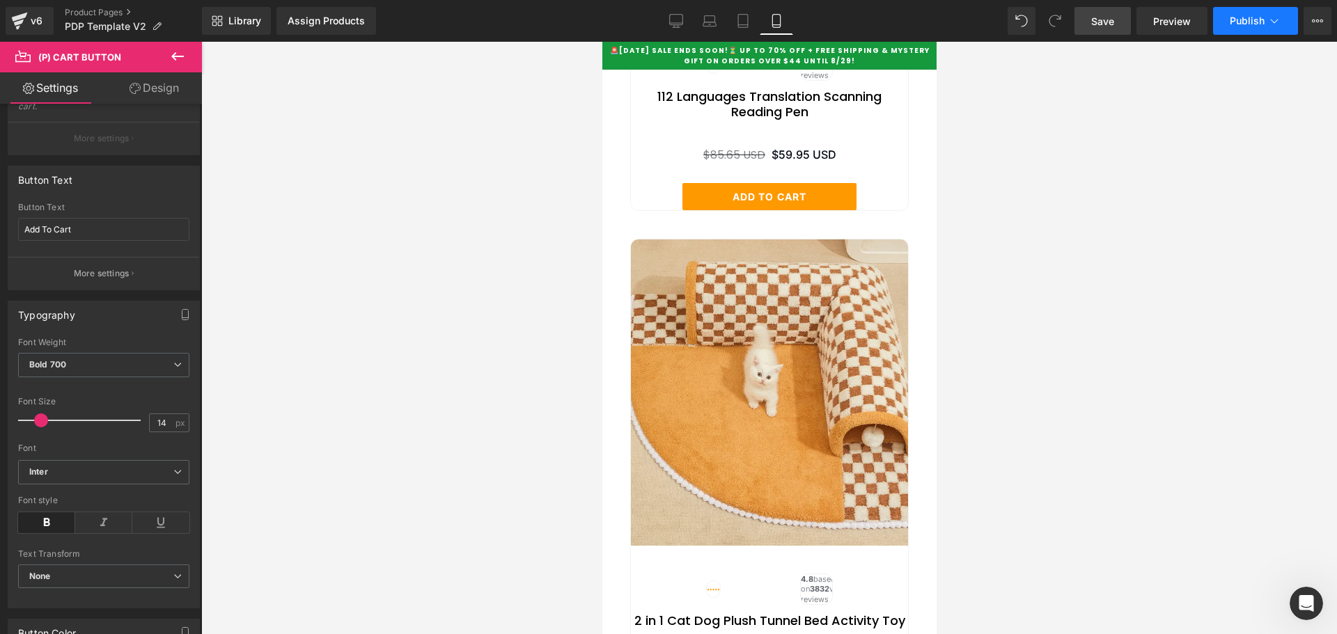
click at [1241, 22] on span "Publish" at bounding box center [1246, 20] width 35 height 11
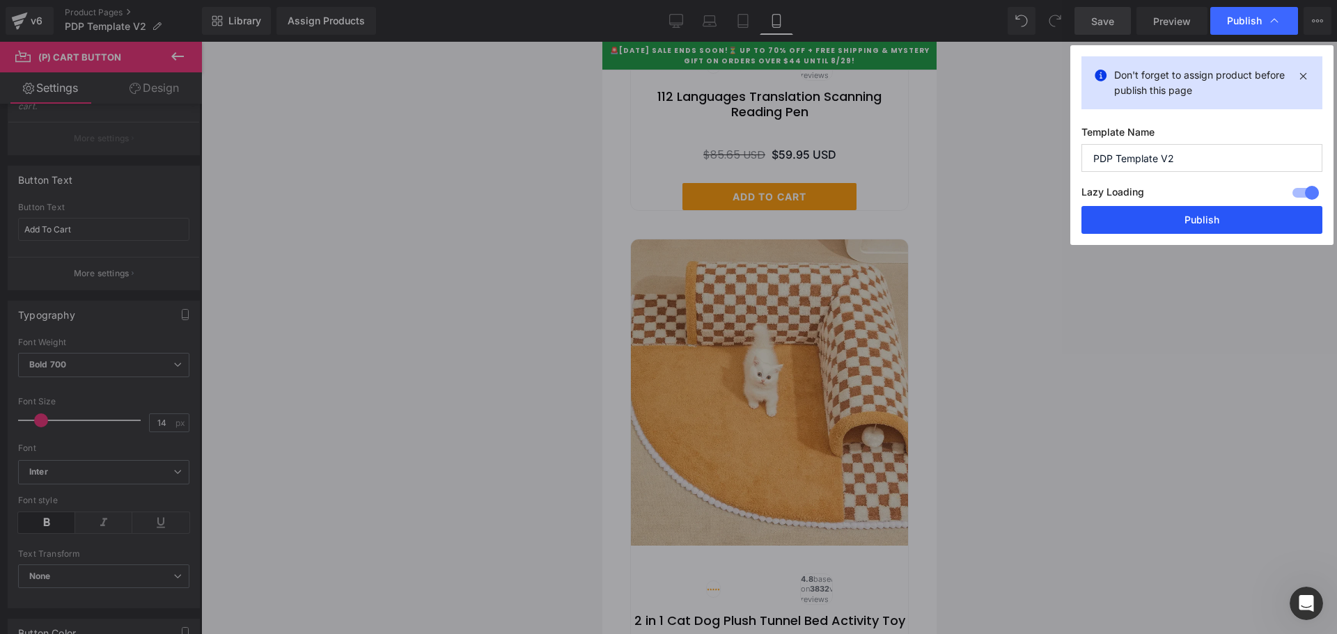
click at [1175, 219] on button "Publish" at bounding box center [1201, 220] width 241 height 28
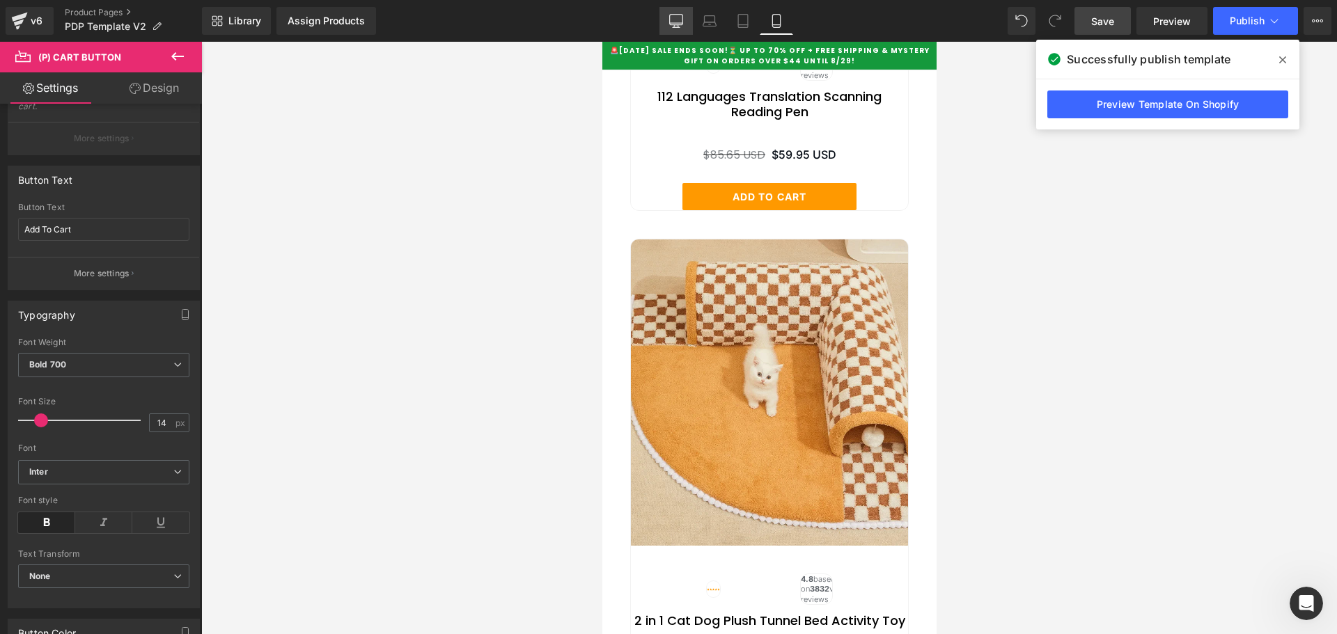
click at [682, 22] on icon at bounding box center [676, 21] width 14 height 14
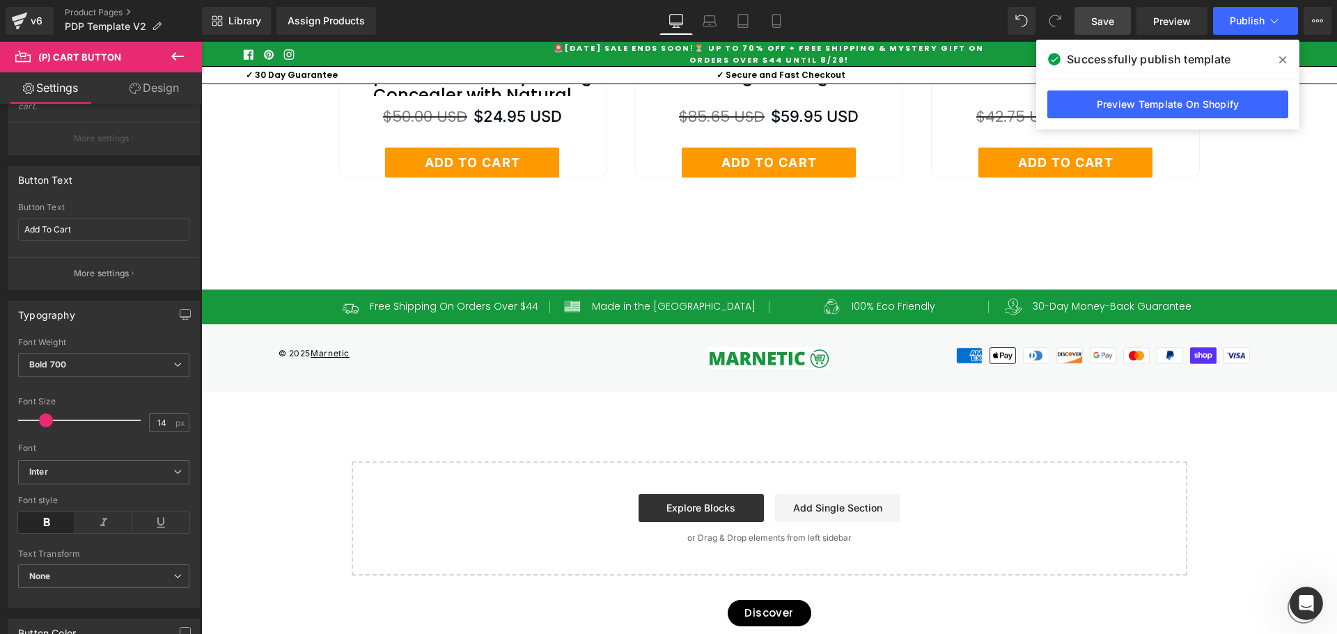
type input "18"
type input "100"
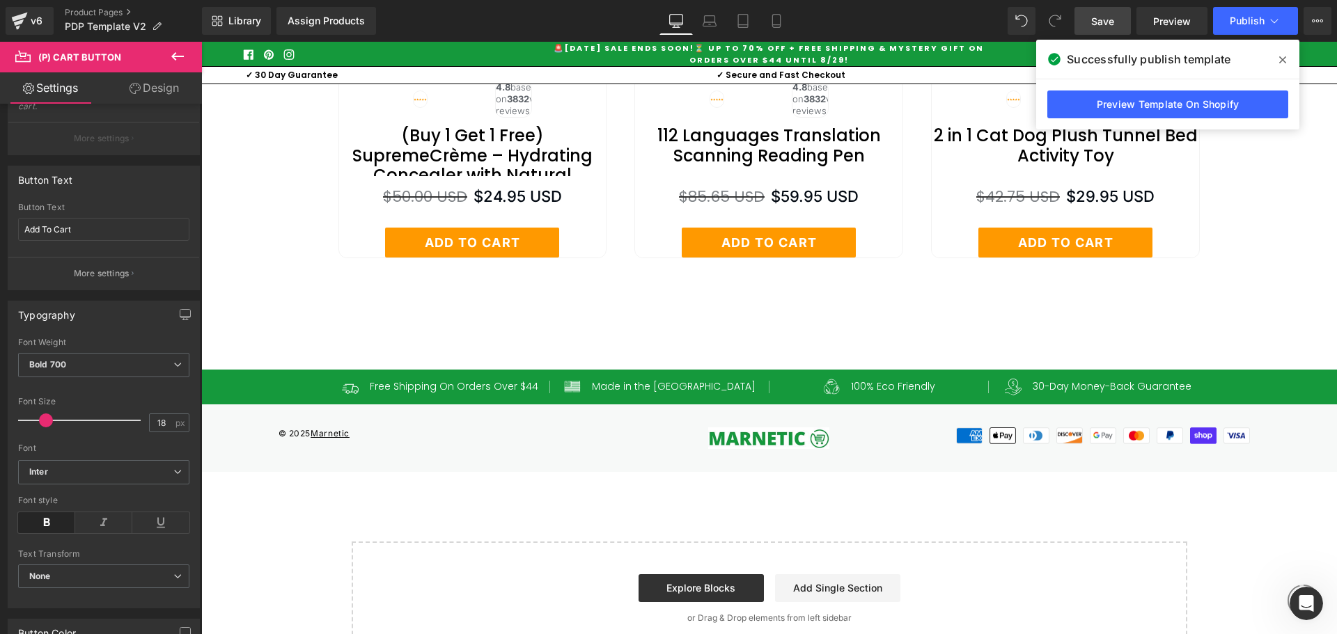
scroll to position [5909, 0]
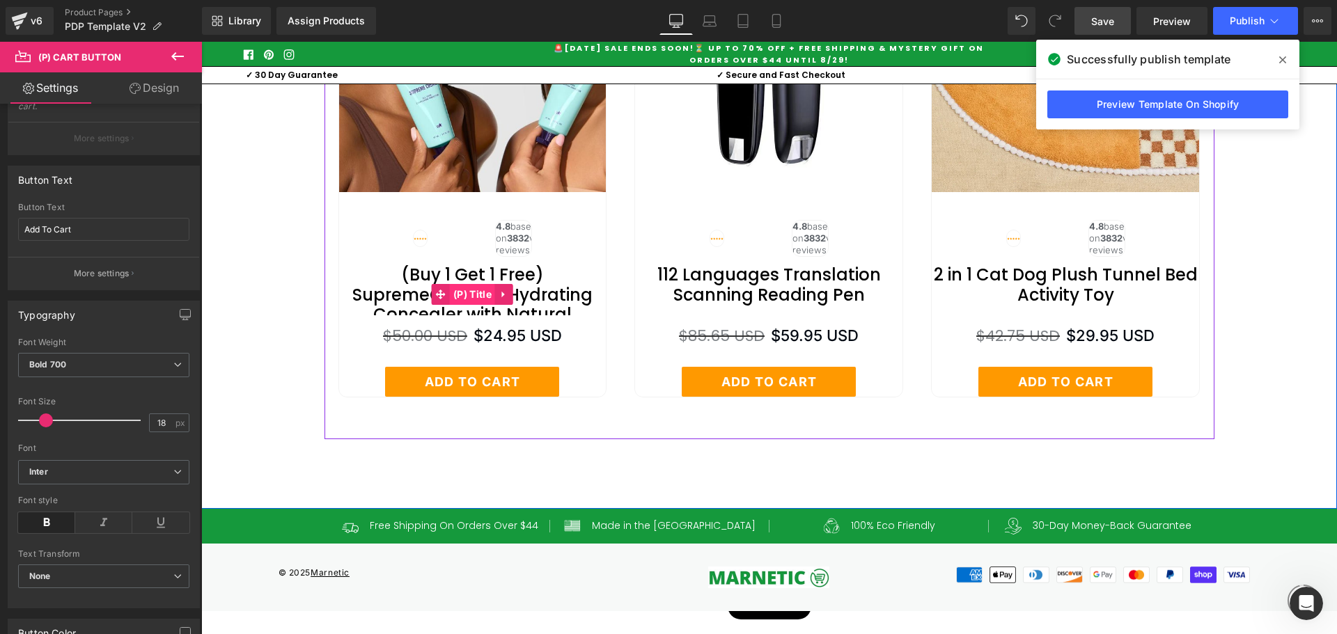
click at [459, 305] on span "(P) Title" at bounding box center [472, 294] width 45 height 21
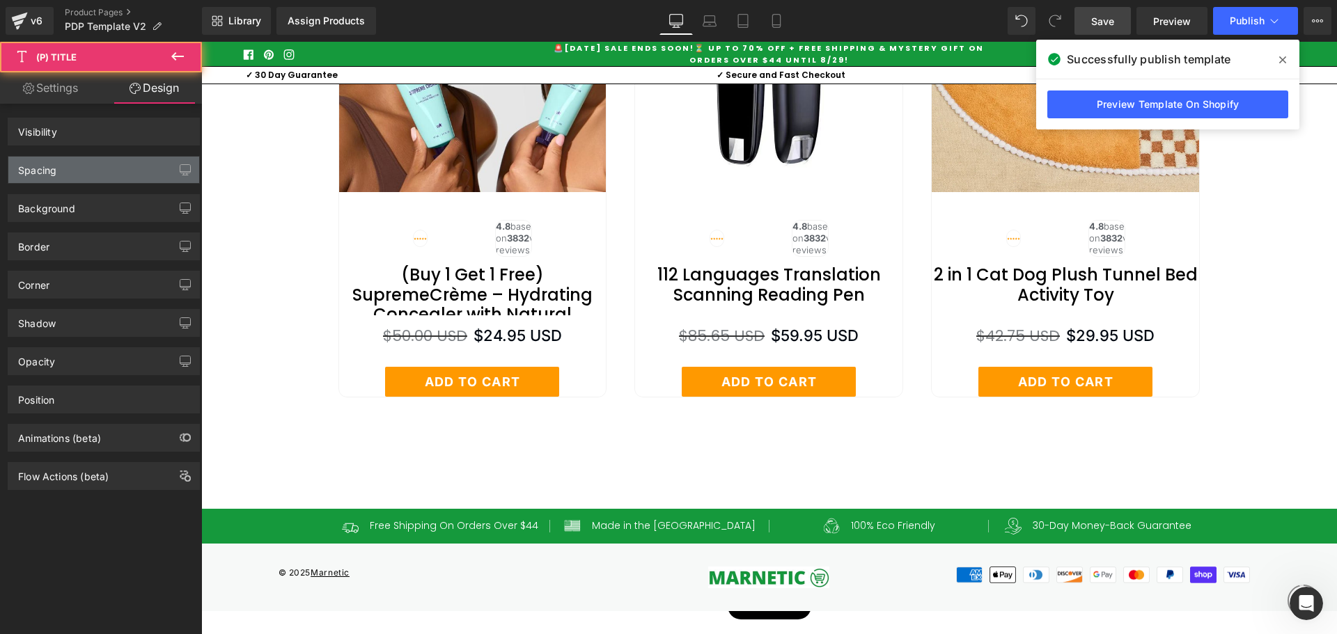
click at [56, 169] on div "Spacing" at bounding box center [37, 166] width 38 height 19
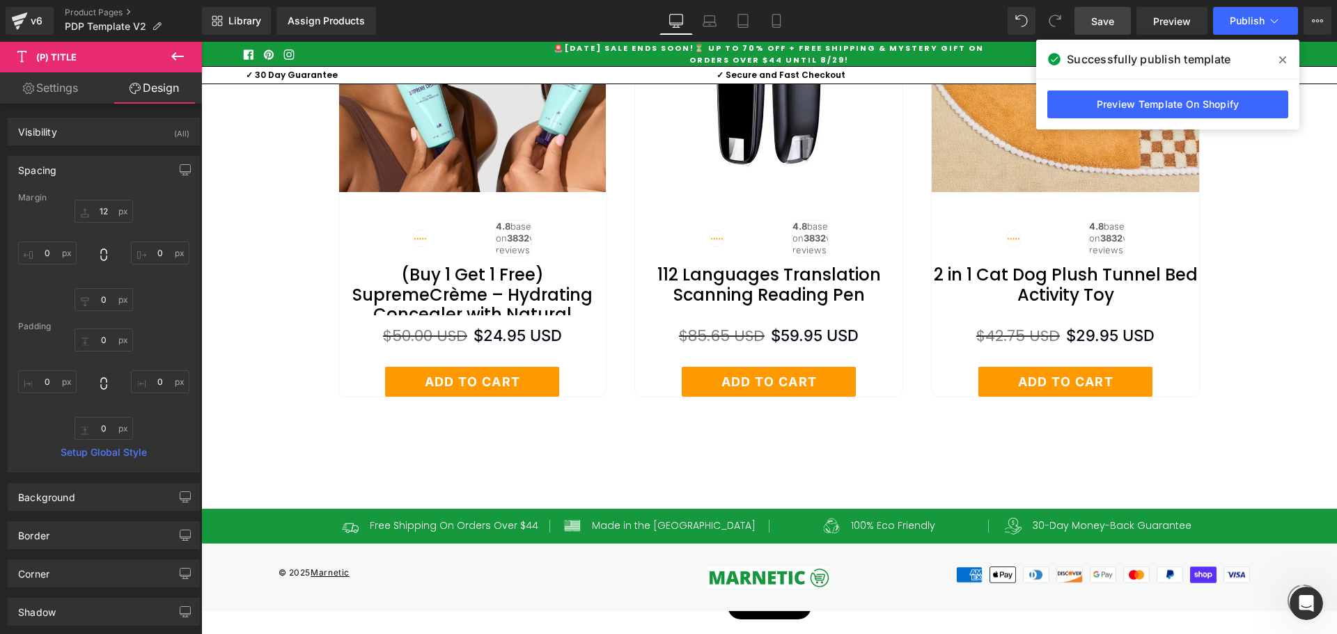
type input "12"
type input "0"
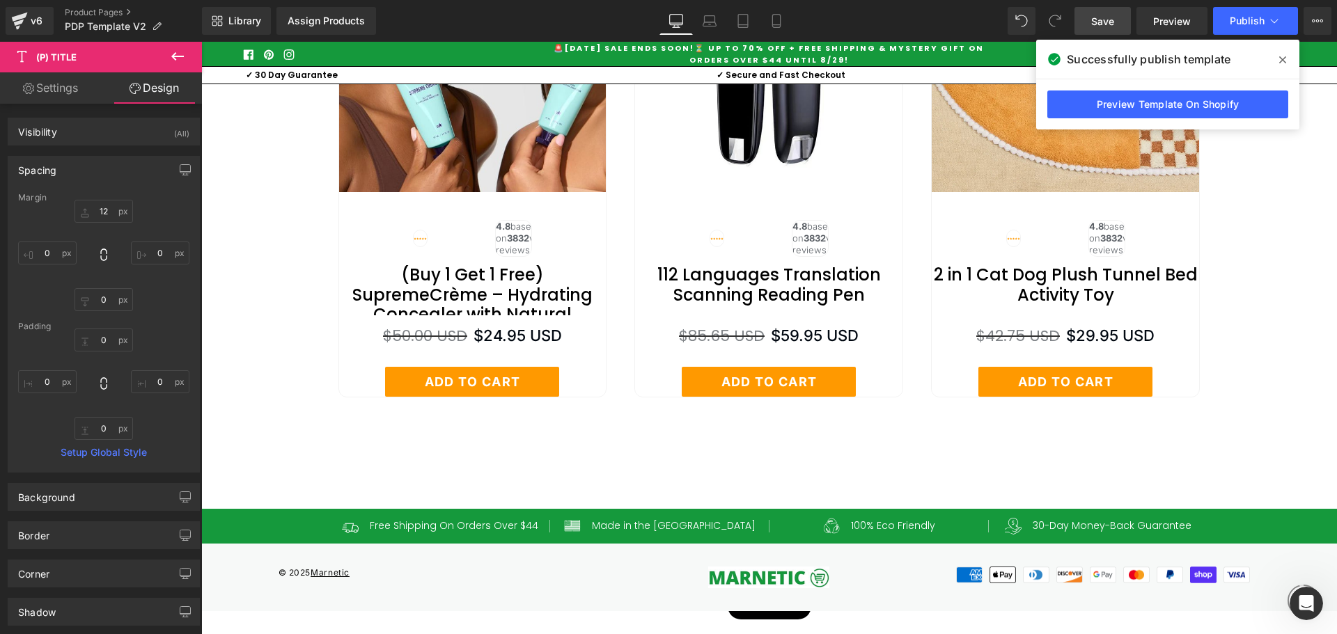
type input "0"
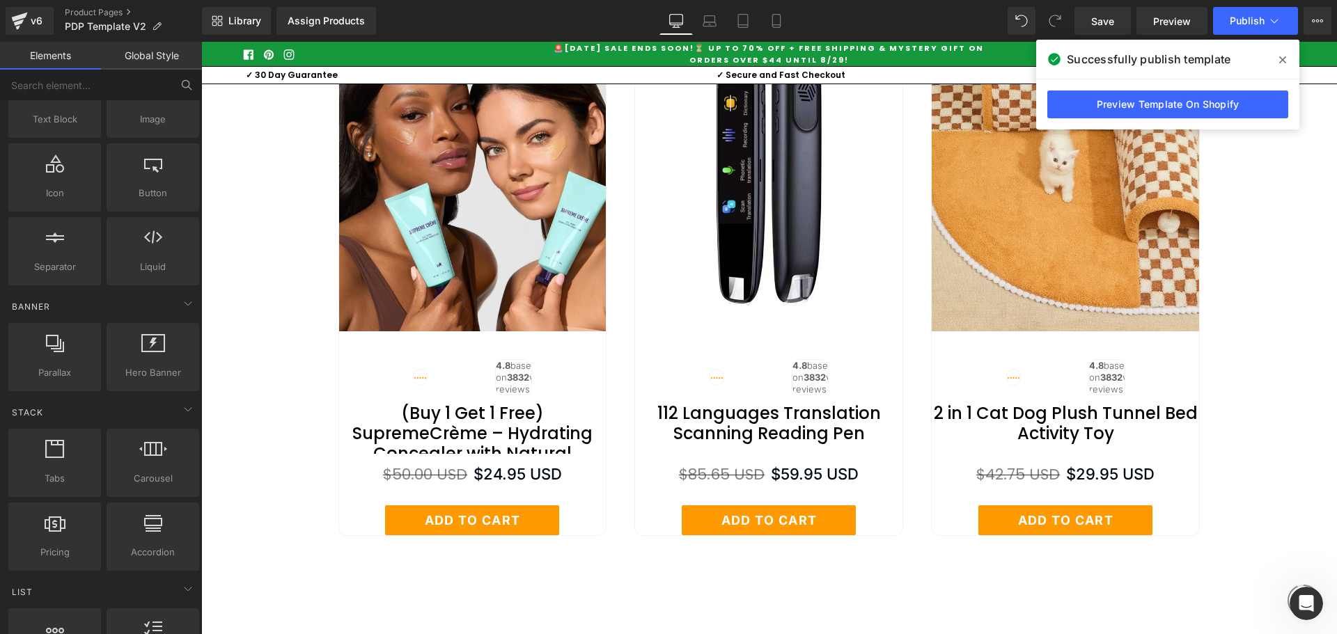
scroll to position [9028, 0]
click at [119, 86] on input "text" at bounding box center [85, 85] width 171 height 31
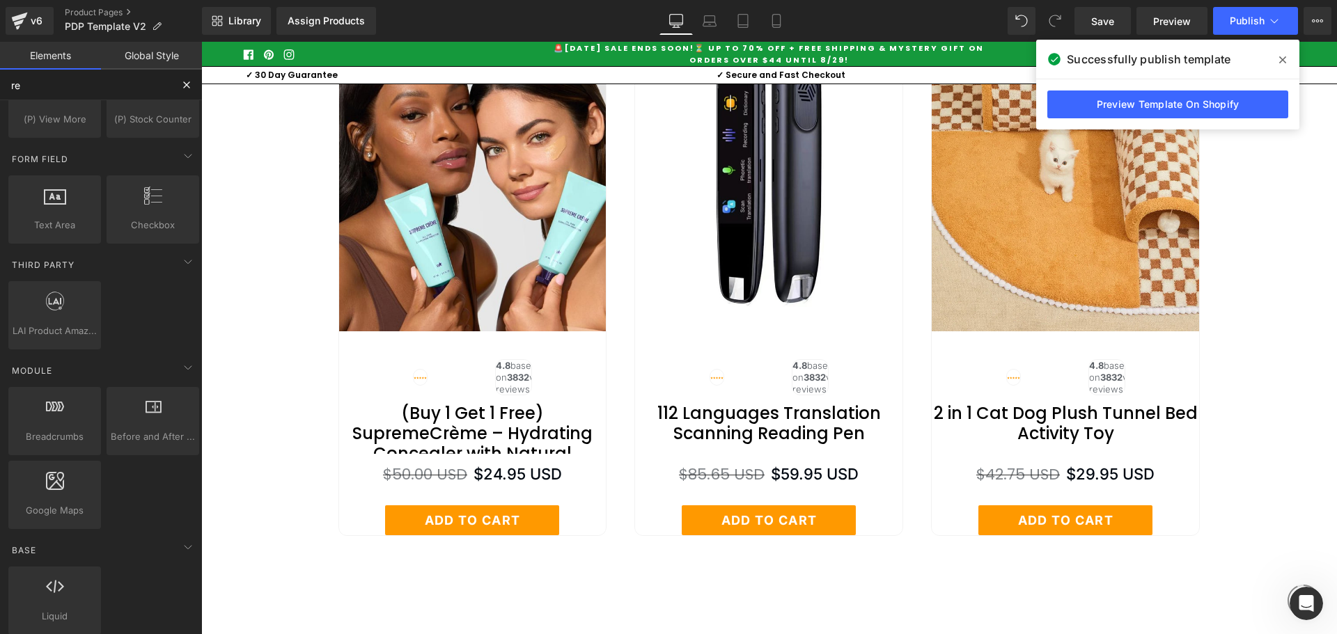
scroll to position [468, 0]
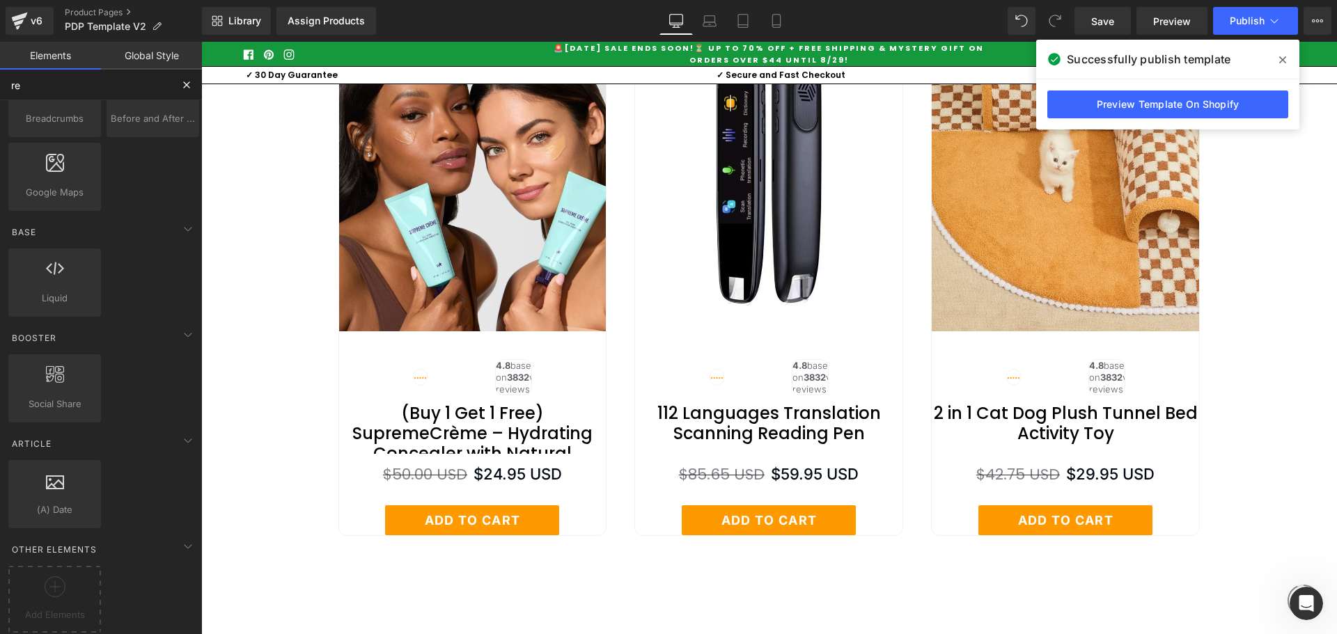
type input "rel"
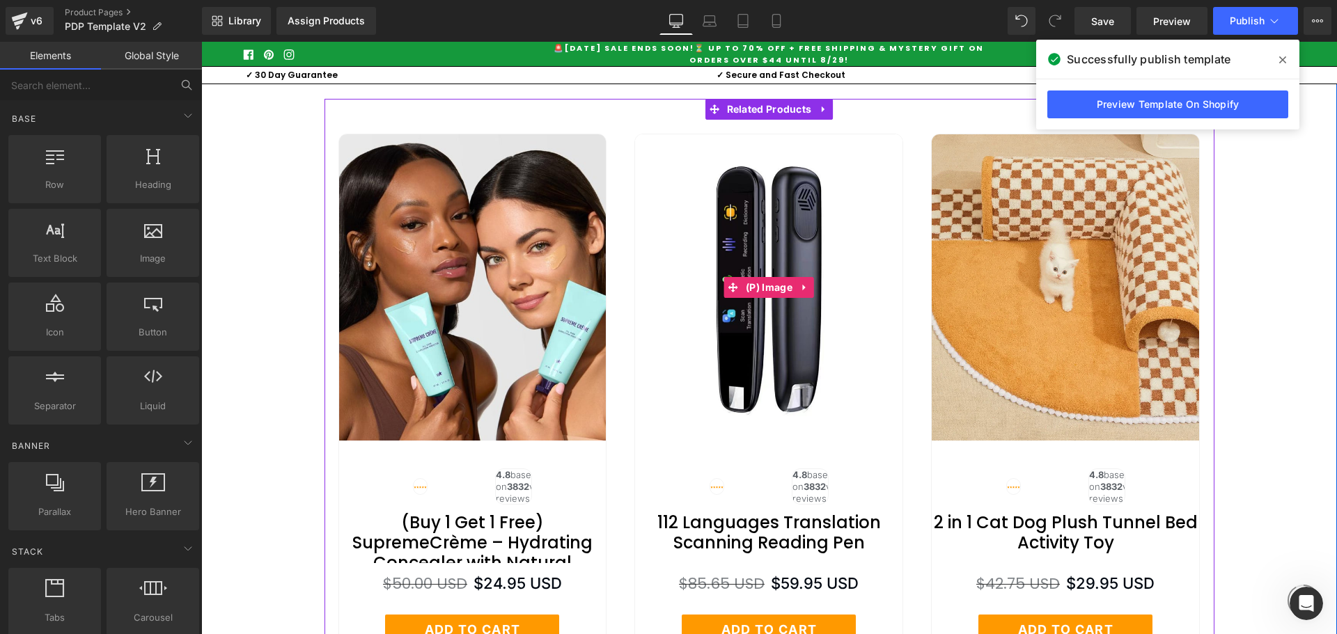
scroll to position [5561, 0]
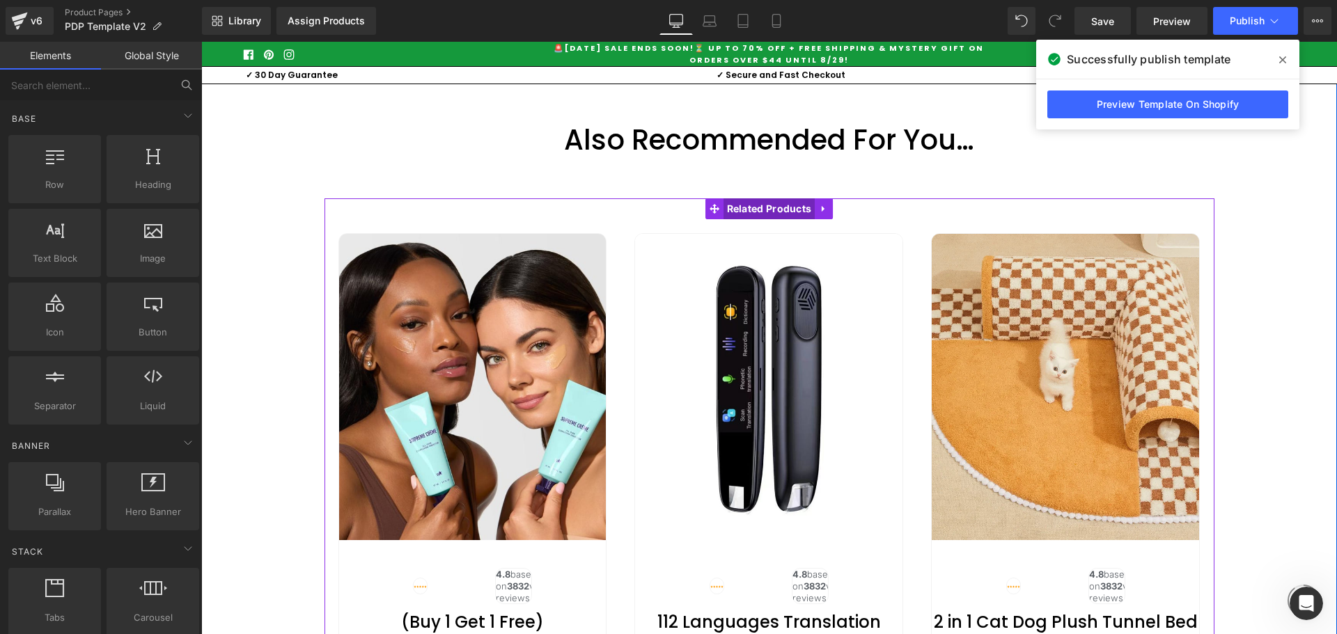
click at [733, 219] on span "Related Products" at bounding box center [769, 208] width 92 height 21
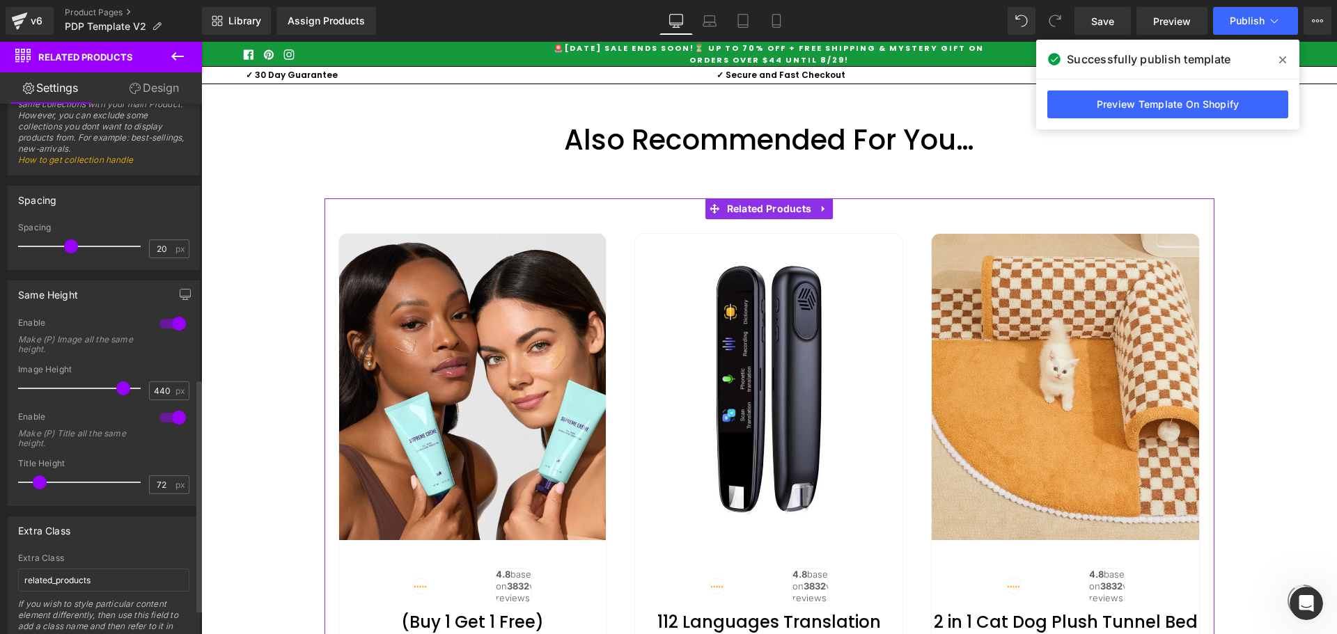
scroll to position [684, 0]
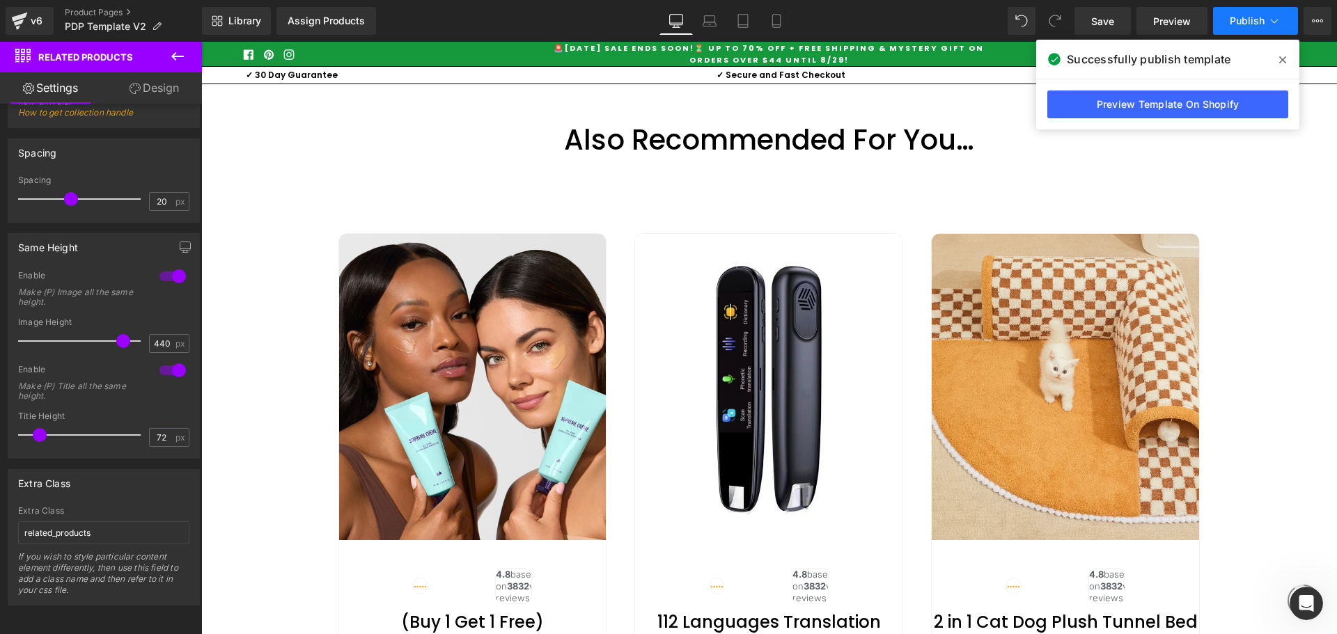
click at [1240, 16] on span "Publish" at bounding box center [1246, 20] width 35 height 11
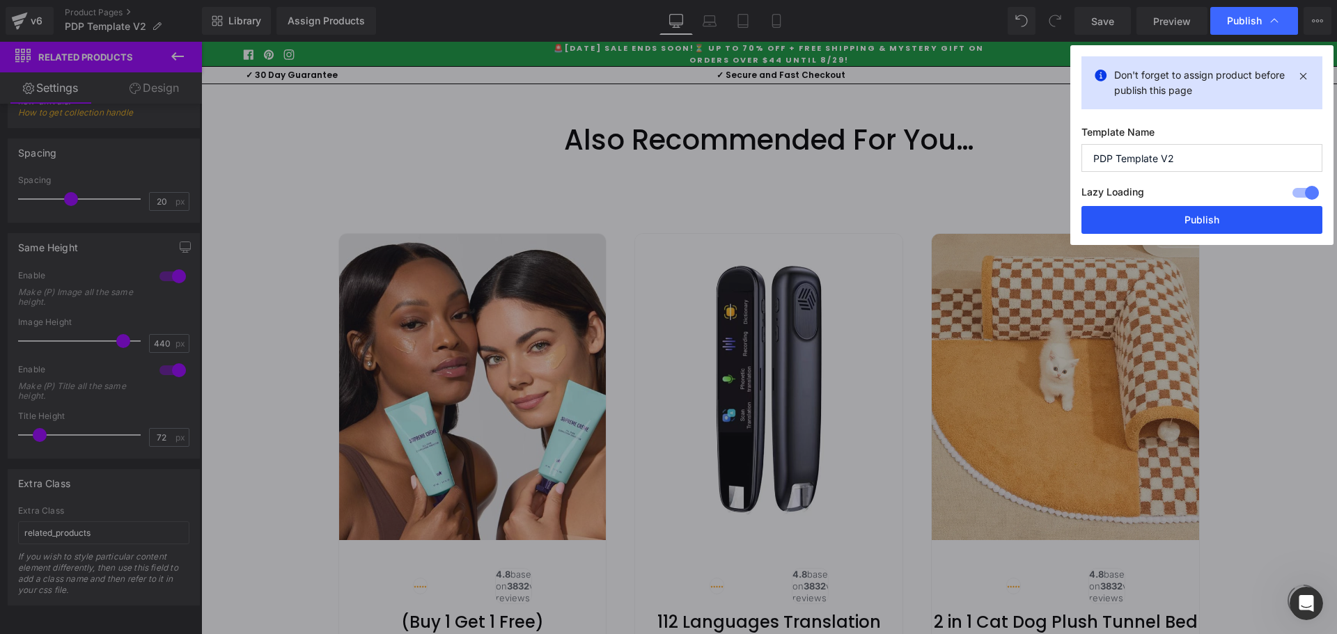
click at [1208, 221] on button "Publish" at bounding box center [1201, 220] width 241 height 28
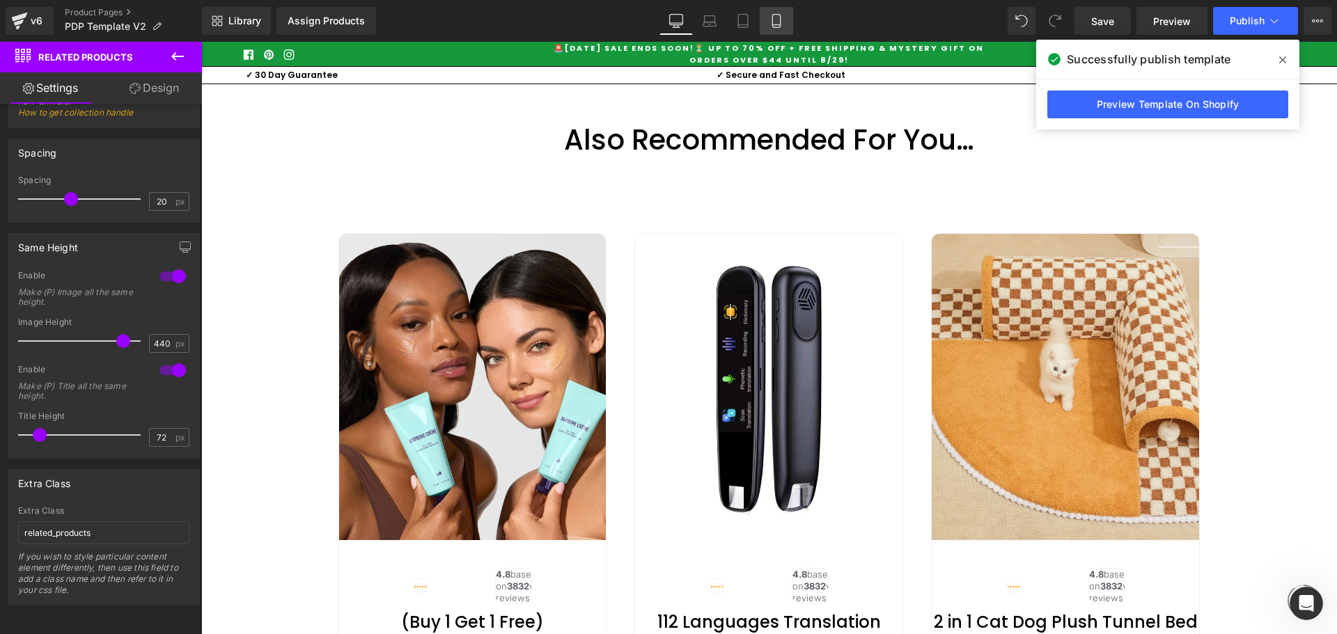
click at [772, 27] on icon at bounding box center [776, 21] width 14 height 14
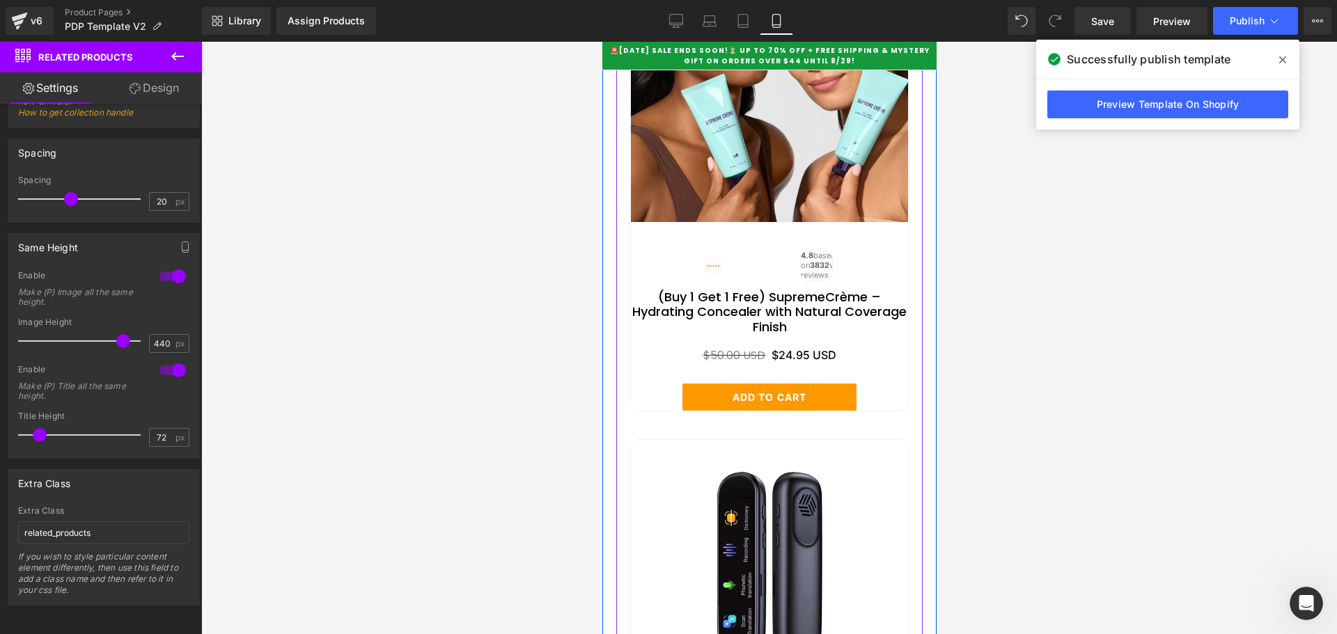
scroll to position [6079, 0]
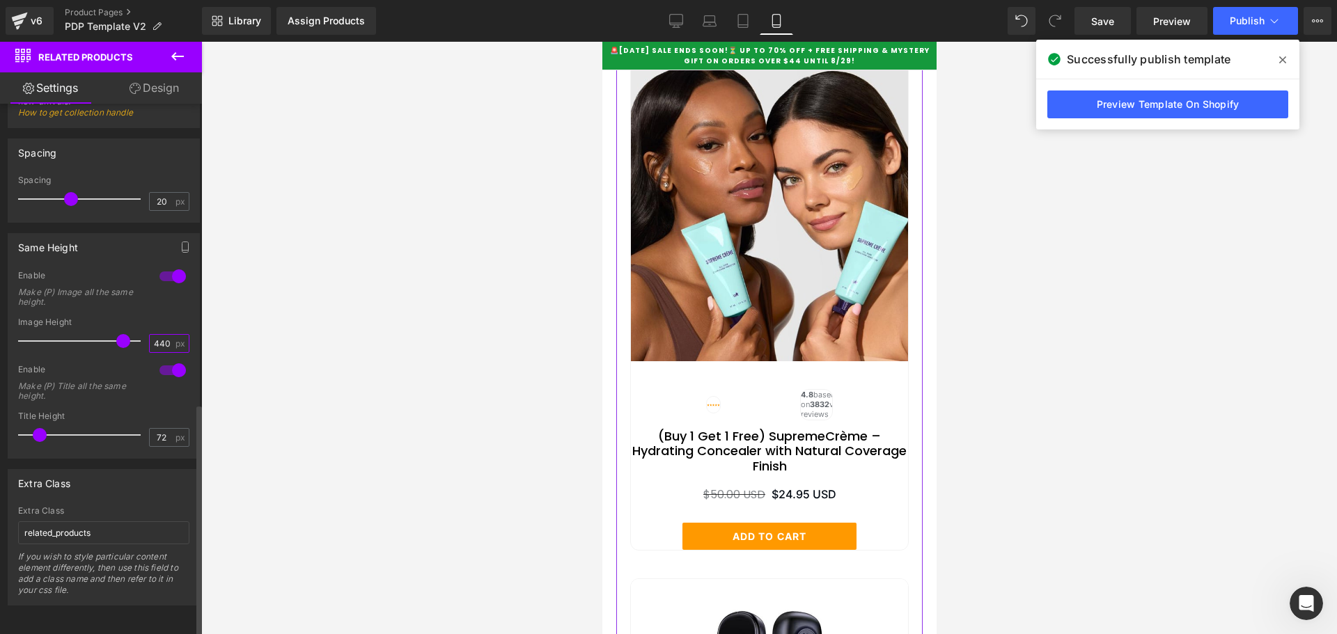
click at [158, 335] on input "440" at bounding box center [162, 343] width 24 height 17
click at [157, 335] on input "240" at bounding box center [162, 343] width 24 height 17
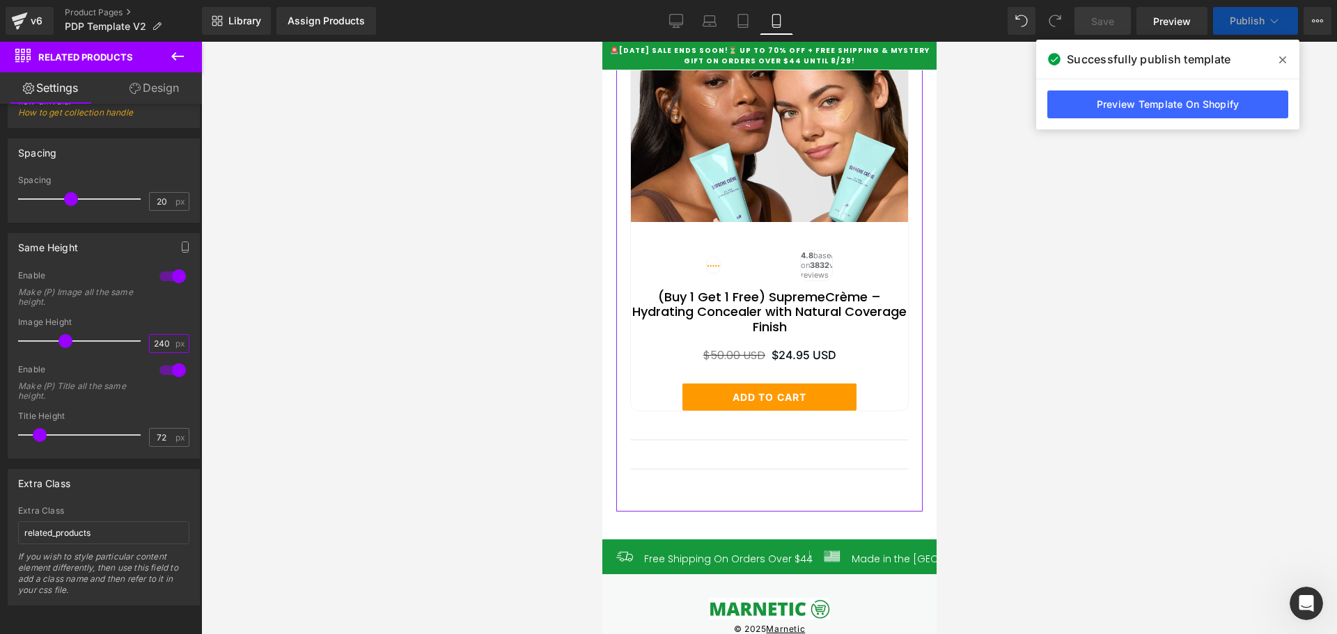
drag, startPoint x: 157, startPoint y: 333, endPoint x: 171, endPoint y: 591, distance: 258.7
click at [157, 335] on input "240" at bounding box center [162, 343] width 24 height 17
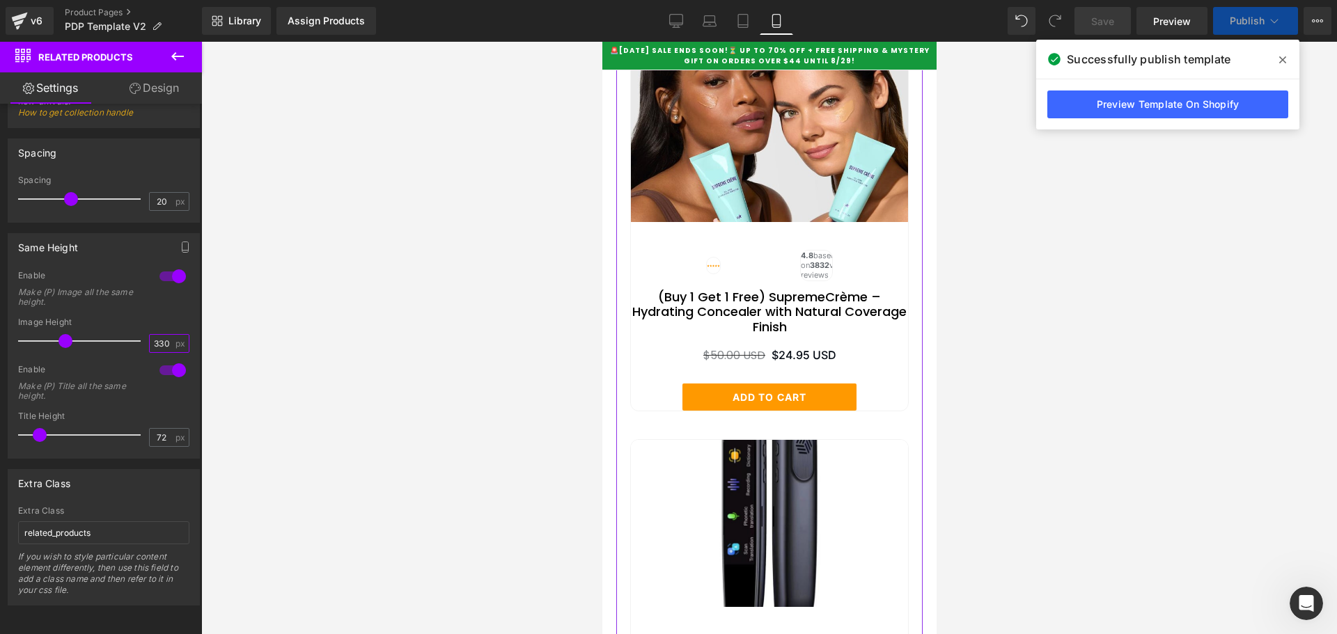
type input "330"
click at [1281, 58] on icon at bounding box center [1282, 59] width 7 height 7
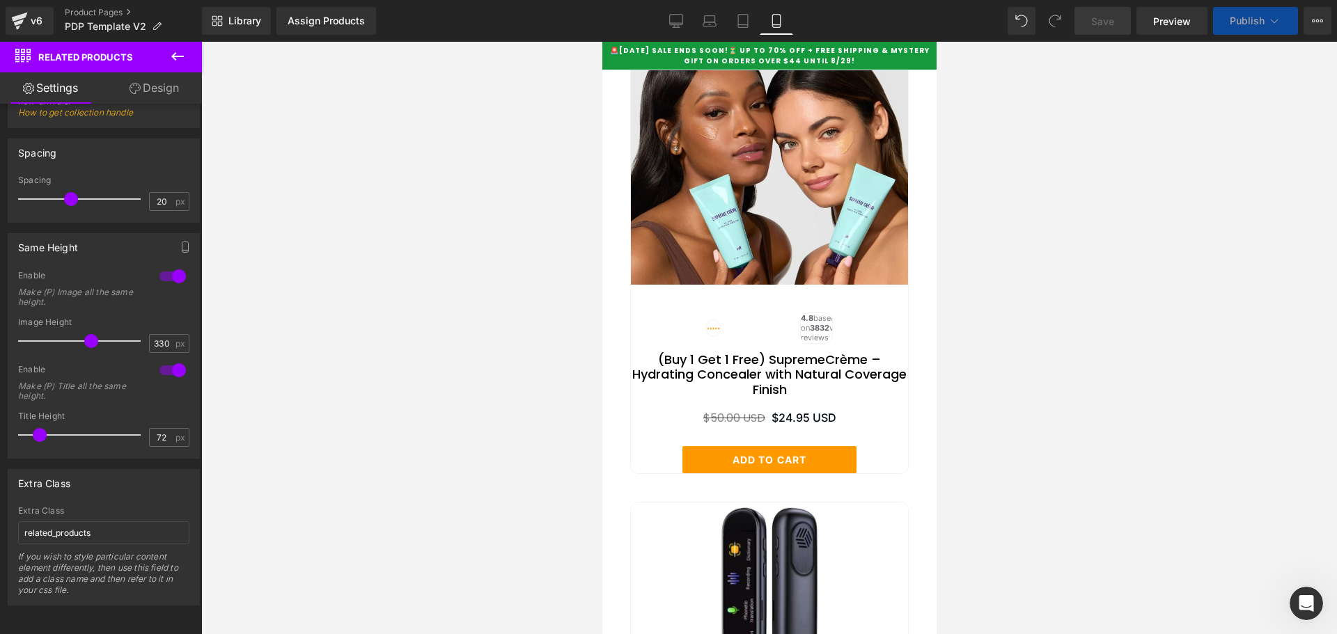
click at [1130, 189] on div at bounding box center [769, 338] width 1136 height 592
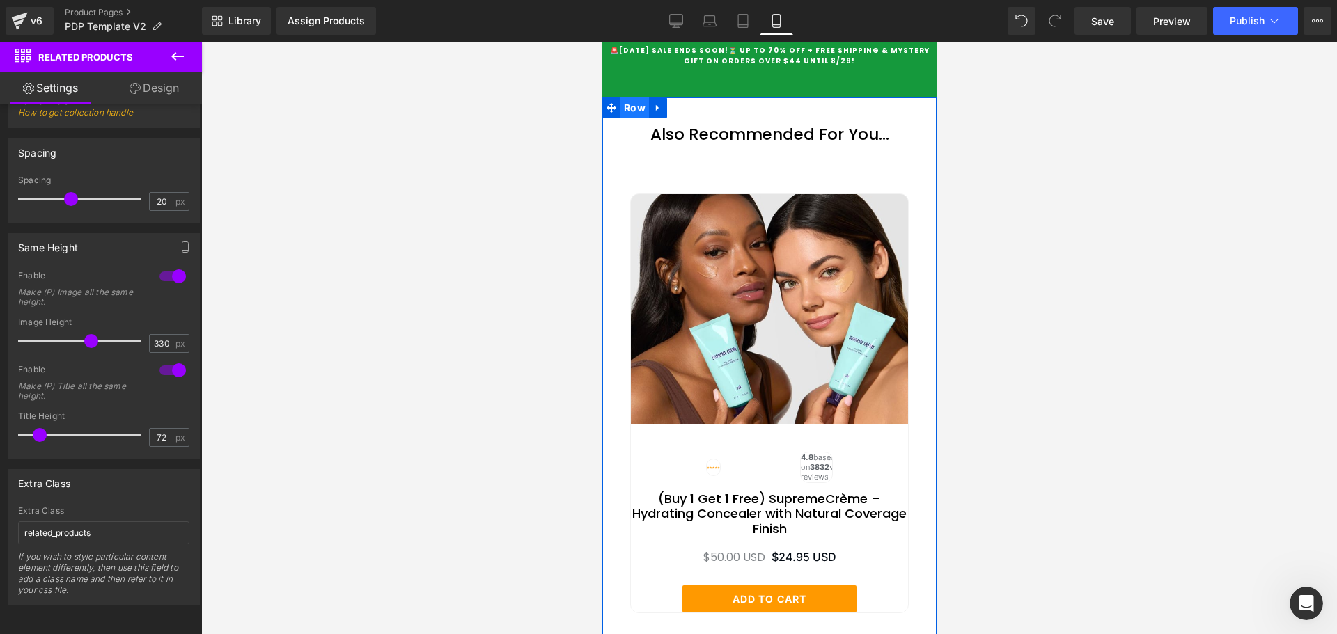
click at [624, 118] on span "Row" at bounding box center [634, 107] width 29 height 21
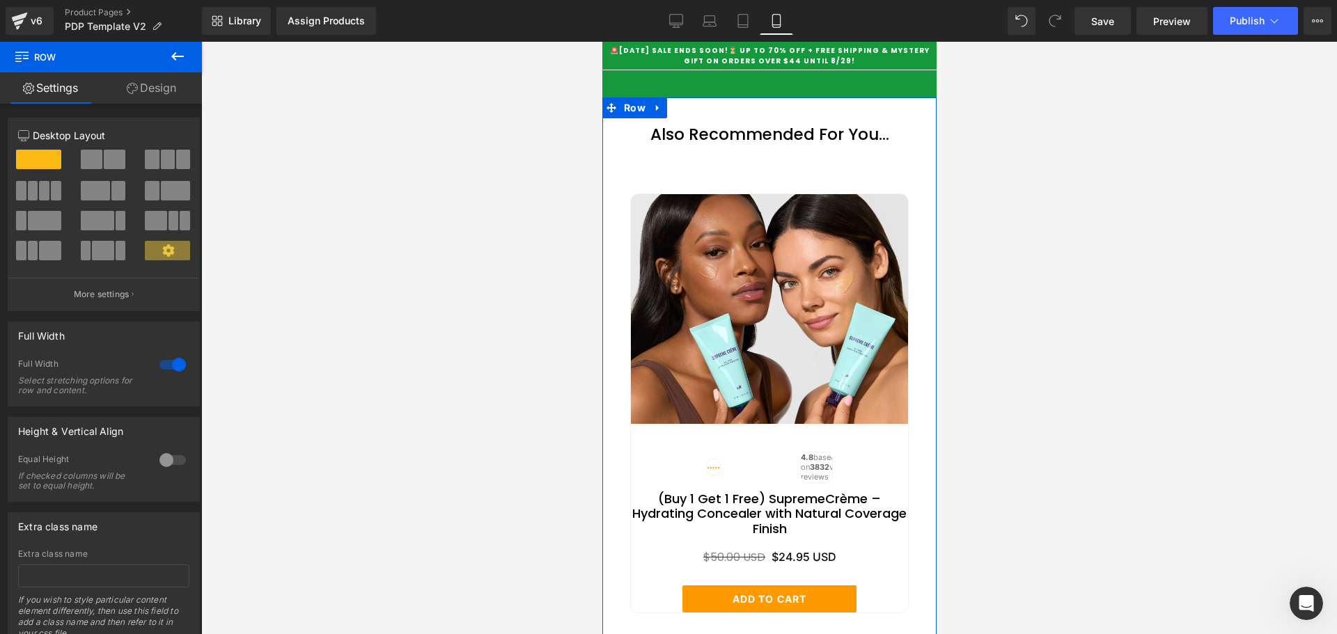
click at [148, 91] on link "Design" at bounding box center [151, 87] width 101 height 31
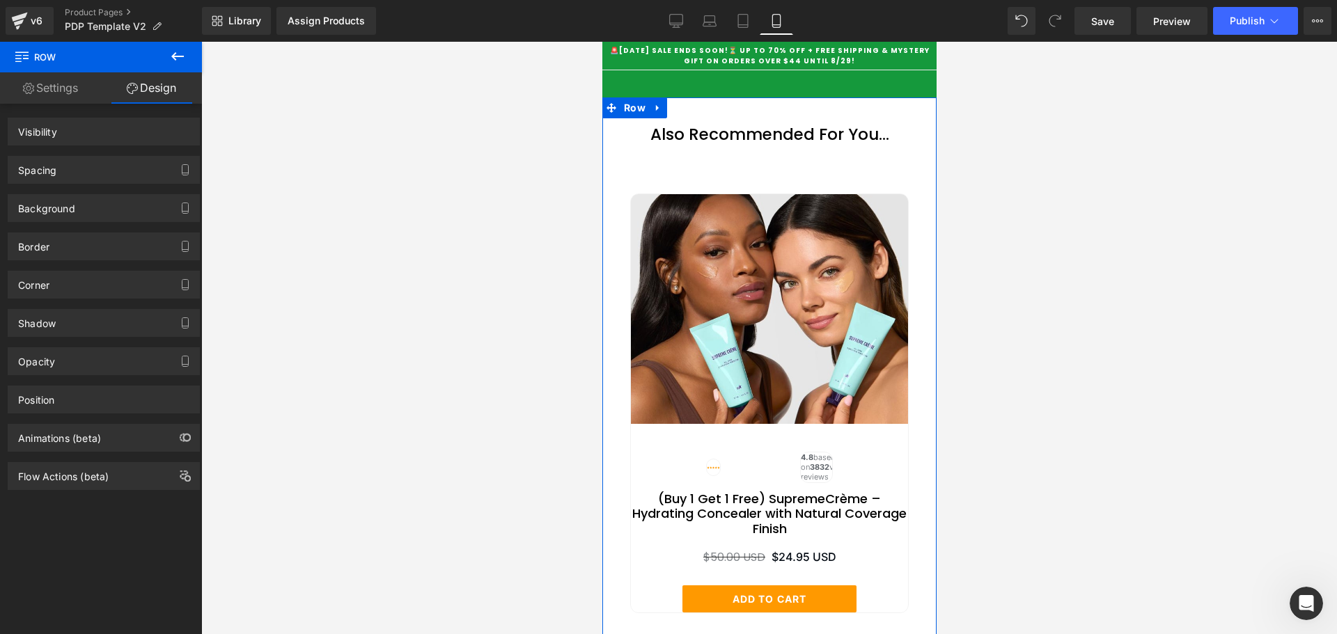
click at [107, 166] on div "Spacing" at bounding box center [103, 170] width 191 height 26
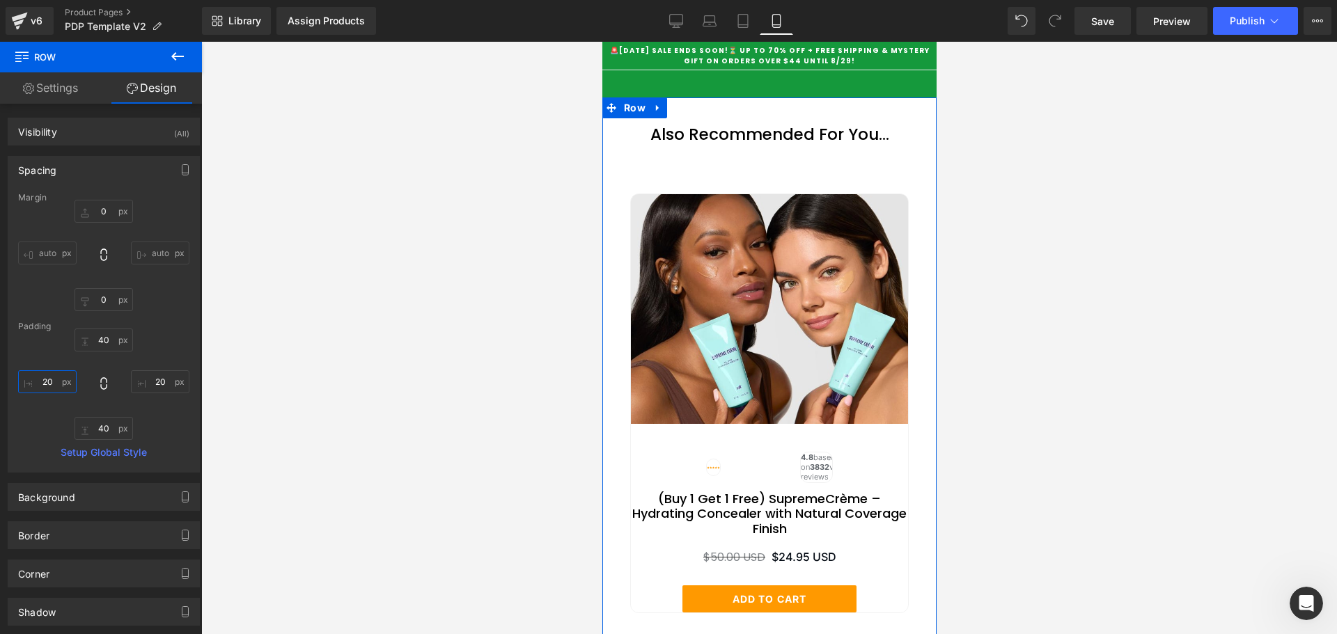
click at [46, 382] on input "20" at bounding box center [47, 381] width 58 height 23
type input "0"
click at [155, 384] on input "20" at bounding box center [160, 381] width 58 height 23
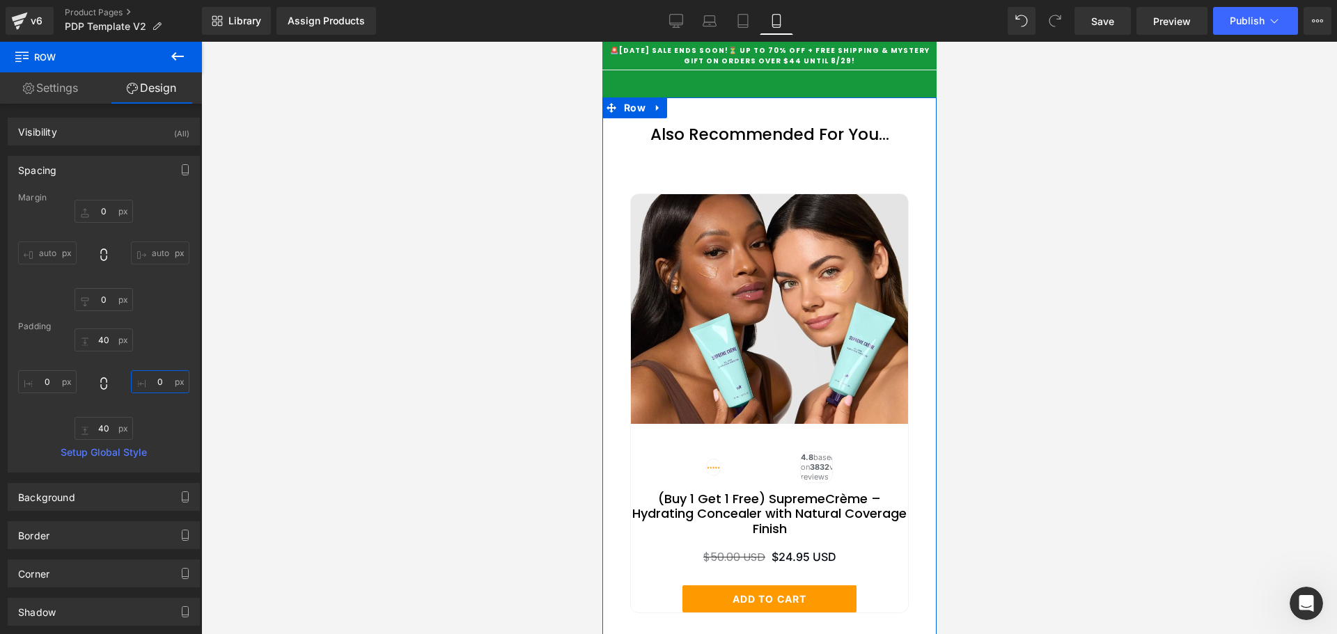
type input "0"
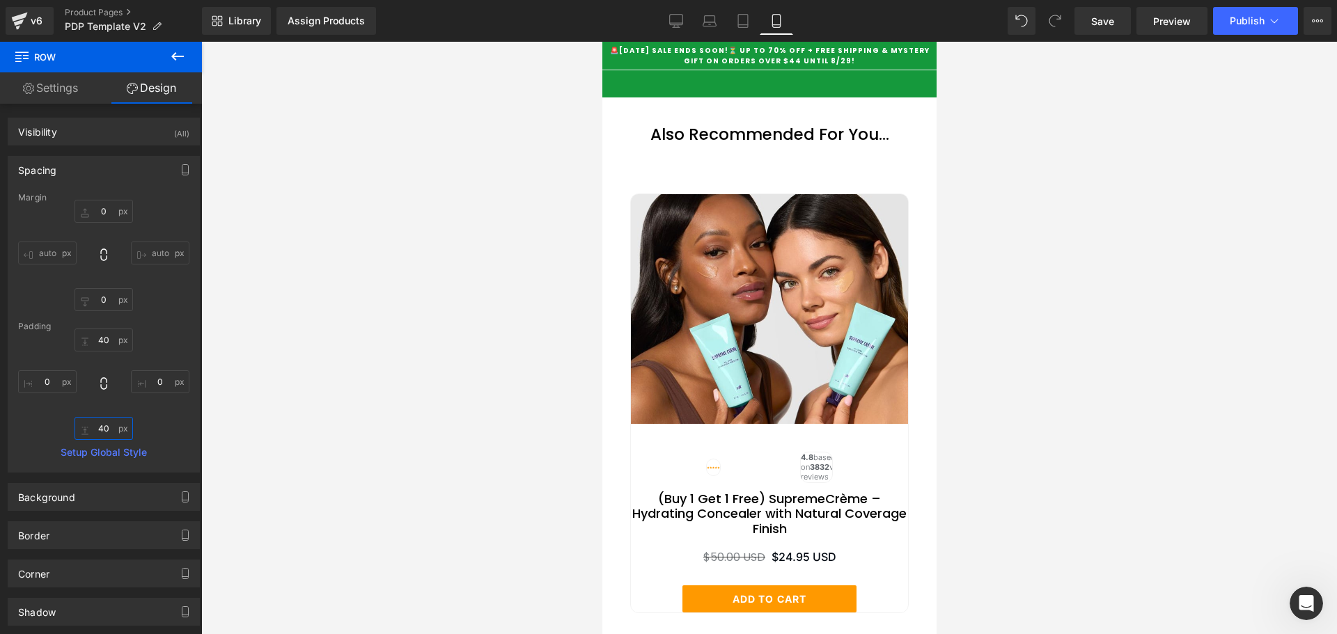
scroll to position [6149, 0]
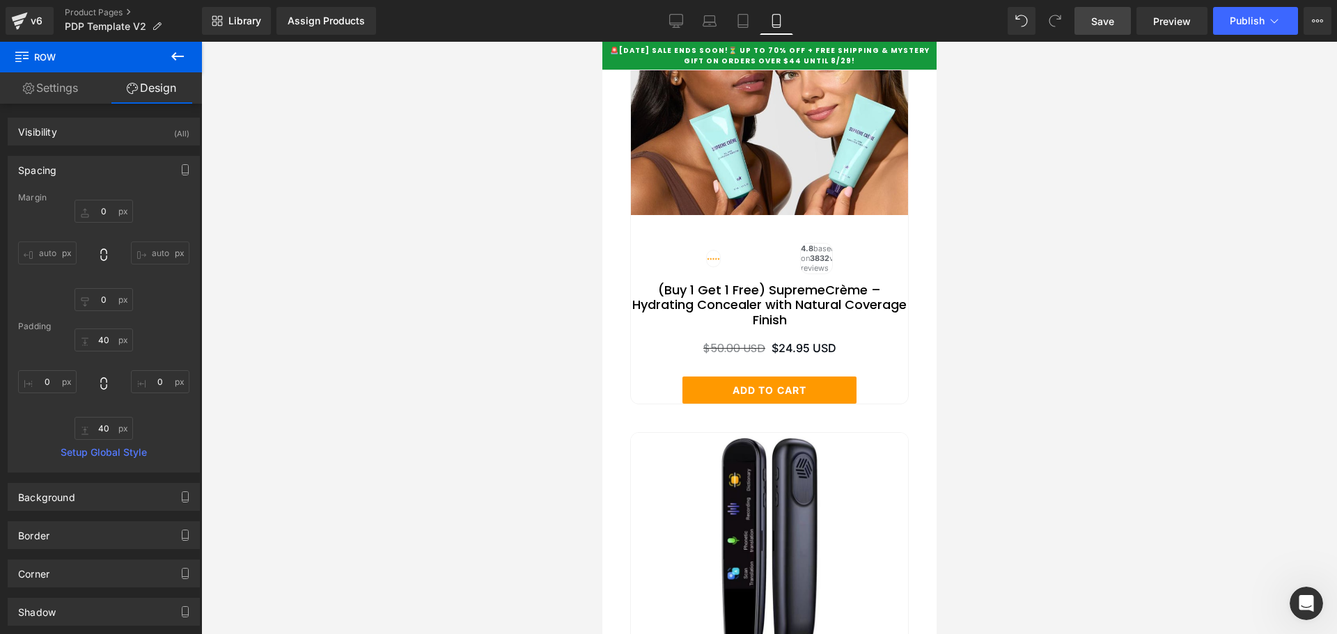
click at [1103, 26] on span "Save" at bounding box center [1102, 21] width 23 height 15
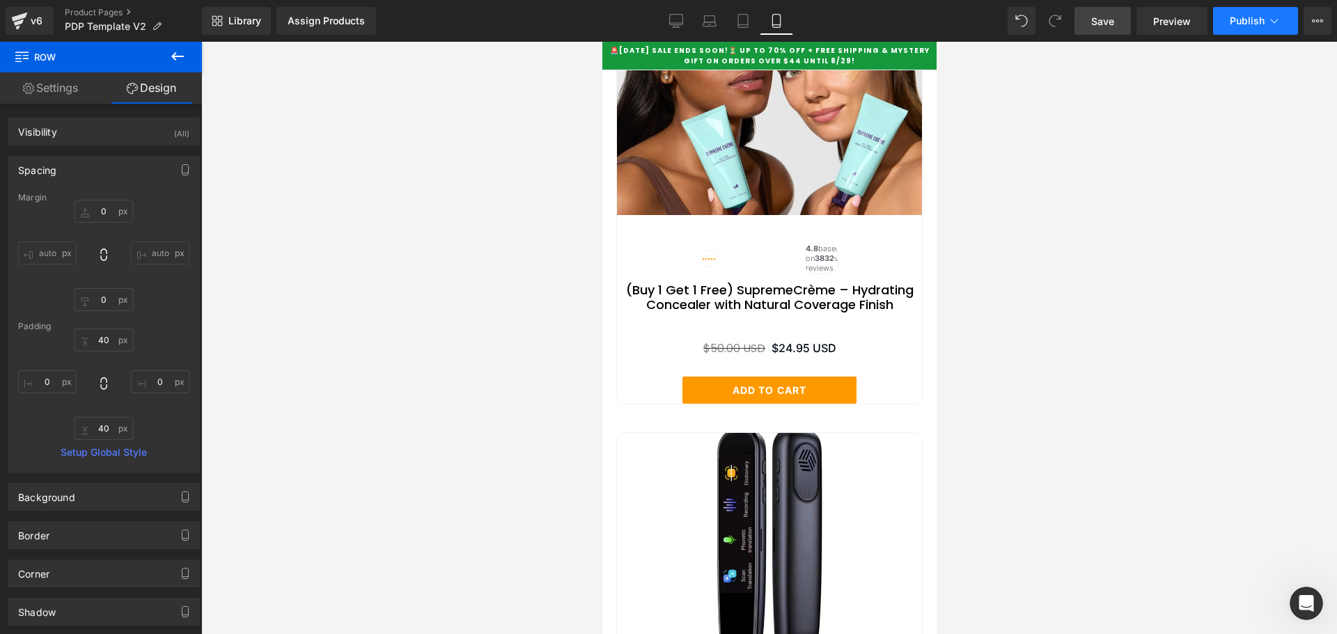
click at [1232, 16] on span "Publish" at bounding box center [1246, 20] width 35 height 11
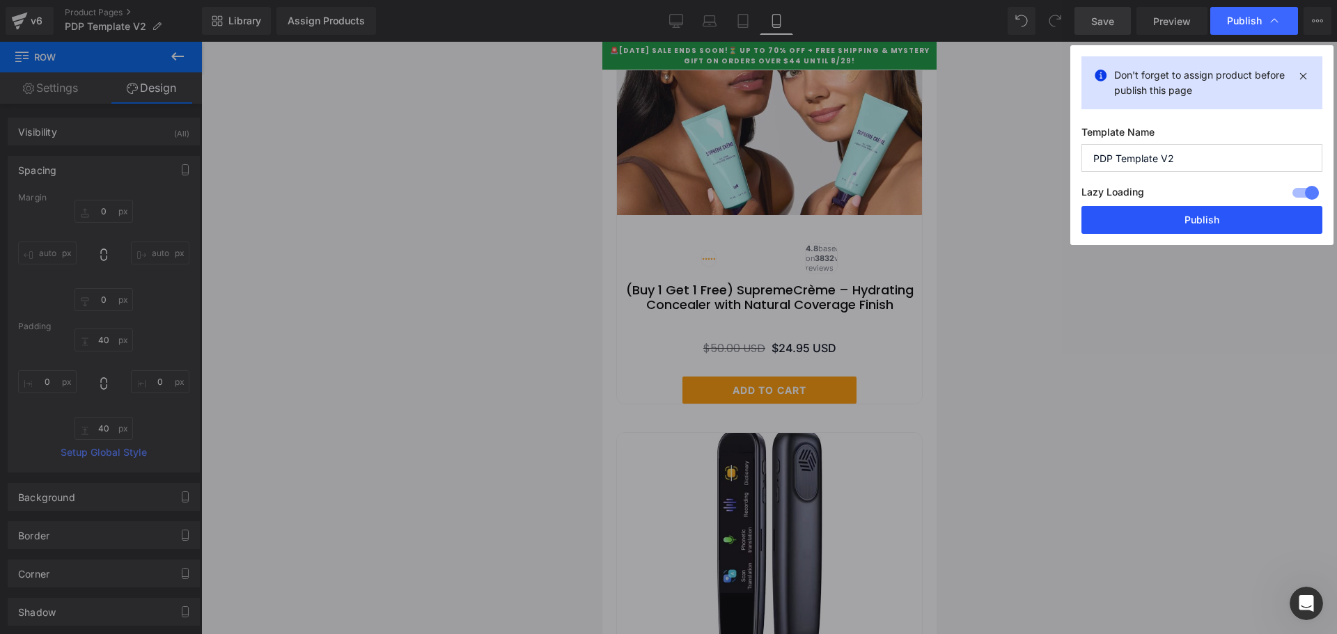
click at [1130, 217] on button "Publish" at bounding box center [1201, 220] width 241 height 28
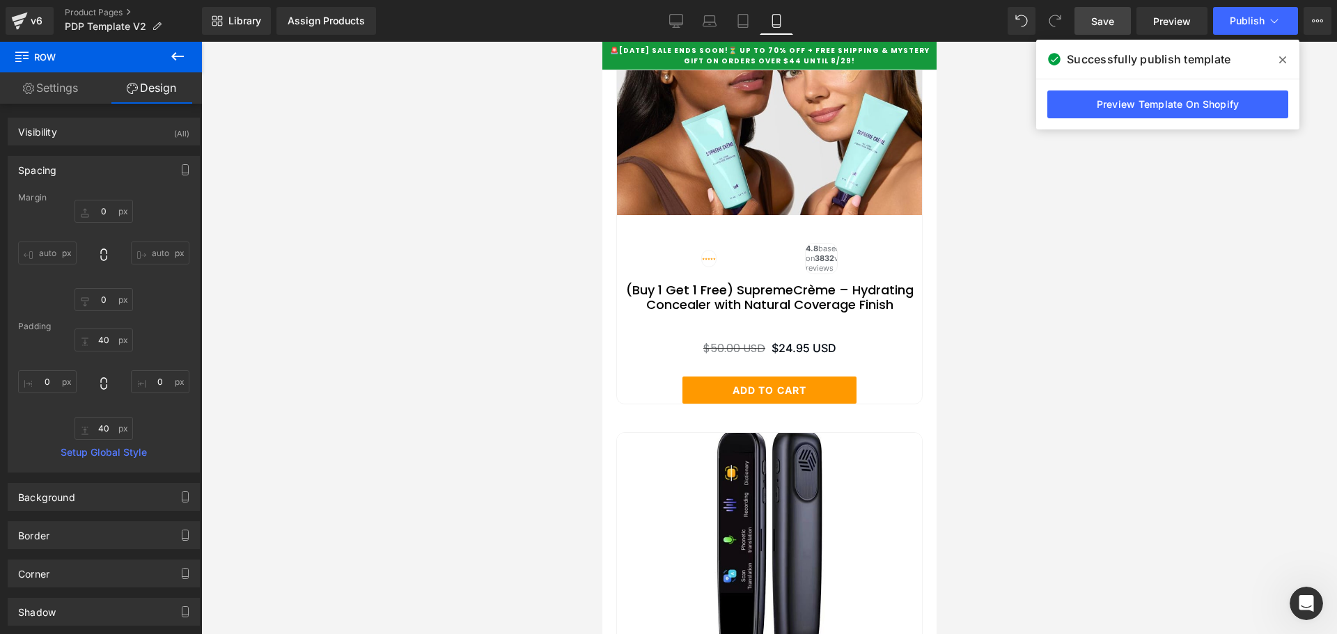
scroll to position [6010, 0]
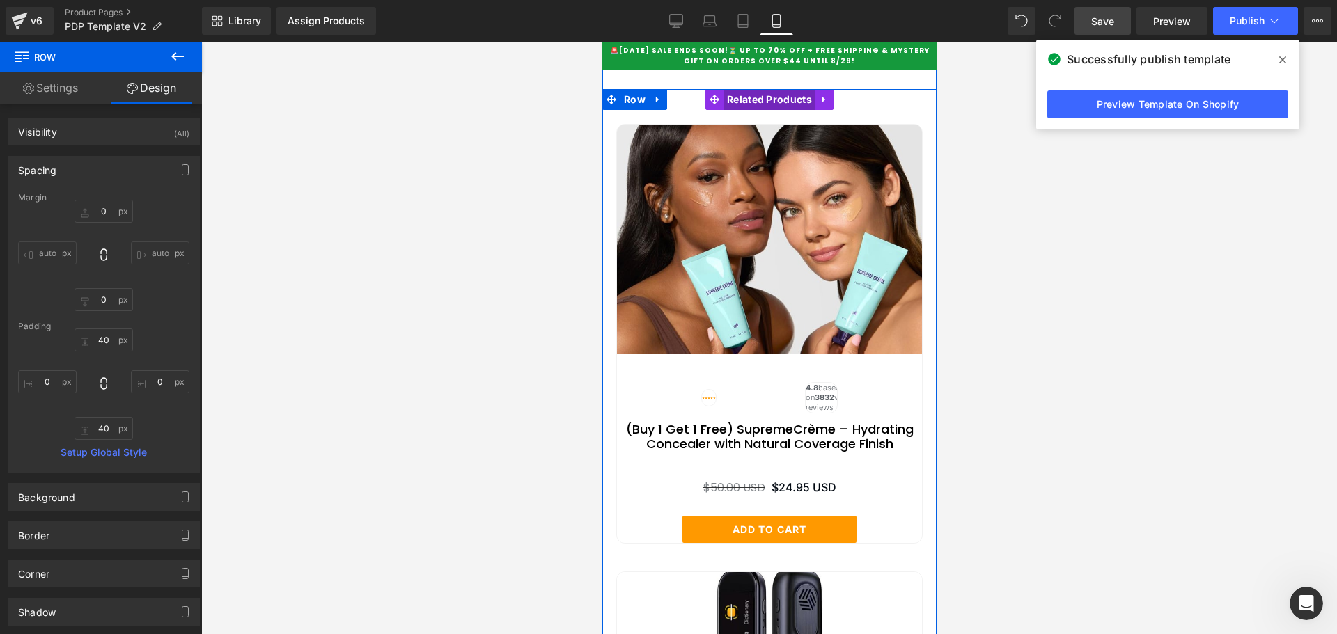
click at [753, 110] on span "Related Products" at bounding box center [769, 99] width 92 height 21
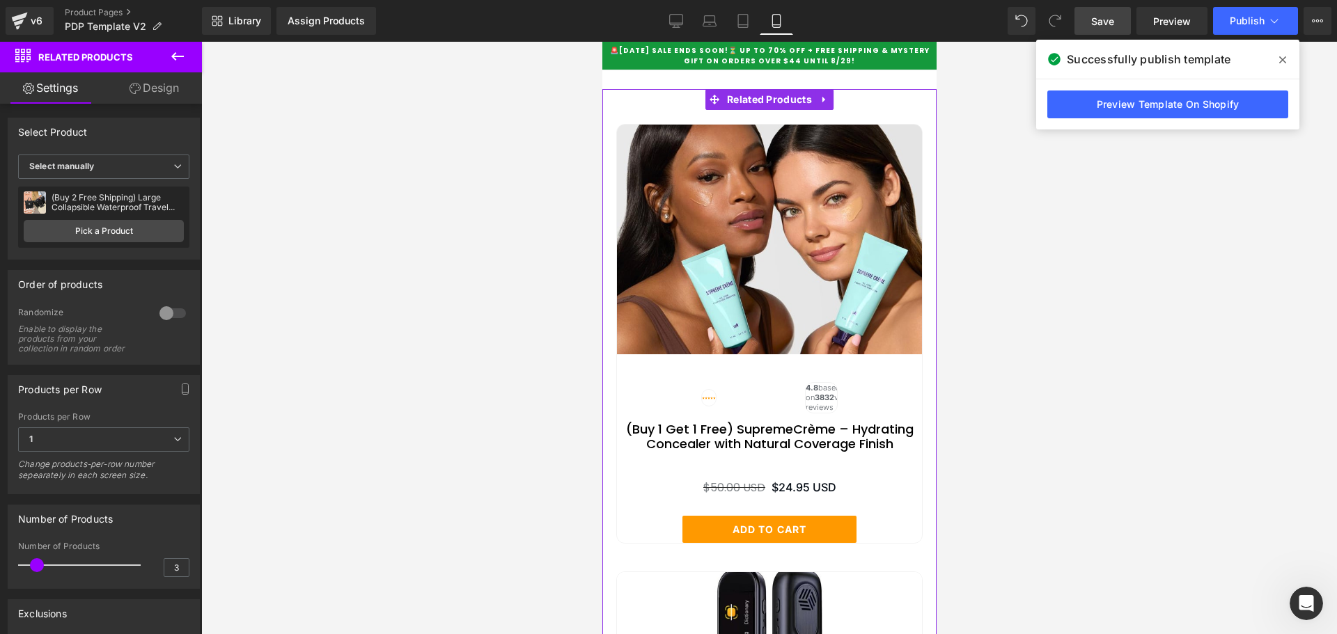
click at [168, 94] on link "Design" at bounding box center [154, 87] width 101 height 31
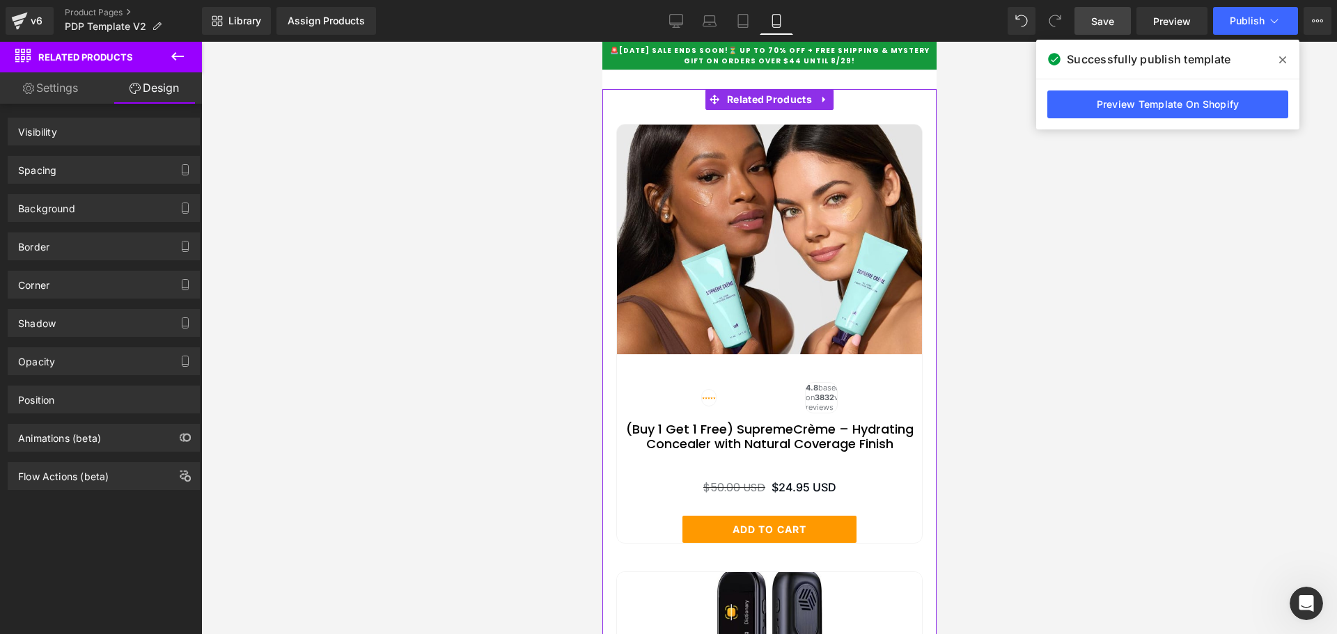
click at [85, 166] on div "Spacing" at bounding box center [103, 170] width 191 height 26
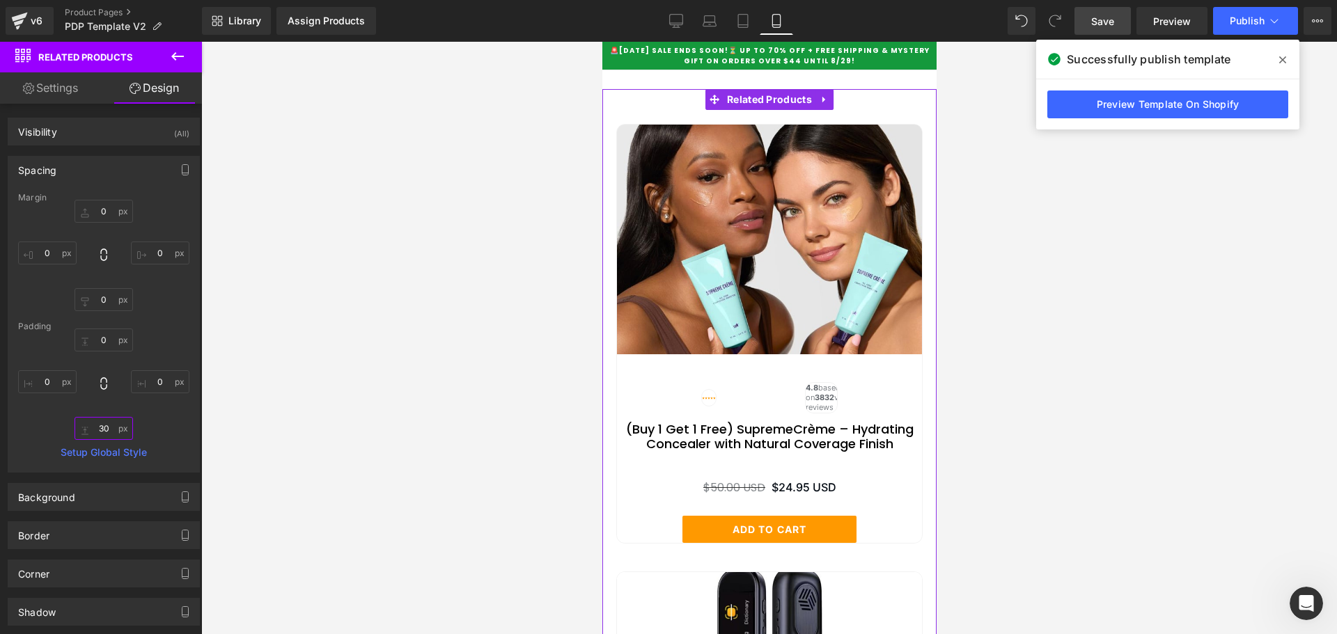
click at [99, 431] on input "30" at bounding box center [103, 428] width 58 height 23
type input "0"
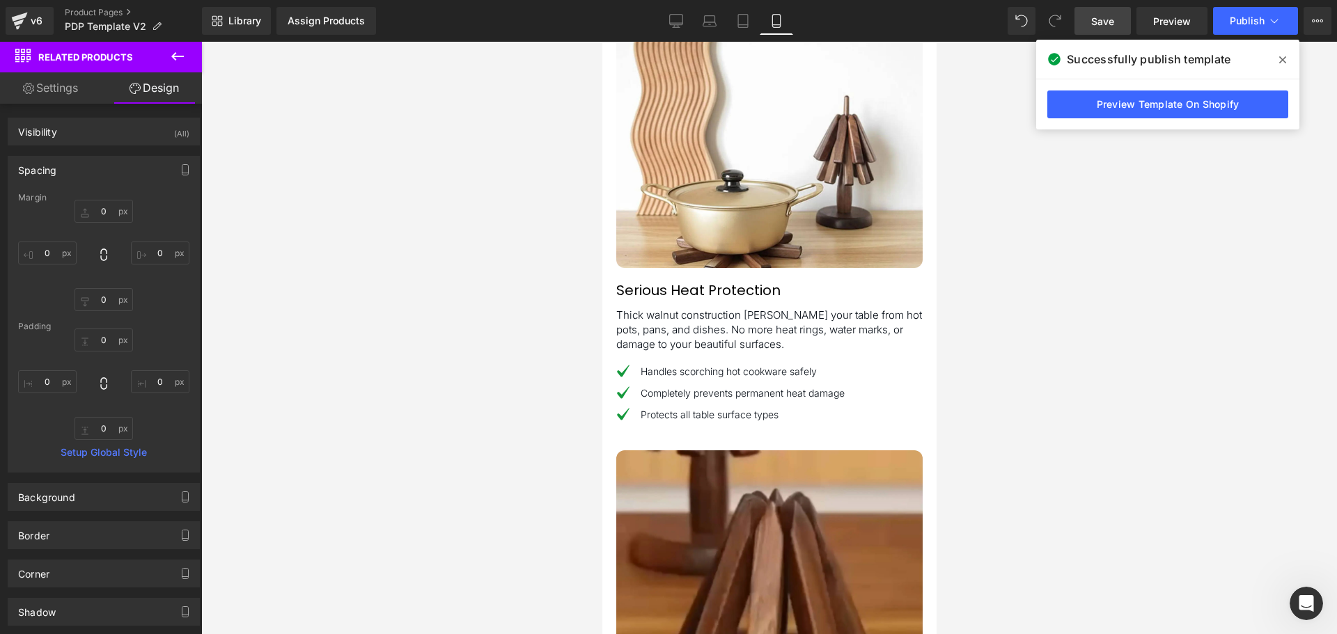
scroll to position [0, 0]
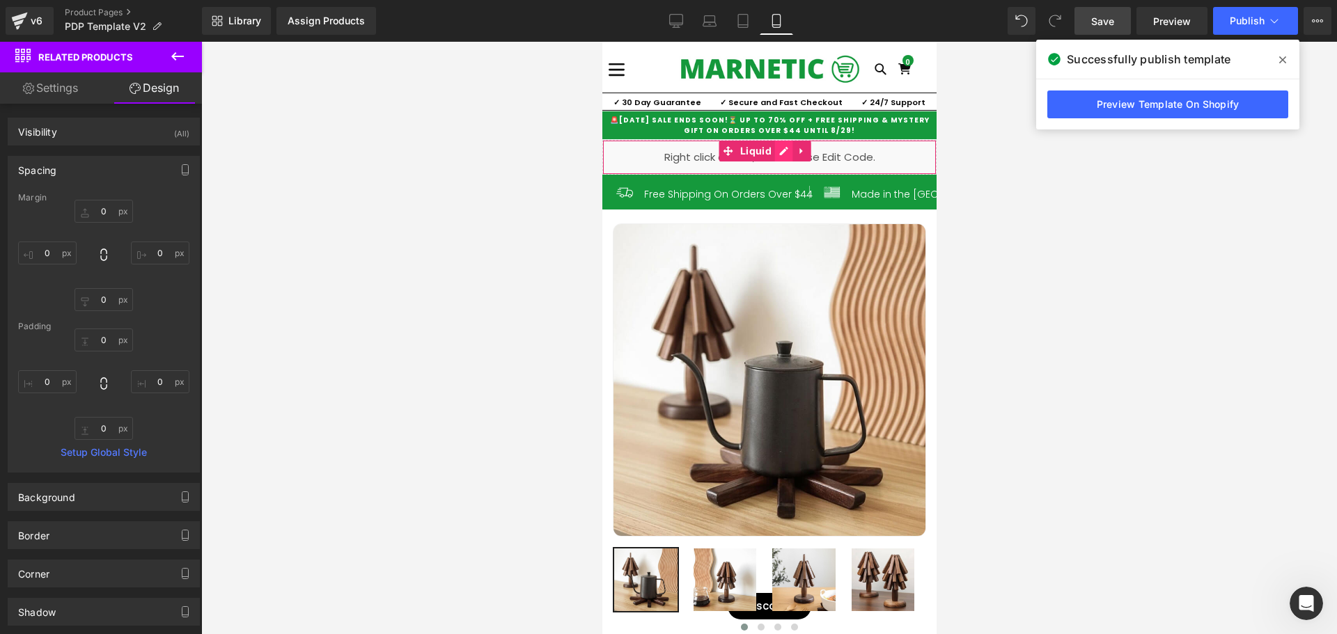
click at [776, 152] on div "Liquid" at bounding box center [769, 157] width 334 height 35
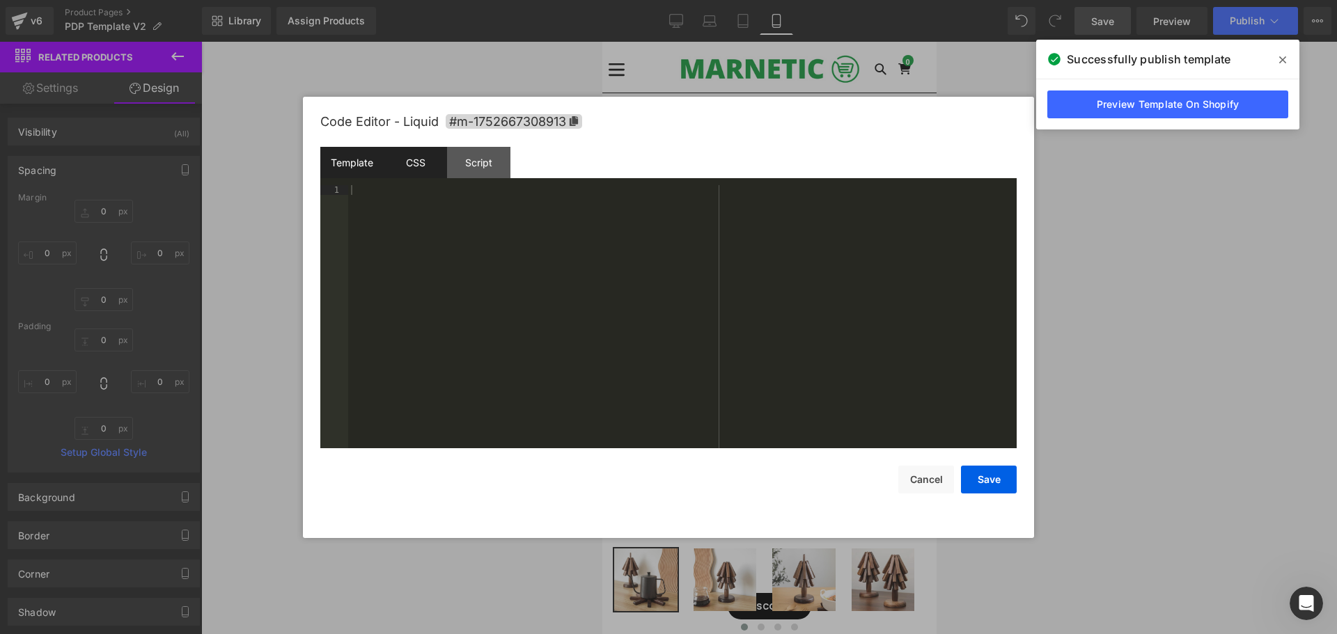
click at [439, 168] on div "CSS" at bounding box center [415, 162] width 63 height 31
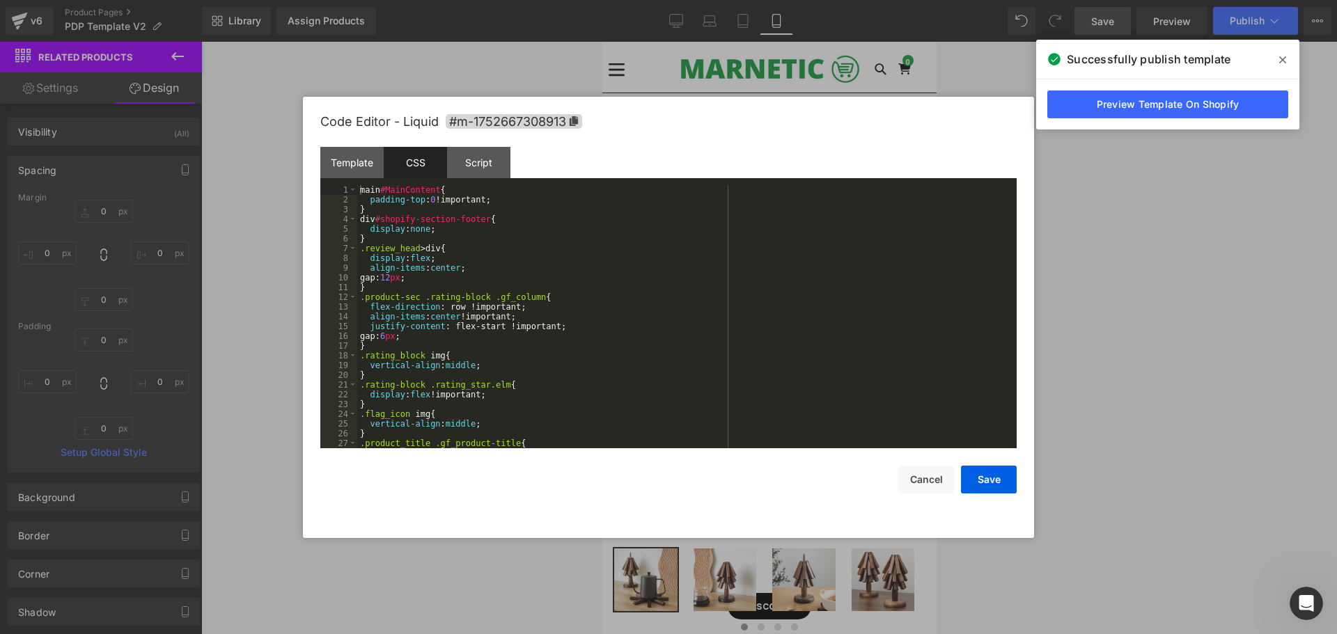
click at [577, 273] on div "main #MainContent { padding-top : 0 !important; } div #shopify-section-footer {…" at bounding box center [684, 326] width 654 height 283
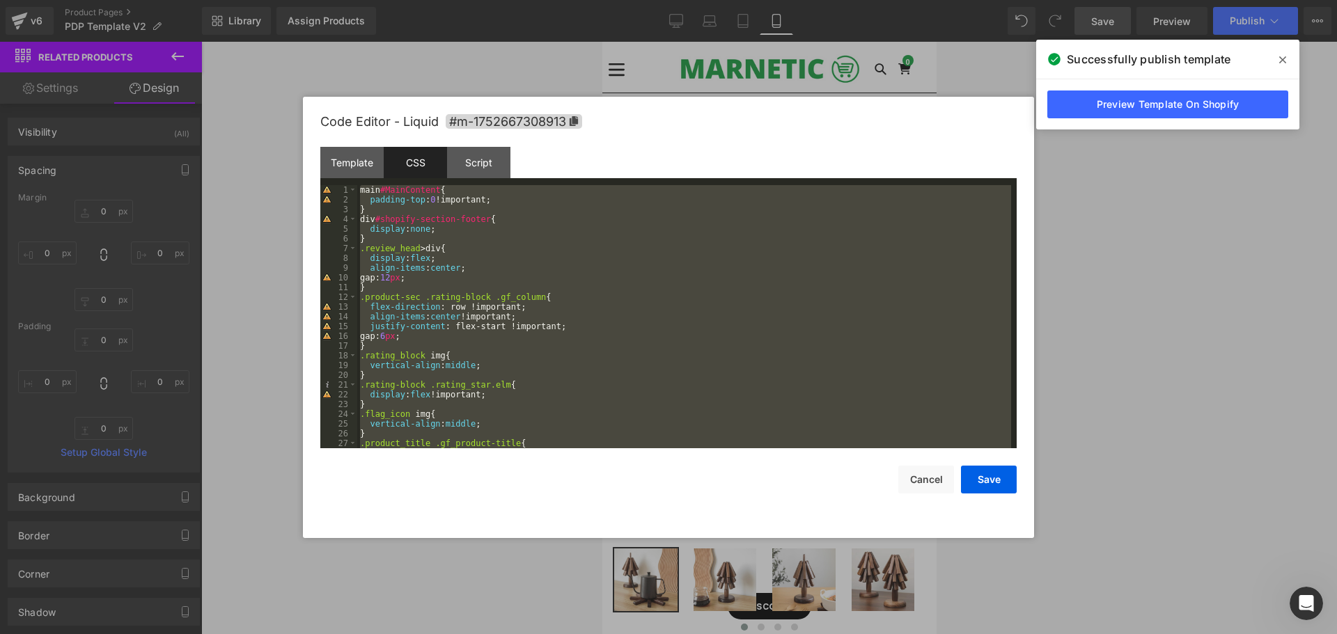
scroll to position [4620, 0]
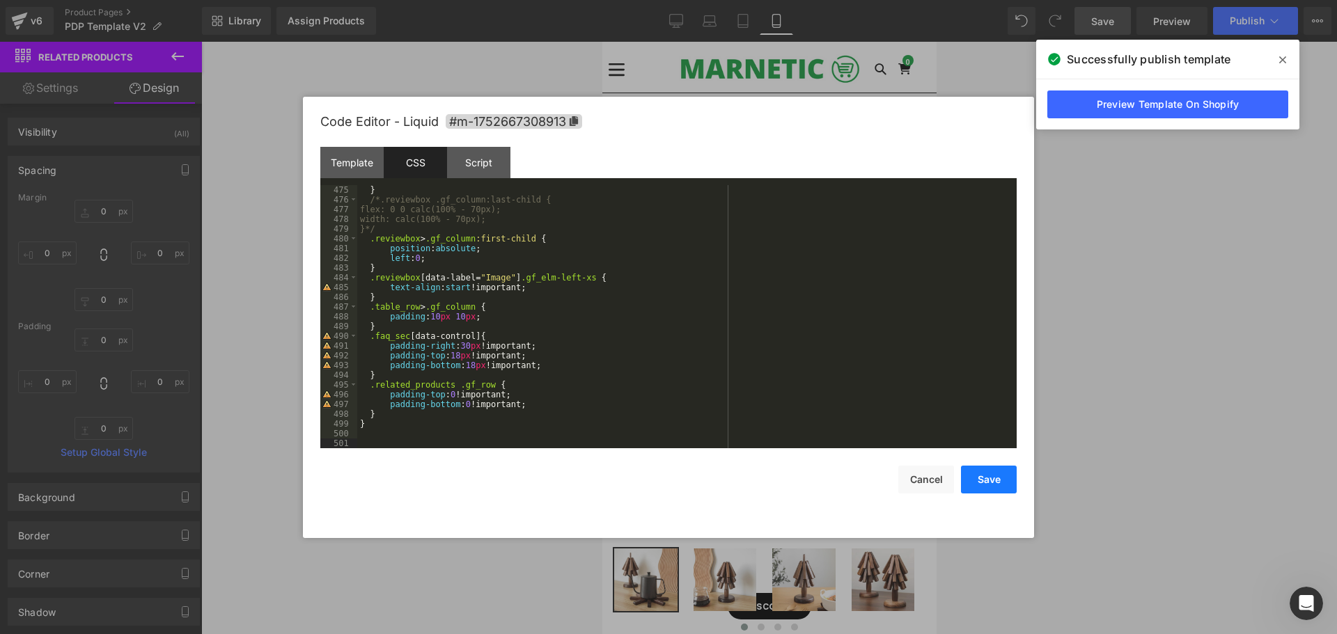
drag, startPoint x: 988, startPoint y: 474, endPoint x: 244, endPoint y: 576, distance: 751.2
click at [988, 474] on button "Save" at bounding box center [989, 480] width 56 height 28
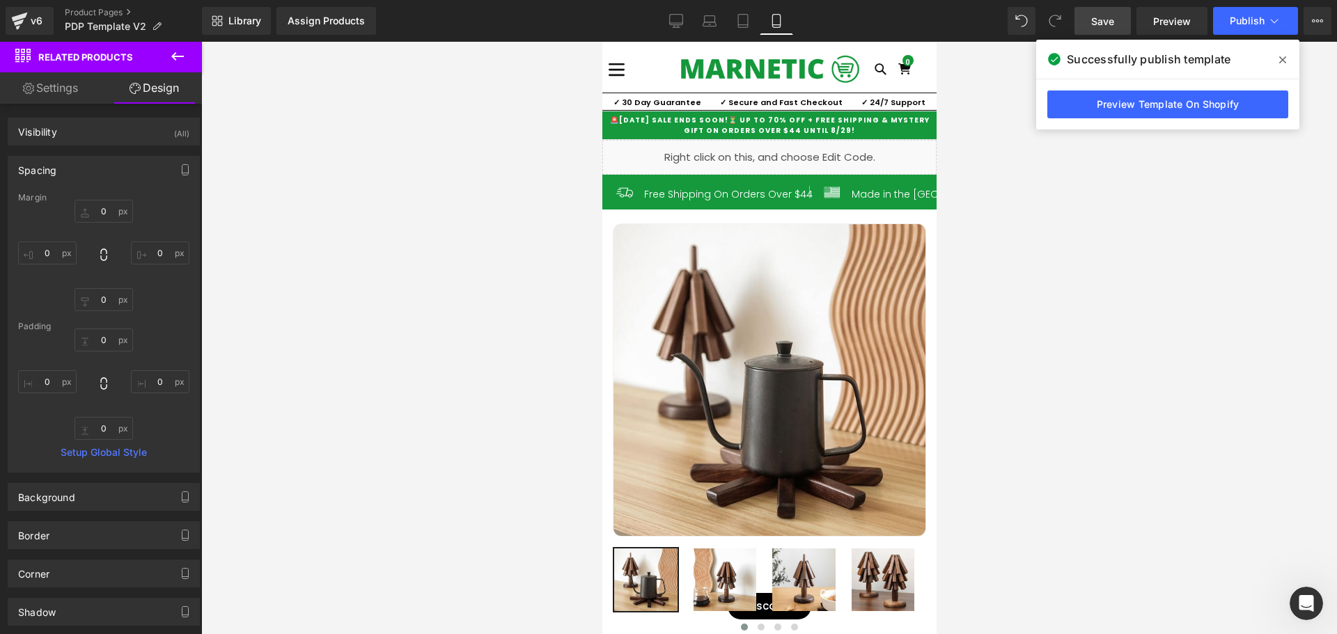
click at [1092, 19] on span "Save" at bounding box center [1102, 21] width 23 height 15
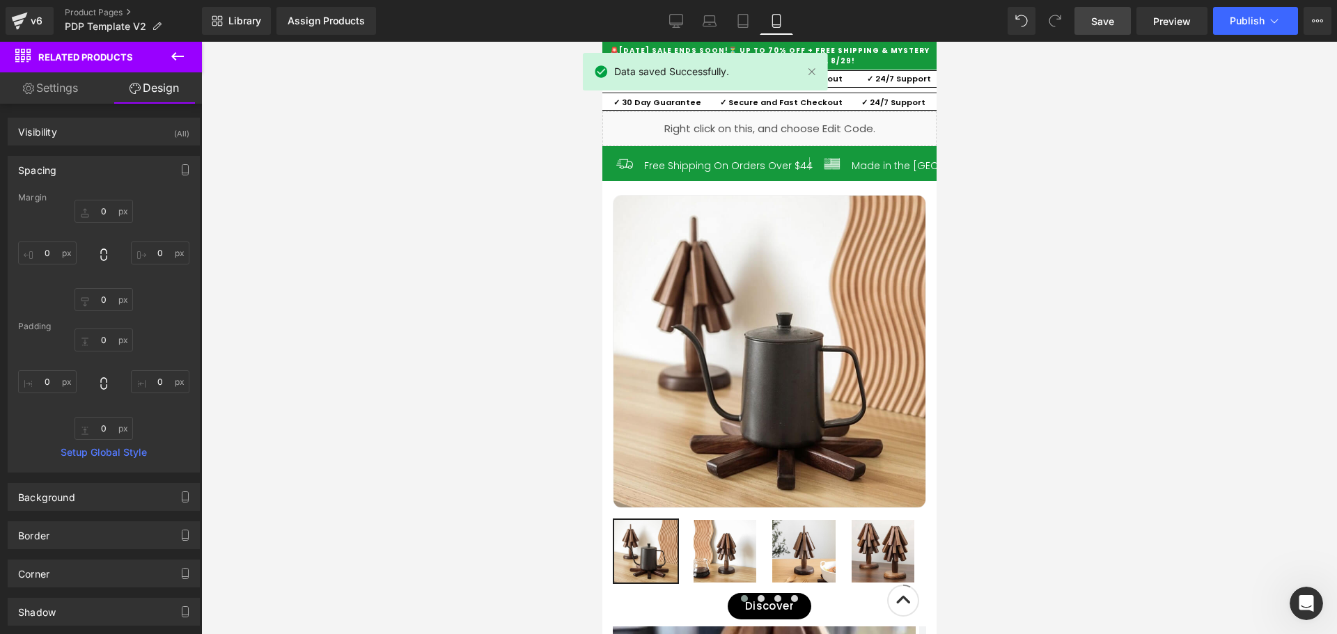
scroll to position [557, 0]
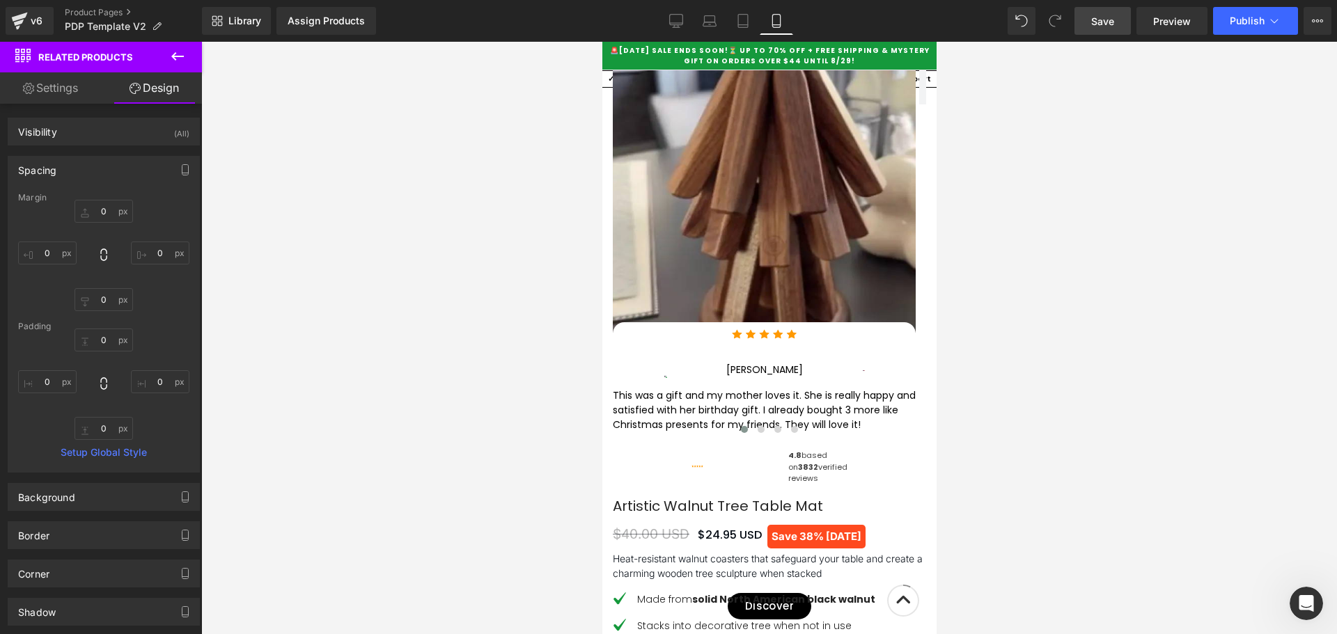
drag, startPoint x: 1107, startPoint y: 26, endPoint x: 162, endPoint y: 526, distance: 1068.8
click at [1107, 26] on span "Save" at bounding box center [1102, 21] width 23 height 15
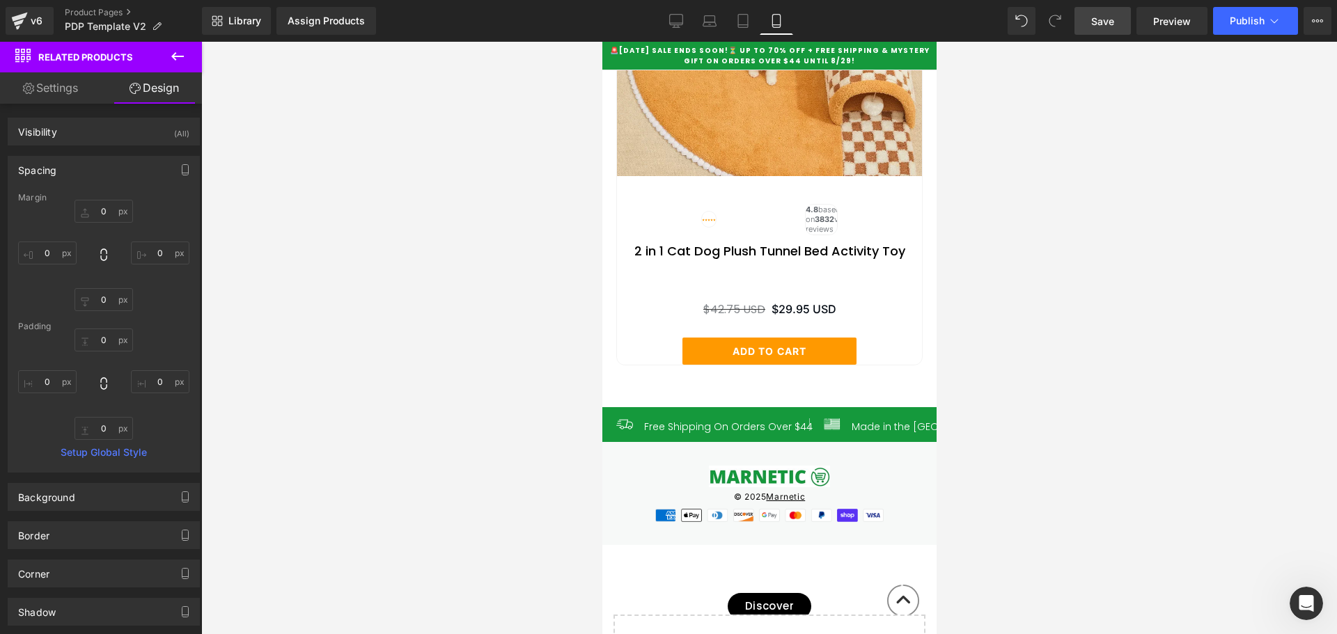
scroll to position [7131, 0]
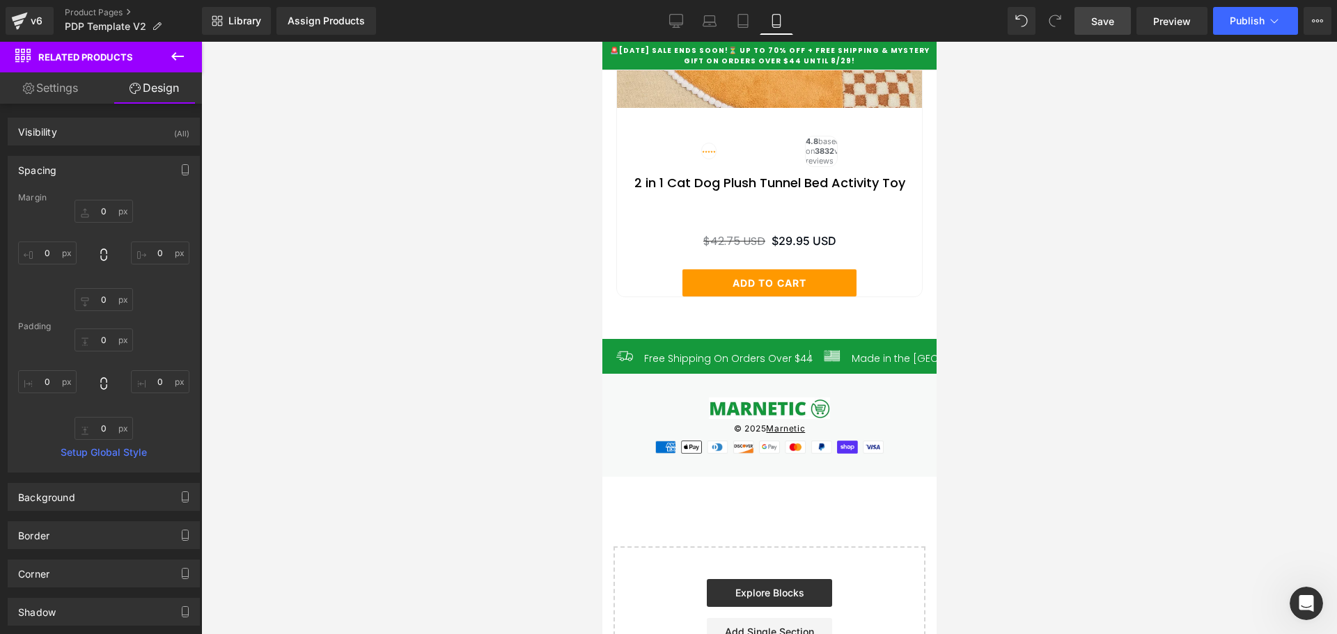
drag, startPoint x: 930, startPoint y: 155, endPoint x: 1547, endPoint y: 629, distance: 778.0
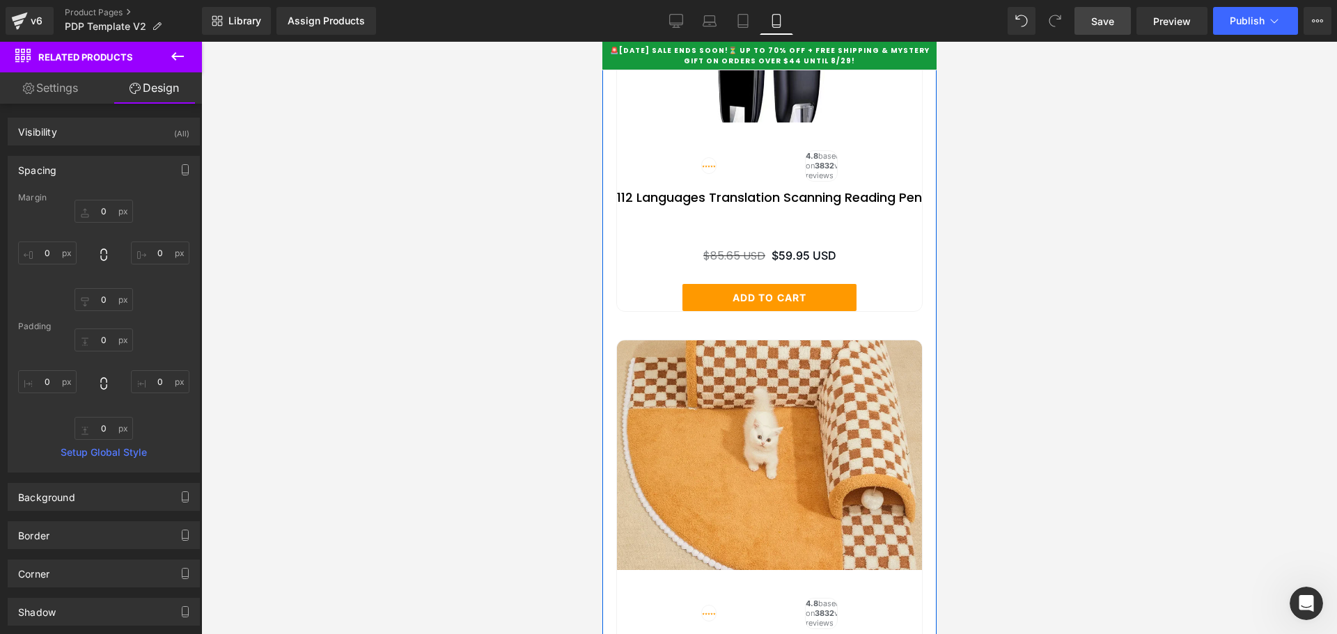
scroll to position [6574, 0]
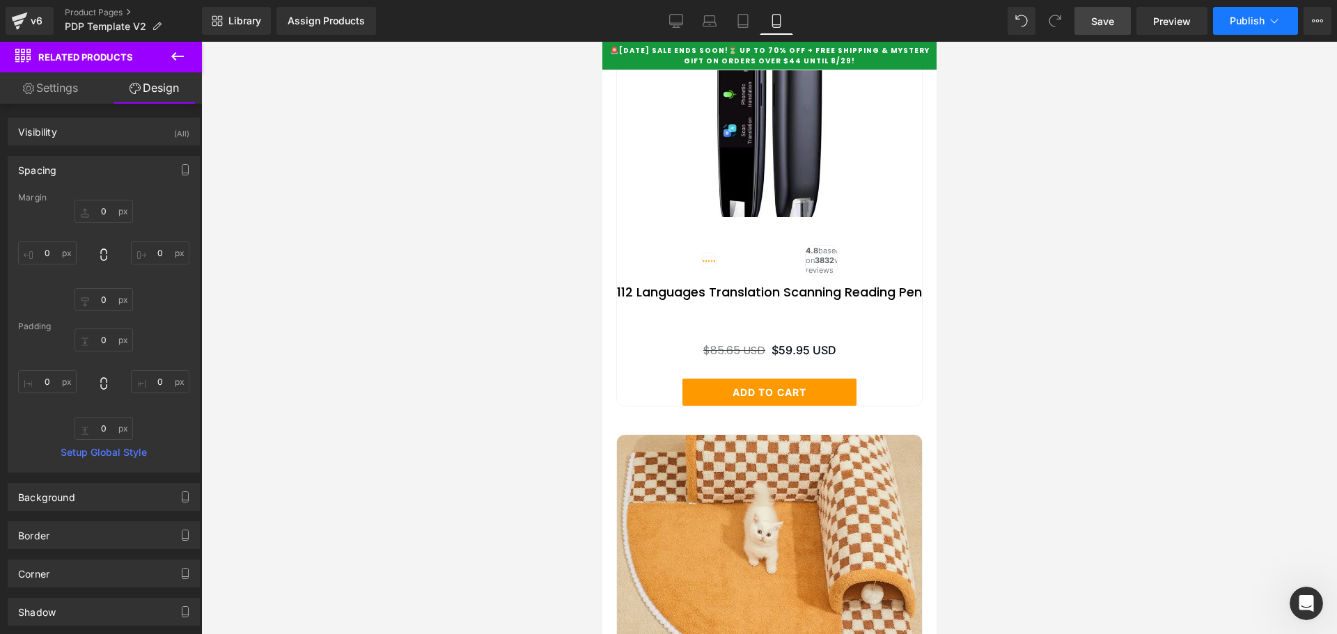
click at [1243, 19] on span "Publish" at bounding box center [1246, 20] width 35 height 11
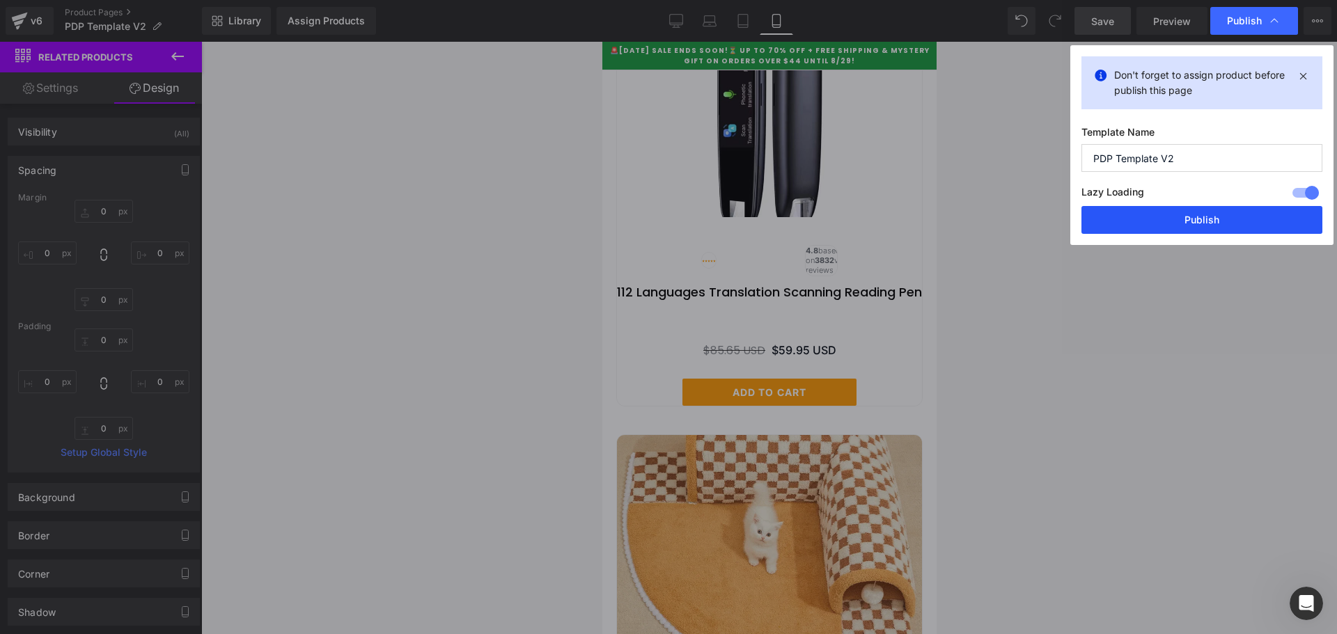
click at [1163, 219] on button "Publish" at bounding box center [1201, 220] width 241 height 28
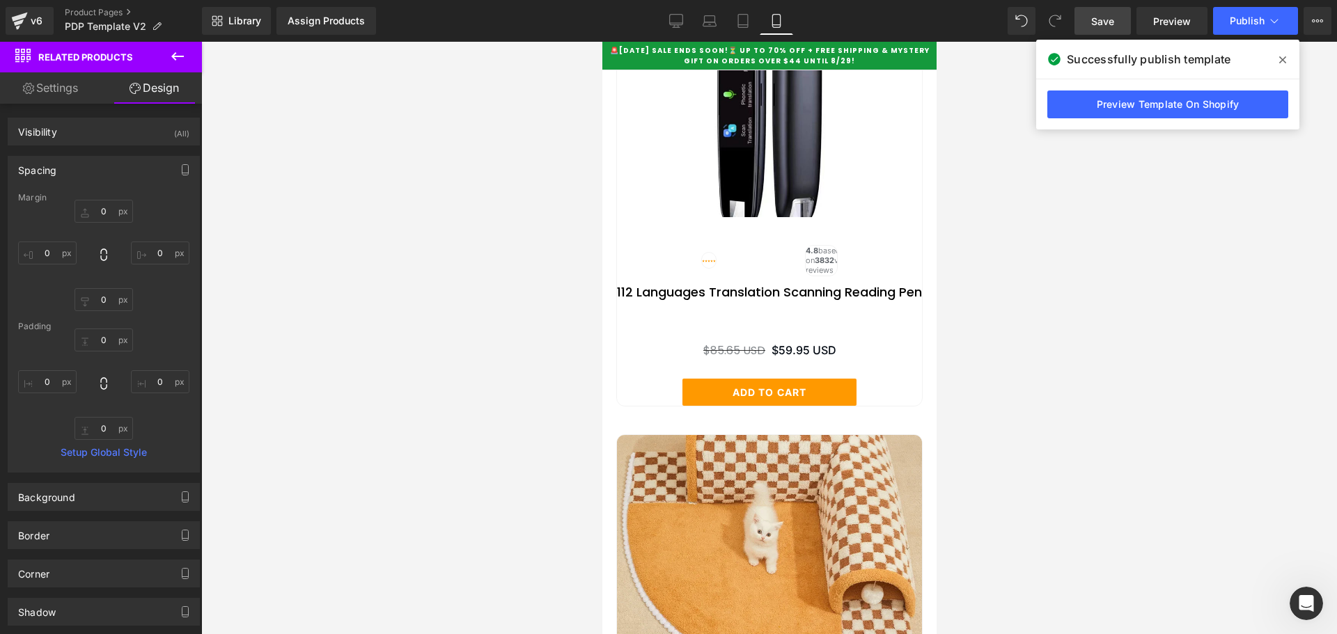
click at [178, 56] on icon at bounding box center [177, 56] width 13 height 8
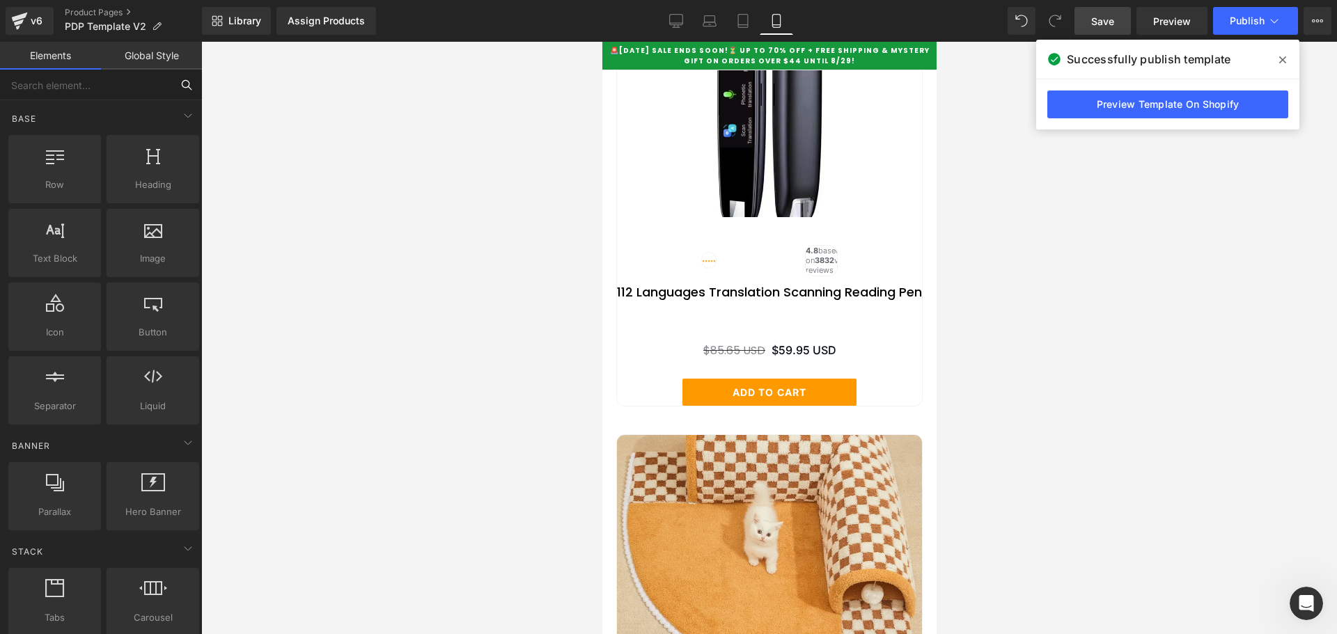
click at [90, 88] on input "text" at bounding box center [85, 85] width 171 height 31
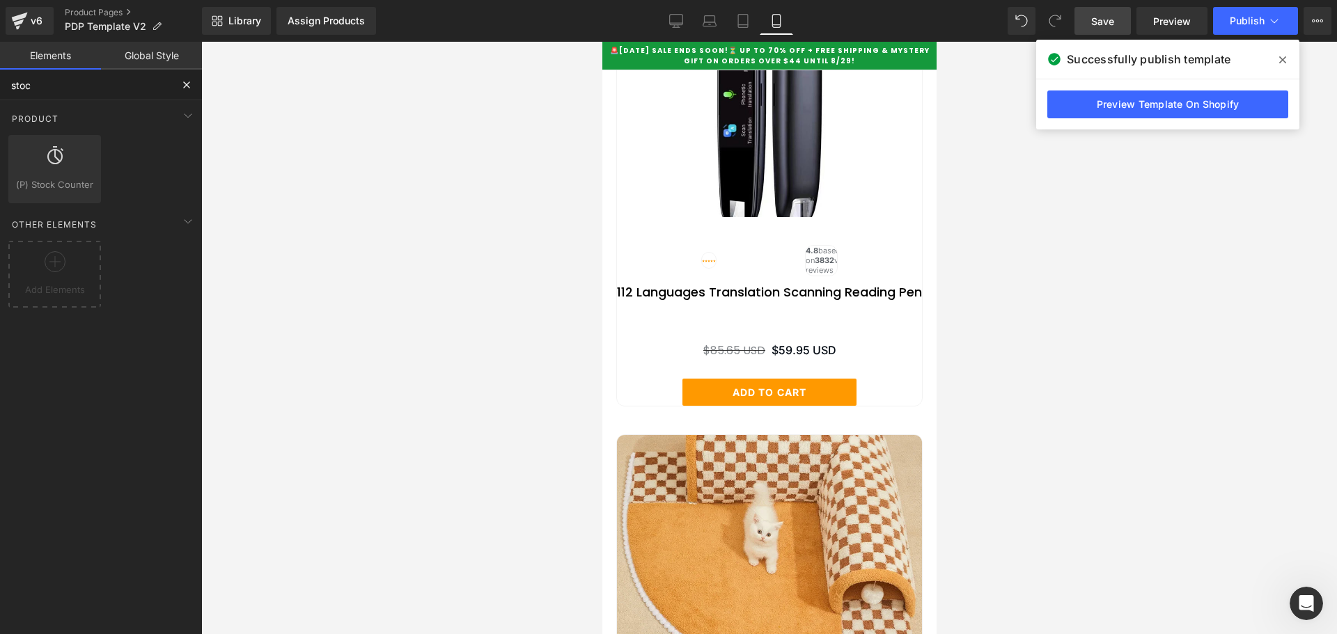
type input "stoc"
click at [1235, 22] on span "Publish" at bounding box center [1246, 20] width 35 height 11
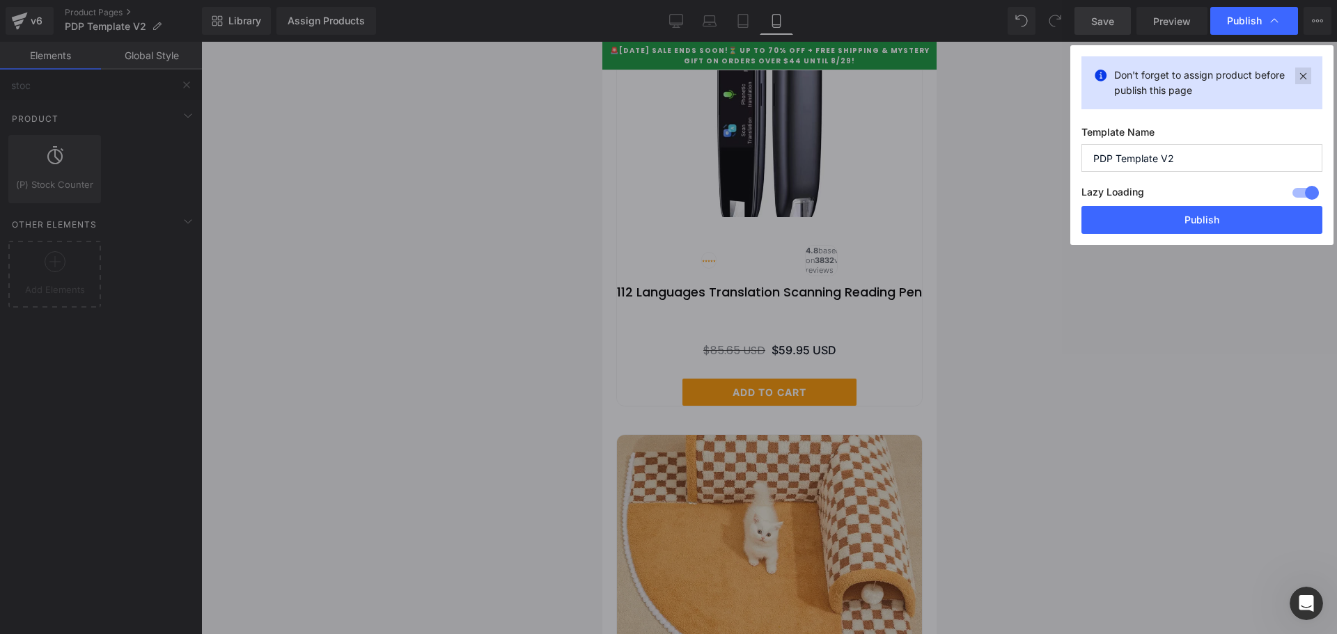
click at [1308, 72] on icon at bounding box center [1303, 76] width 16 height 17
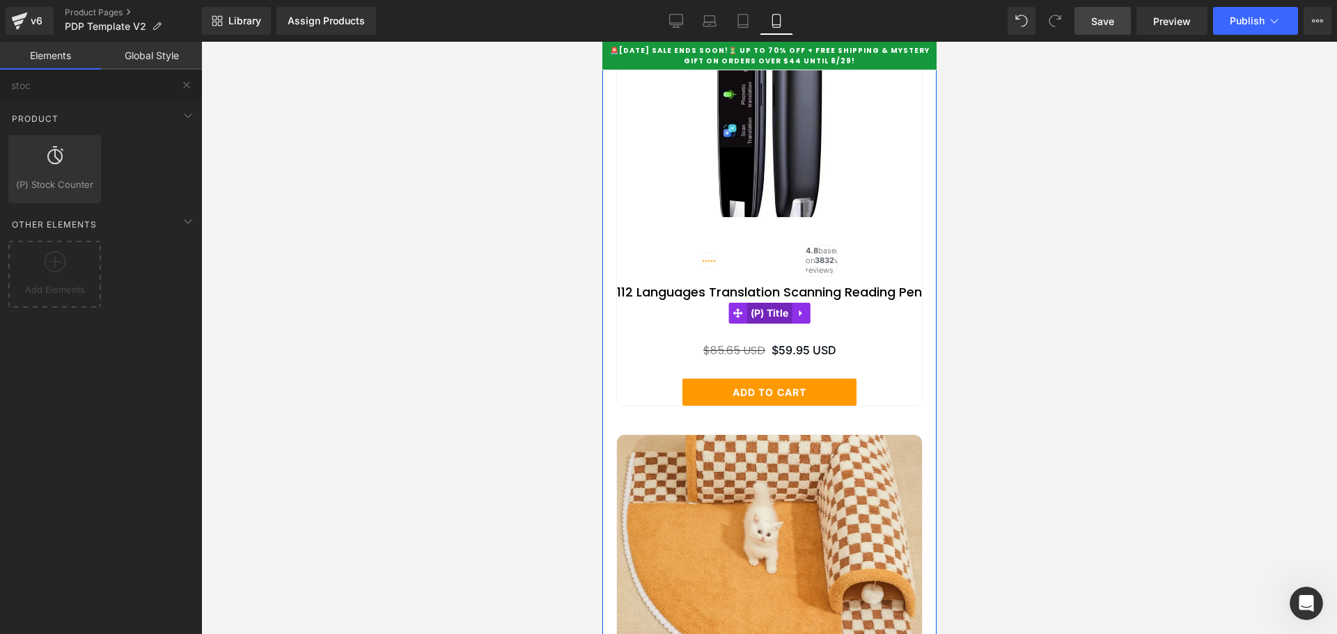
click at [768, 324] on span "(P) Title" at bounding box center [768, 313] width 45 height 21
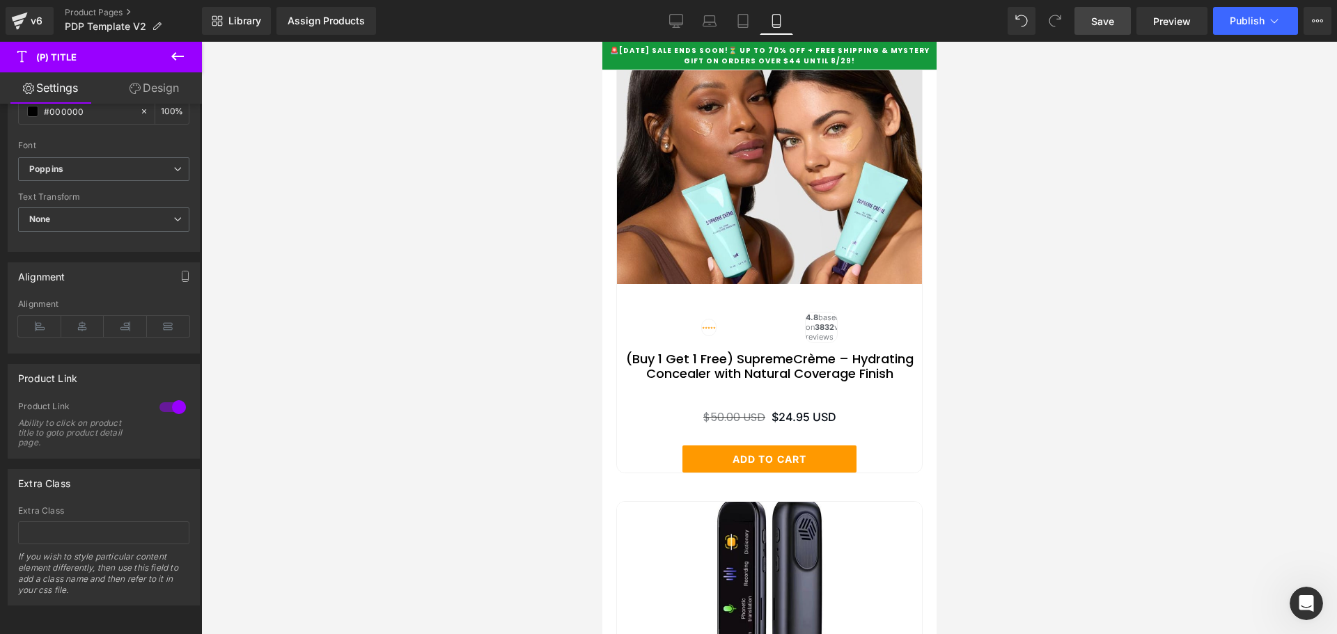
scroll to position [5877, 0]
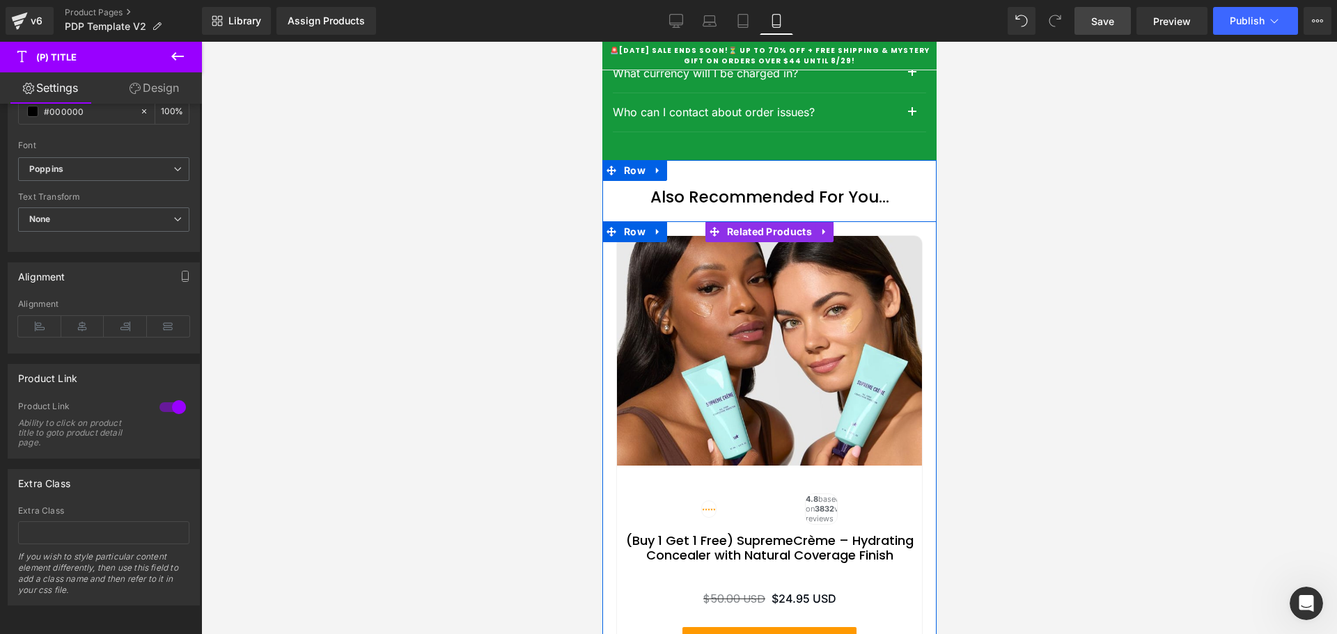
drag, startPoint x: 1183, startPoint y: 613, endPoint x: 726, endPoint y: 627, distance: 456.9
click at [758, 242] on span "Related Products" at bounding box center [769, 231] width 92 height 21
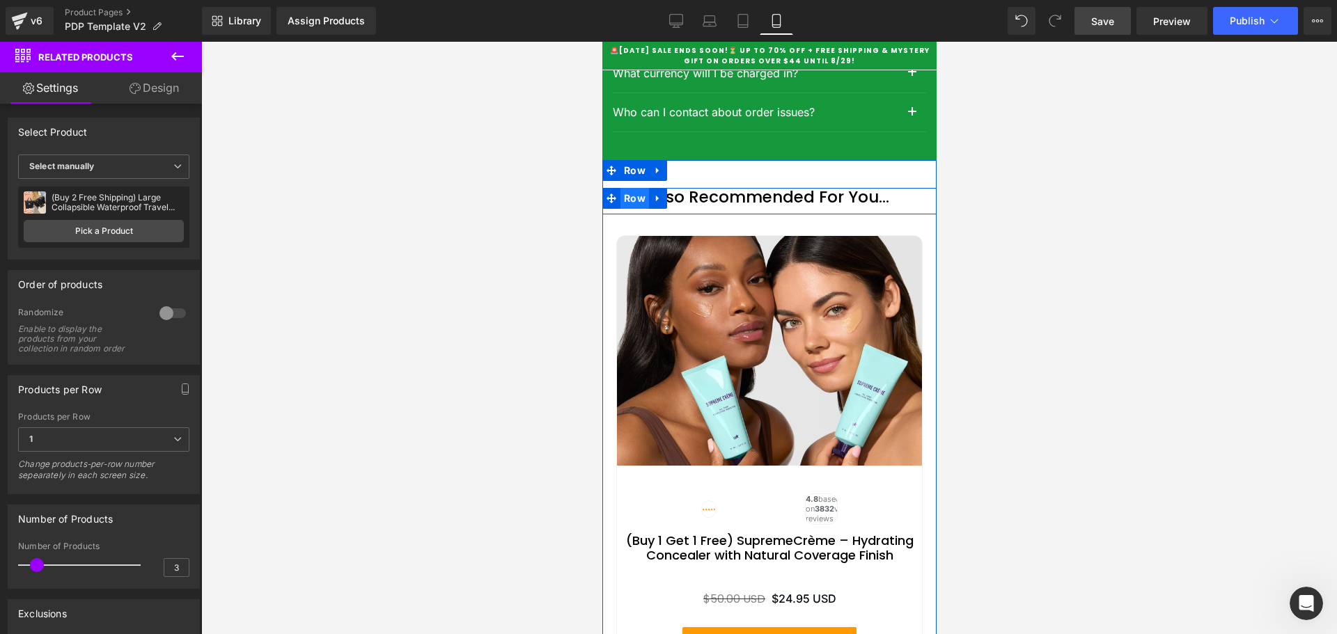
click at [624, 209] on span "Row" at bounding box center [634, 198] width 29 height 21
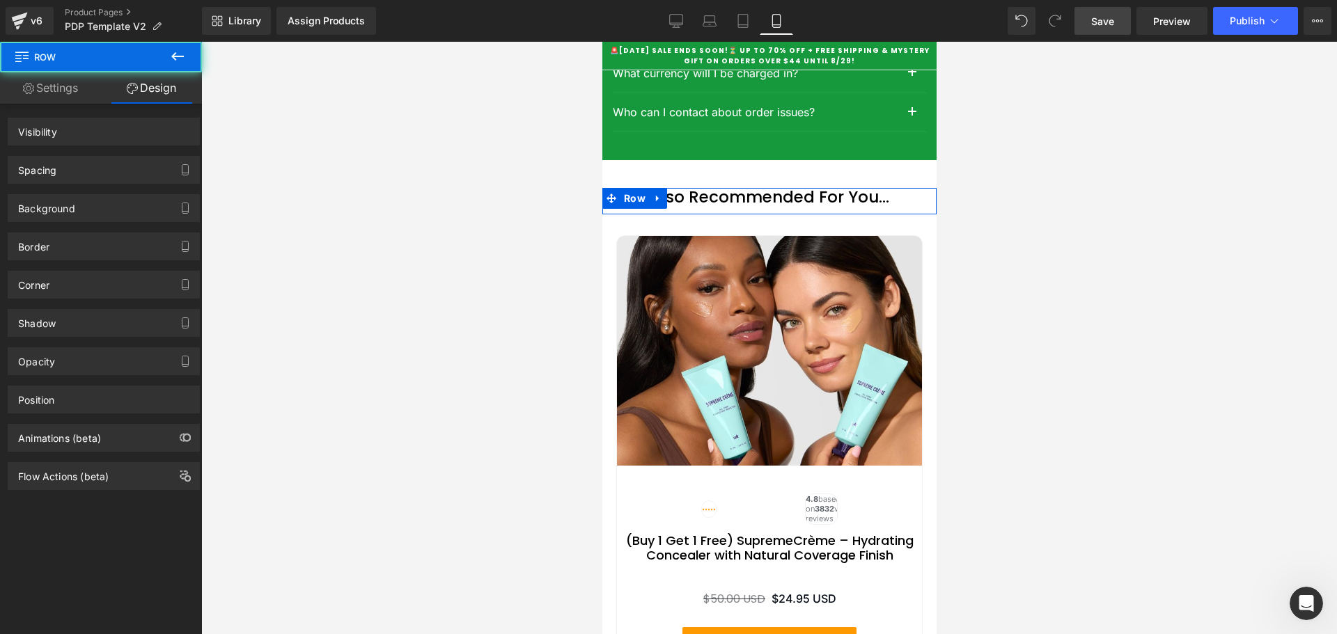
click at [58, 173] on div "Spacing" at bounding box center [103, 170] width 191 height 26
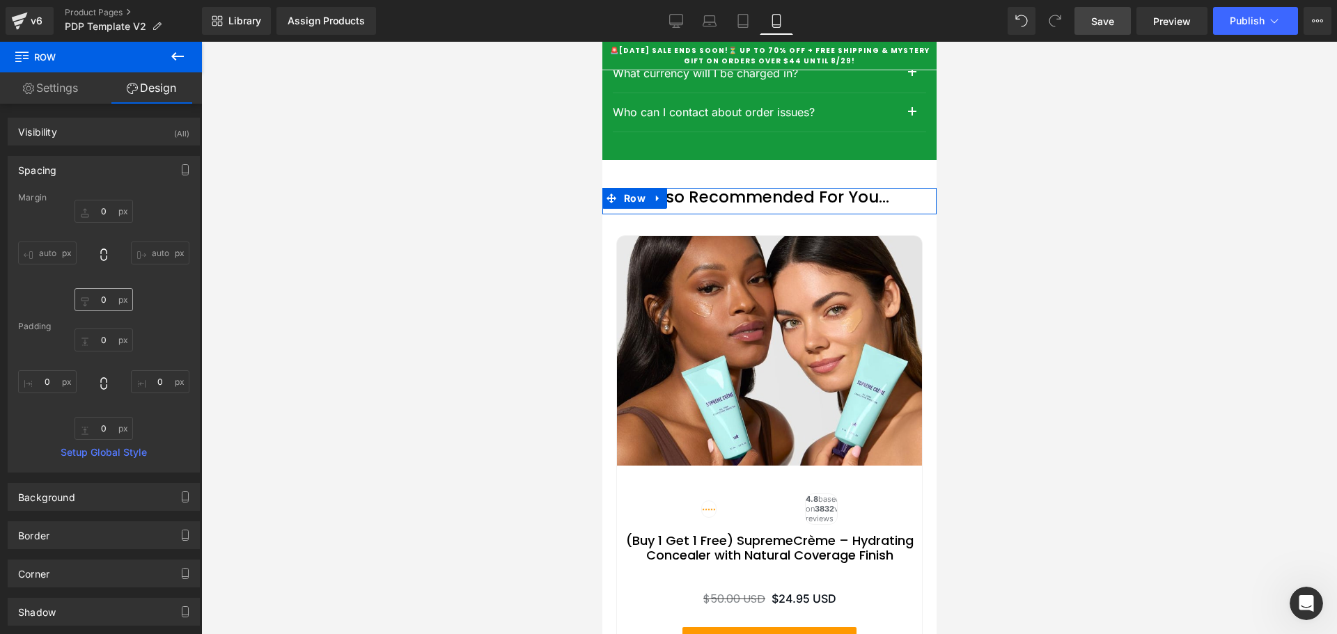
type input "0"
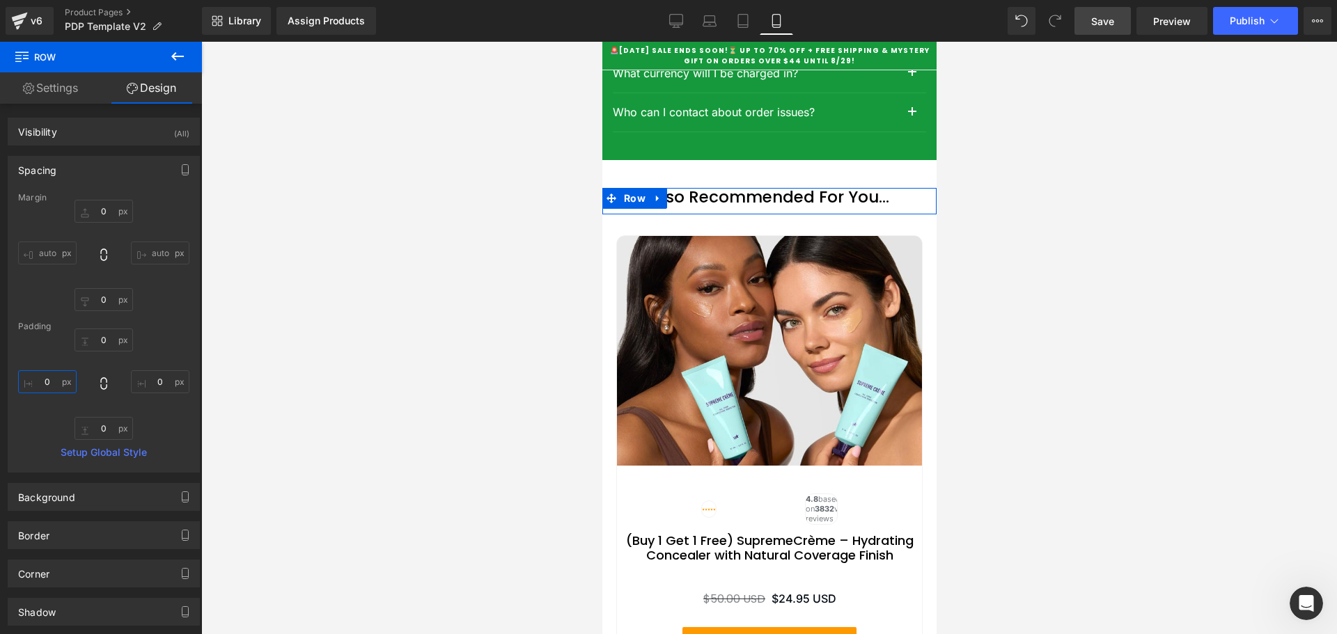
click at [49, 385] on input "0" at bounding box center [47, 381] width 58 height 23
type input "20"
drag, startPoint x: 150, startPoint y: 377, endPoint x: 150, endPoint y: 418, distance: 41.1
click at [151, 377] on input "0" at bounding box center [160, 381] width 58 height 23
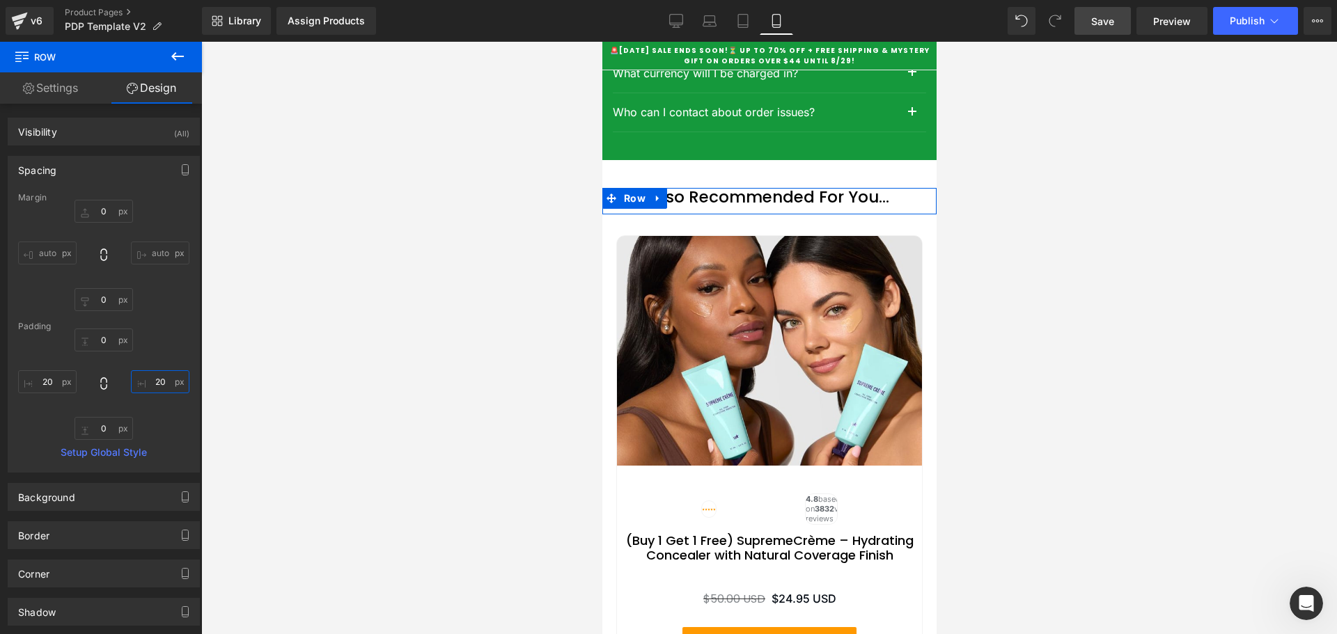
type input "20"
click at [150, 413] on div "0px 0 0px 20 0px 0 0px 20" at bounding box center [103, 384] width 171 height 111
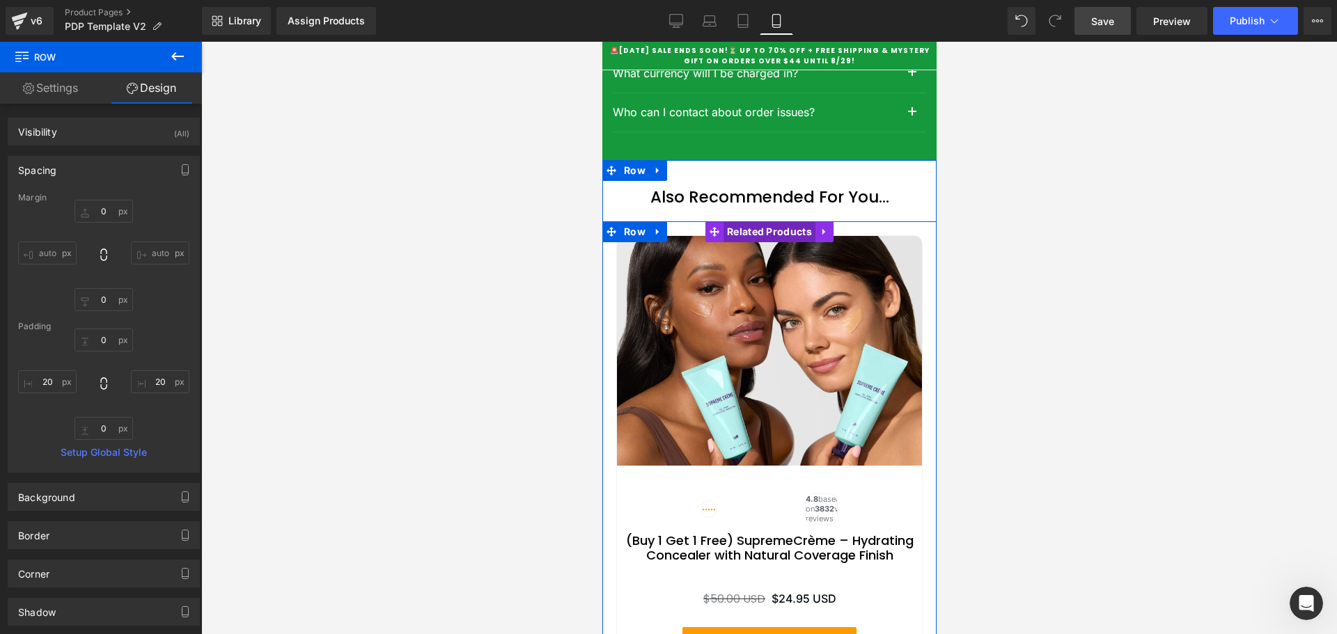
click at [774, 242] on span "Related Products" at bounding box center [769, 231] width 92 height 21
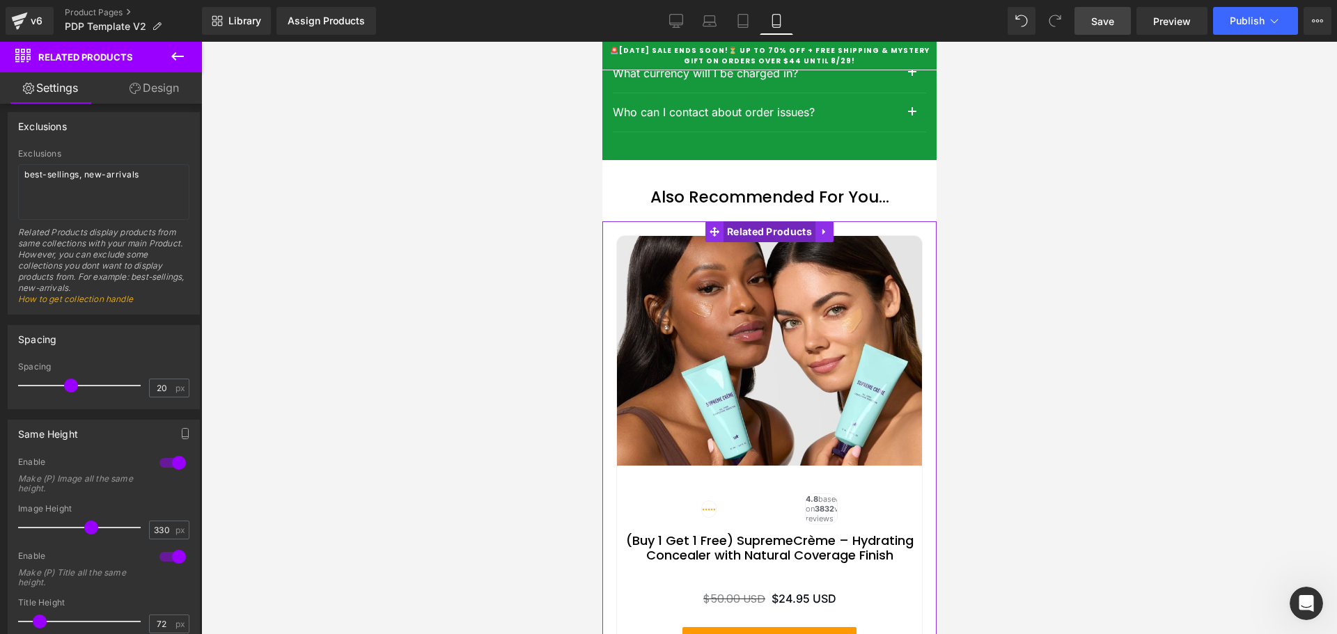
scroll to position [557, 0]
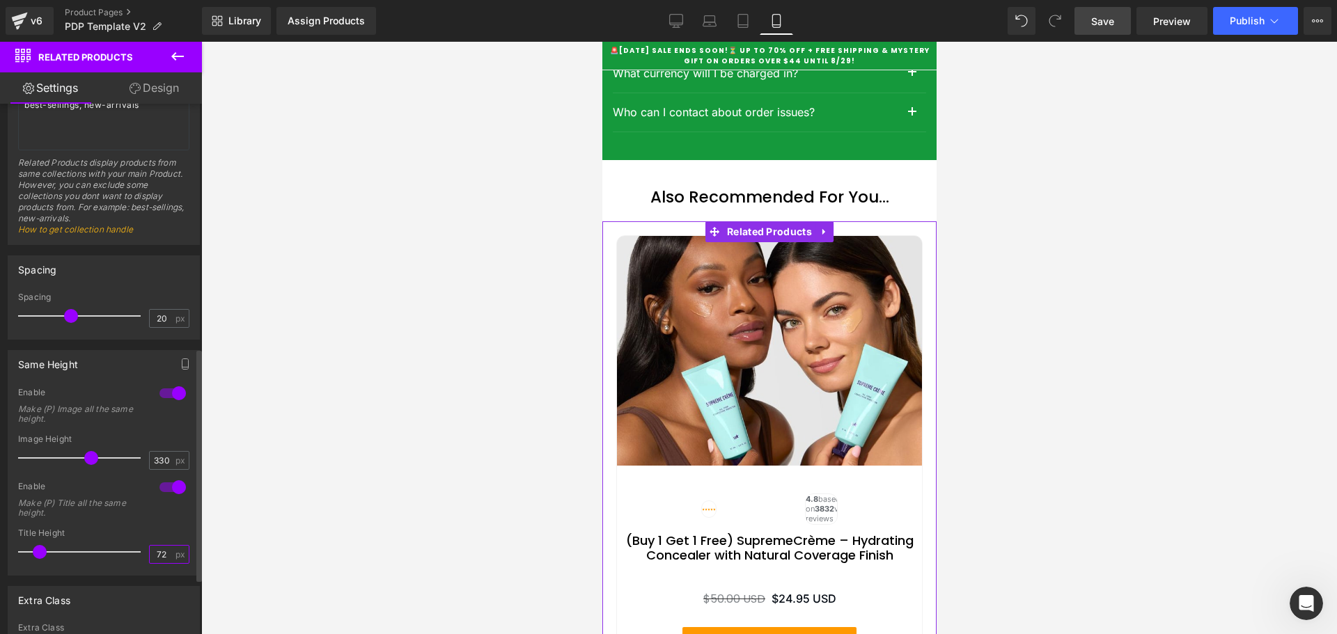
click at [159, 559] on input "72" at bounding box center [162, 554] width 24 height 17
click at [157, 554] on input "72" at bounding box center [162, 554] width 24 height 17
type input "40"
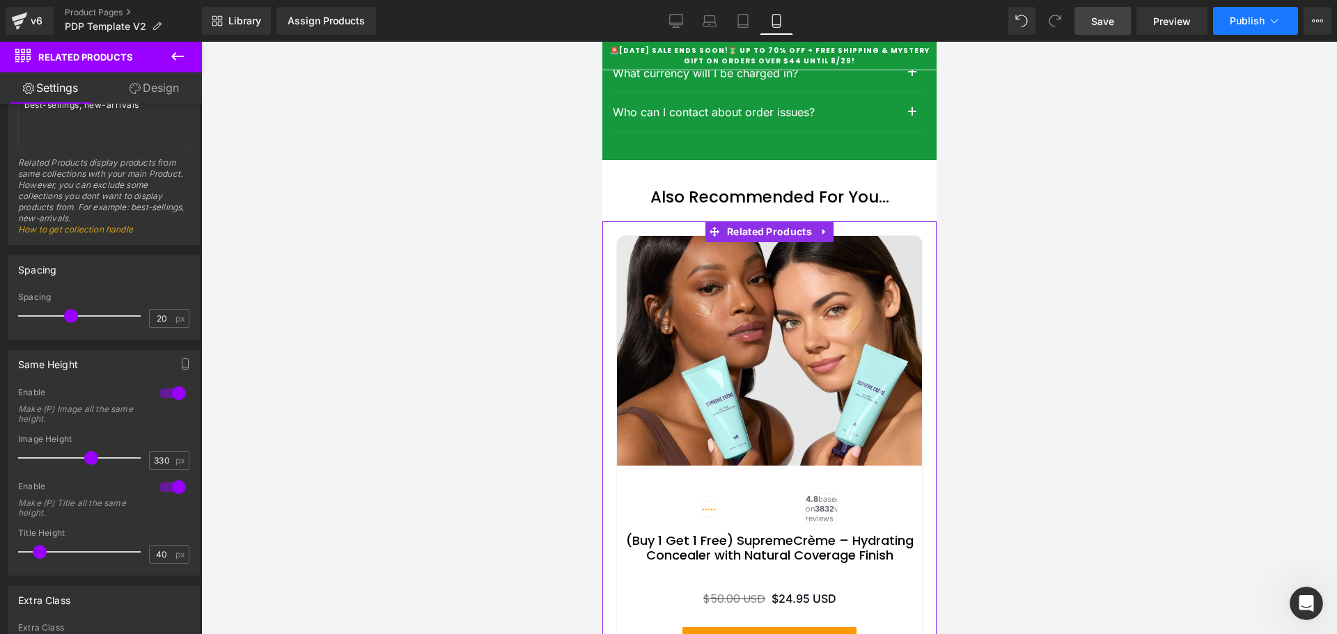
click at [1101, 17] on span "Save" at bounding box center [1102, 21] width 23 height 15
click at [1236, 18] on span "Publish" at bounding box center [1246, 20] width 35 height 11
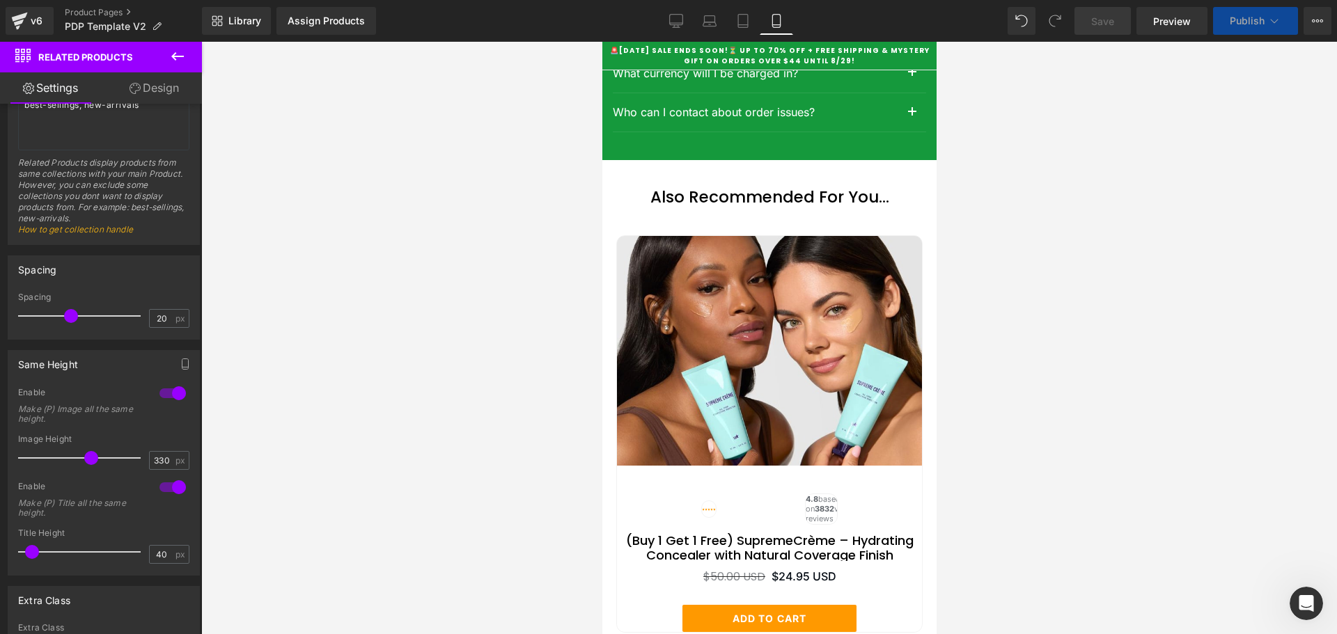
scroll to position [6434, 0]
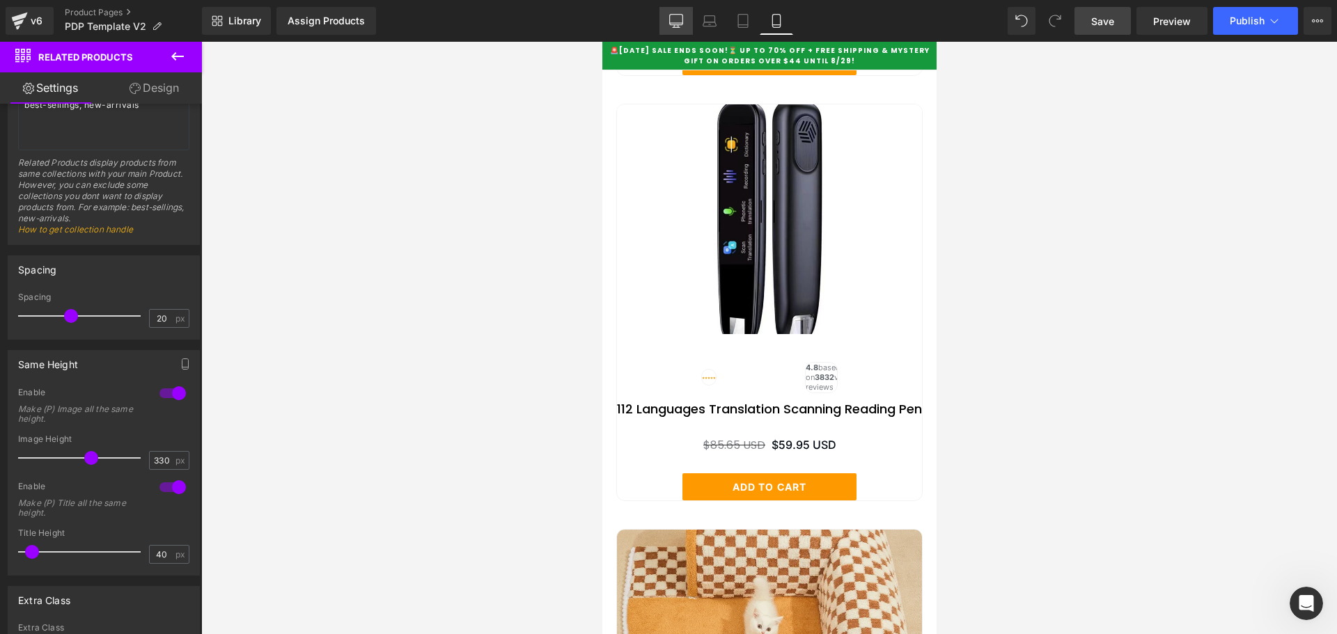
click at [673, 21] on icon at bounding box center [676, 21] width 14 height 14
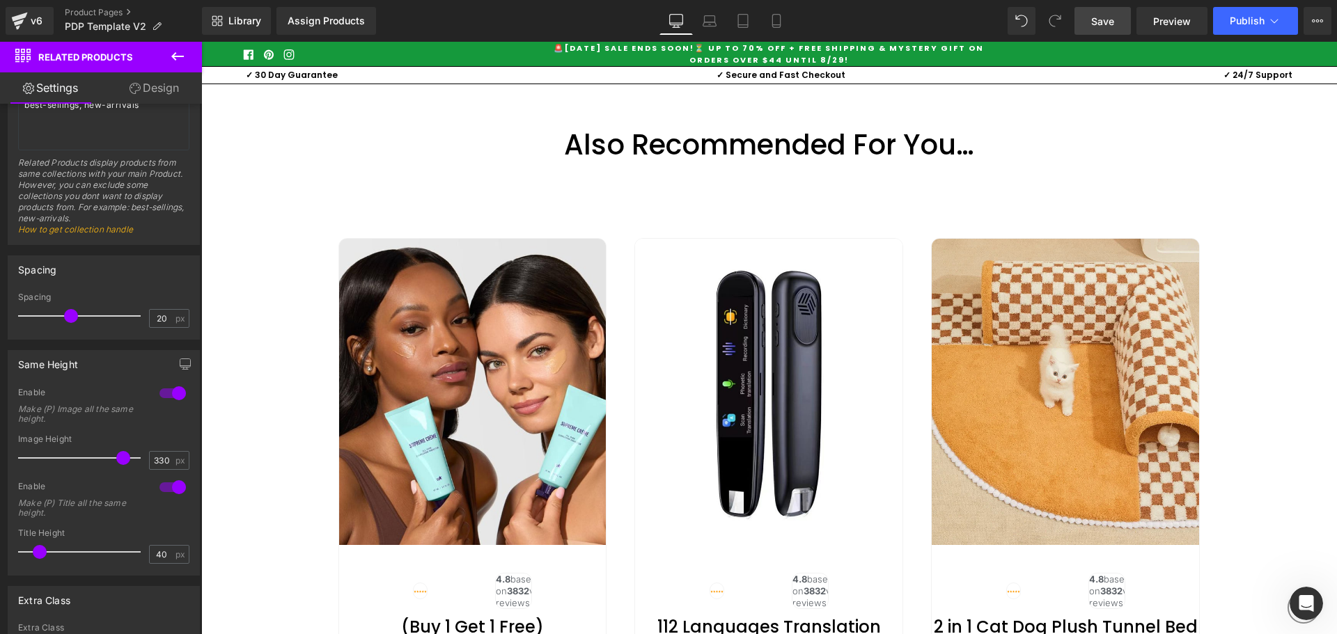
type input "440"
type input "72"
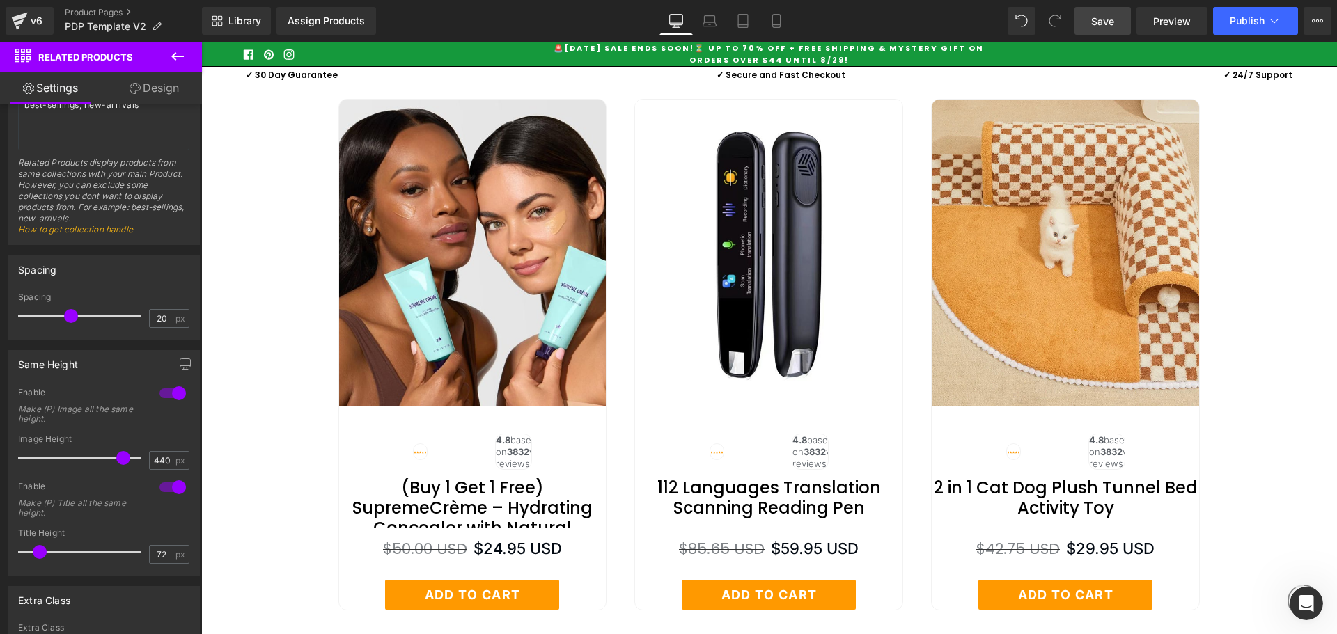
scroll to position [5626, 0]
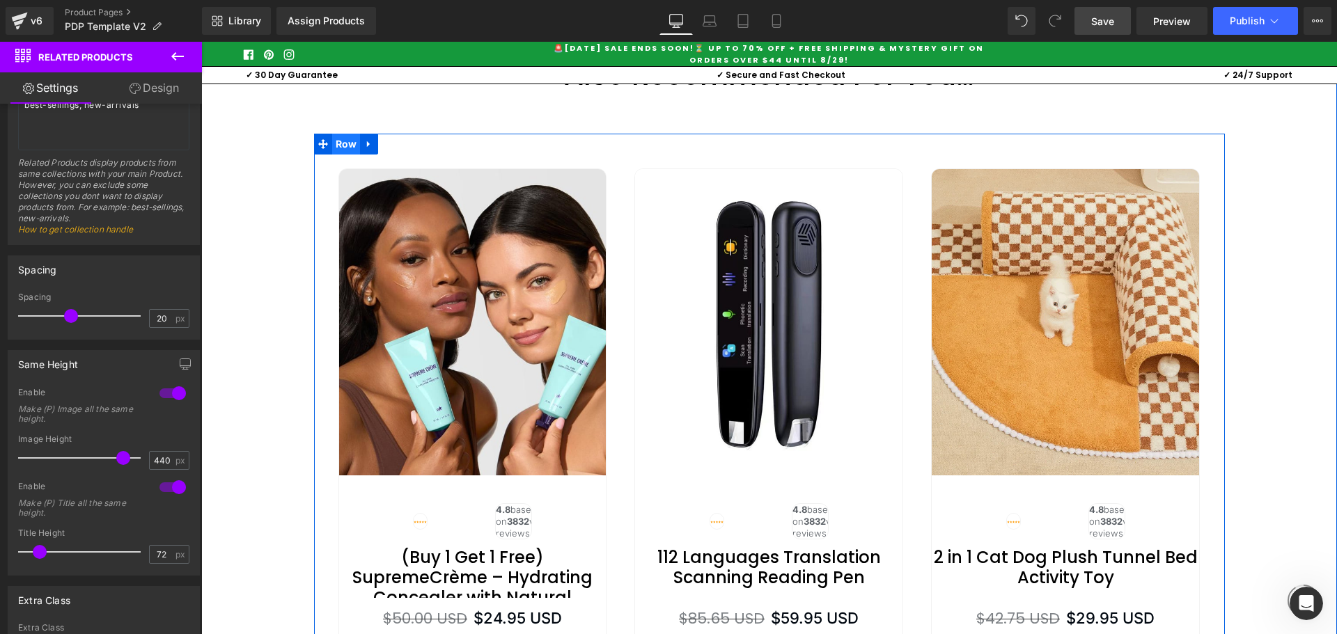
click at [337, 155] on span "Row" at bounding box center [346, 144] width 29 height 21
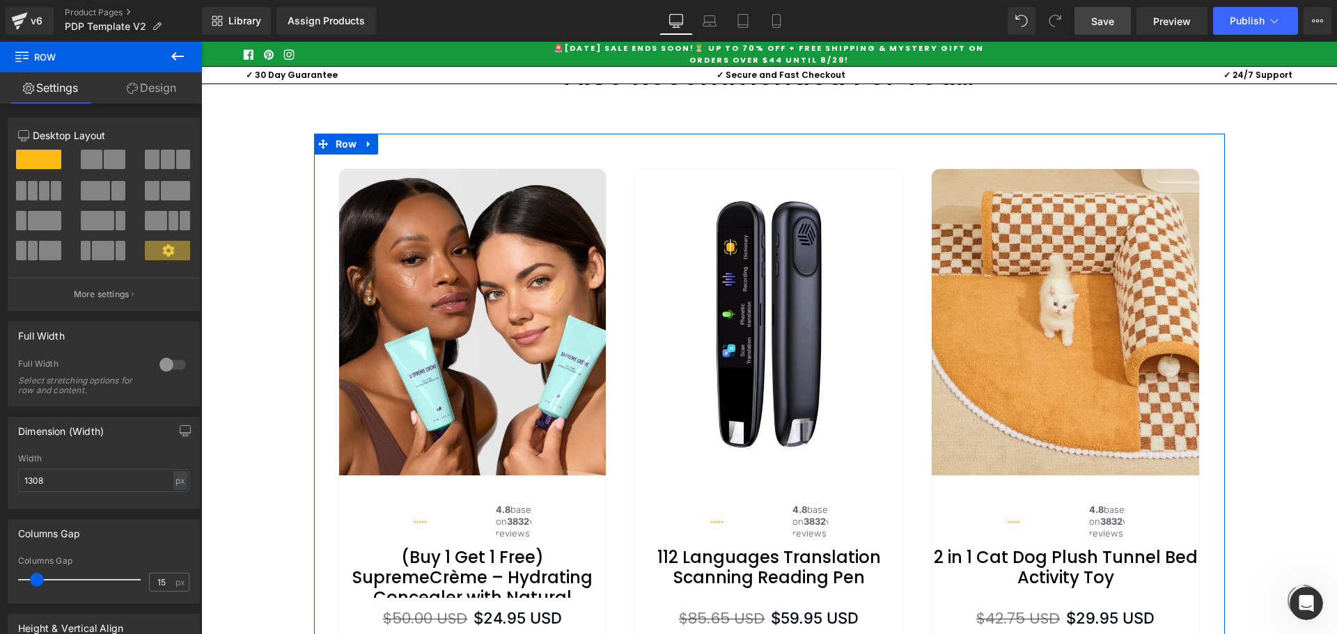
click at [154, 88] on link "Design" at bounding box center [151, 87] width 101 height 31
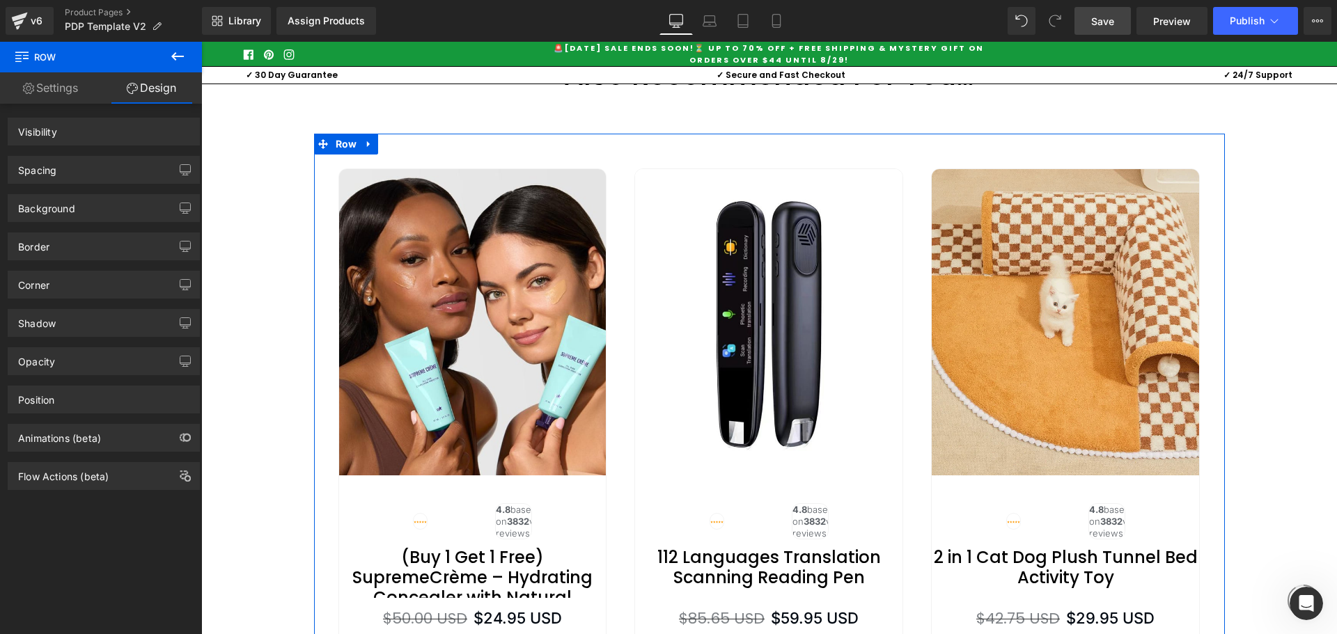
click at [72, 163] on div "Spacing" at bounding box center [103, 170] width 191 height 26
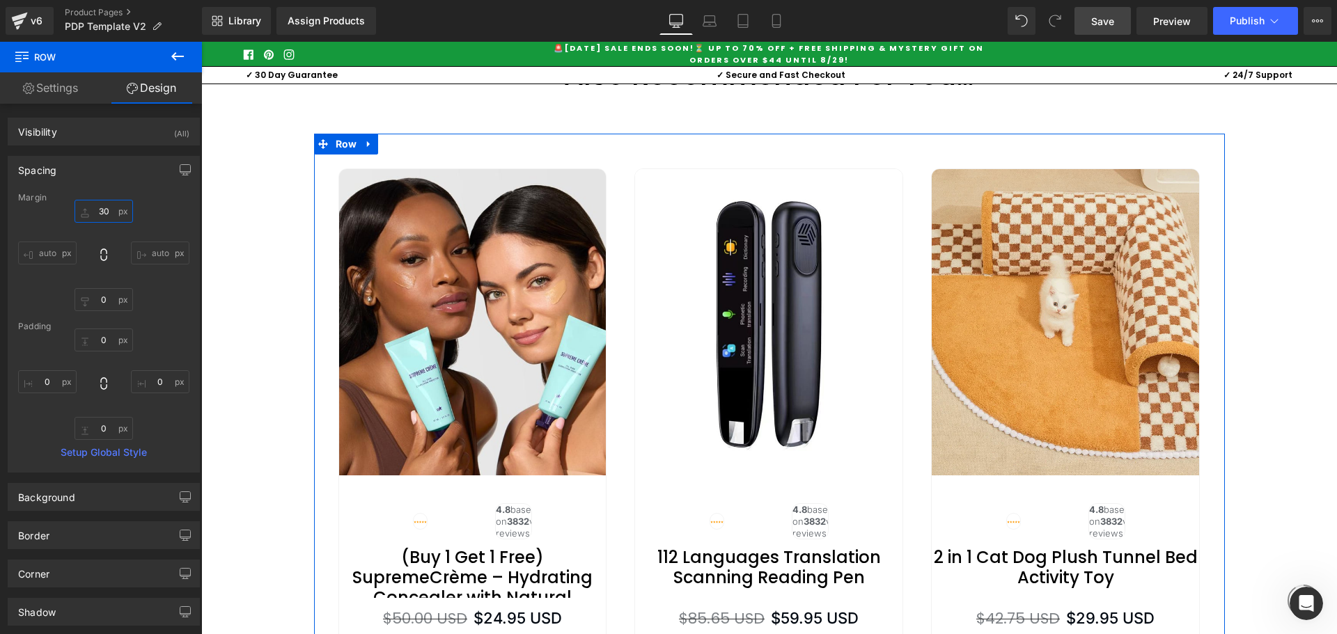
click at [104, 208] on input "30" at bounding box center [103, 211] width 58 height 23
type input "0"
click at [156, 299] on div "30px 0 auto auto 0px 0 auto auto" at bounding box center [103, 255] width 171 height 111
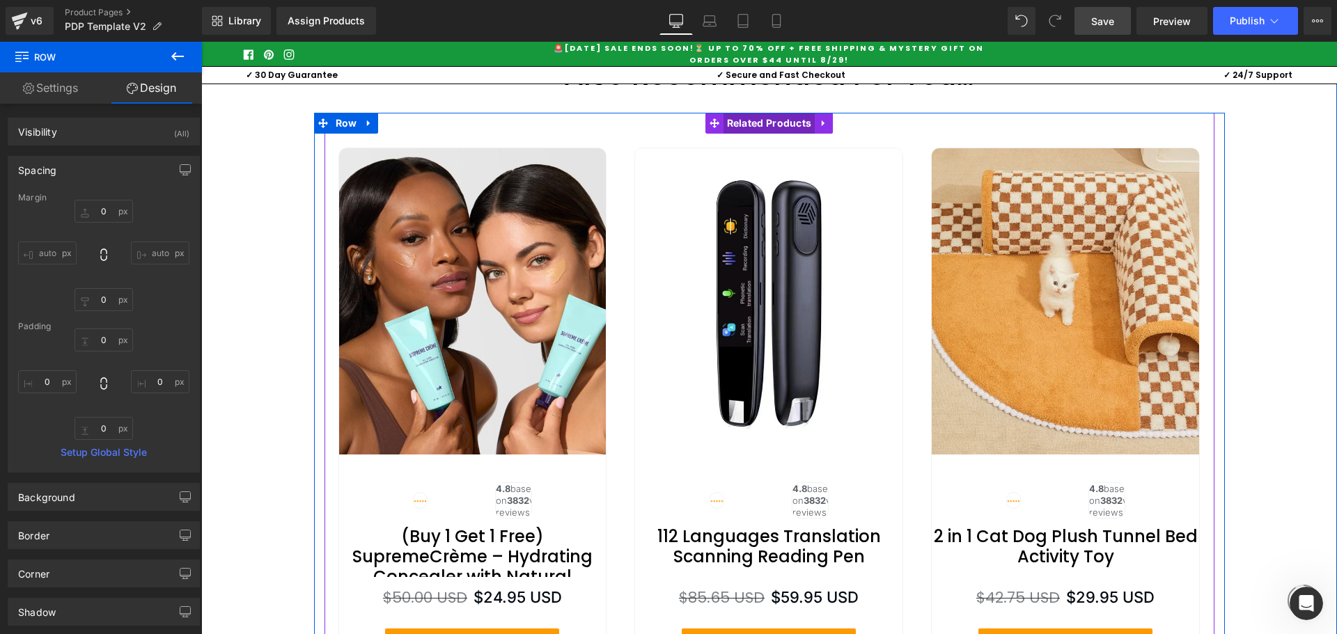
click at [753, 134] on span "Related Products" at bounding box center [769, 123] width 92 height 21
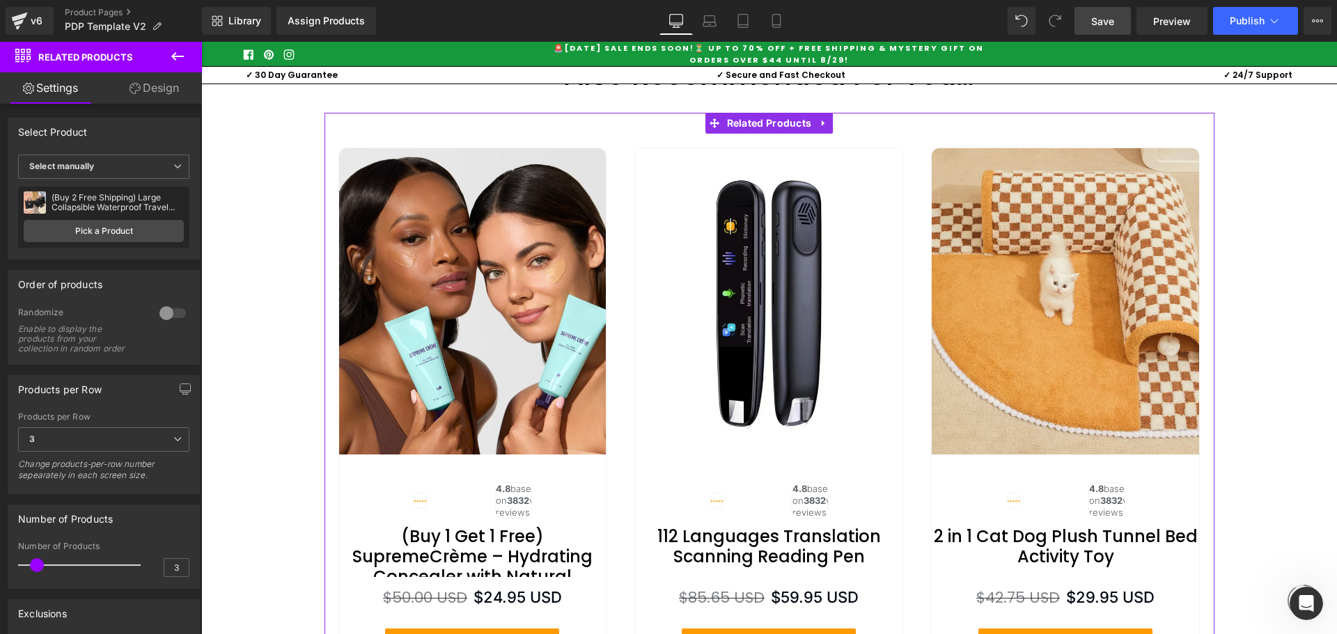
drag, startPoint x: 151, startPoint y: 88, endPoint x: 527, endPoint y: 70, distance: 376.4
click at [151, 88] on link "Design" at bounding box center [154, 87] width 101 height 31
click at [0, 0] on div "Spacing" at bounding box center [0, 0] width 0 height 0
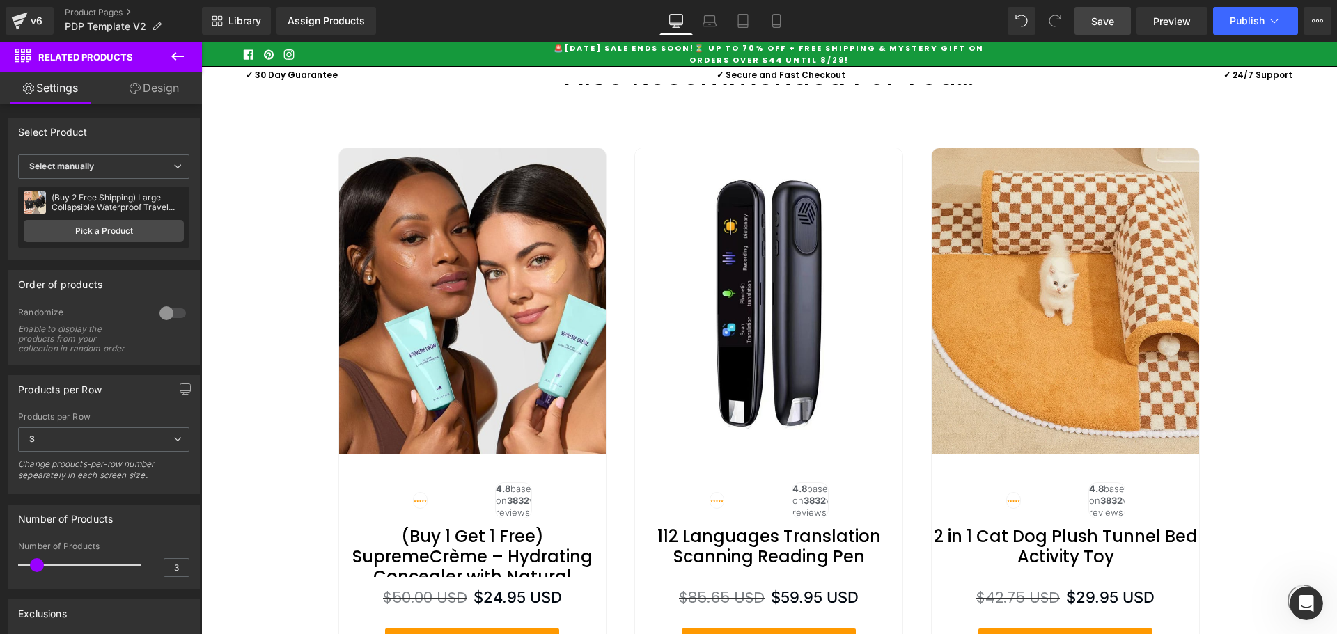
click at [728, 92] on div "Also Recommended For You… Heading" at bounding box center [769, 74] width 627 height 33
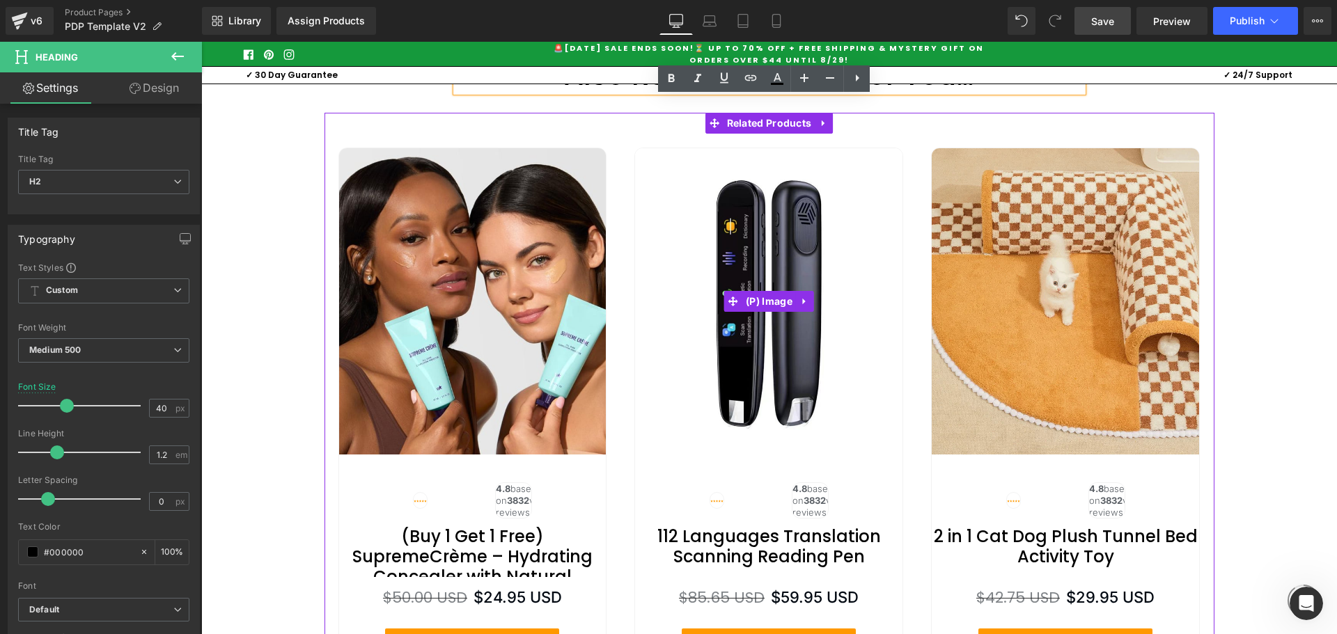
scroll to position [5556, 0]
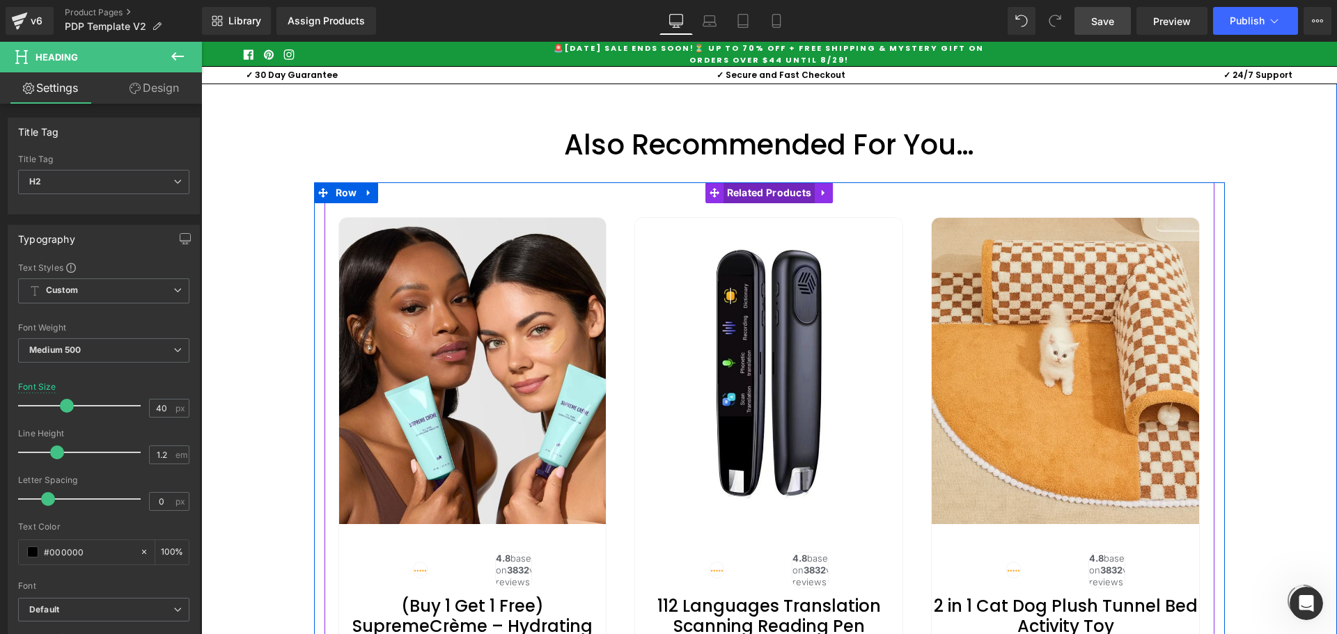
click at [740, 203] on span "Related Products" at bounding box center [769, 192] width 92 height 21
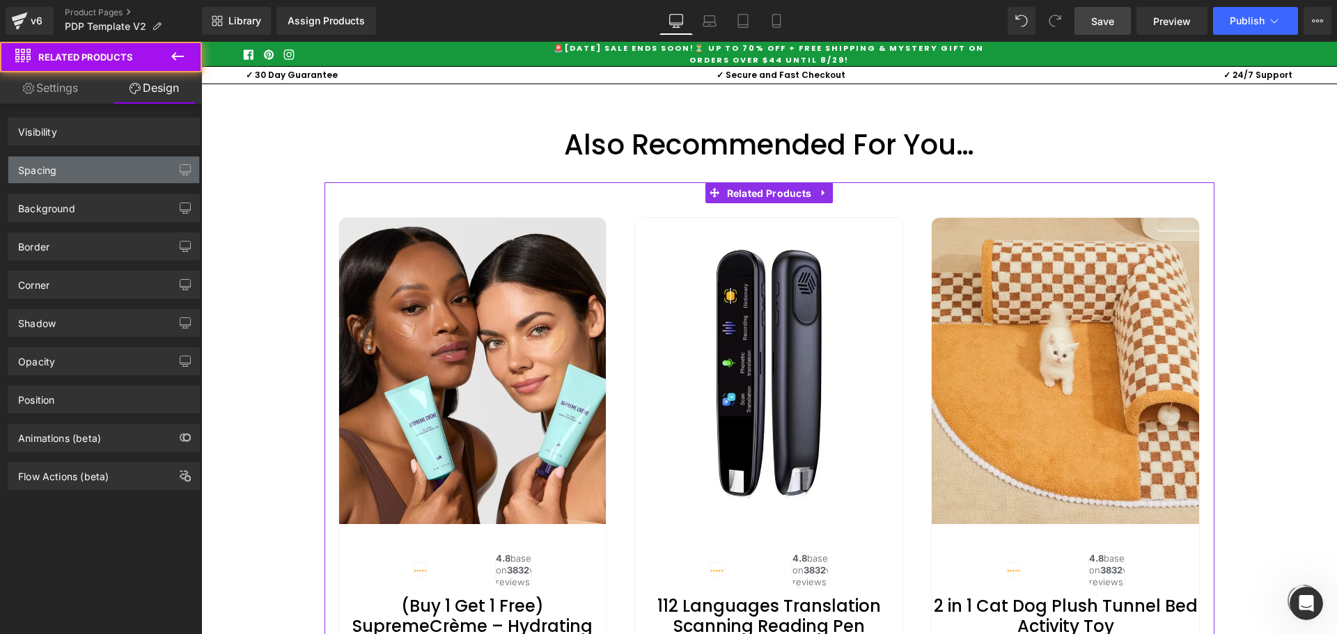
click at [70, 163] on div "Spacing" at bounding box center [103, 170] width 191 height 26
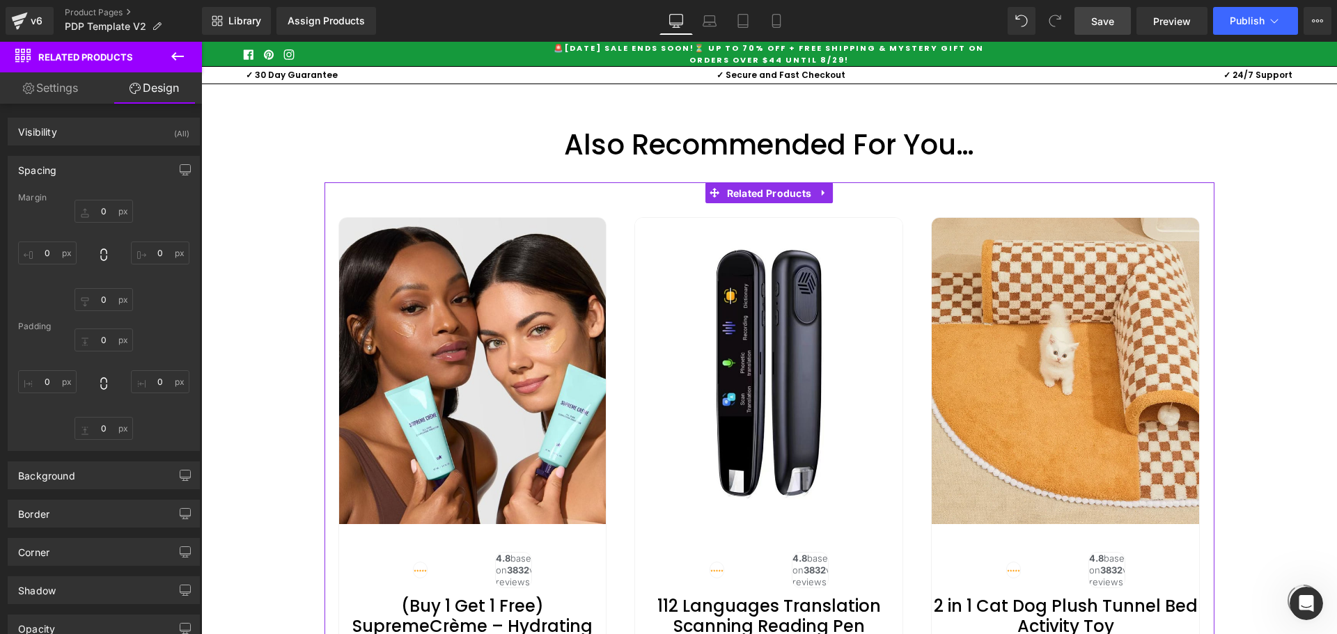
click at [707, 125] on div "Also Recommended For You… Heading Row Sale Off (P) Image" at bounding box center [769, 449] width 1136 height 783
click at [750, 230] on div at bounding box center [769, 466] width 890 height 568
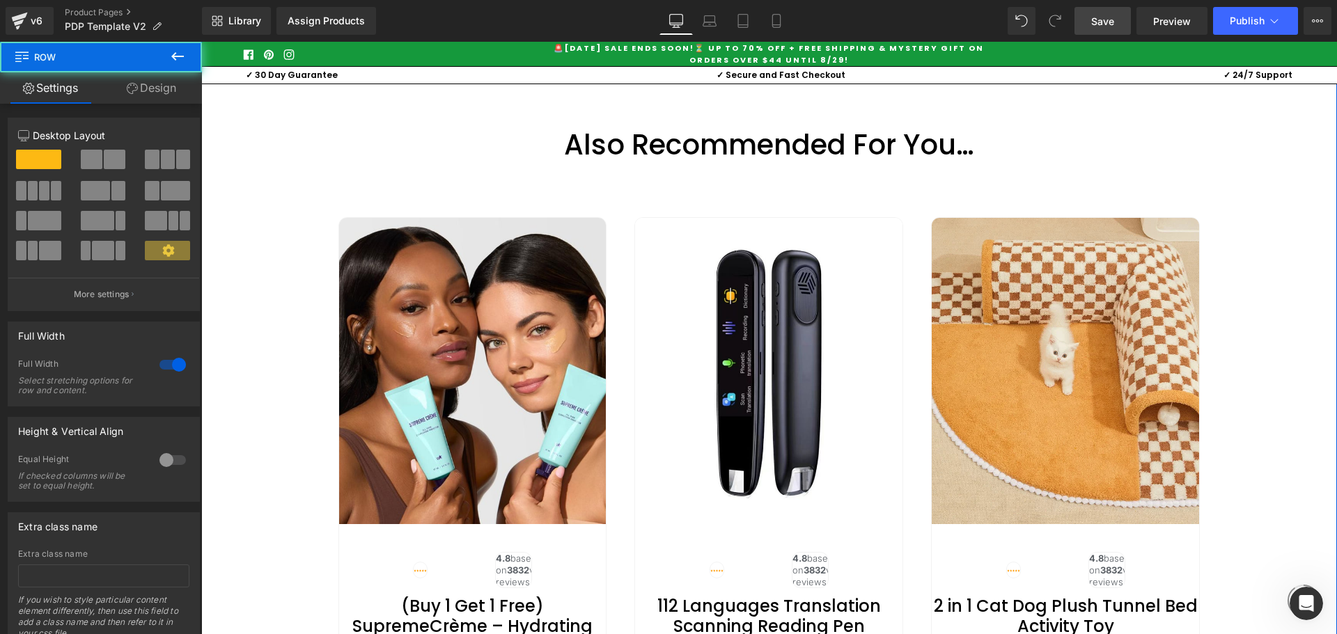
drag, startPoint x: 149, startPoint y: 97, endPoint x: 174, endPoint y: 230, distance: 135.3
click at [149, 97] on link "Design" at bounding box center [151, 87] width 101 height 31
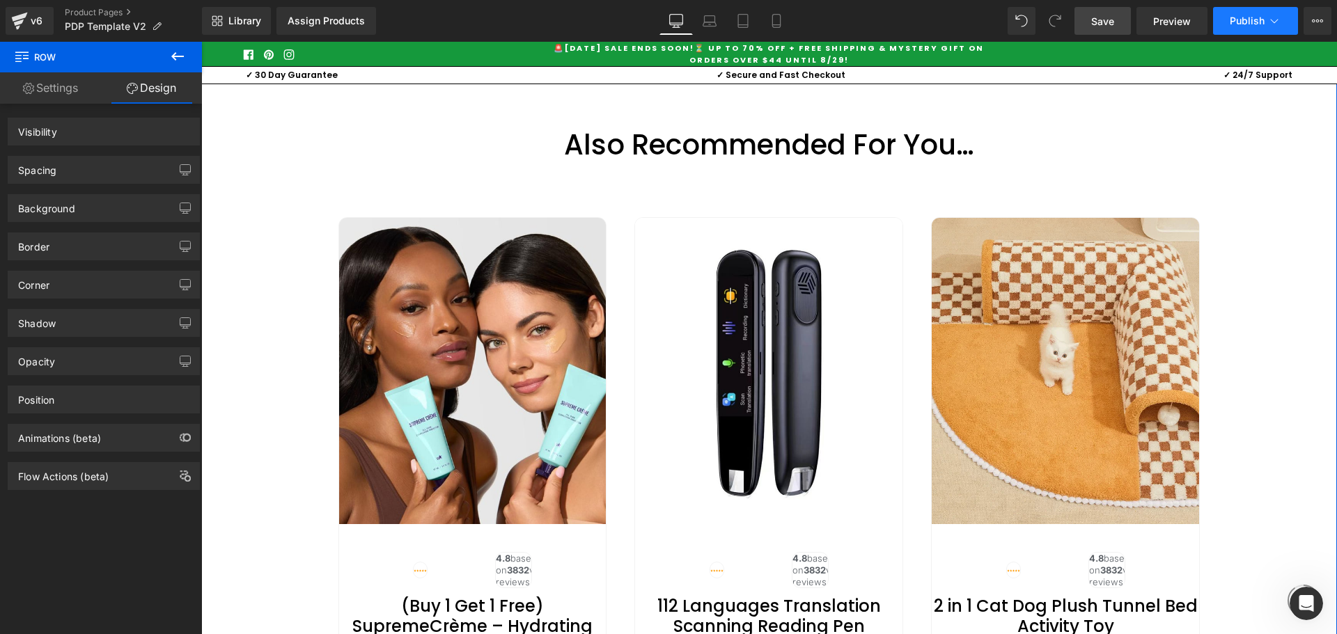
click at [1244, 20] on span "Publish" at bounding box center [1246, 20] width 35 height 11
click at [1238, 24] on span "Publish" at bounding box center [1246, 20] width 35 height 11
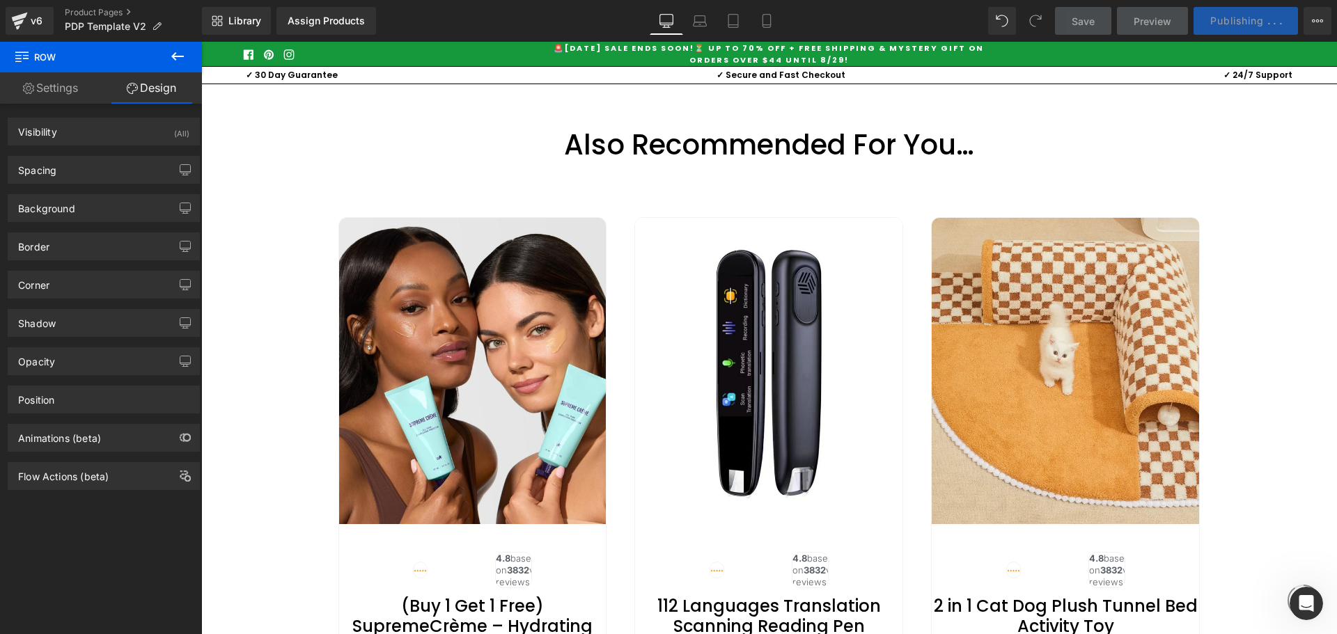
click at [612, 266] on div "Sale Off (P) Image Image 4.8 based on 3832 verified reviews Text Block Row (Buy…" at bounding box center [472, 473] width 297 height 540
click at [80, 556] on div "Visibility (All) 0|0|0|0 1 Show on Desktop 1 Show on Laptop 1 Show on Tablet 1 …" at bounding box center [104, 372] width 208 height 537
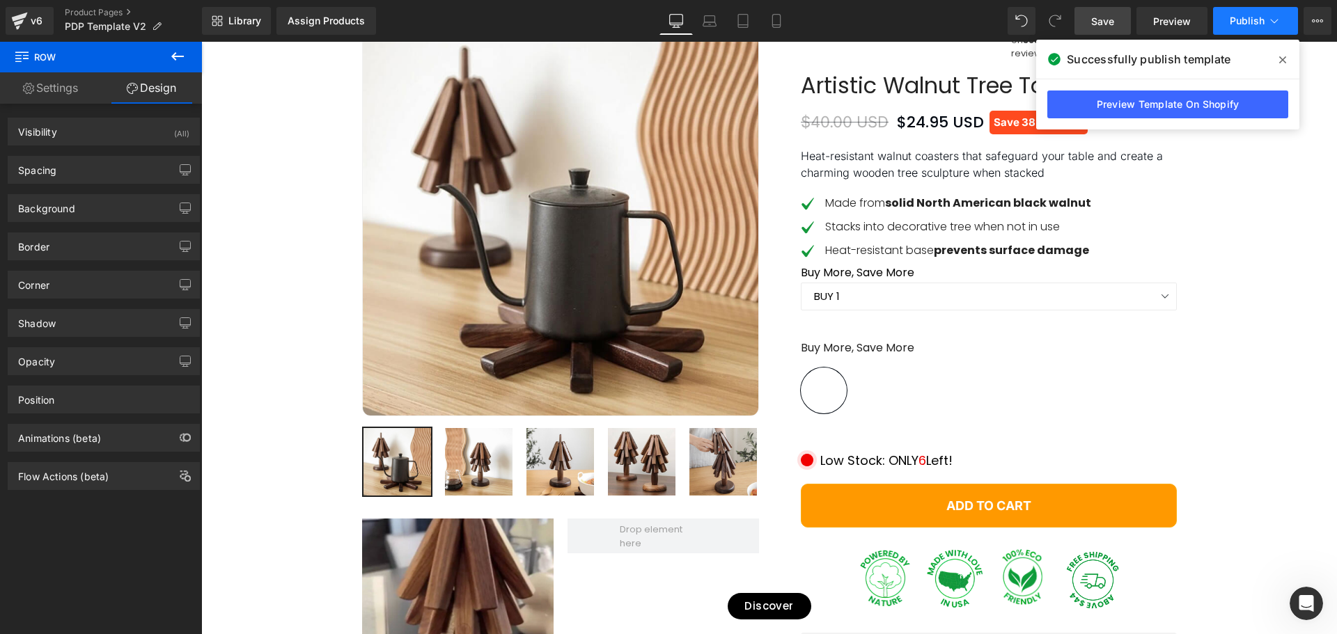
scroll to position [0, 0]
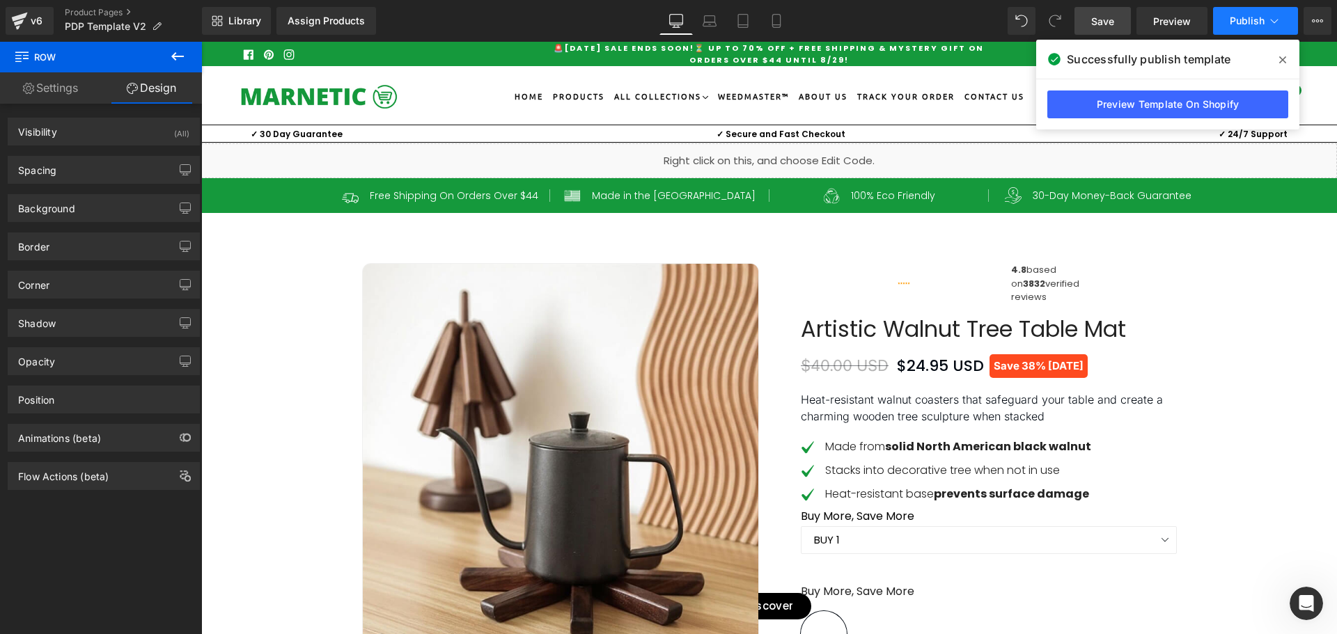
click at [172, 56] on icon at bounding box center [177, 56] width 13 height 8
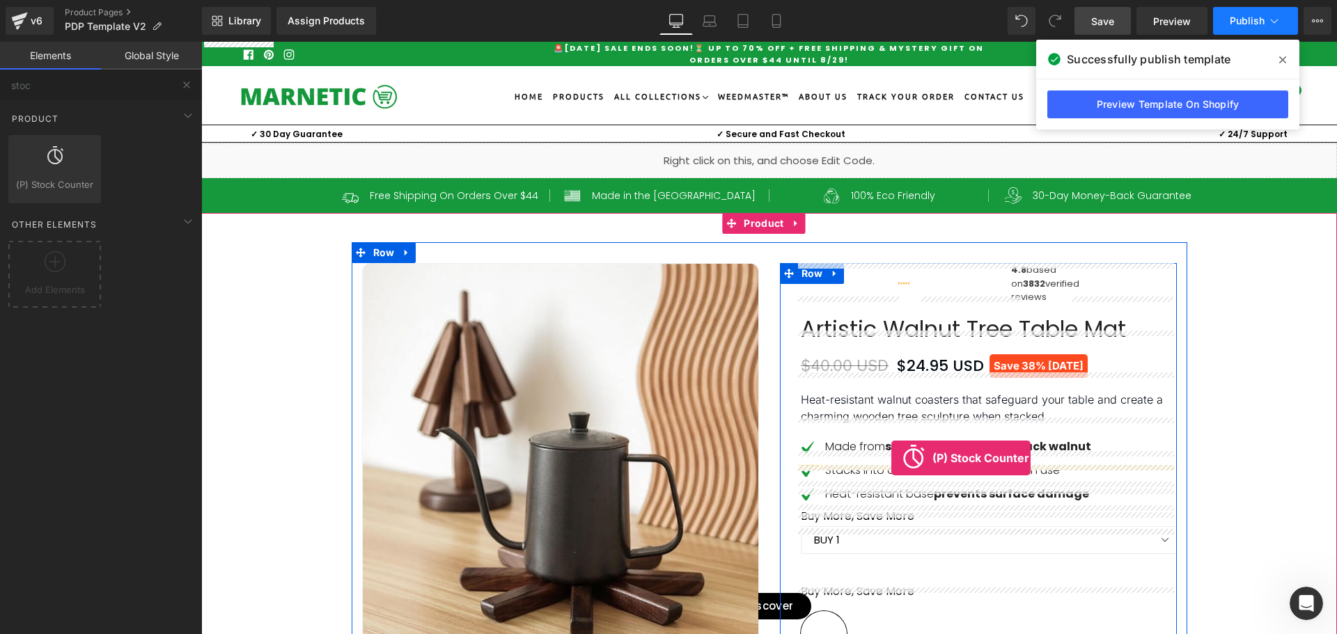
drag, startPoint x: 260, startPoint y: 212, endPoint x: 890, endPoint y: 458, distance: 676.3
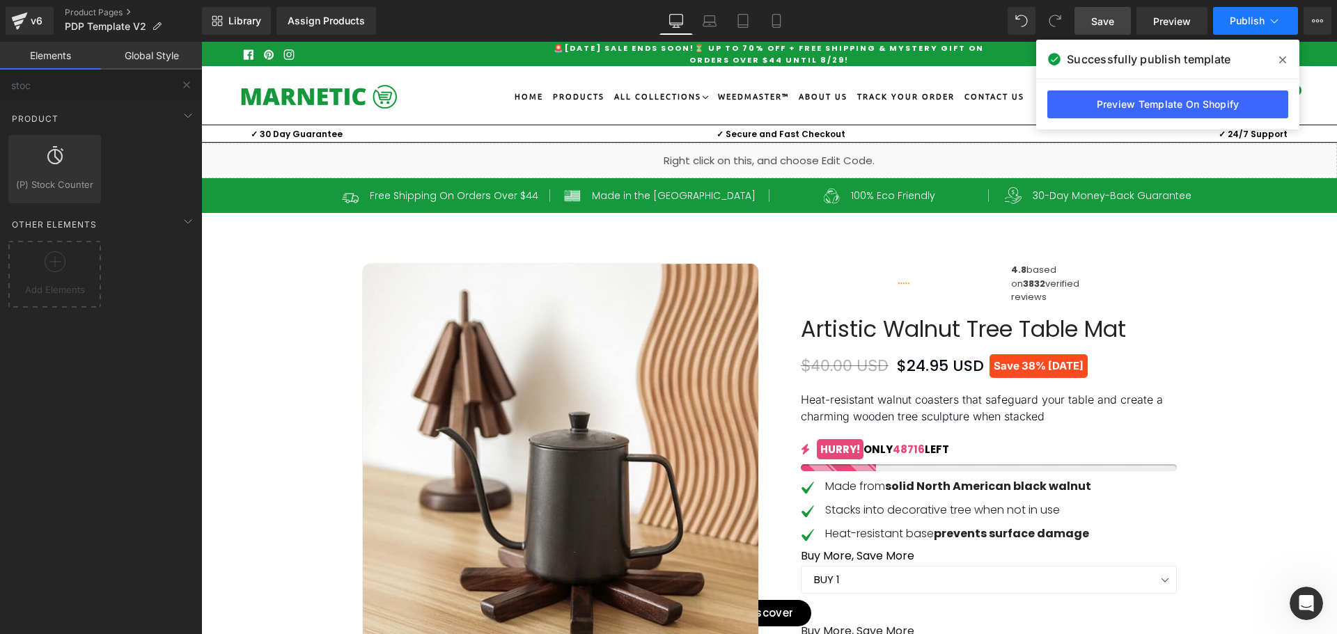
click at [970, 479] on div "48716 49155 49515 49653 HURRY! ONLY 48716 LEFT (P) Stock Counter" at bounding box center [989, 459] width 376 height 40
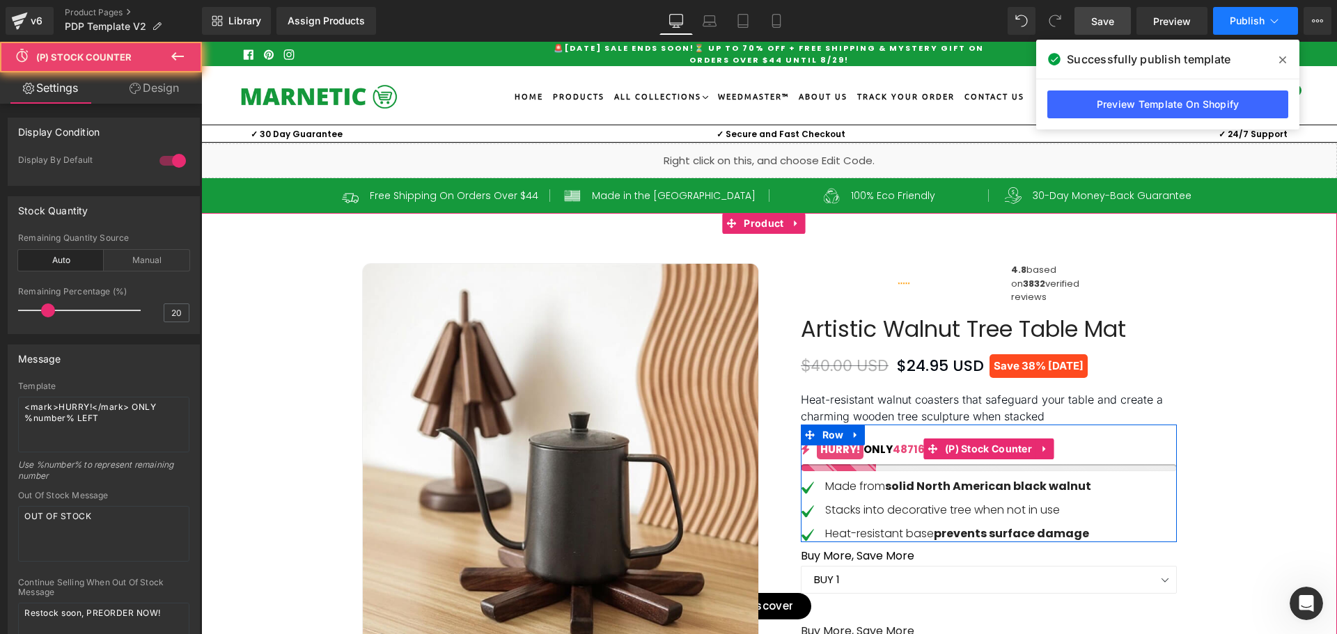
click at [961, 459] on span "(P) Stock Counter" at bounding box center [988, 449] width 94 height 21
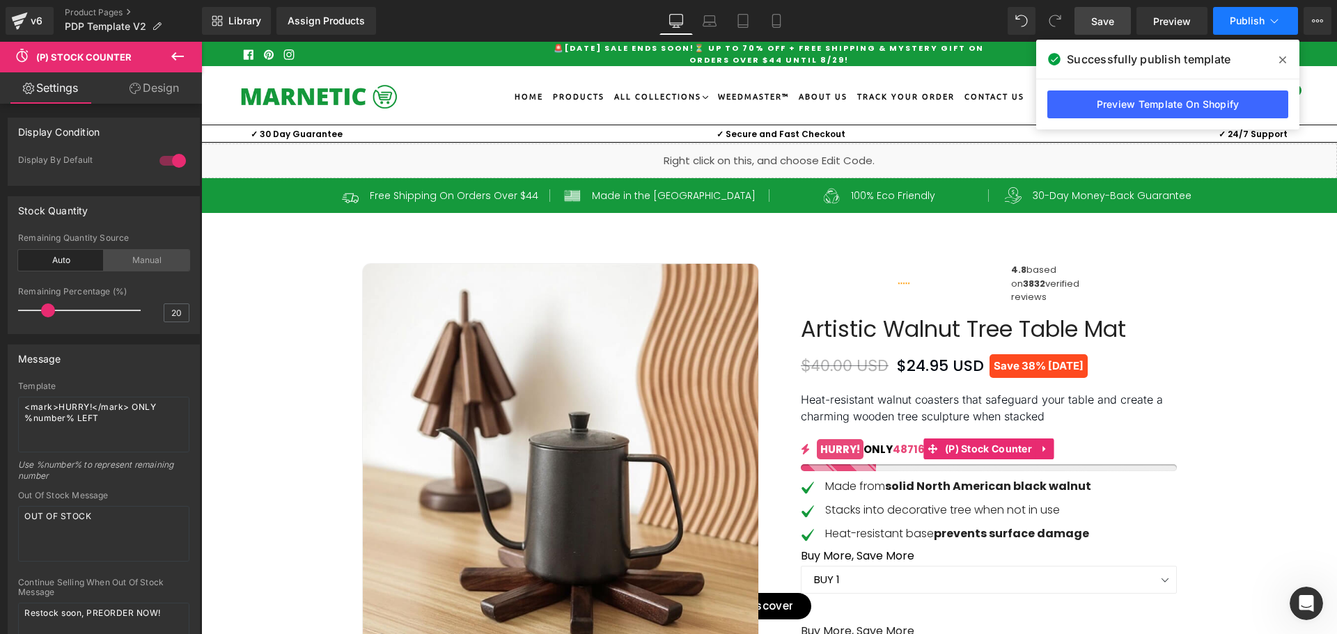
click at [136, 264] on div "Manual" at bounding box center [147, 260] width 86 height 21
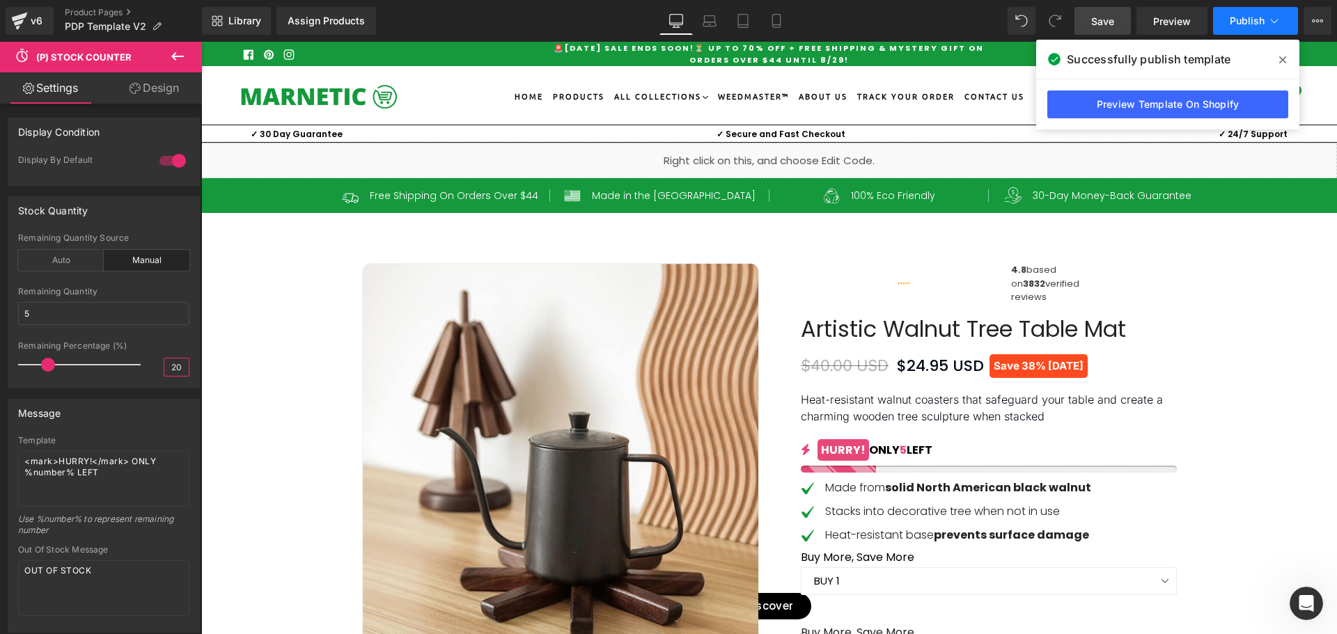
click at [168, 363] on input "20" at bounding box center [176, 367] width 24 height 17
click at [59, 308] on input "5" at bounding box center [103, 313] width 171 height 23
type input "6"
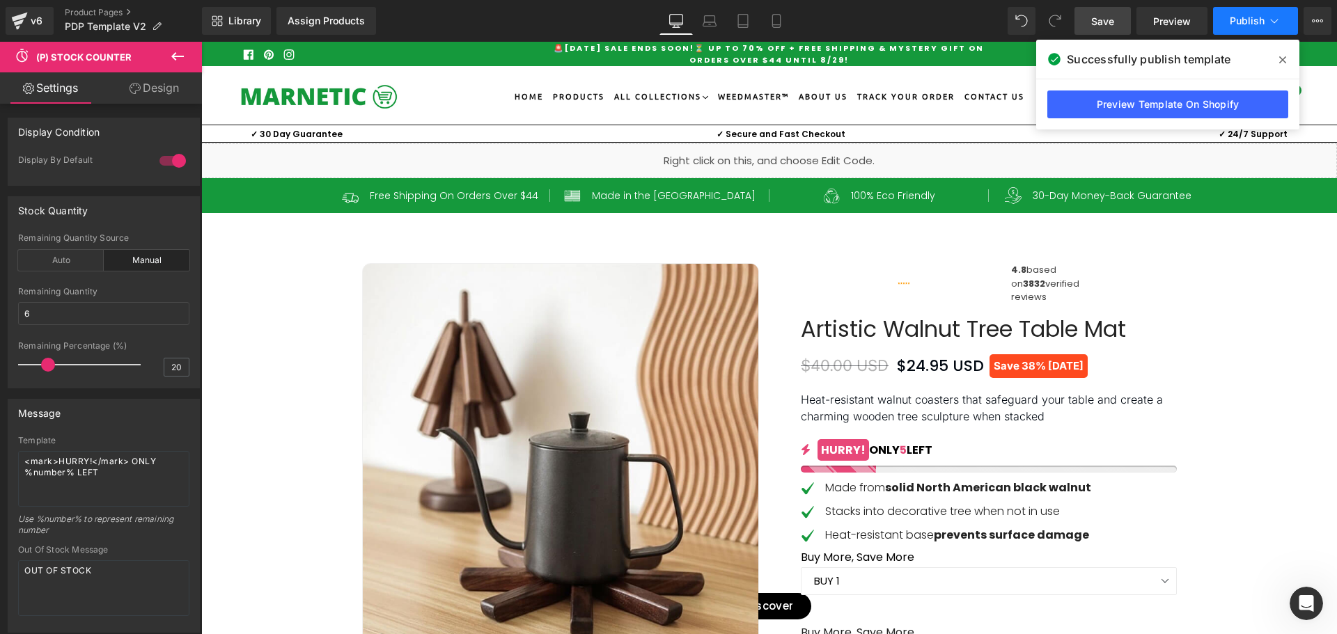
click at [97, 409] on div "Message" at bounding box center [103, 413] width 191 height 26
click at [1282, 59] on icon at bounding box center [1282, 59] width 7 height 7
click at [1106, 19] on span "Save" at bounding box center [1102, 21] width 23 height 15
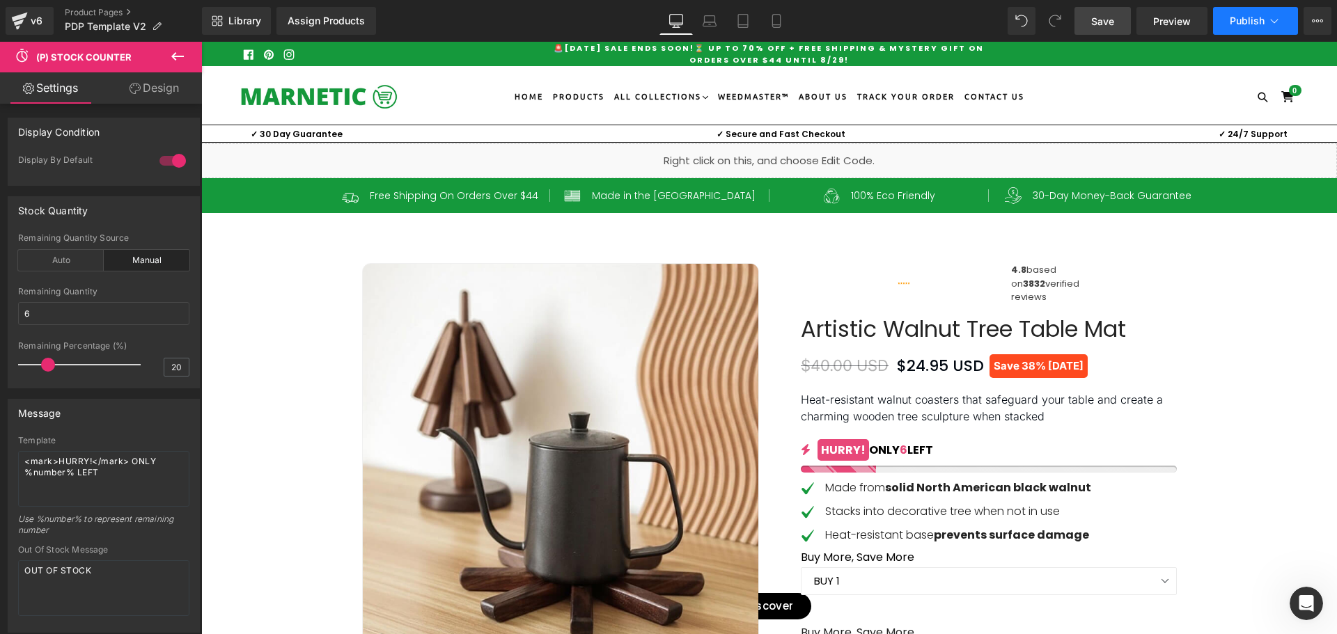
click at [1238, 22] on span "Publish" at bounding box center [1246, 20] width 35 height 11
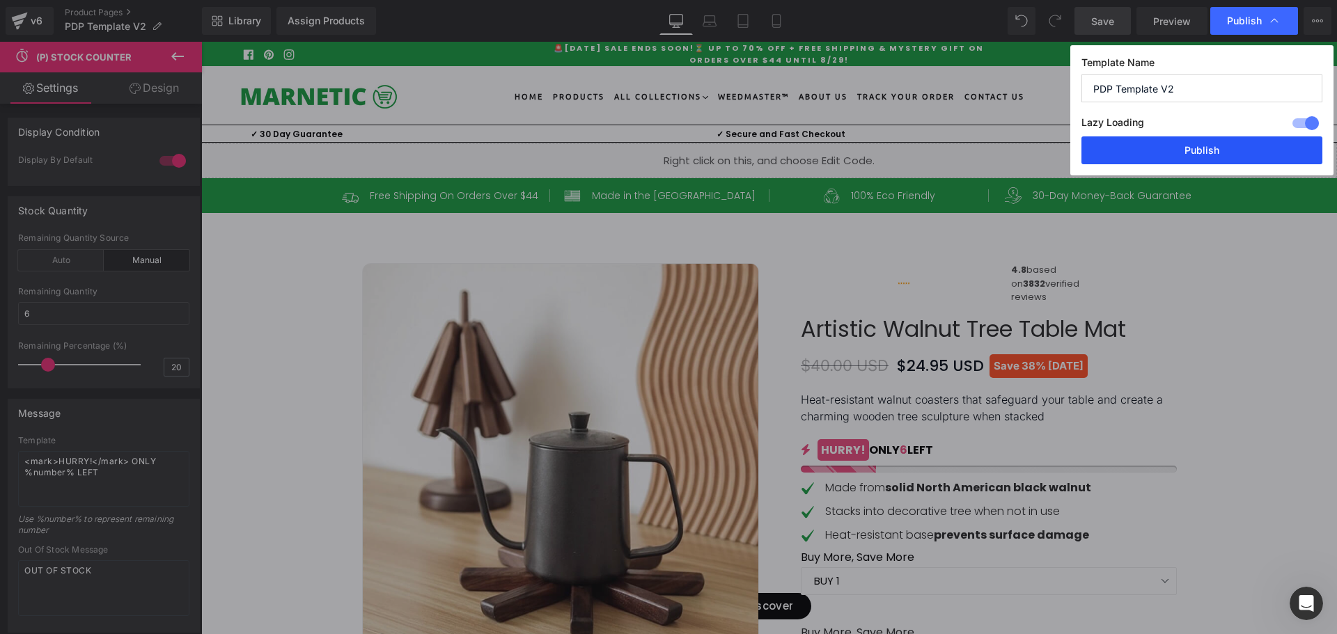
click at [1179, 153] on button "Publish" at bounding box center [1201, 150] width 241 height 28
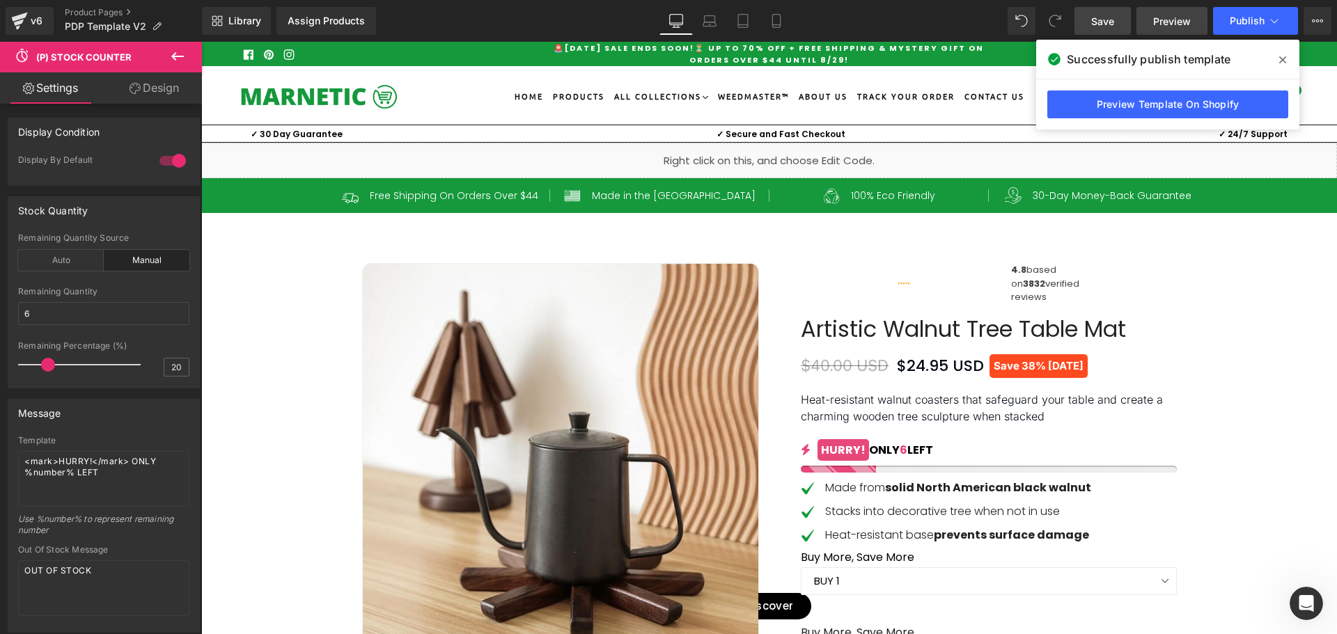
click at [1158, 22] on span "Preview" at bounding box center [1172, 21] width 38 height 15
